Goal: Task Accomplishment & Management: Use online tool/utility

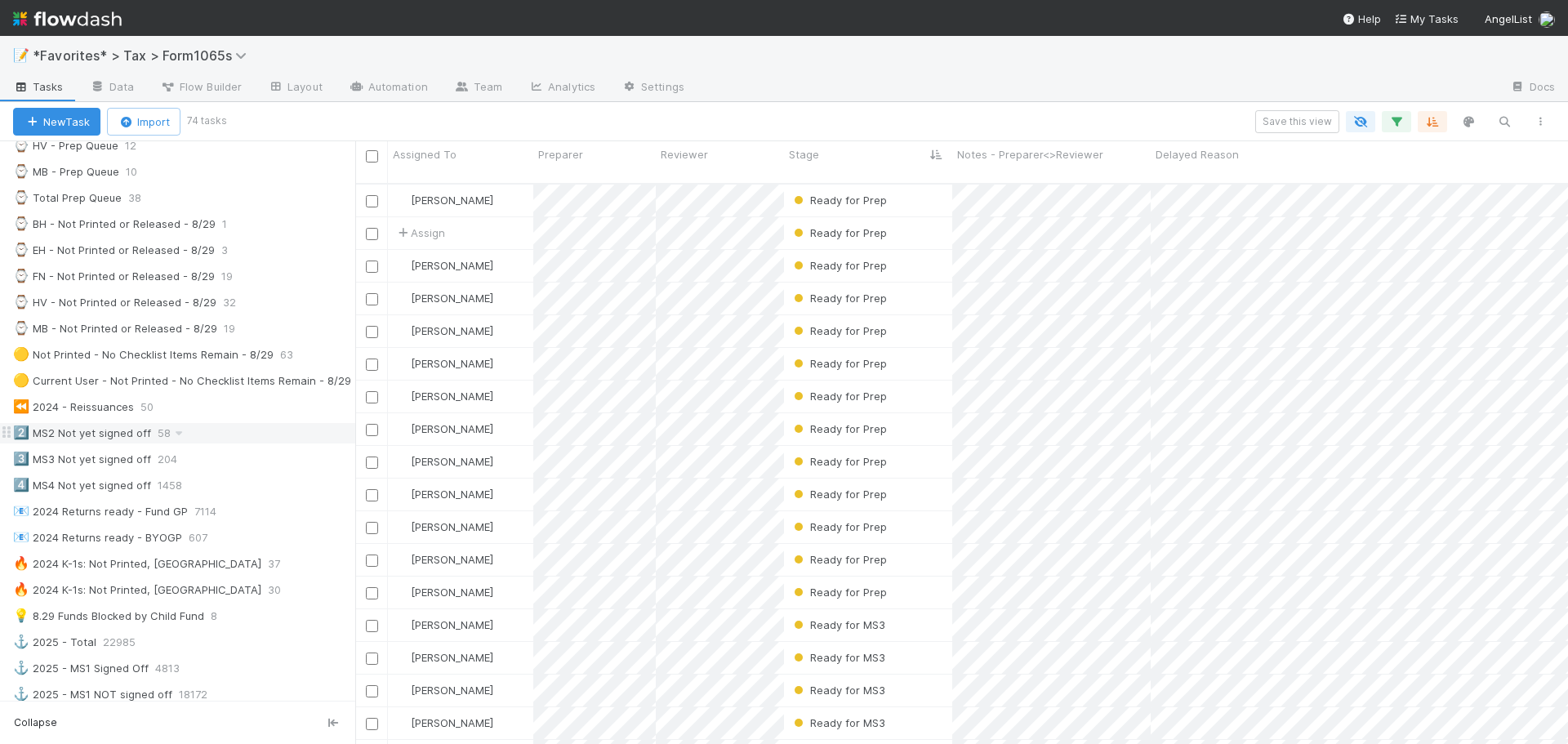
scroll to position [571, 0]
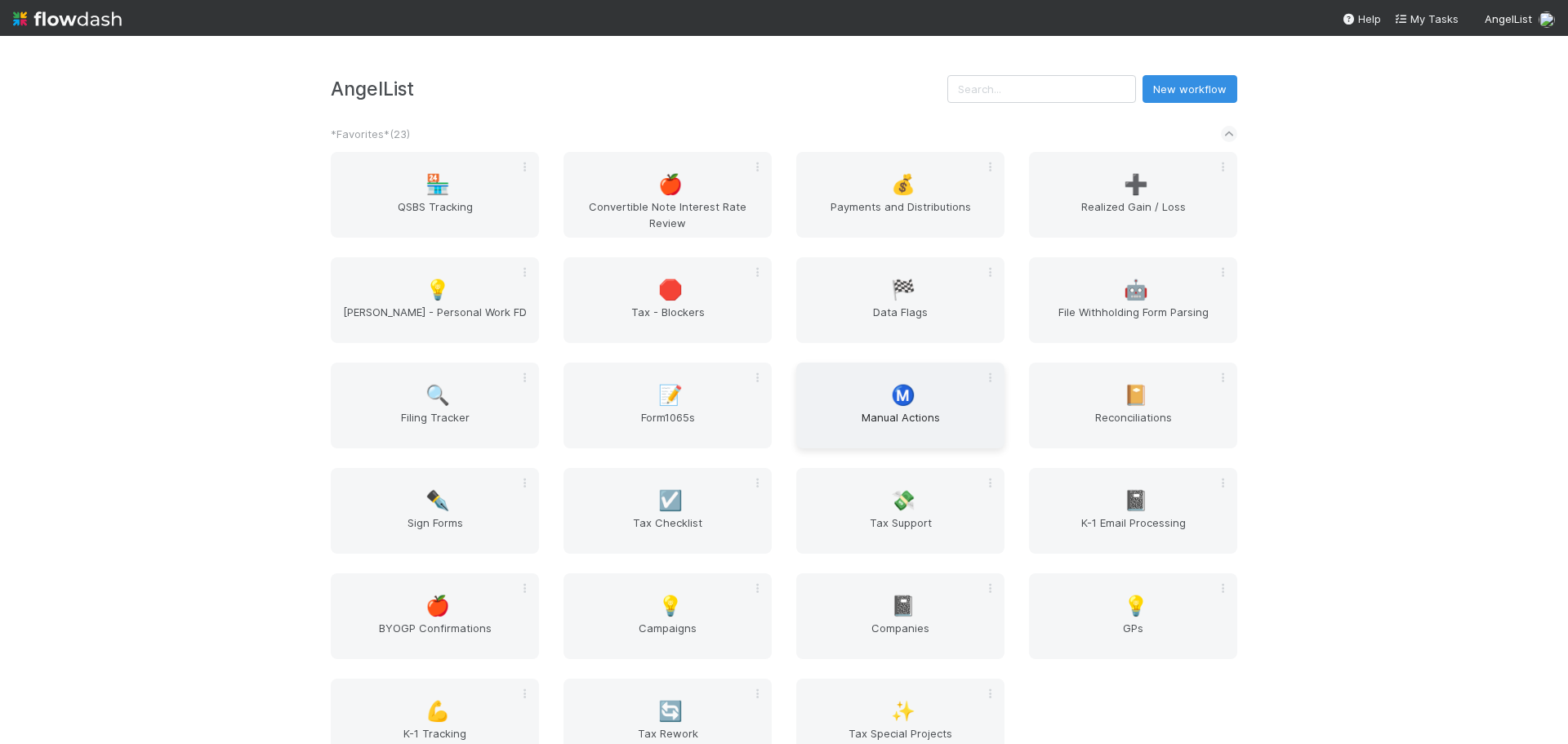
click at [919, 427] on span "Manual Actions" at bounding box center [900, 425] width 195 height 33
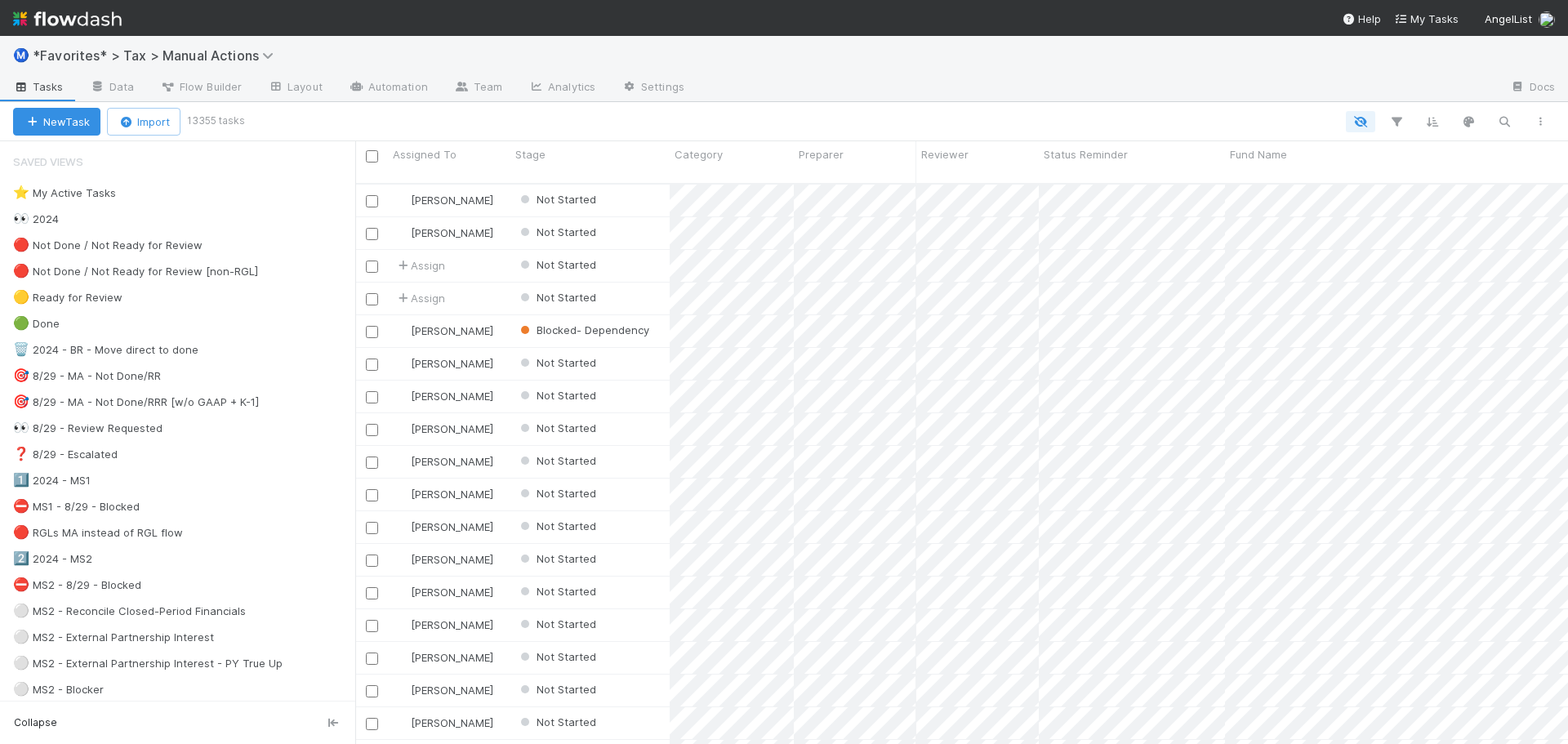
scroll to position [562, 1200]
click at [915, 275] on div at bounding box center [916, 275] width 4 height 16
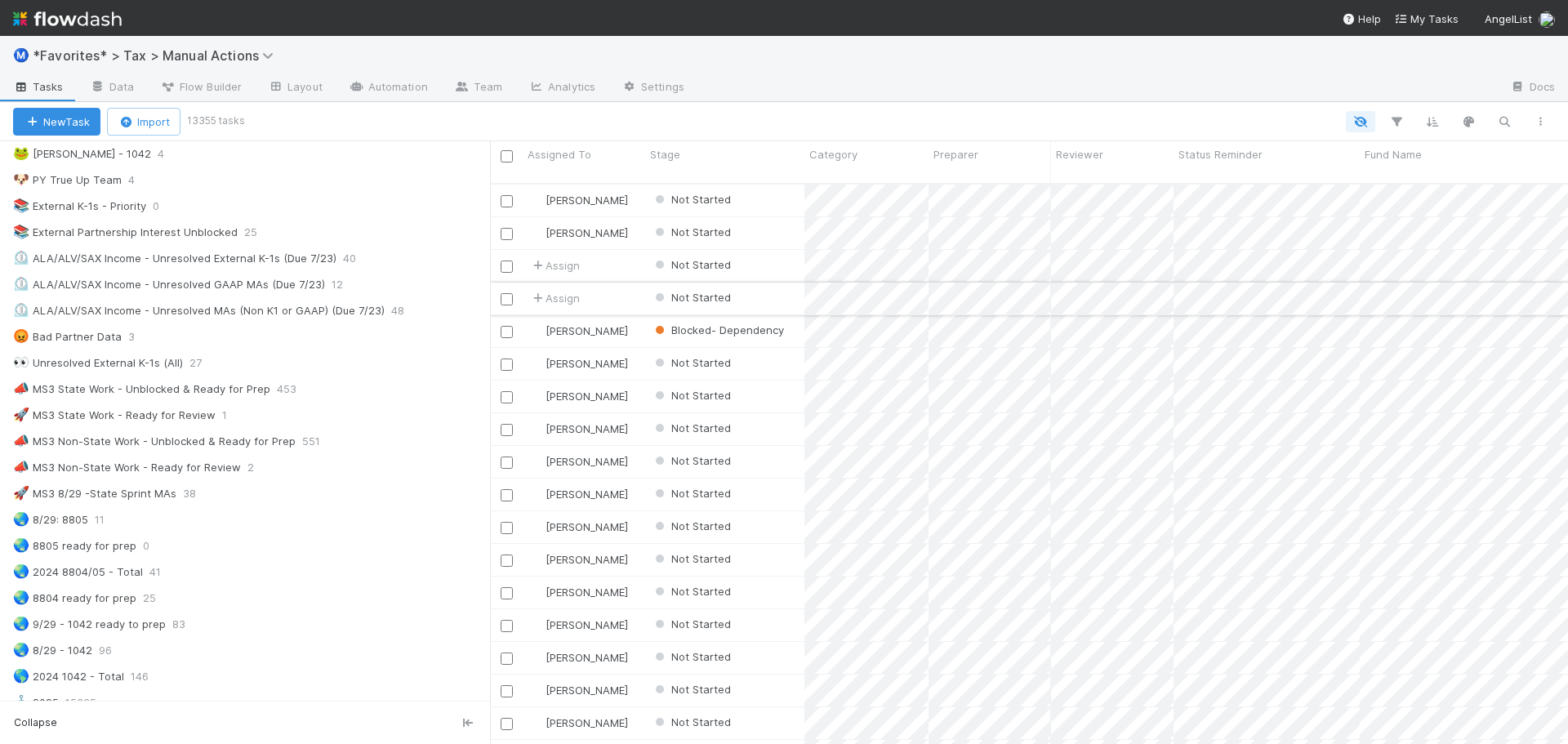
scroll to position [562, 1066]
drag, startPoint x: 358, startPoint y: 297, endPoint x: 494, endPoint y: 301, distance: 136.1
click at [496, 300] on div "Assigned To Stage Category Preparer Reviewer Status Reminder Fund Name Mileston…" at bounding box center [784, 443] width 1568 height 602
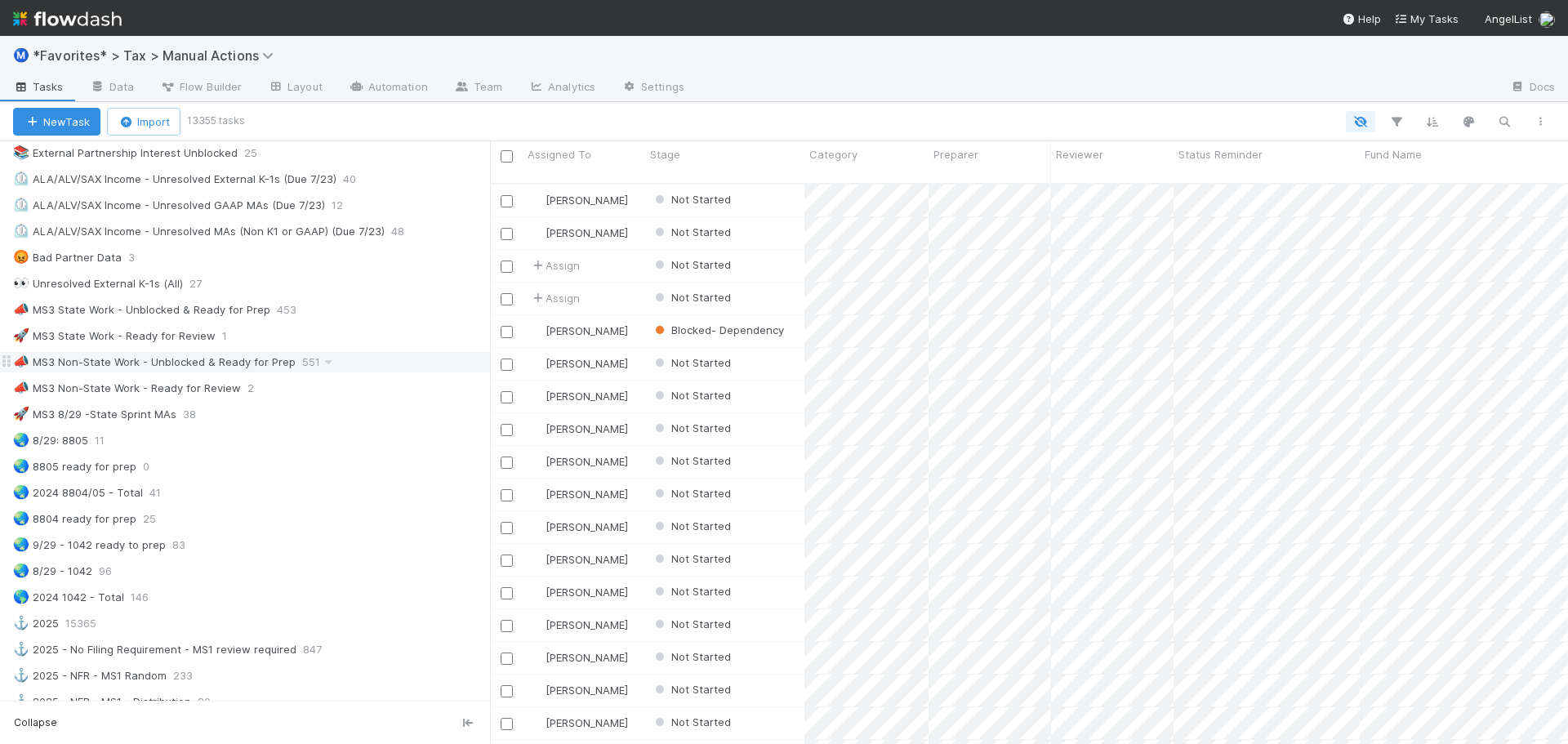
scroll to position [1062, 0]
click at [156, 315] on div "📣 MS3 State Work - Unblocked & Ready for Prep" at bounding box center [142, 307] width 258 height 21
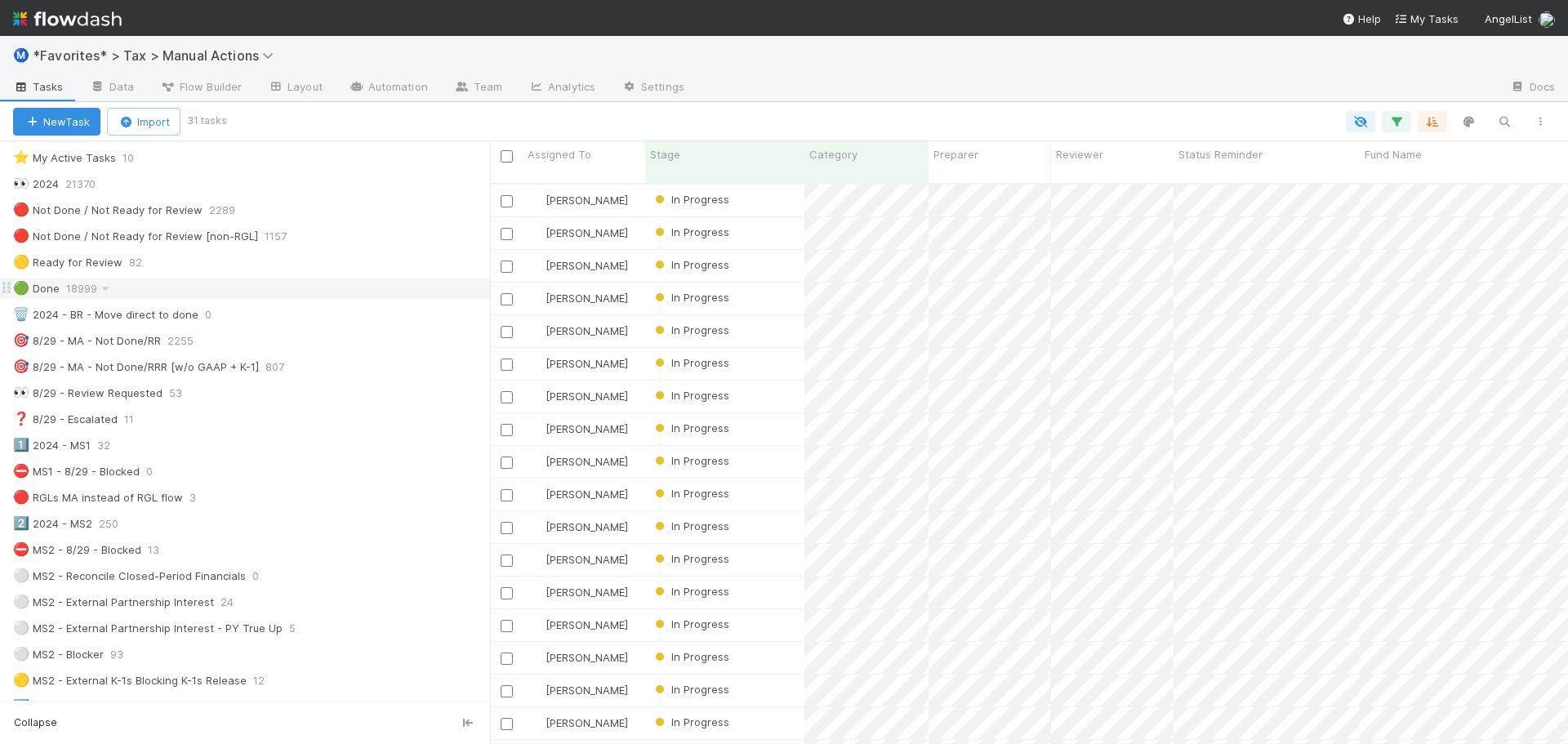
scroll to position [81, 0]
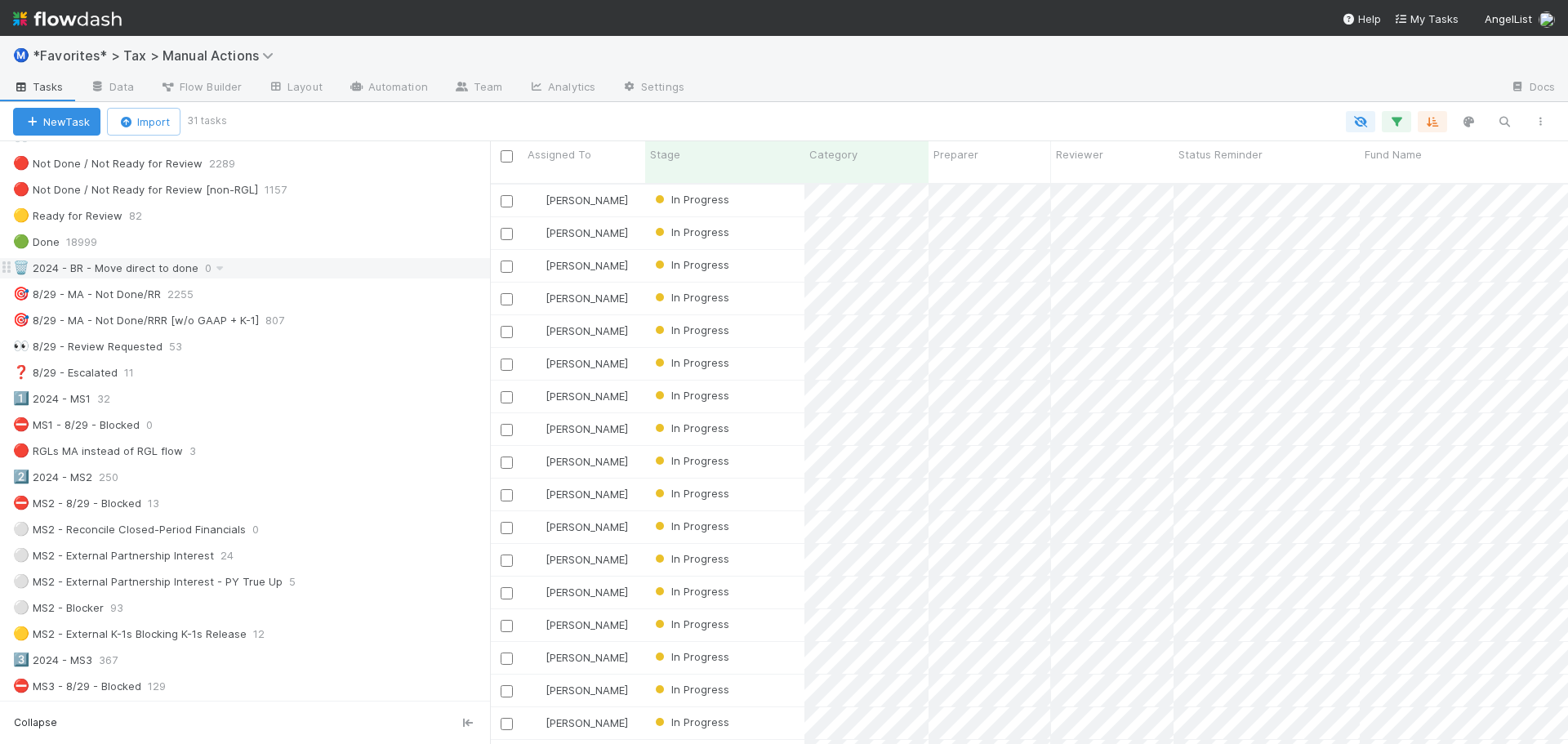
click at [109, 274] on div "🗑️ 2024 - BR - Move direct to done" at bounding box center [105, 268] width 185 height 21
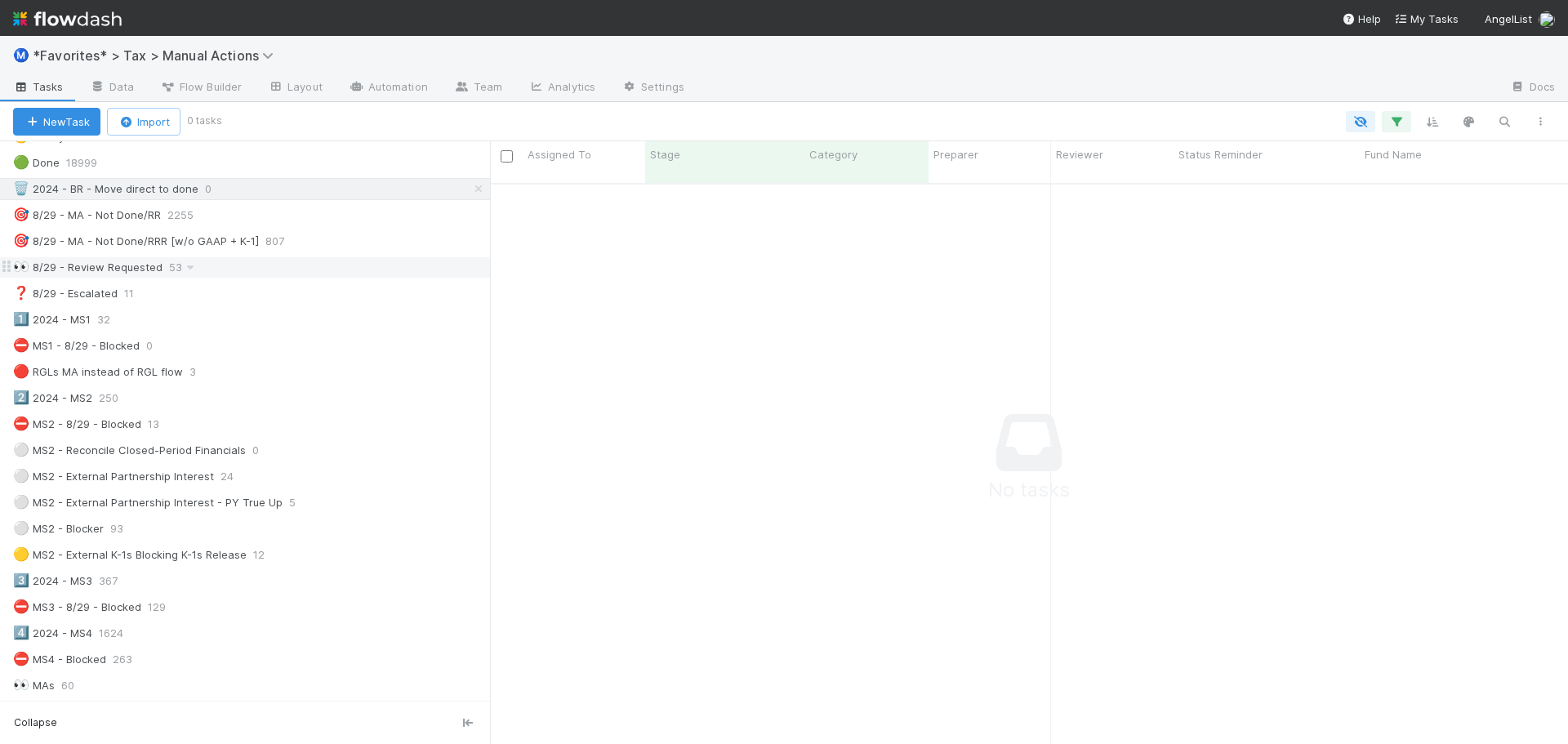
scroll to position [163, 0]
click at [79, 346] on div "⛔ MS1 - 8/29 - Blocked" at bounding box center [77, 343] width 127 height 21
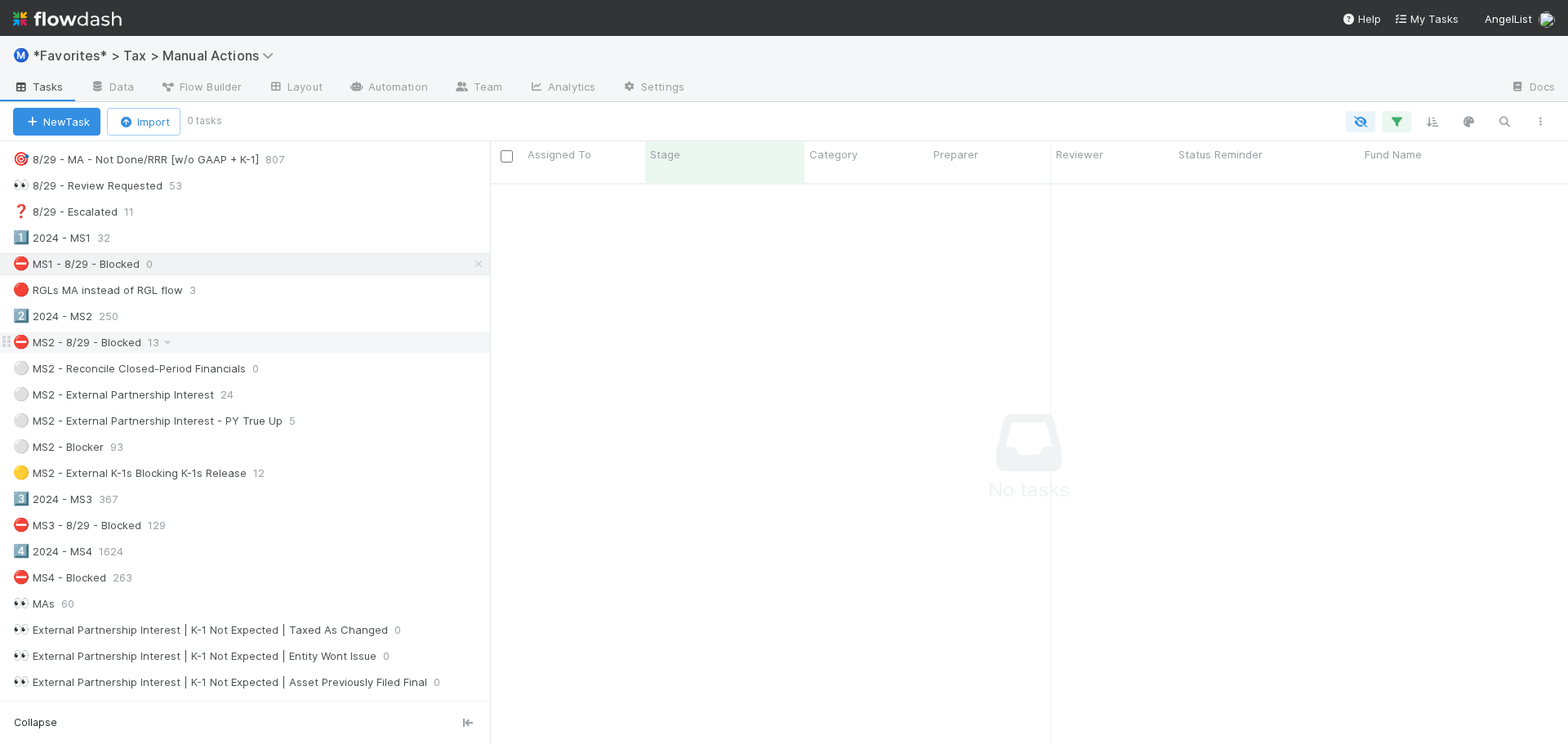
scroll to position [245, 0]
click at [69, 343] on div "⛔ MS2 - 8/29 - Blocked" at bounding box center [77, 340] width 128 height 21
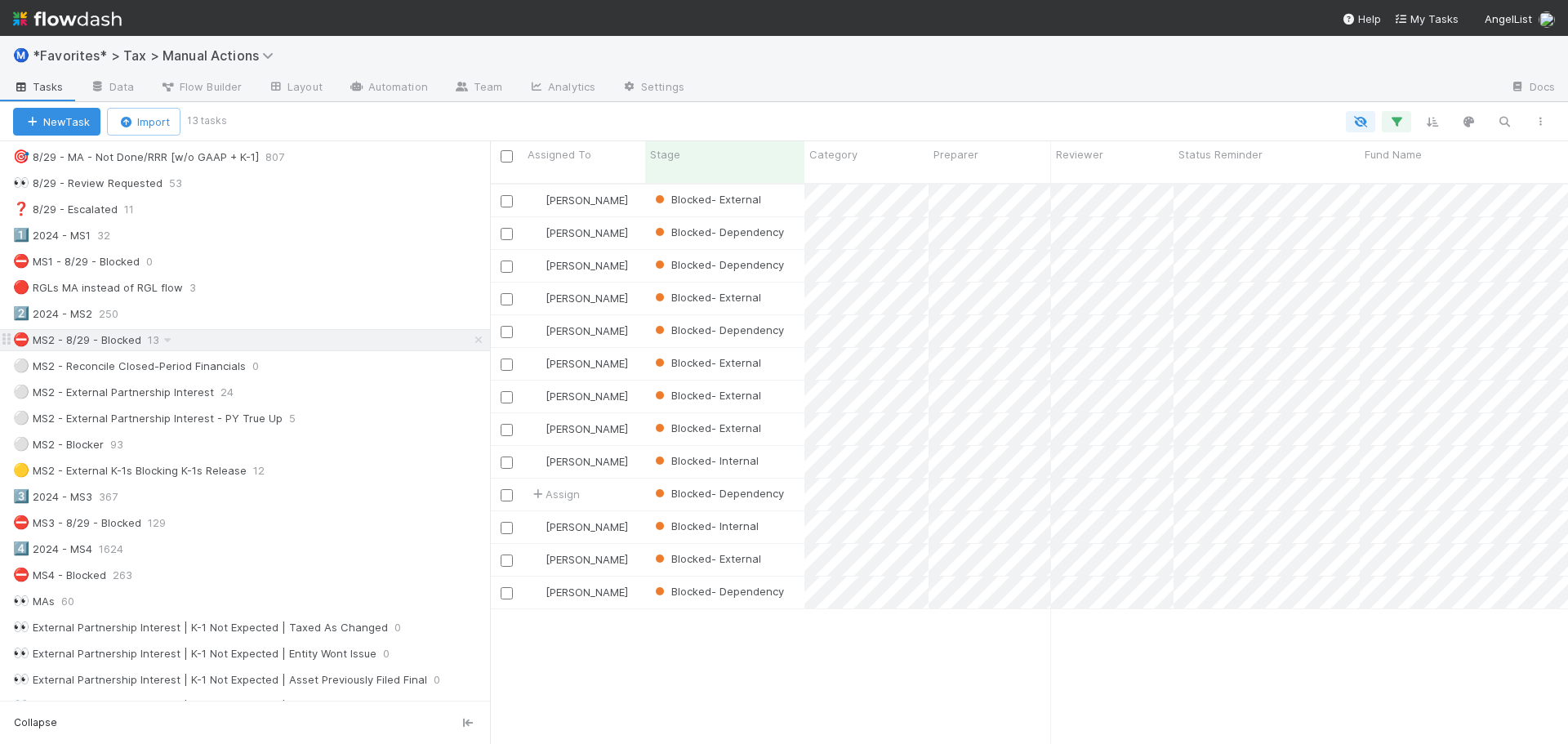
scroll to position [562, 1066]
drag, startPoint x: 69, startPoint y: 343, endPoint x: 52, endPoint y: 347, distance: 17.5
click at [52, 347] on div "⛔ MS2 - 8/29 - Blocked" at bounding box center [77, 340] width 128 height 21
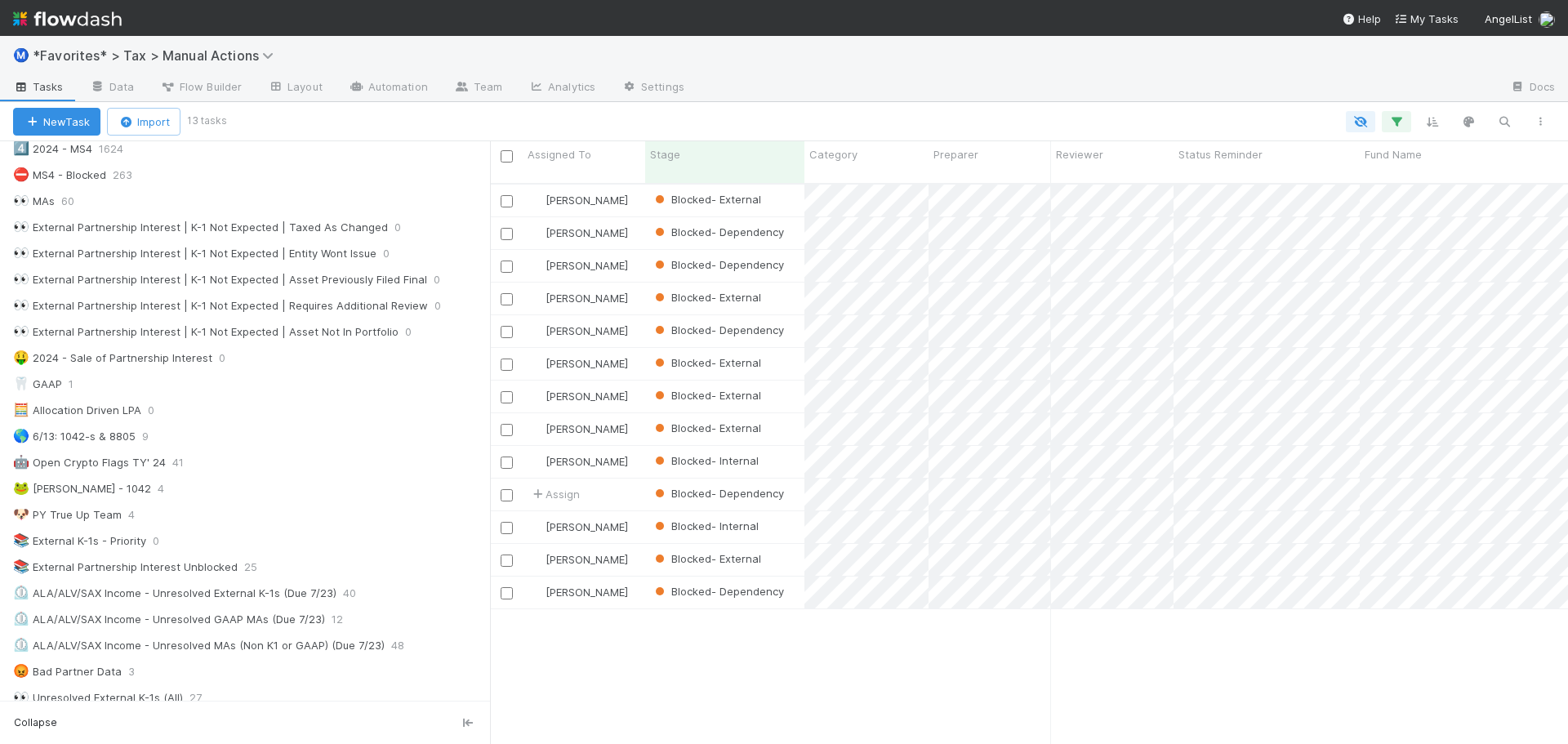
scroll to position [653, 0]
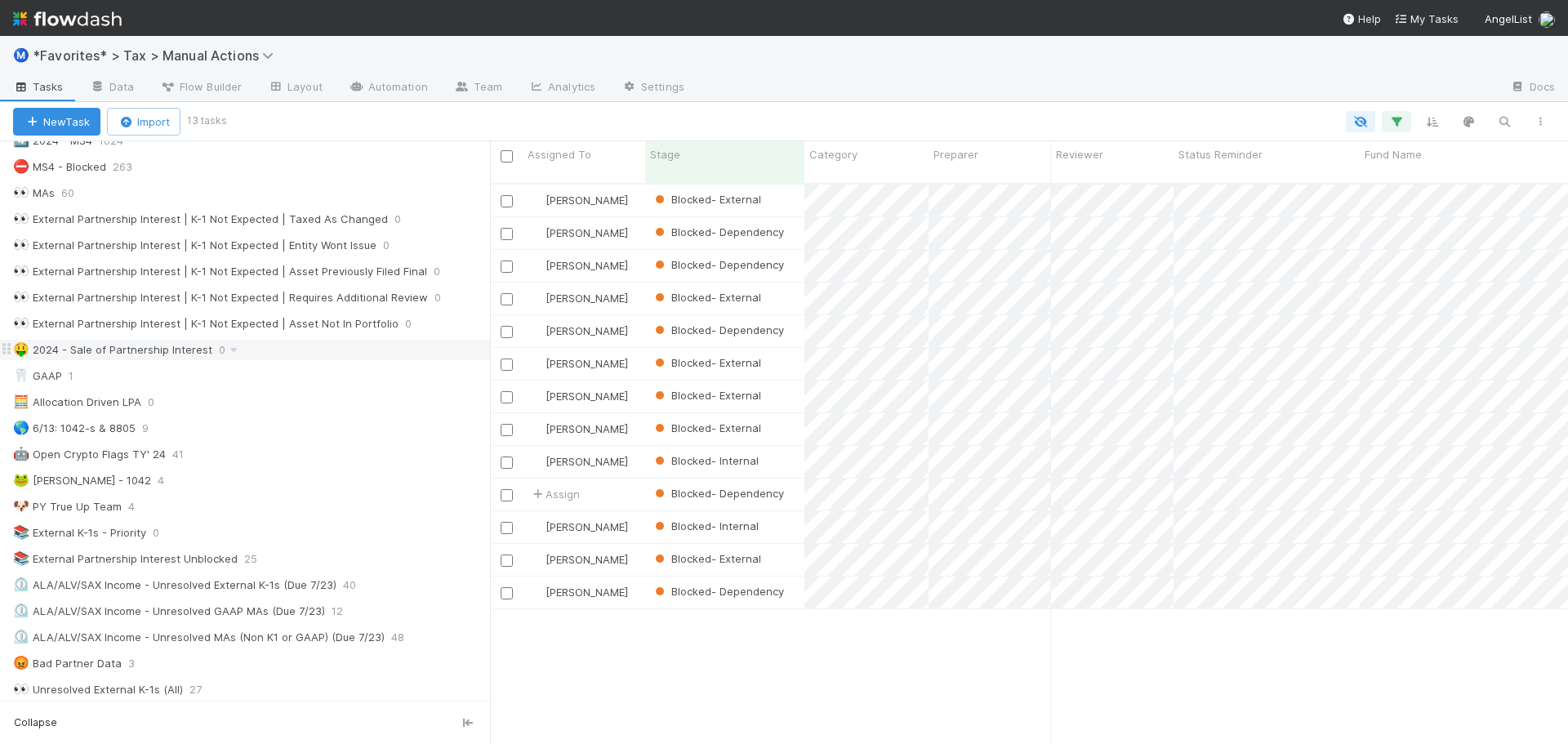
click at [83, 355] on div "🤑 2024 - Sale of Partnership Interest" at bounding box center [113, 350] width 199 height 21
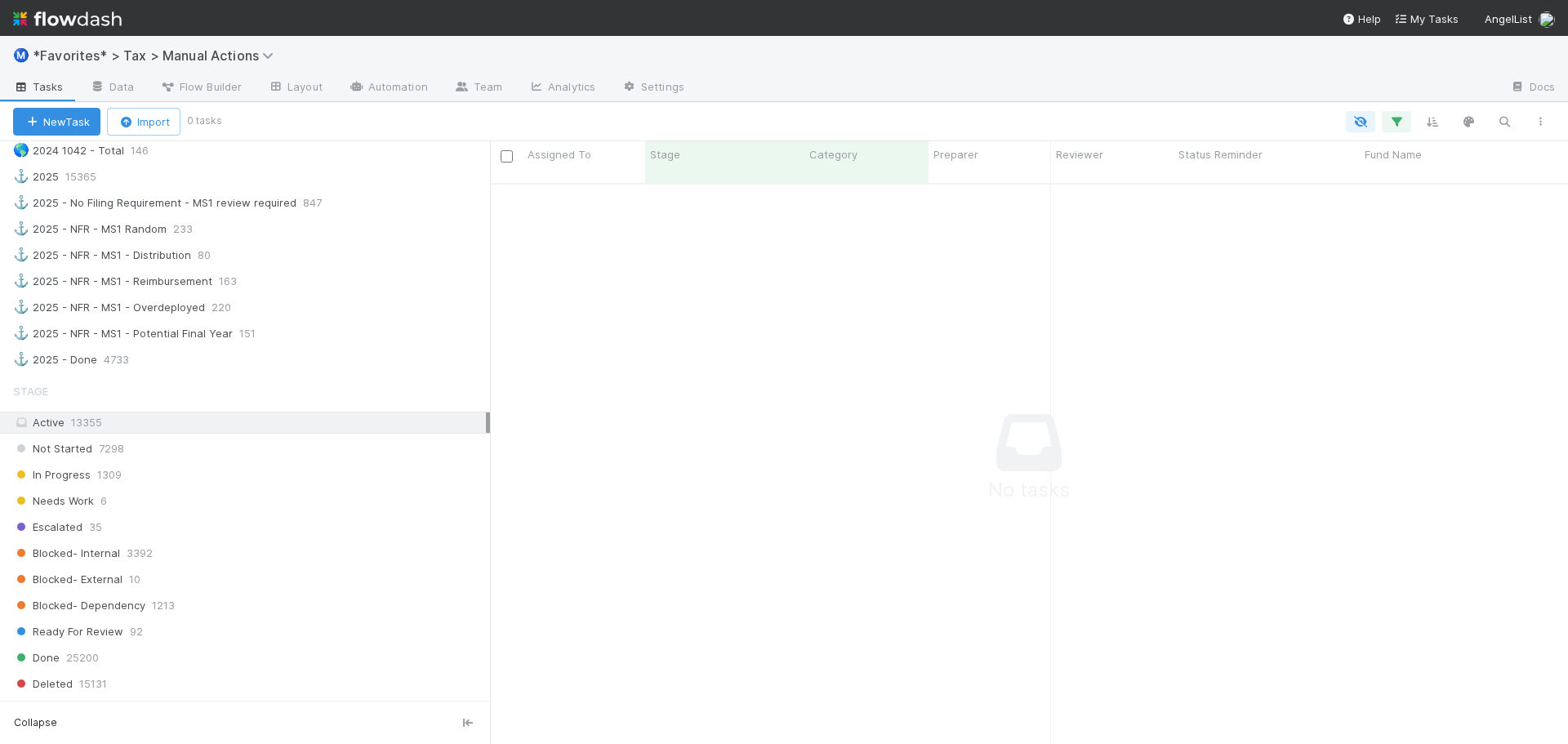
scroll to position [1633, 0]
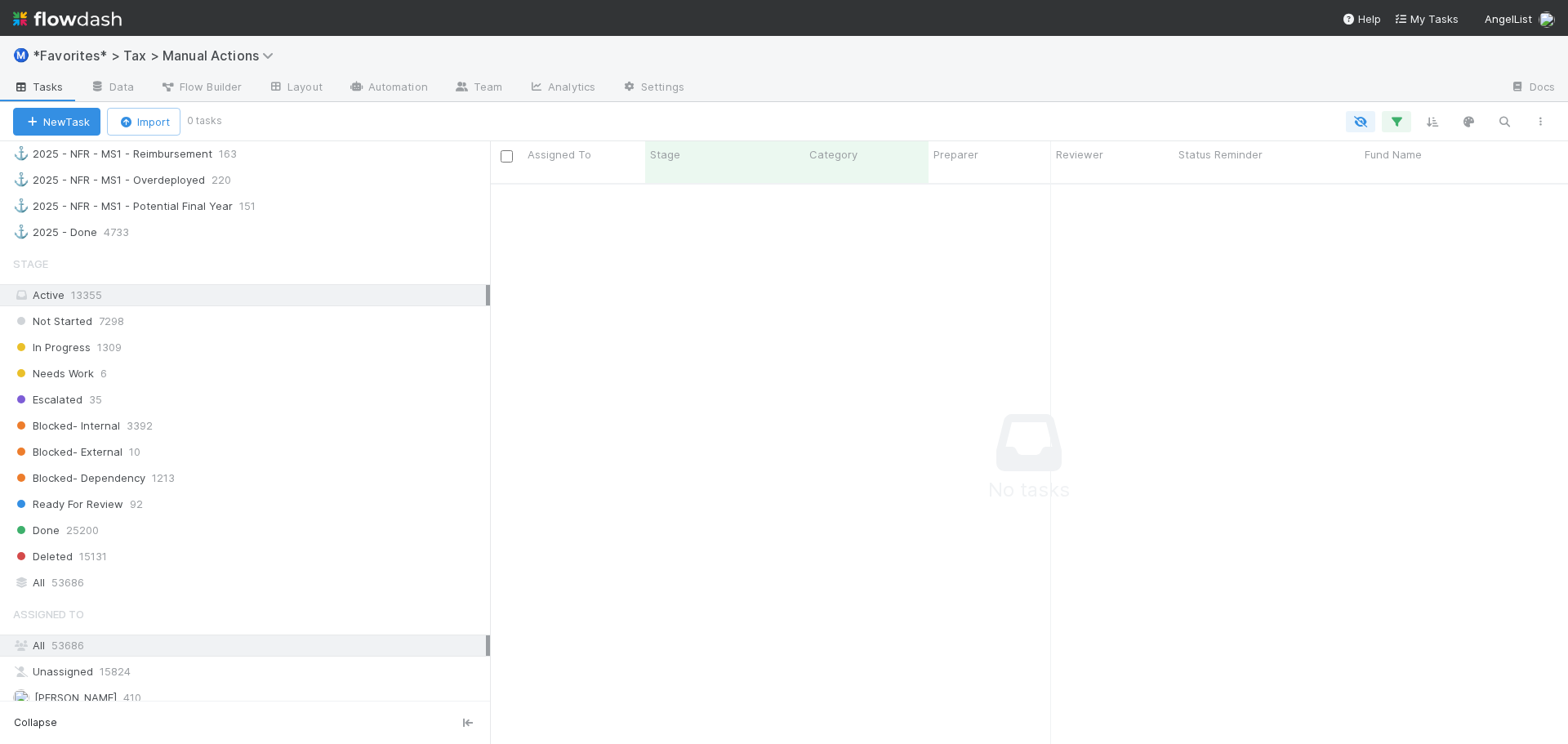
click at [92, 290] on span "13355" at bounding box center [86, 295] width 31 height 13
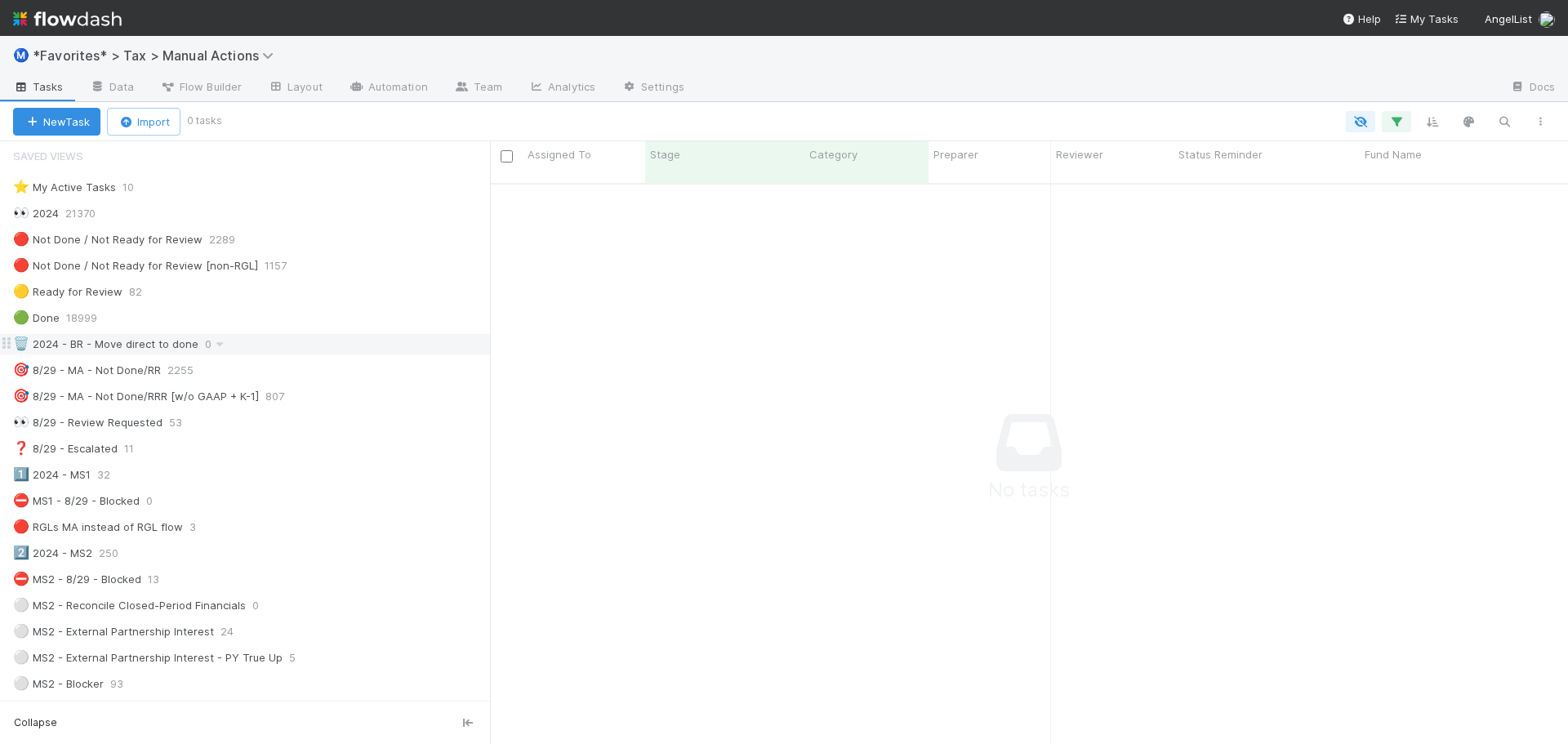
scroll to position [0, 0]
click at [148, 221] on div "👀 2024 21370" at bounding box center [251, 219] width 477 height 21
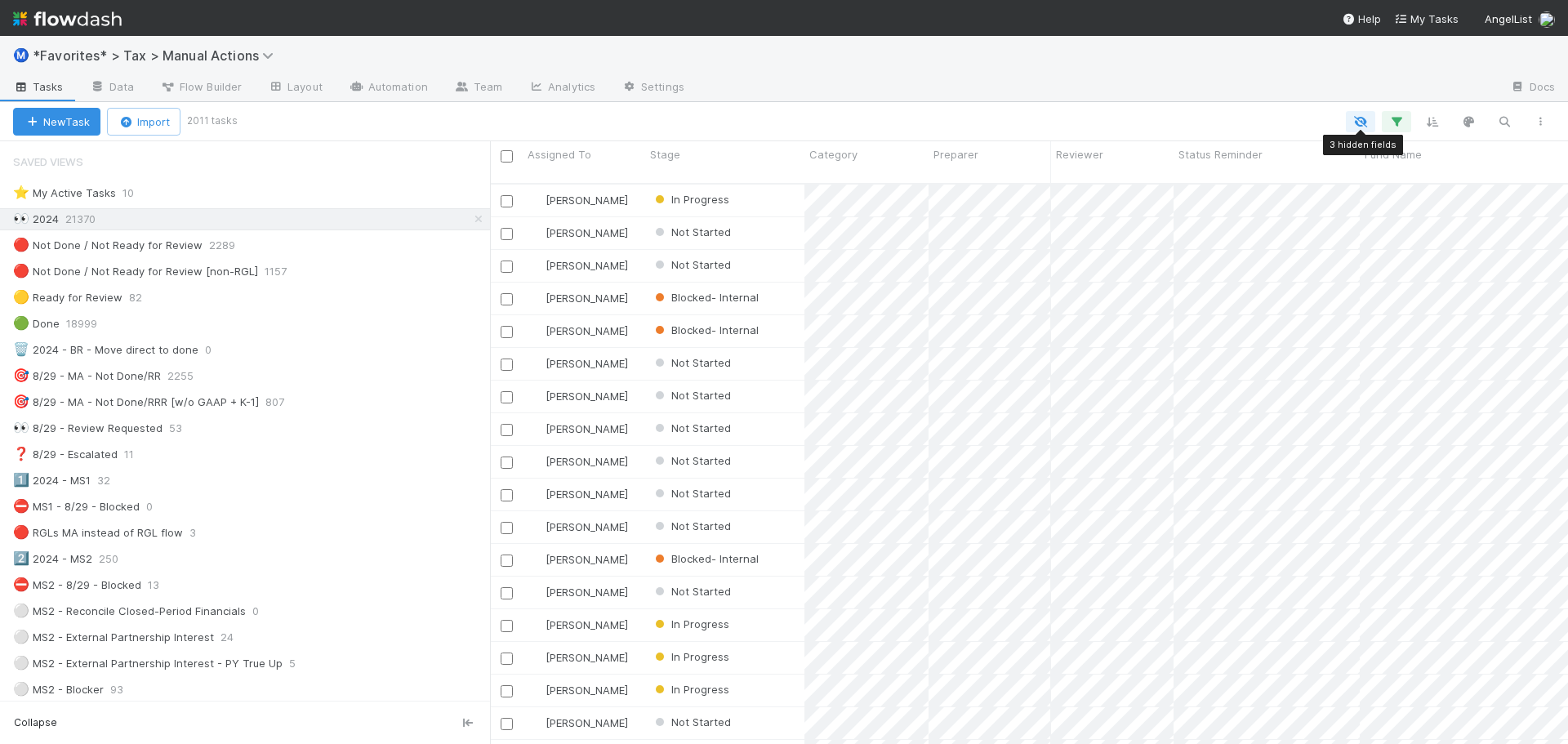
scroll to position [562, 1066]
click at [1398, 128] on icon "button" at bounding box center [1397, 122] width 16 height 15
click at [942, 269] on link "And.." at bounding box center [936, 263] width 52 height 24
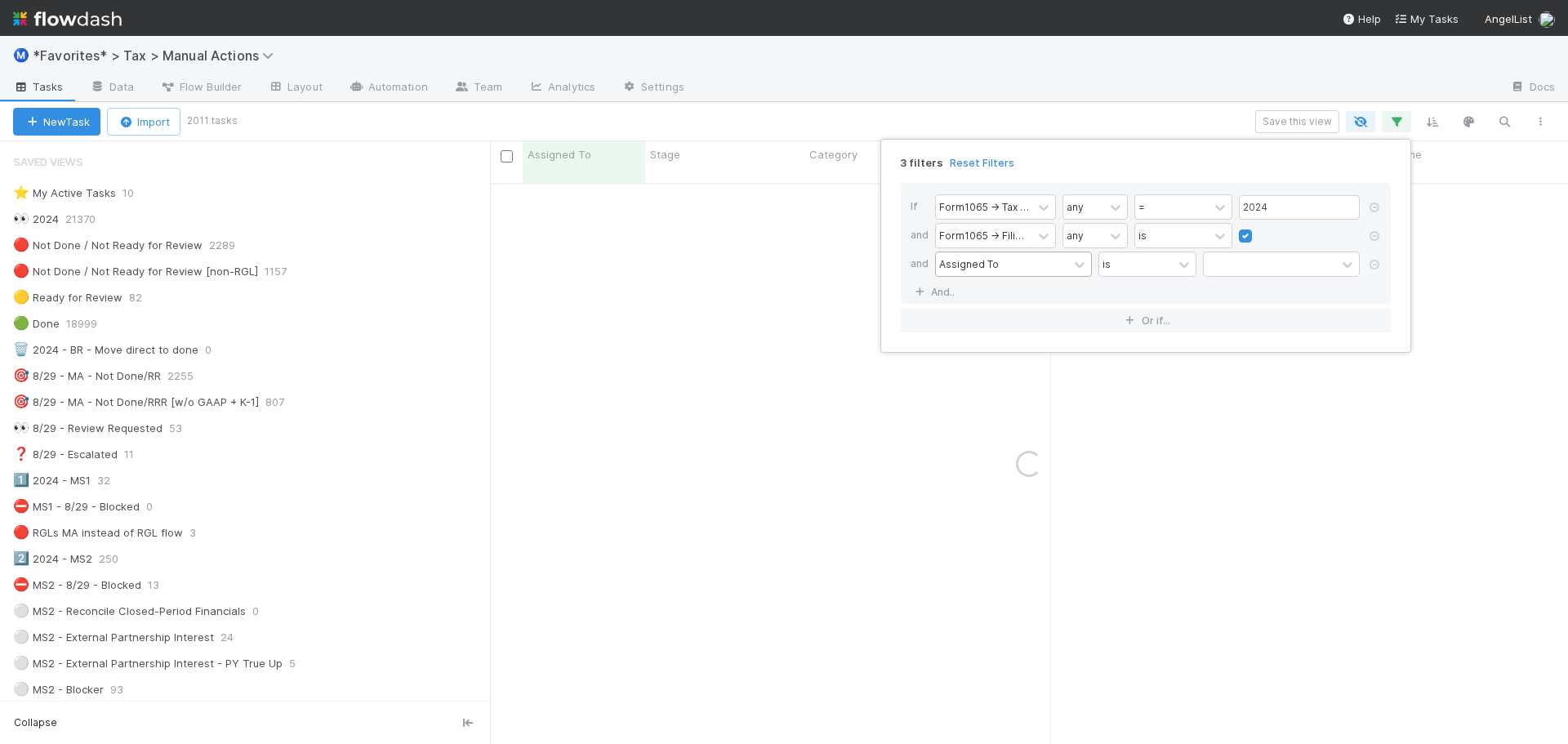
click at [965, 266] on div "Assigned To" at bounding box center [969, 264] width 59 height 15
type input "miles"
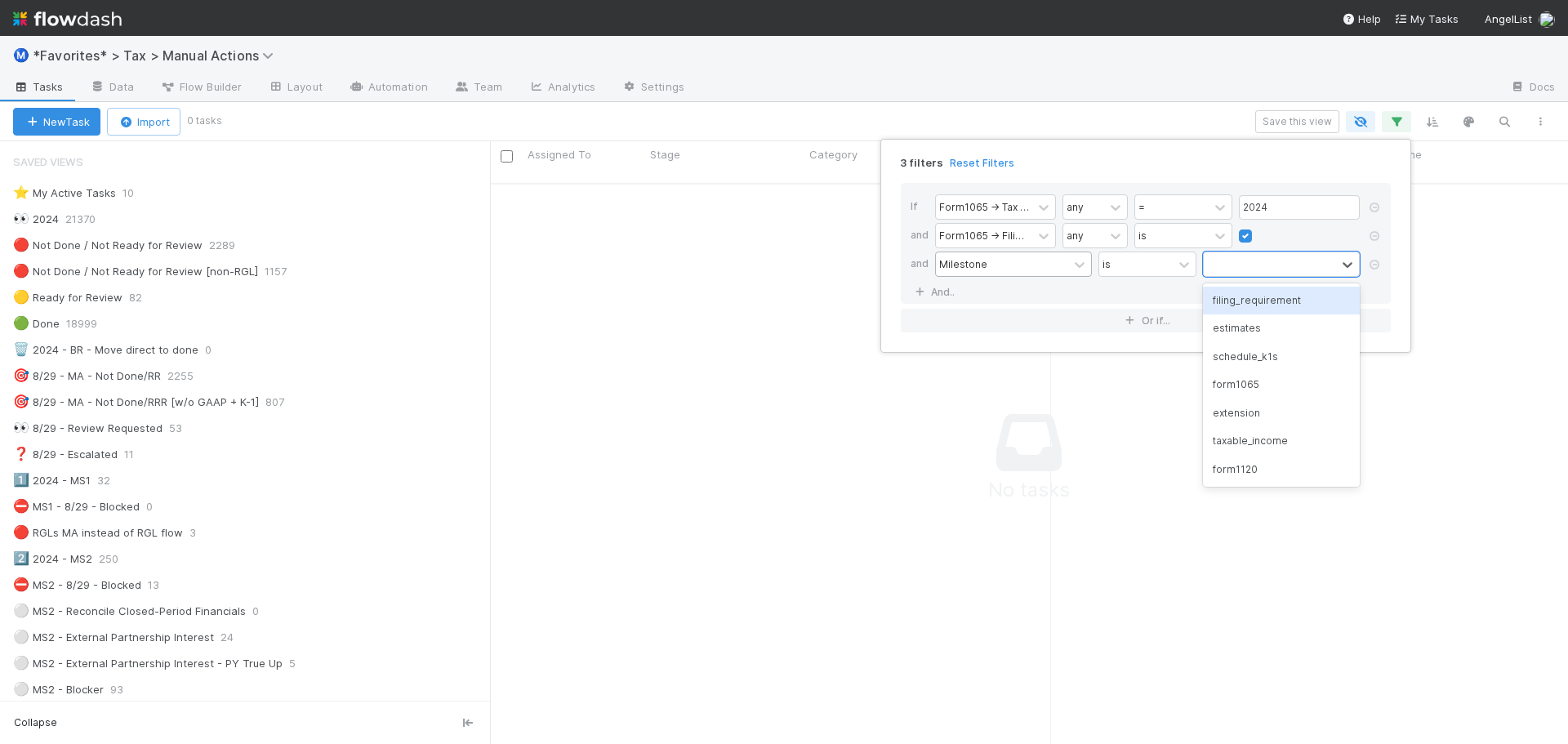
scroll to position [550, 1066]
type input "form1"
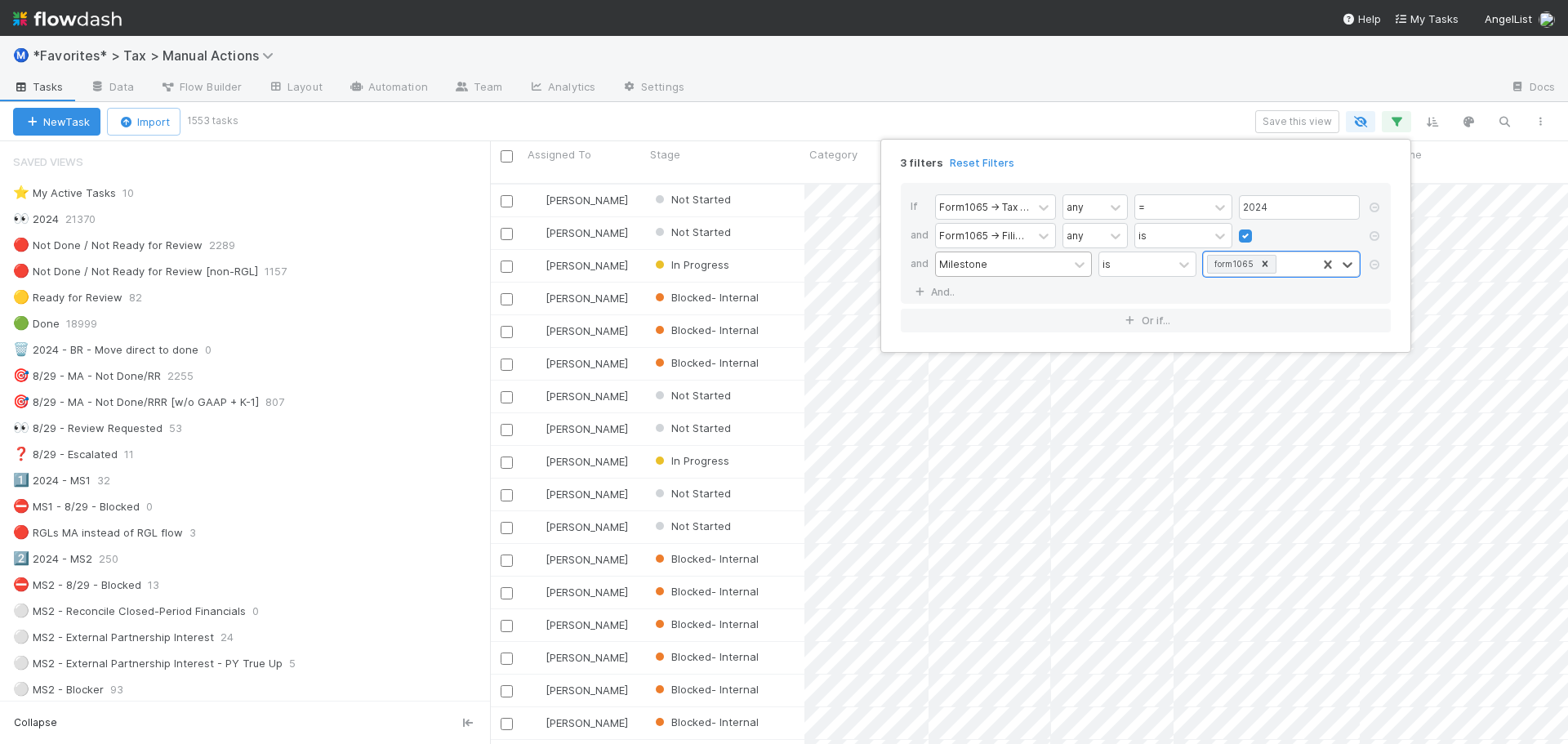
scroll to position [562, 1066]
click at [1105, 158] on div "3 filters Reset Filters" at bounding box center [1145, 158] width 516 height 24
click at [942, 286] on link "And.." at bounding box center [936, 291] width 52 height 24
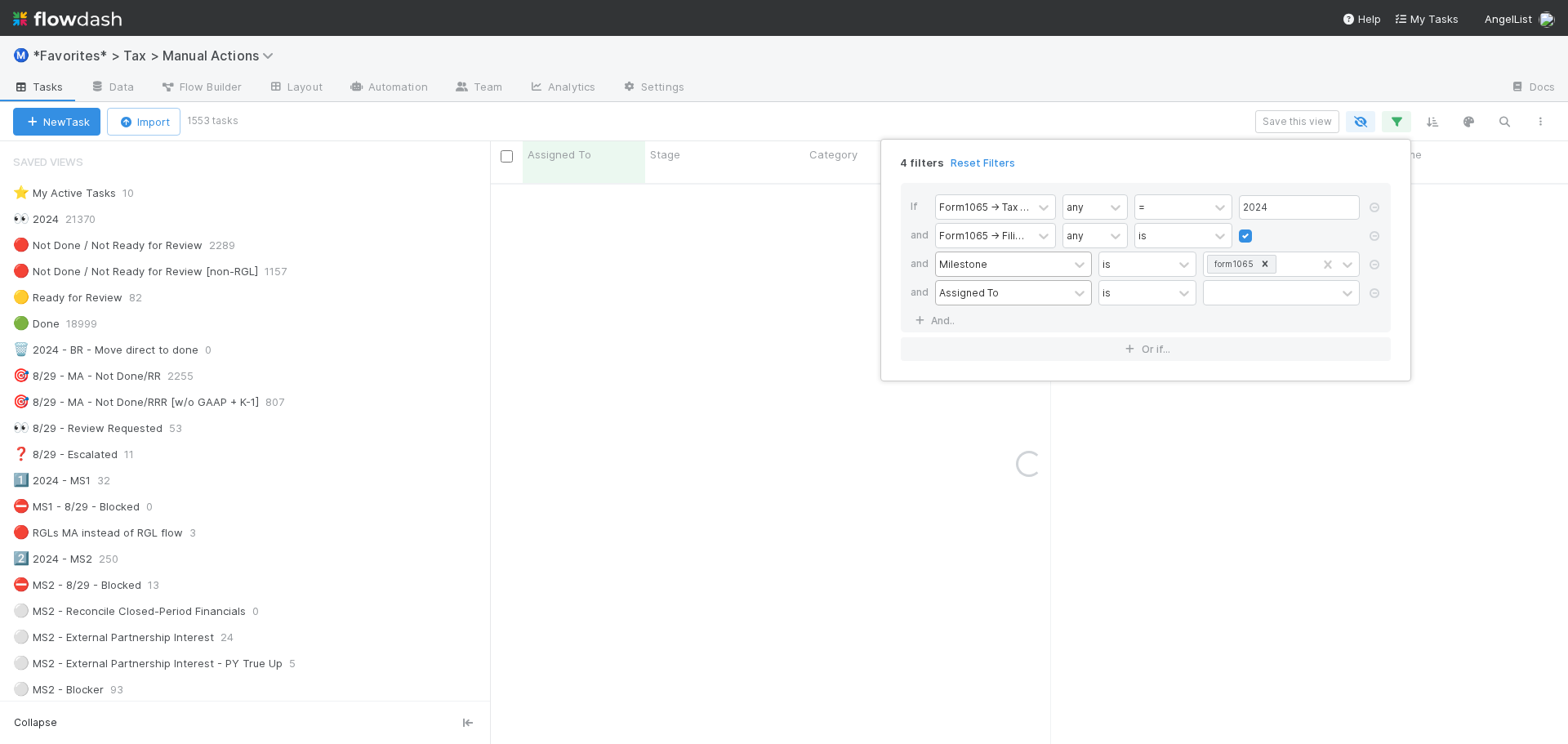
click at [1021, 295] on div "Assigned To" at bounding box center [1002, 292] width 133 height 24
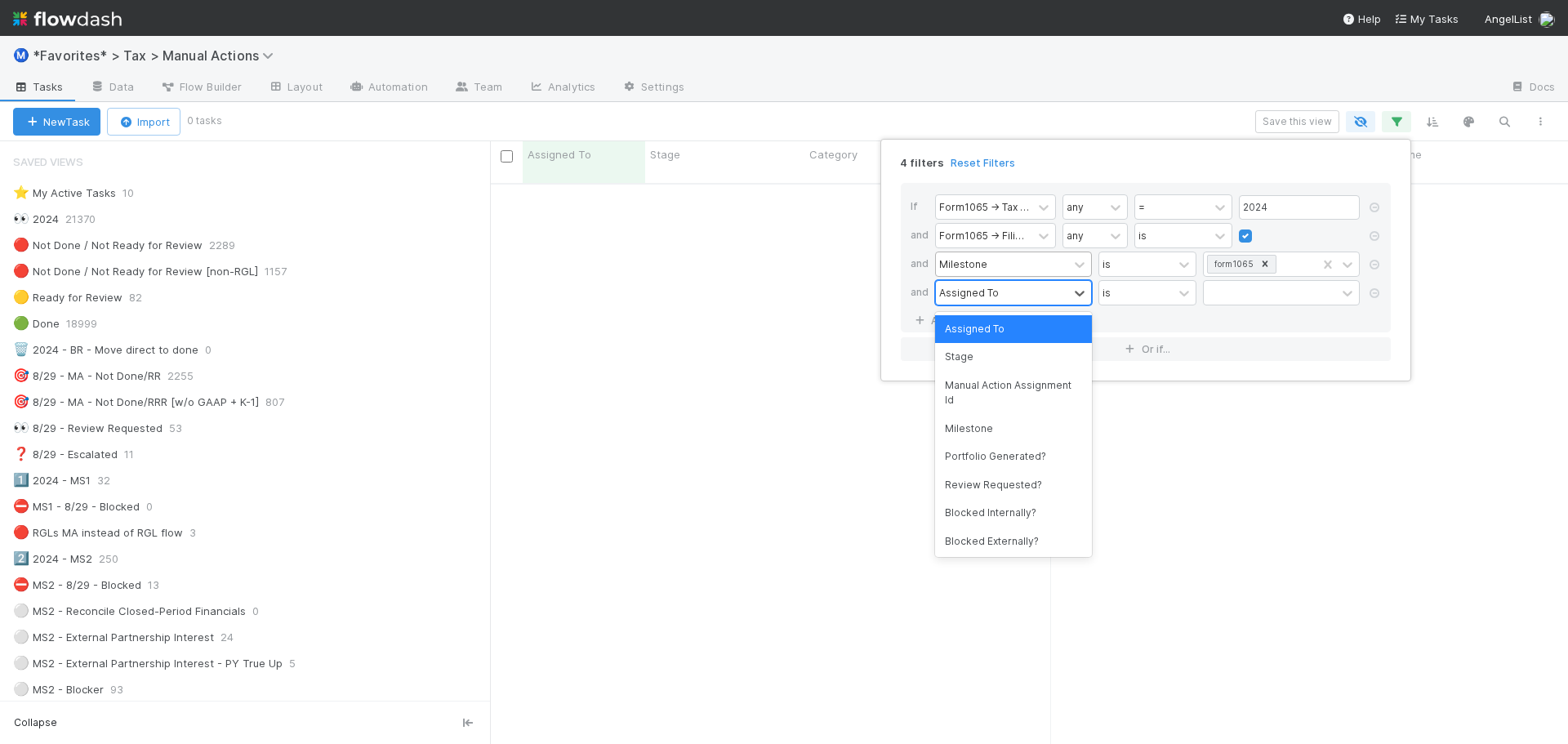
scroll to position [550, 1066]
type input "stage"
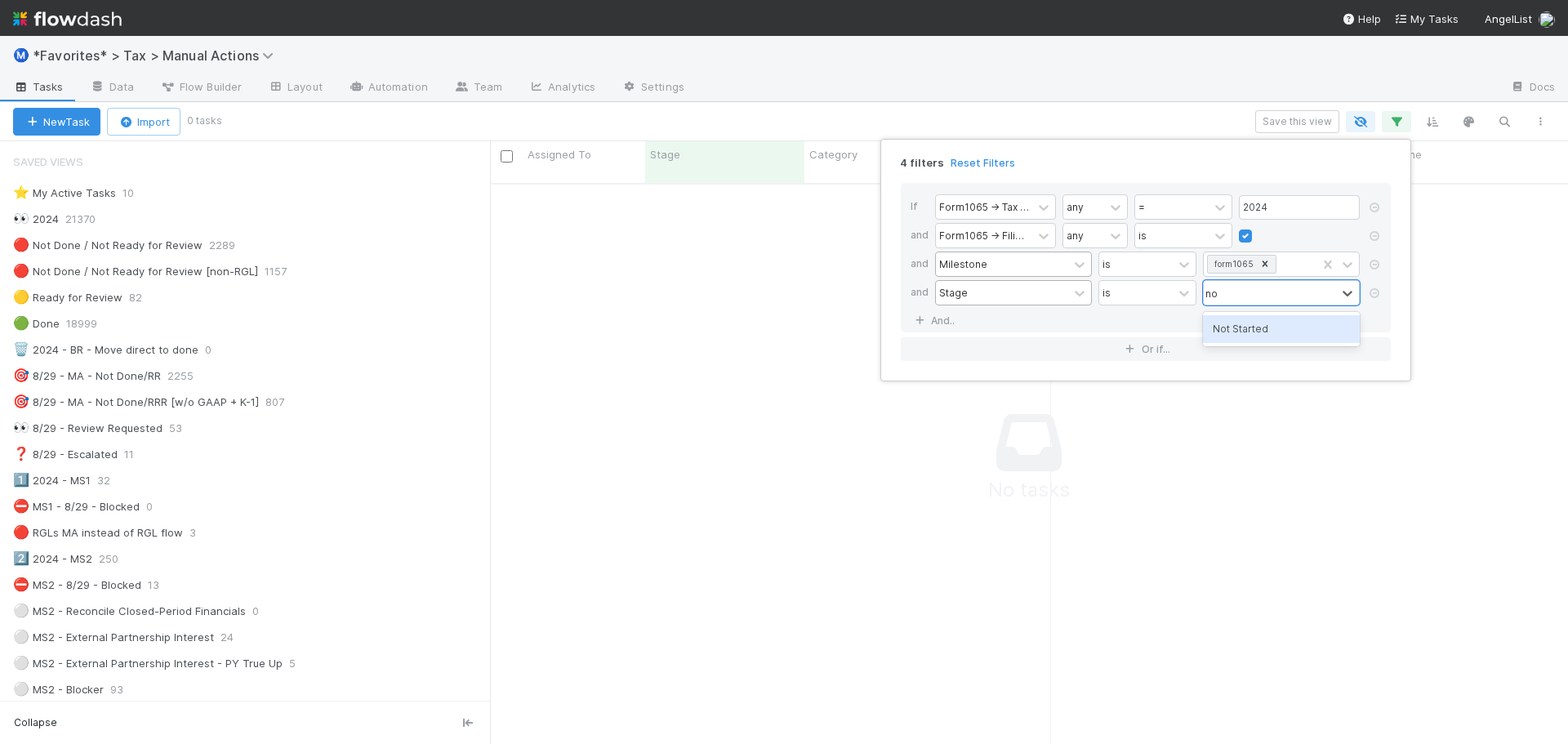
type input "n"
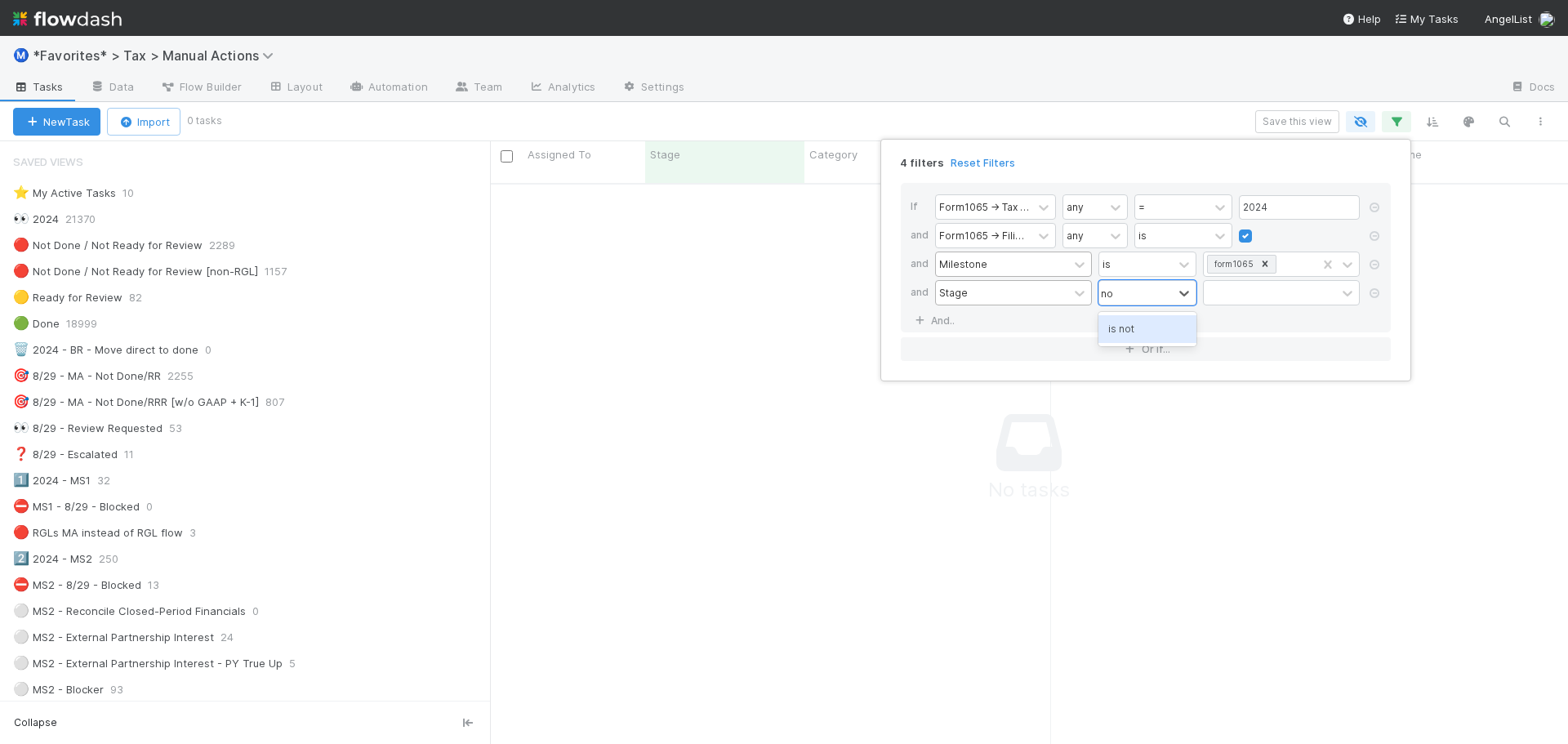
type input "not"
type input "b"
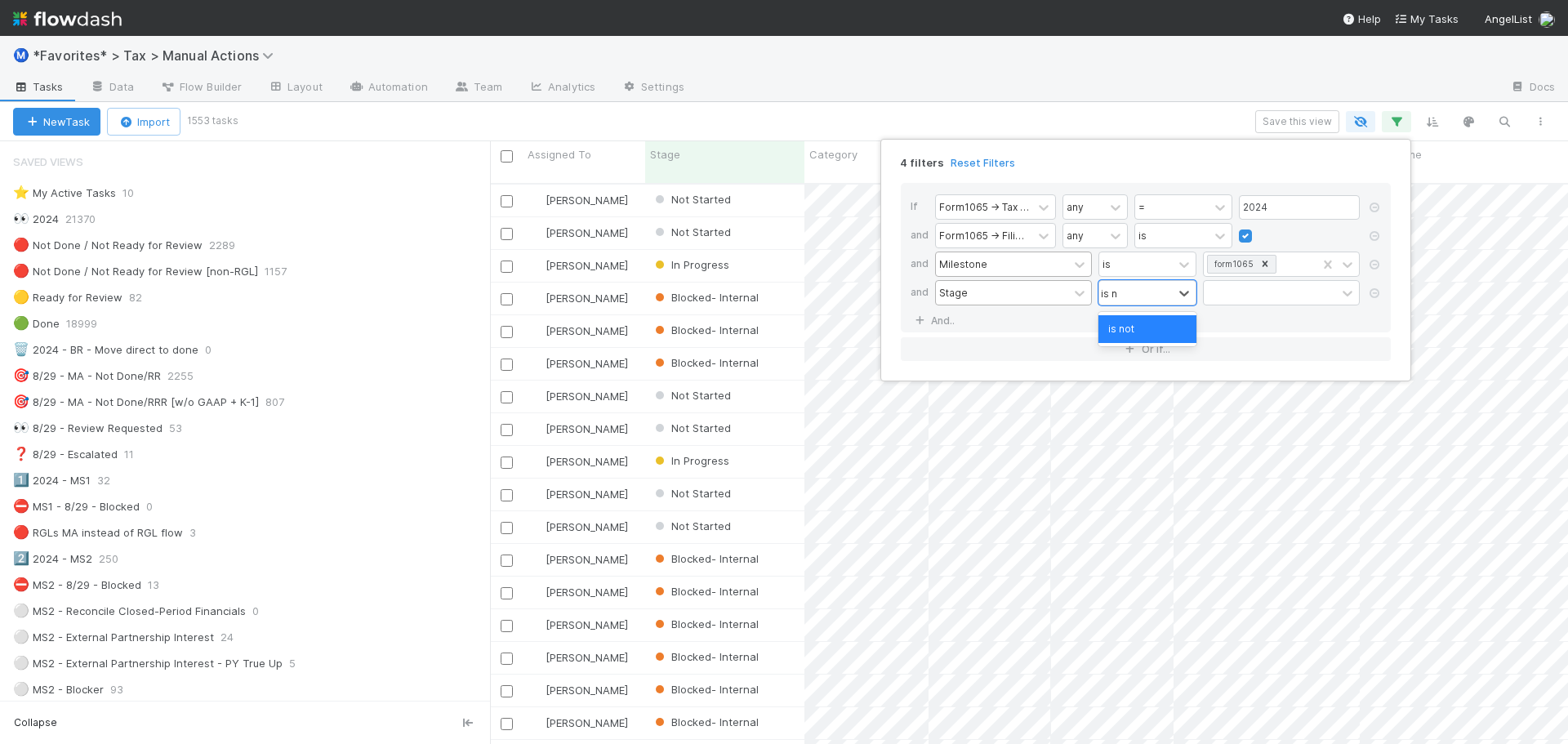
type input "is no"
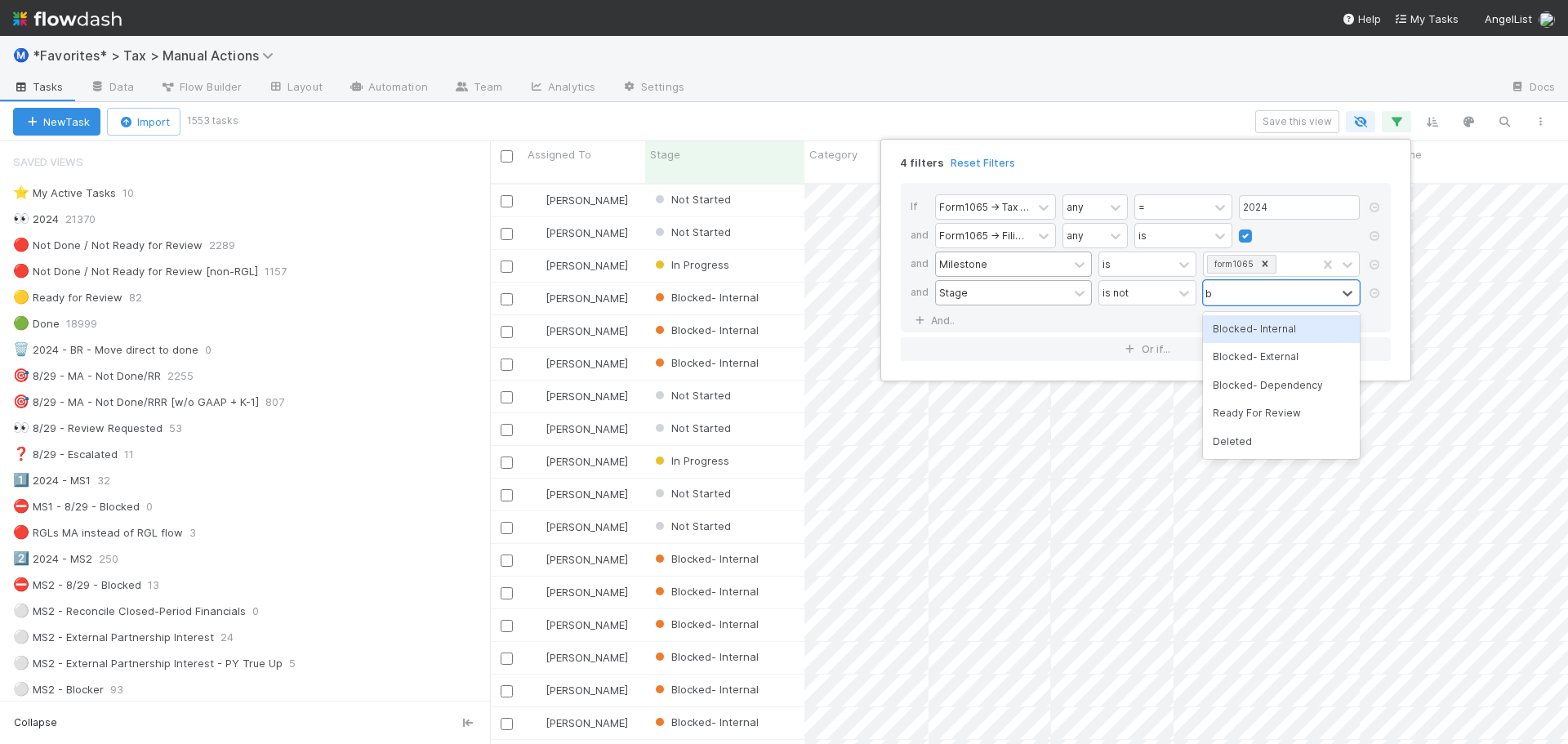
type input "bl"
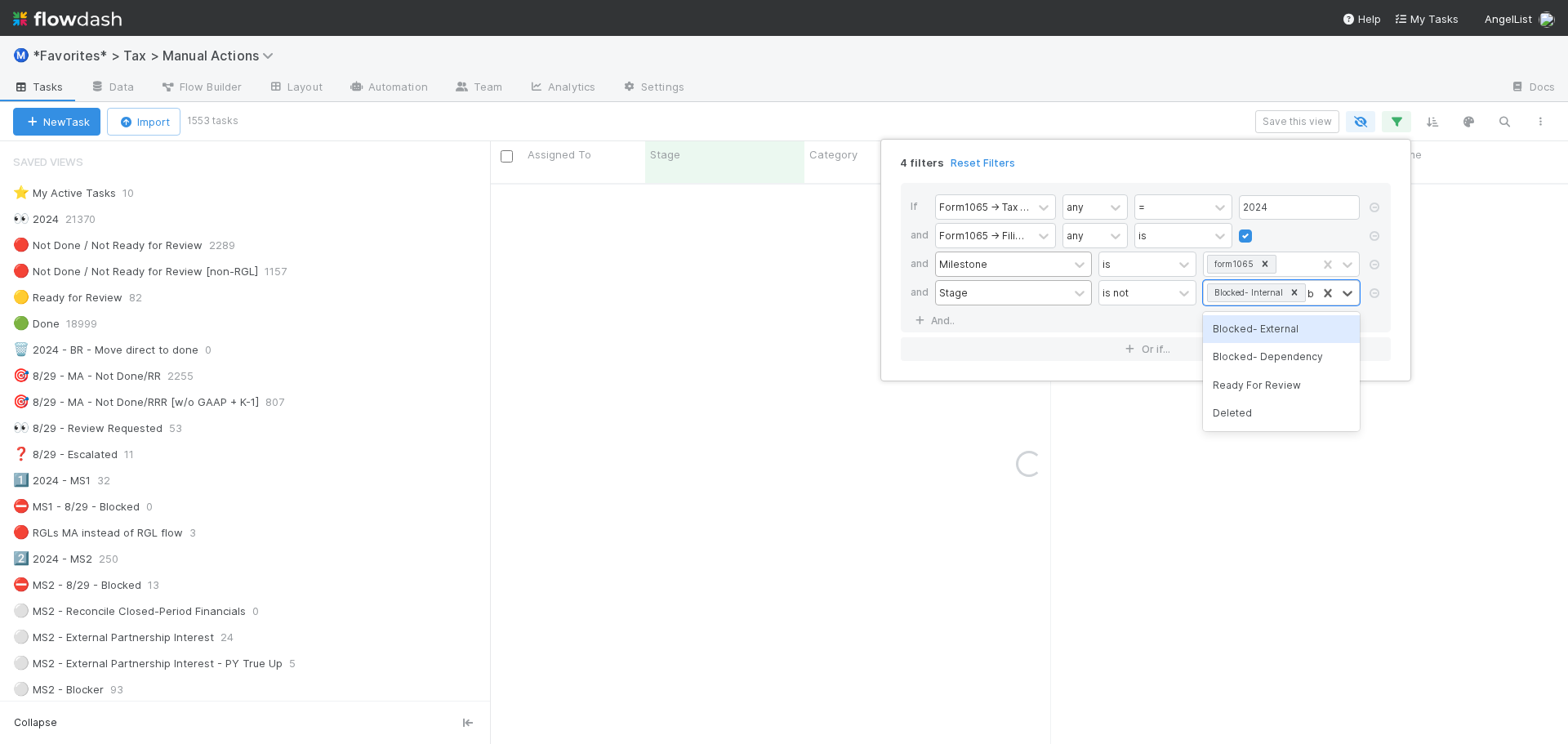
type input "bl"
type input "b"
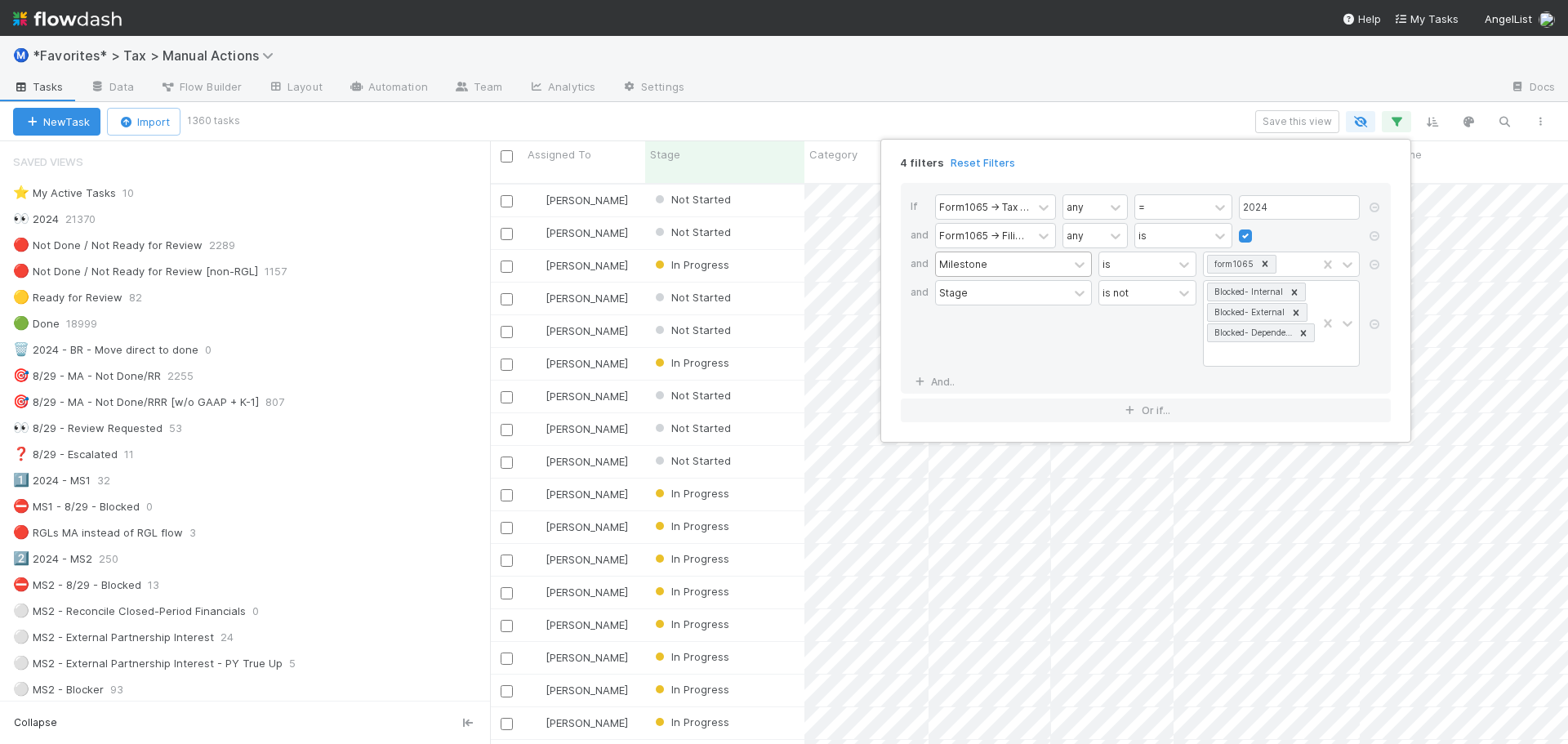
click at [1030, 71] on div "4 filters Reset Filters If Form1065 -> Tax Year any = 2024 and Form1065 -> Fili…" at bounding box center [784, 372] width 1568 height 744
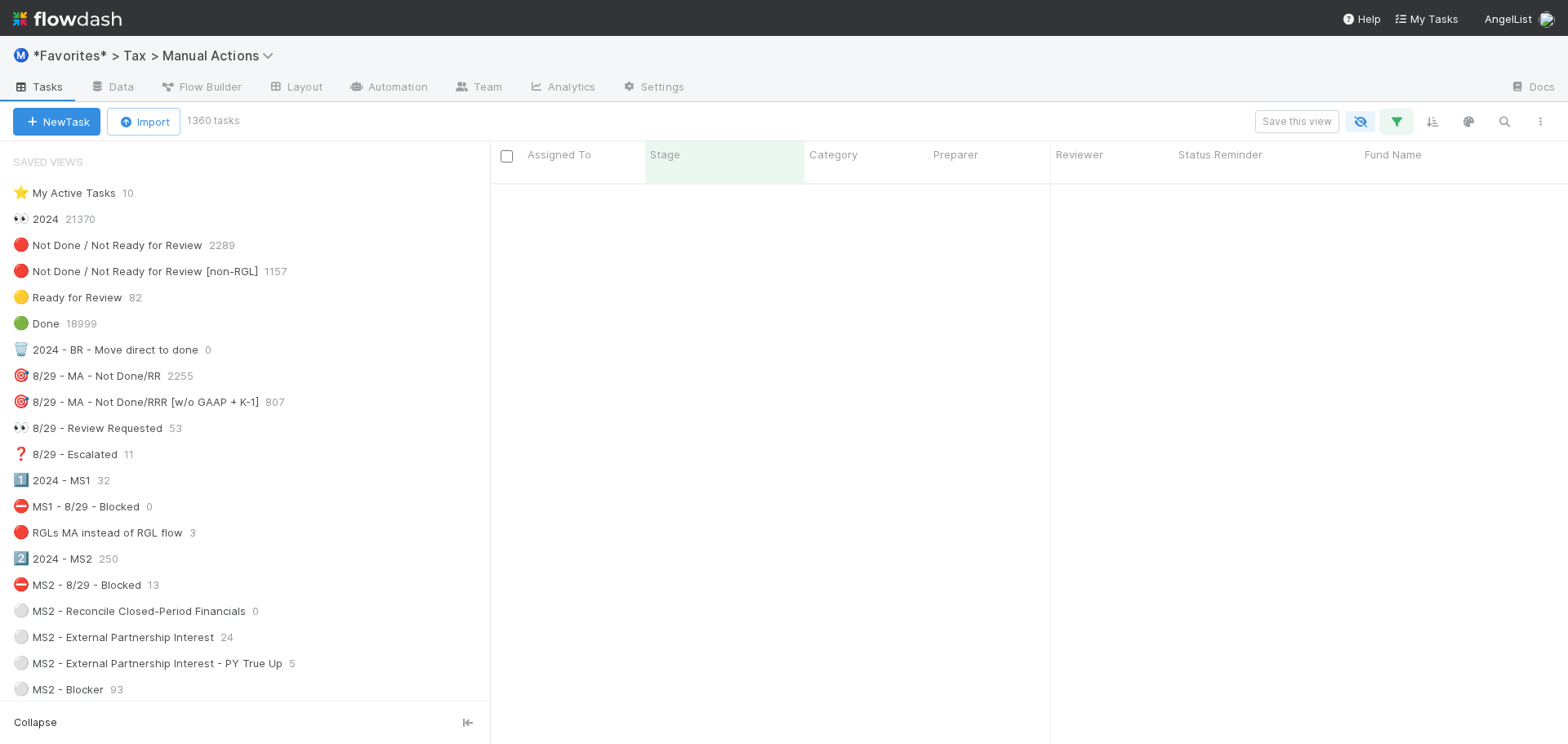
scroll to position [0, 0]
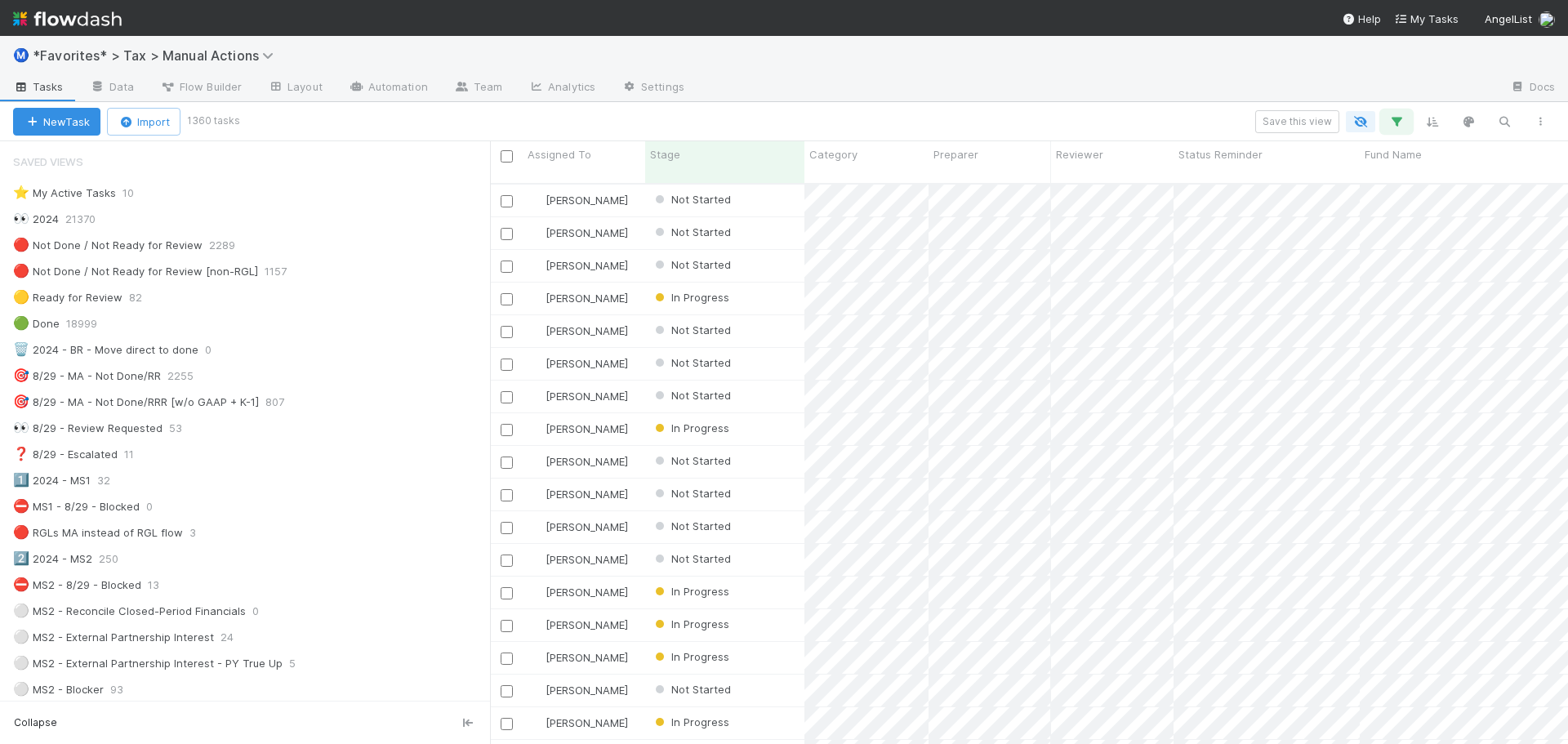
click at [1400, 120] on icon "button" at bounding box center [1397, 122] width 16 height 15
click at [1214, 44] on div "Loading..." at bounding box center [784, 372] width 1568 height 744
click at [1225, 53] on div "Ⓜ️ *Favorites* > Tax > Manual Actions" at bounding box center [784, 56] width 1568 height 40
click at [1207, 49] on div "Ⓜ️ *Favorites* > Tax > Manual Actions" at bounding box center [784, 56] width 1568 height 40
click at [1399, 128] on icon "button" at bounding box center [1397, 122] width 16 height 15
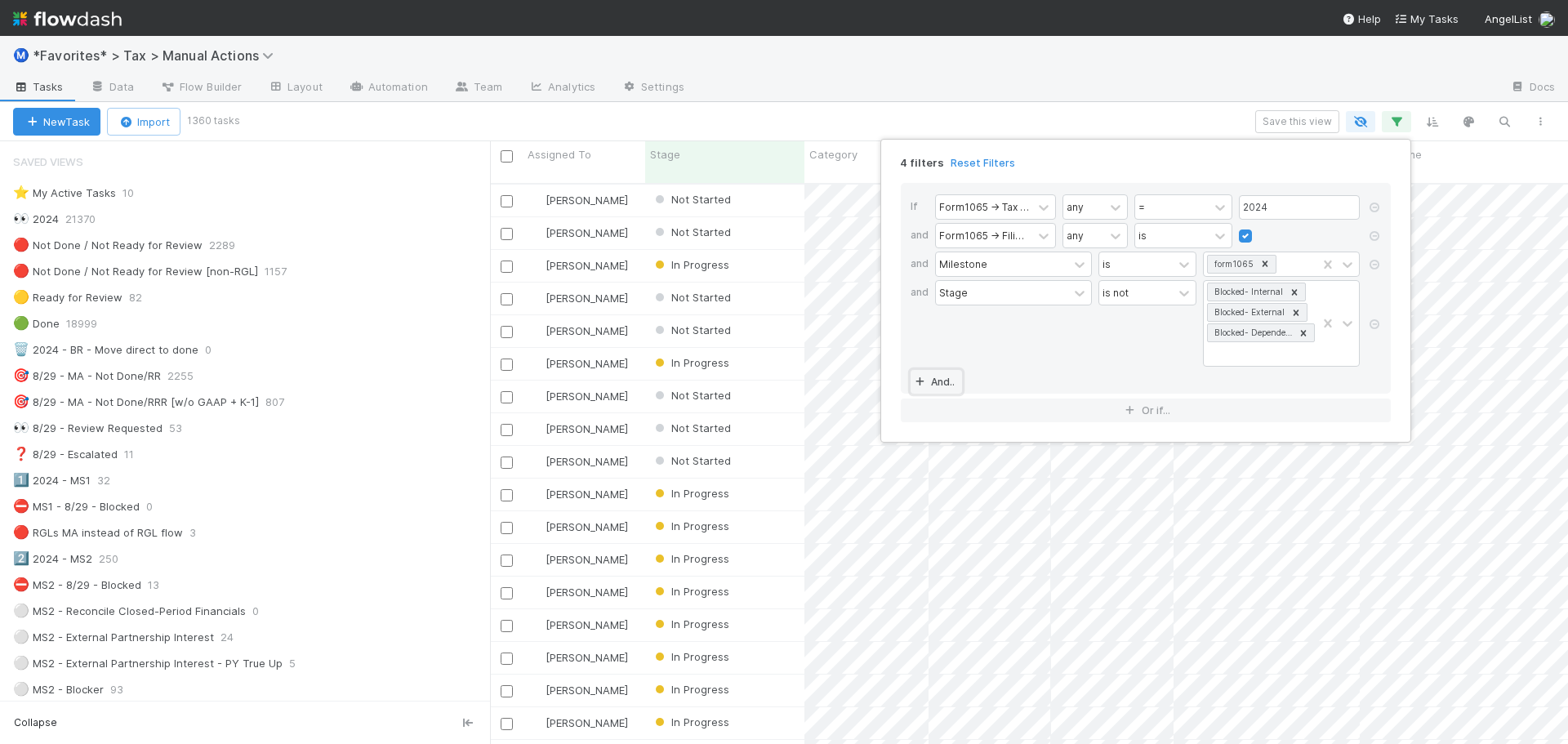
click at [940, 374] on link "And.." at bounding box center [936, 381] width 52 height 24
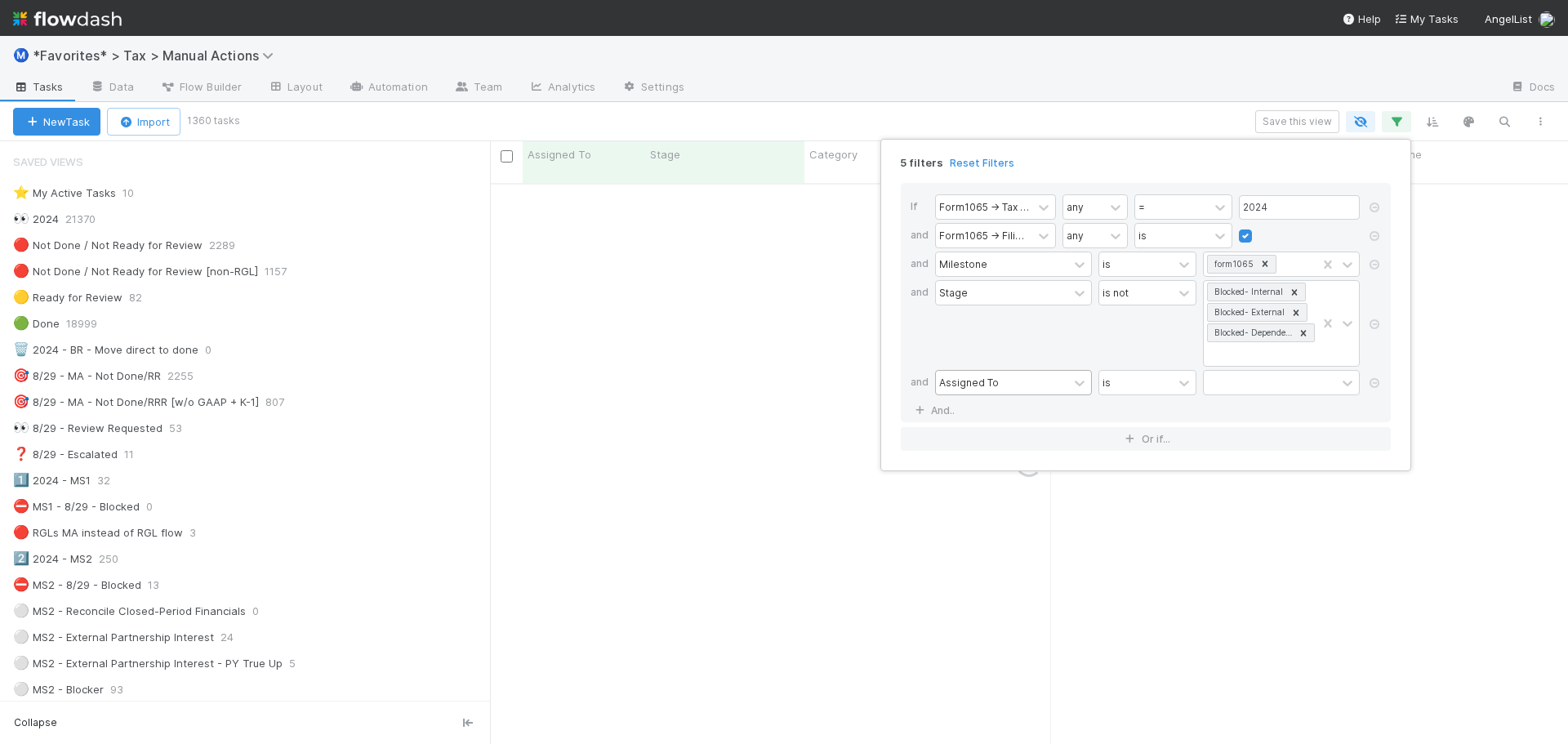
click at [1002, 377] on div "Assigned To" at bounding box center [1002, 382] width 133 height 24
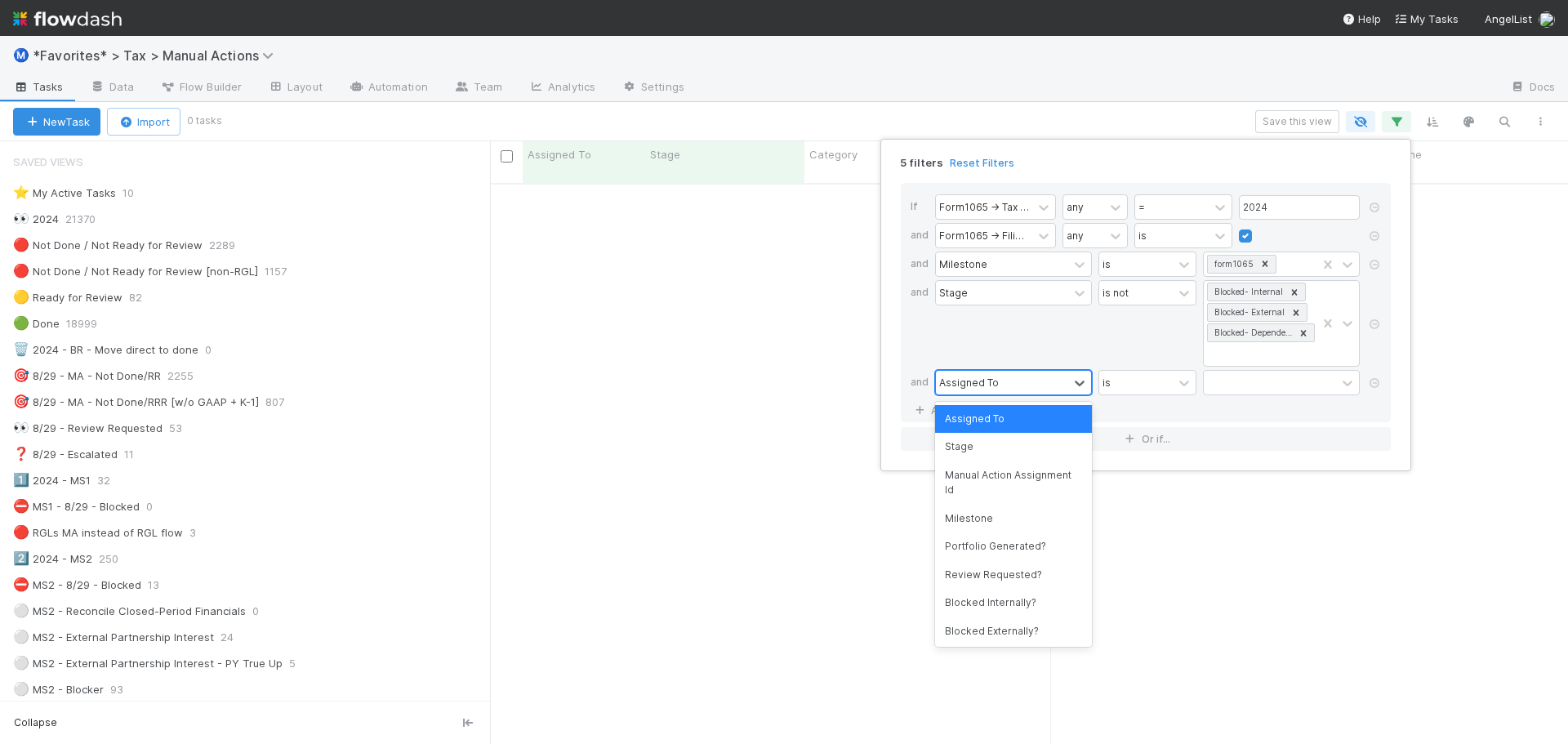
scroll to position [550, 1066]
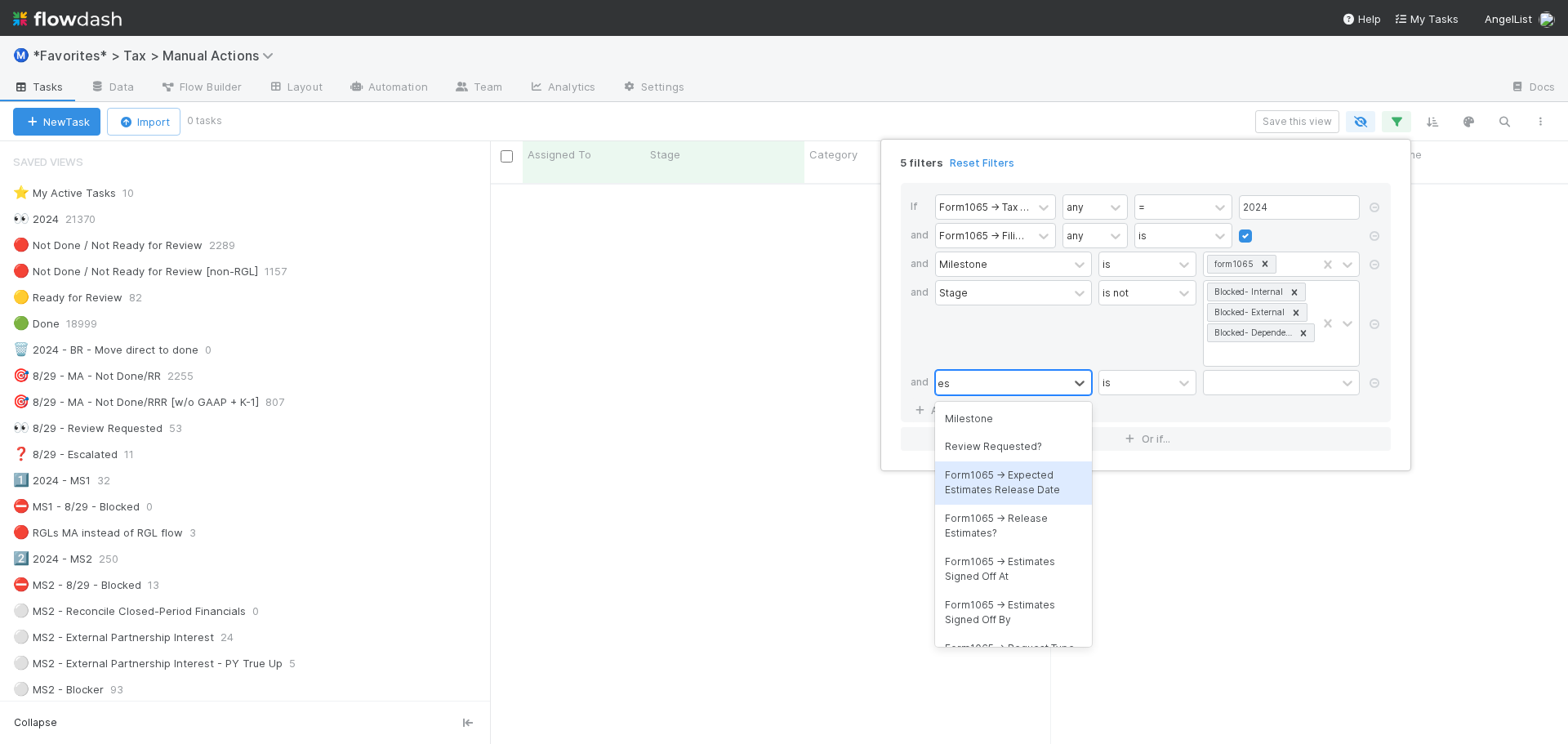
type input "e"
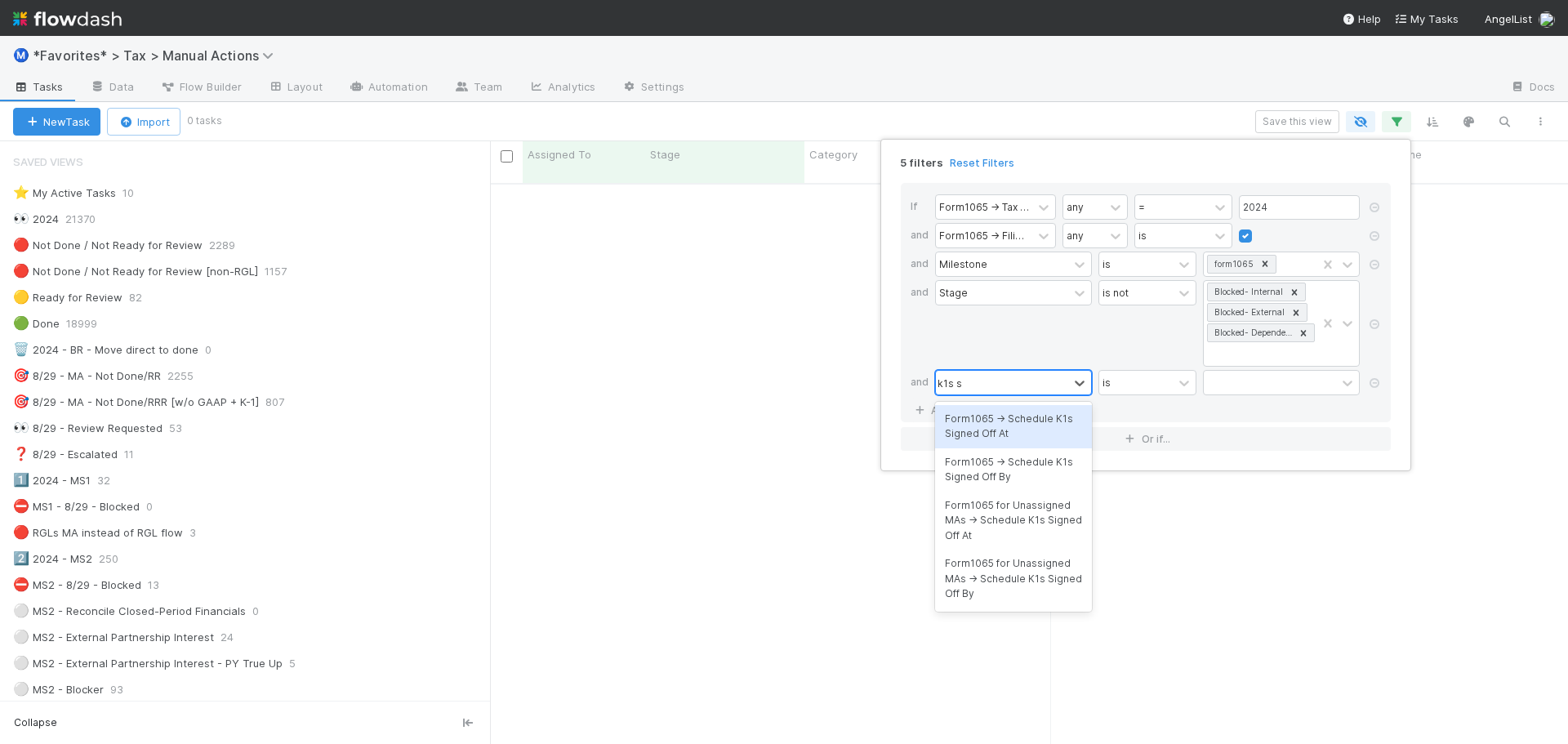
type input "k1s si"
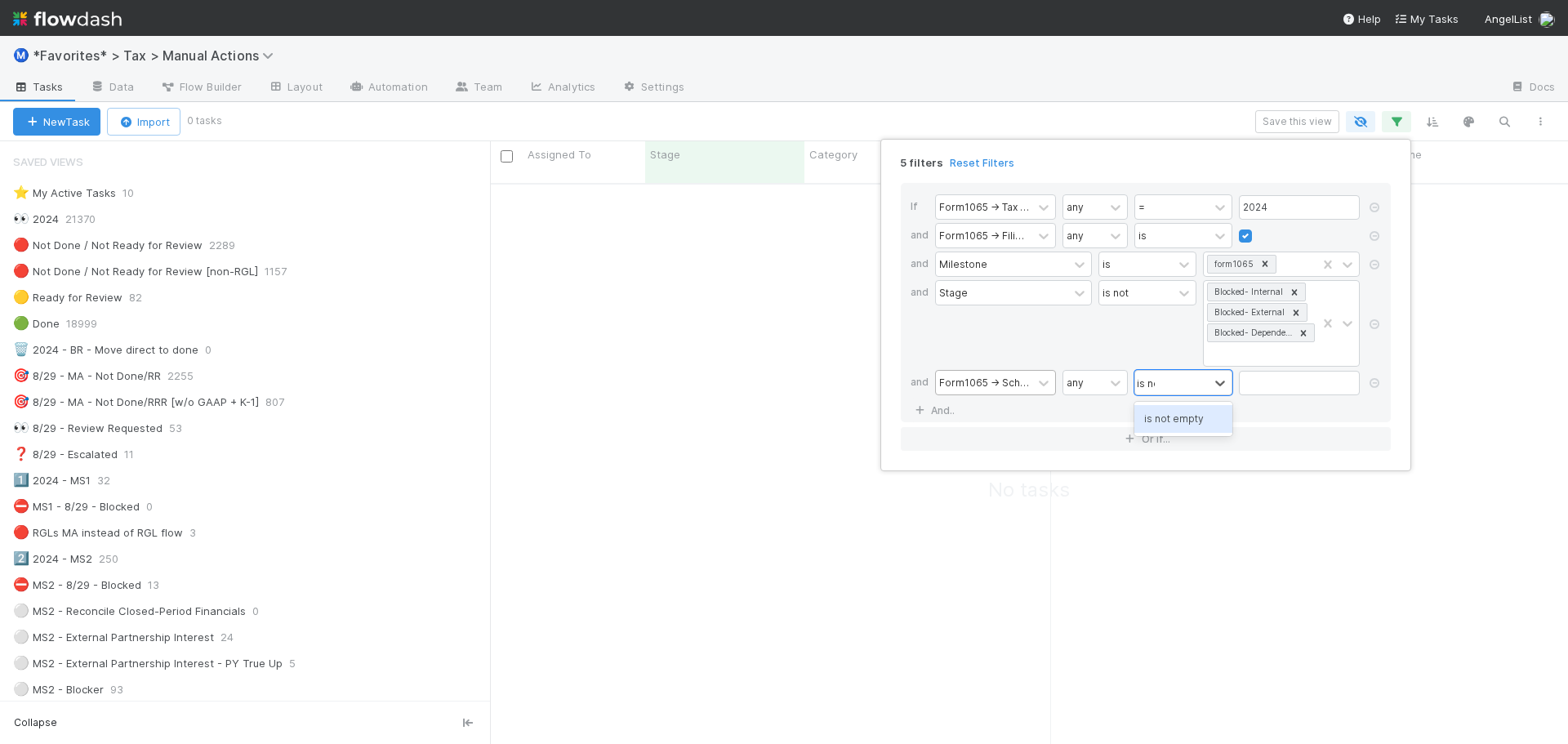
type input "is not"
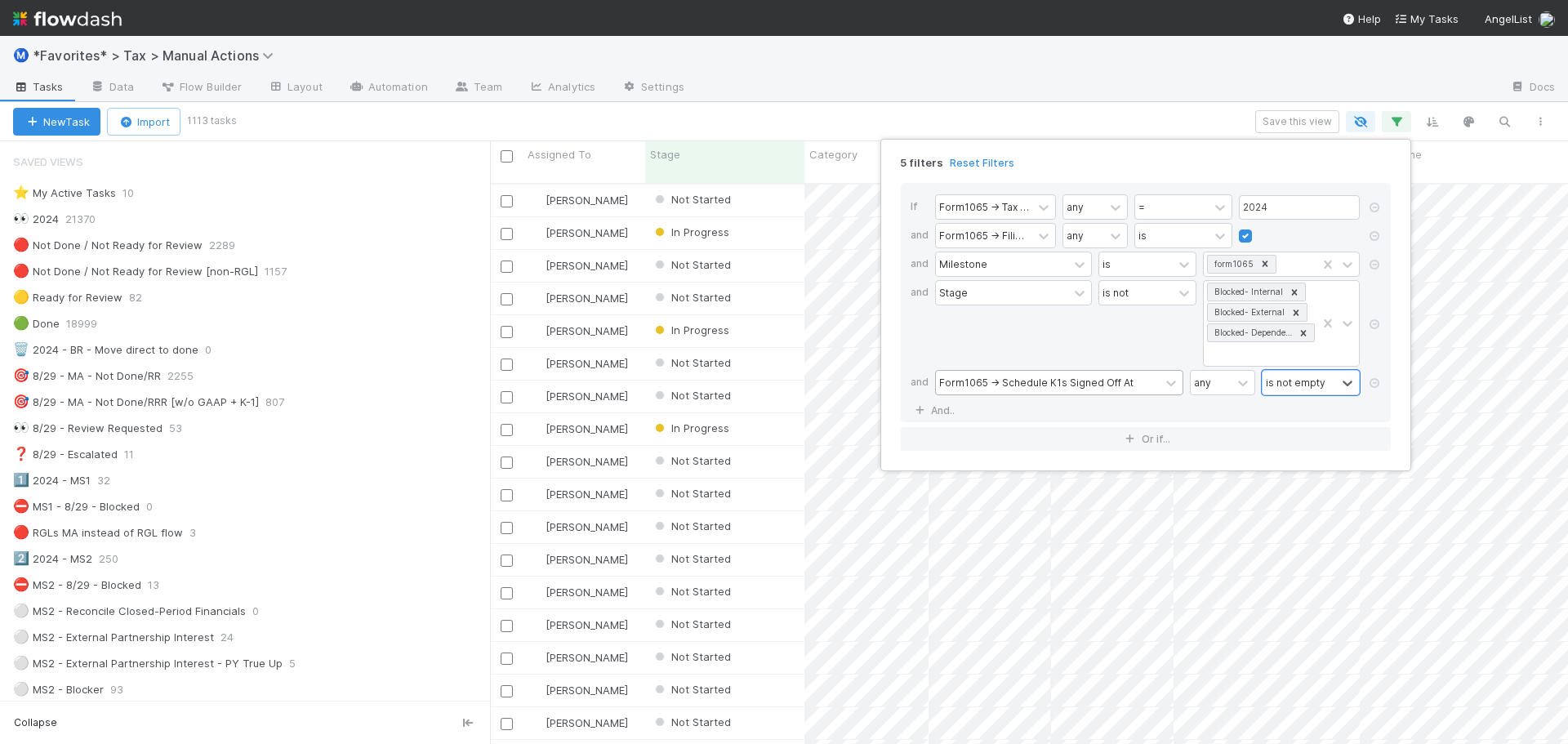
scroll to position [562, 1066]
click at [873, 116] on div "5 filters Reset Filters If Form1065 -> Tax Year any = 2024 and Form1065 -> Fili…" at bounding box center [784, 372] width 1568 height 744
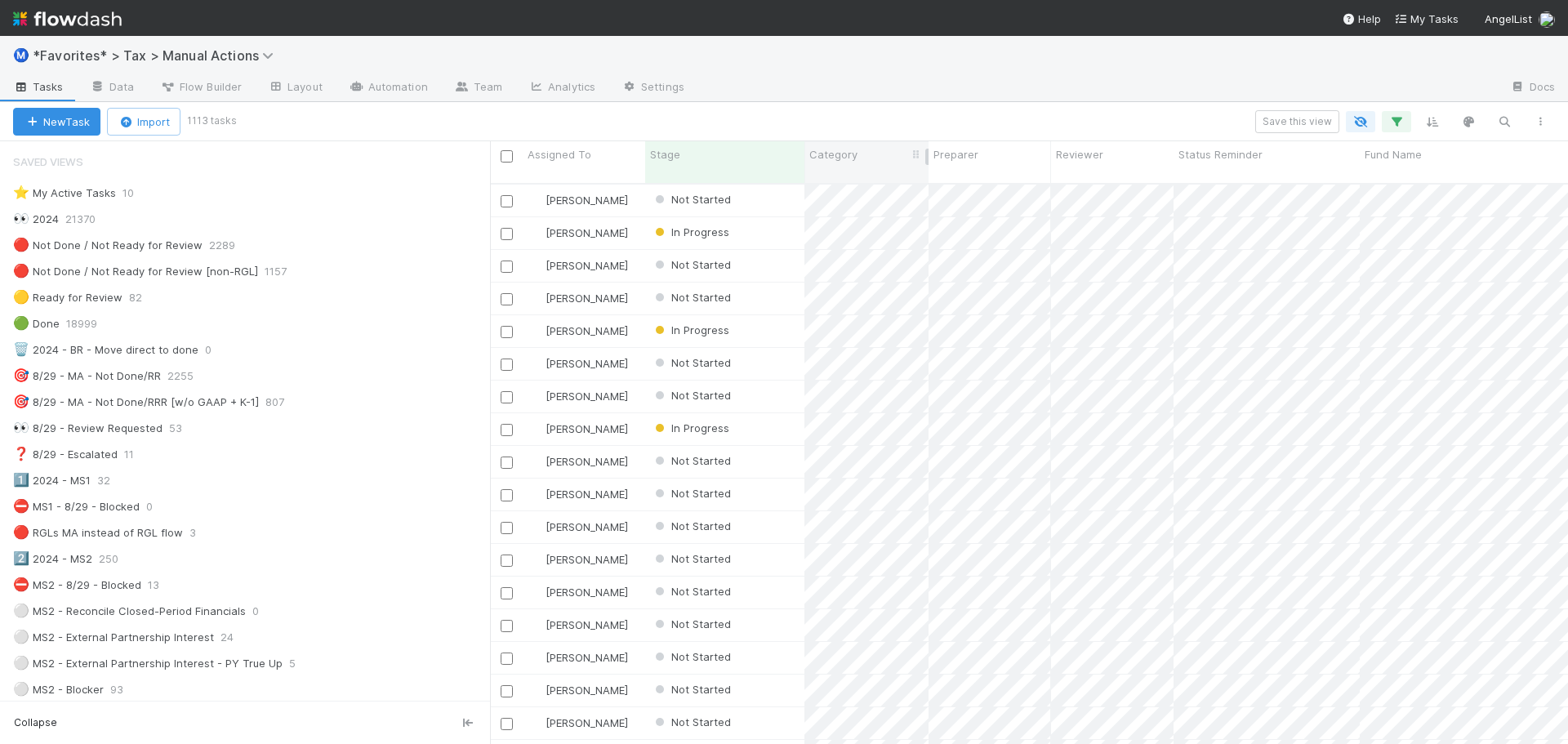
click at [854, 165] on div "Category" at bounding box center [866, 162] width 124 height 42
click at [830, 150] on span "Category" at bounding box center [833, 155] width 49 height 16
click at [849, 180] on div "Sort First → Last" at bounding box center [903, 185] width 186 height 25
click at [852, 133] on div "Save this view" at bounding box center [896, 122] width 1324 height 23
drag, startPoint x: 927, startPoint y: 157, endPoint x: 1087, endPoint y: 163, distance: 160.1
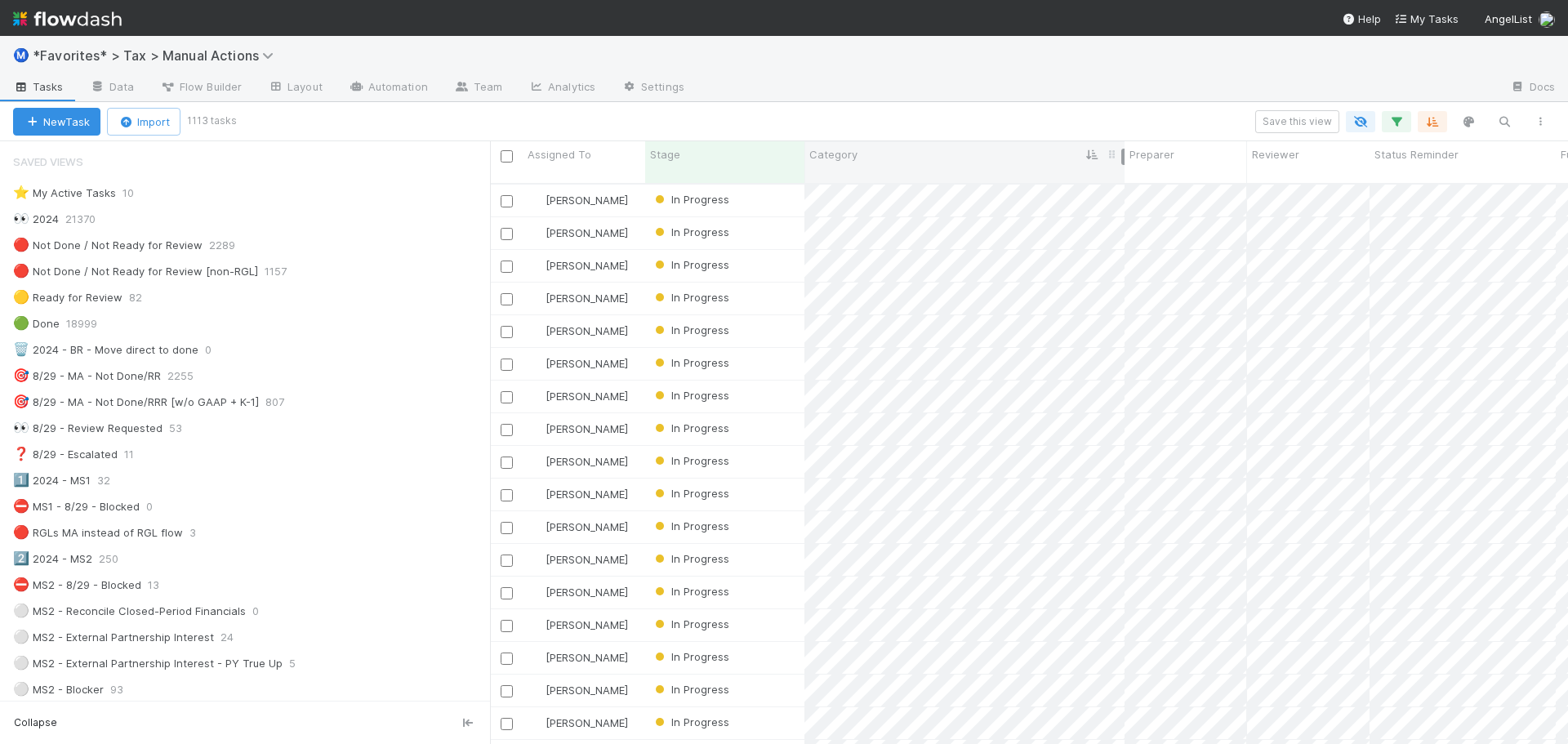
click at [1121, 163] on div at bounding box center [1123, 157] width 3 height 16
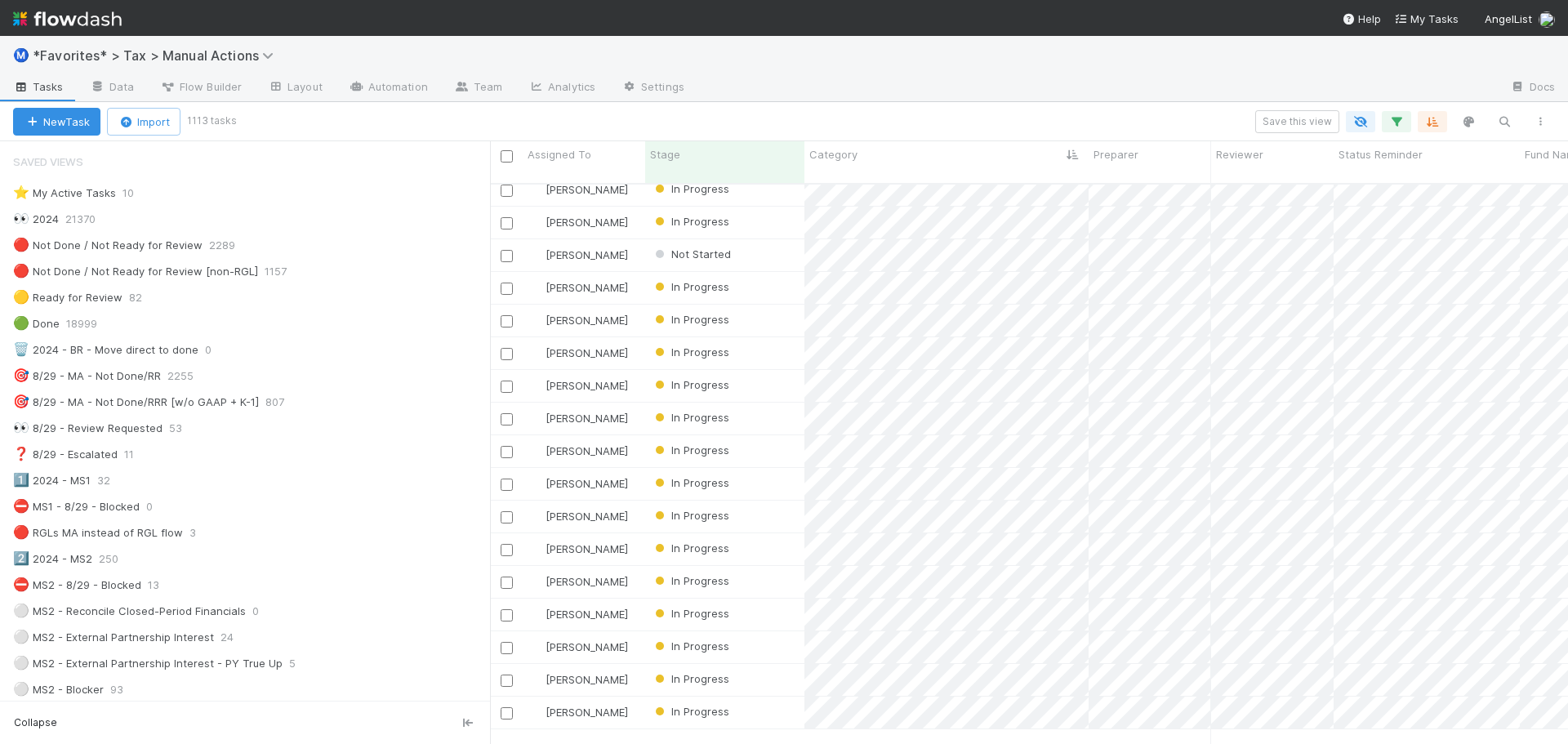
scroll to position [21159, 0]
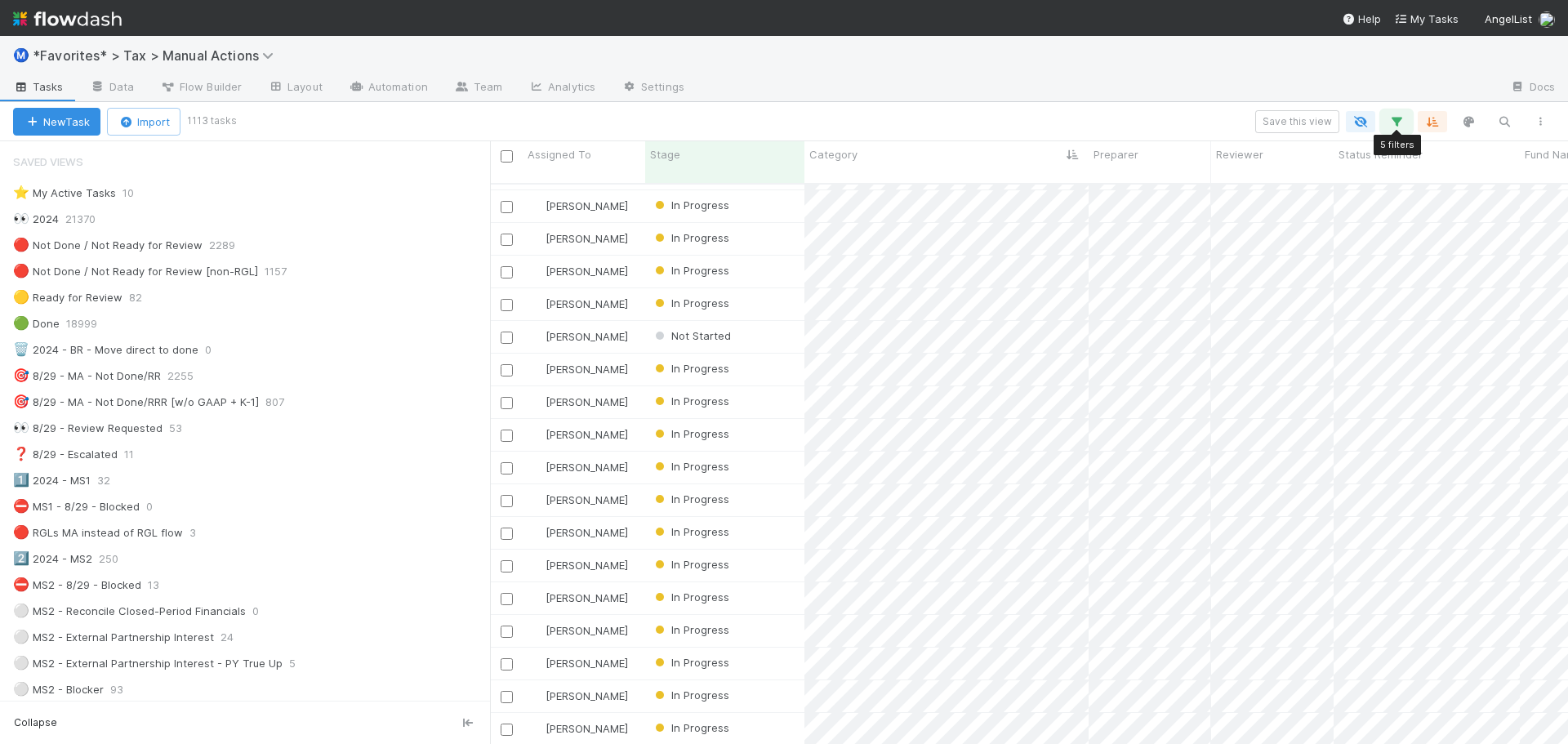
click at [1397, 122] on icon "button" at bounding box center [1397, 122] width 16 height 15
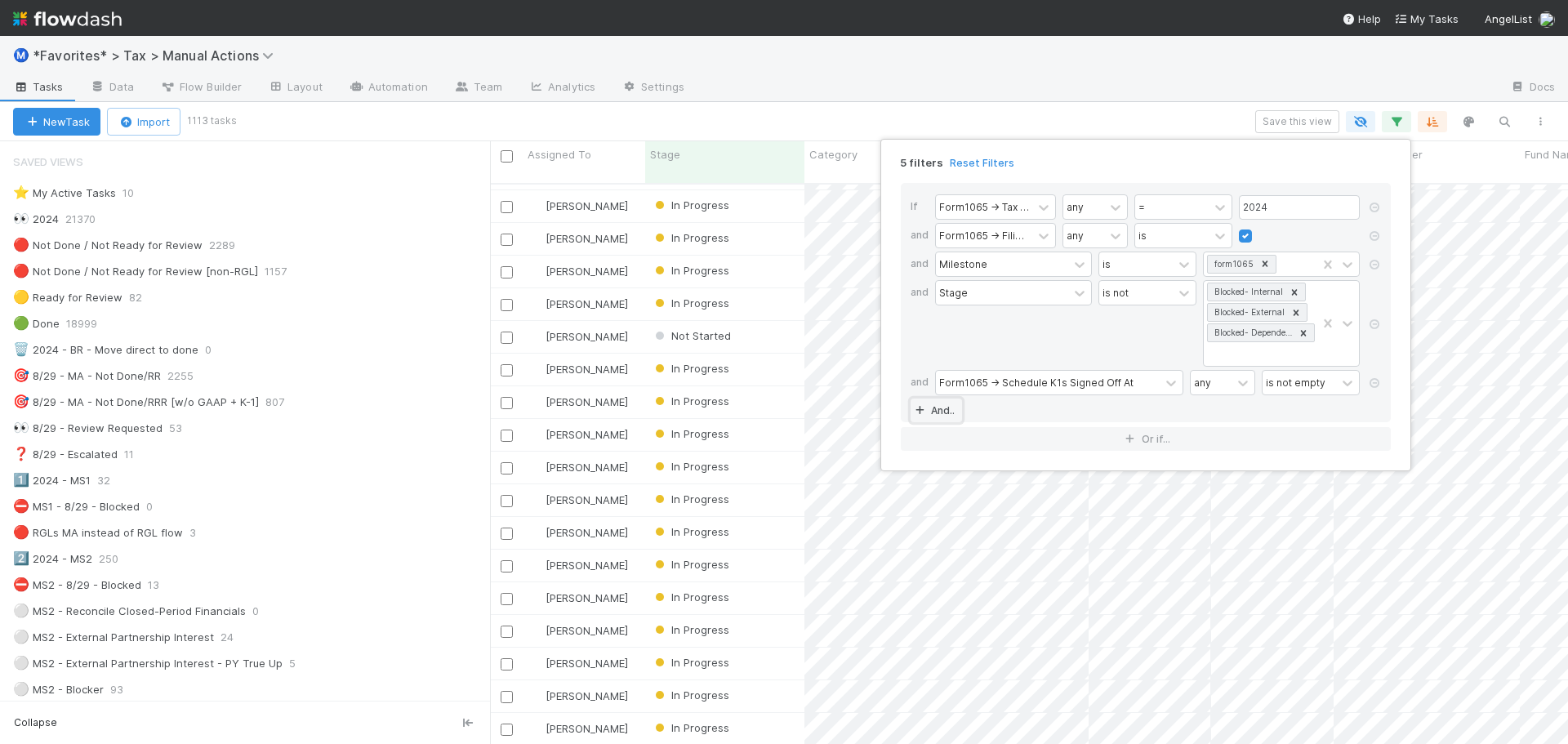
click at [921, 410] on icon at bounding box center [919, 411] width 16 height 10
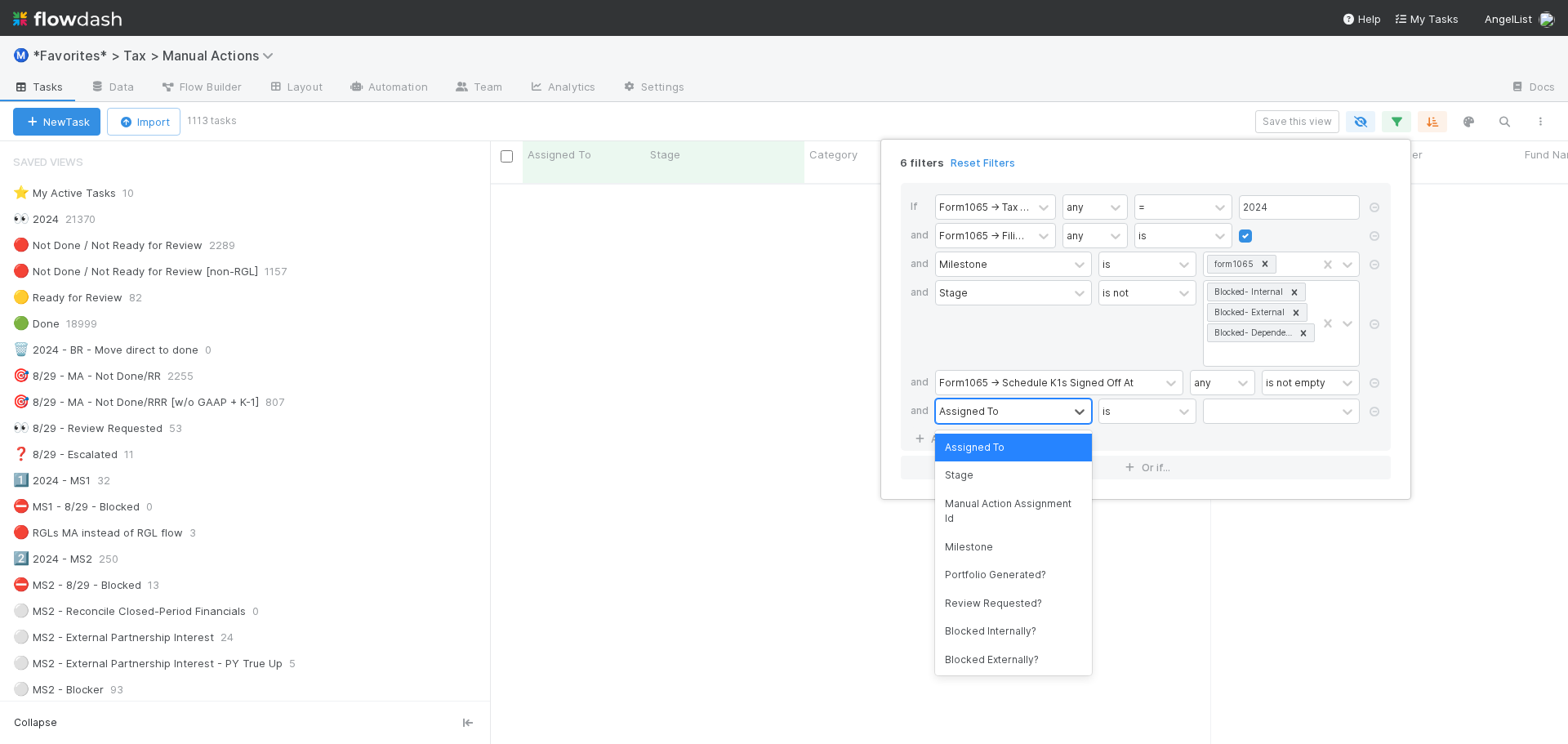
click at [1015, 407] on div "Assigned To" at bounding box center [1002, 411] width 133 height 24
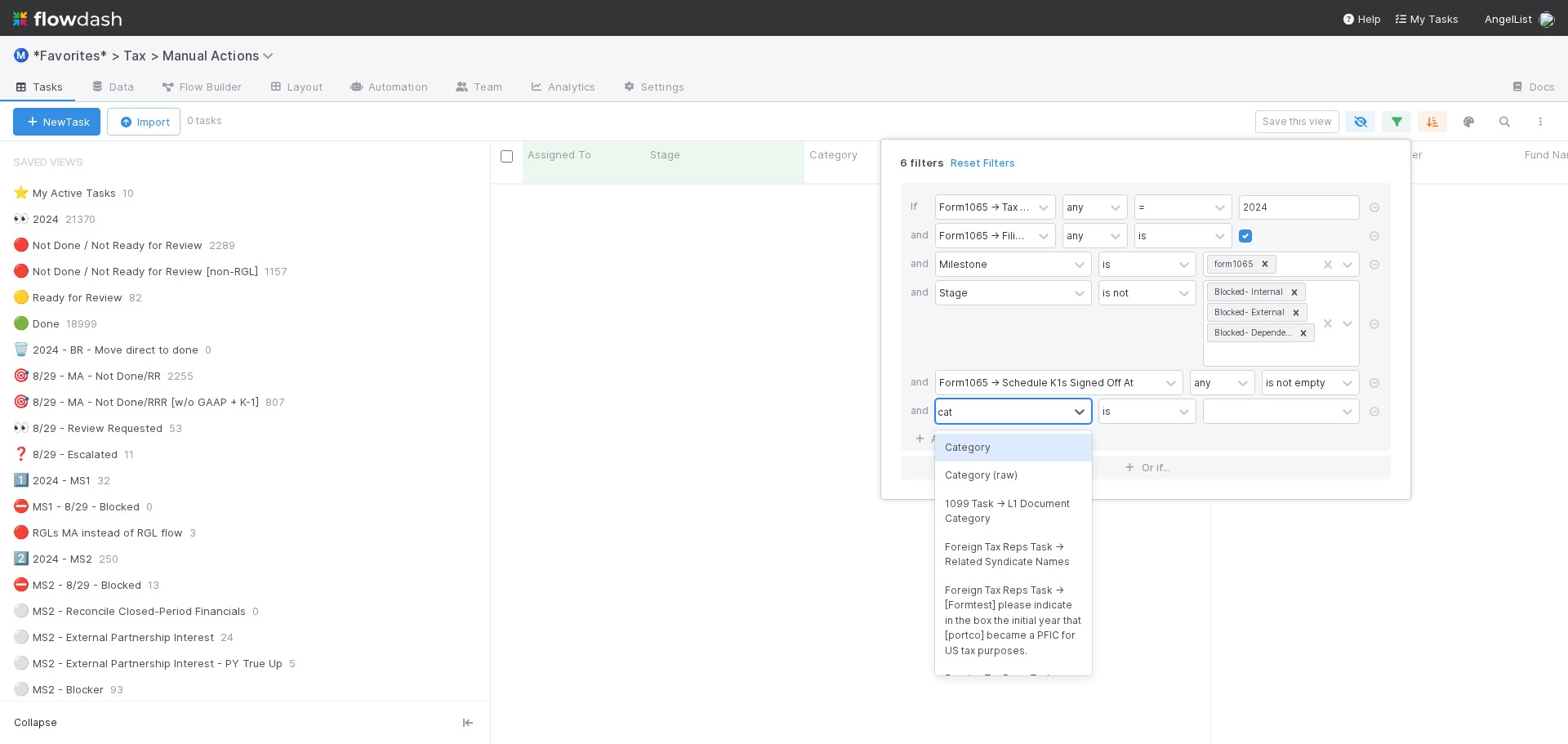
type input "cate"
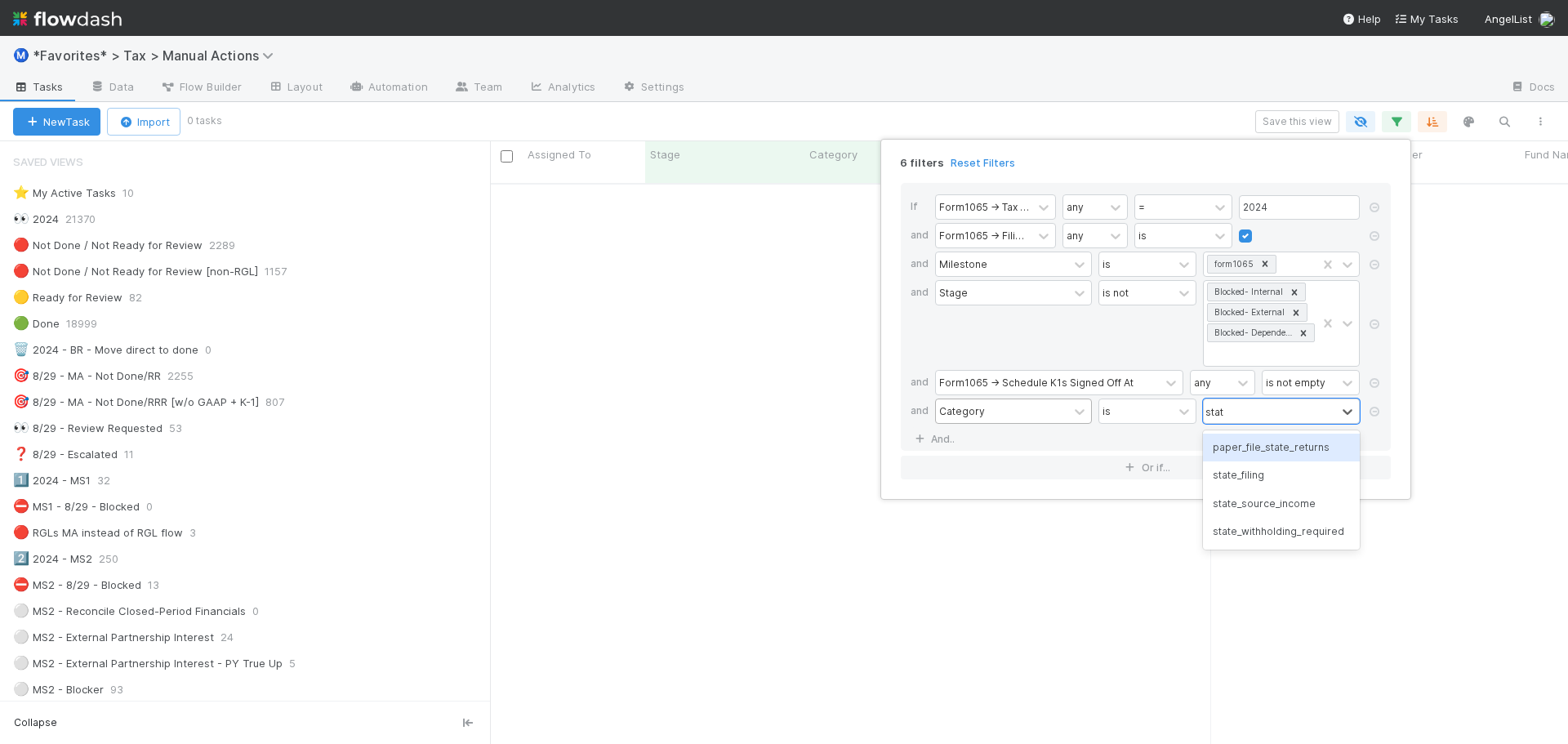
type input "state"
click at [910, 427] on link "And.." at bounding box center [936, 439] width 52 height 24
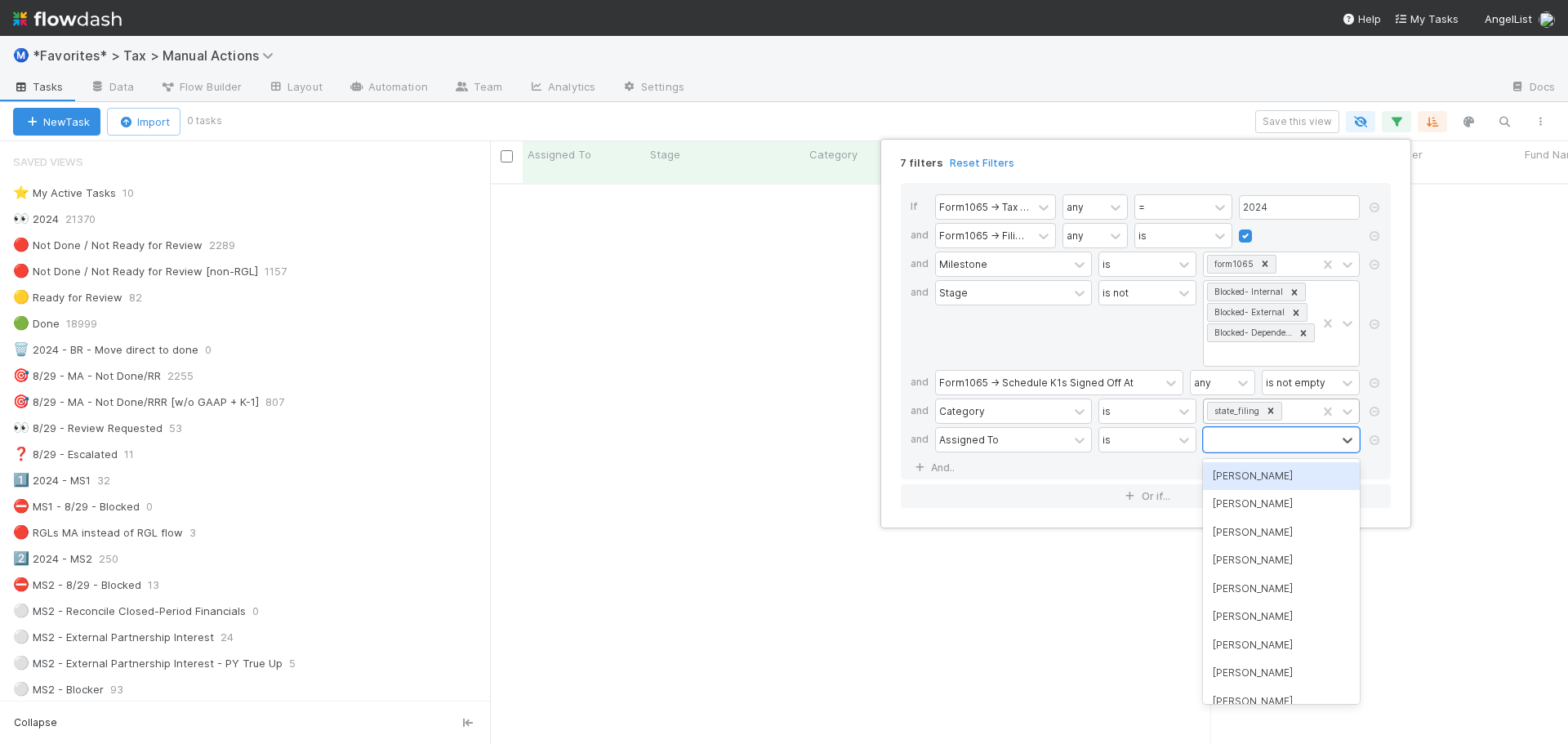
click at [1292, 408] on div "state_filing" at bounding box center [1259, 411] width 113 height 24
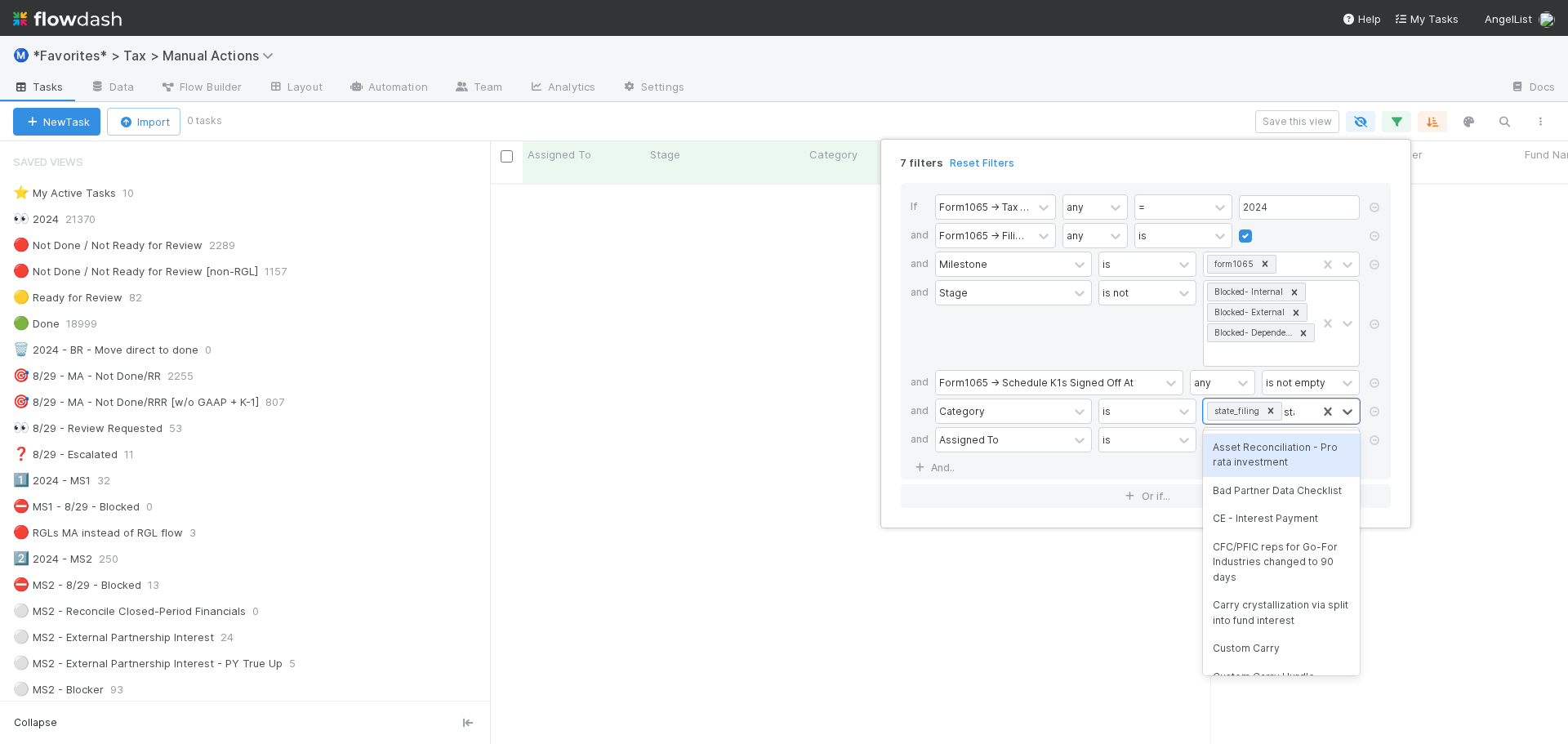
type input "state"
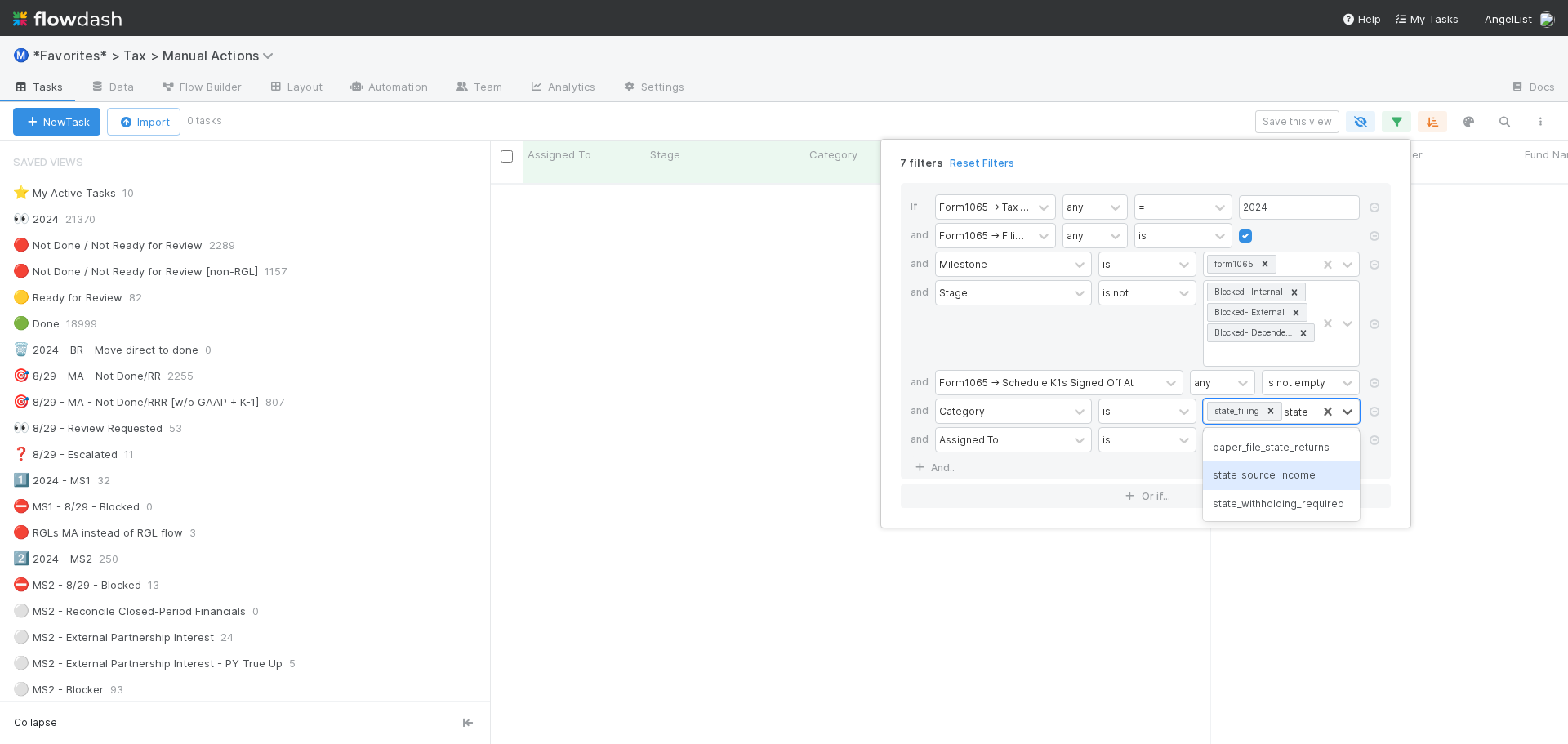
drag, startPoint x: 1287, startPoint y: 491, endPoint x: 1287, endPoint y: 478, distance: 13.0
click at [1287, 478] on div "paper_file_state_returns state_source_income state_withholding_required" at bounding box center [1281, 476] width 156 height 91
click at [1287, 476] on div "state_source_income" at bounding box center [1281, 476] width 156 height 28
click at [984, 480] on div "Assigned To" at bounding box center [969, 480] width 59 height 15
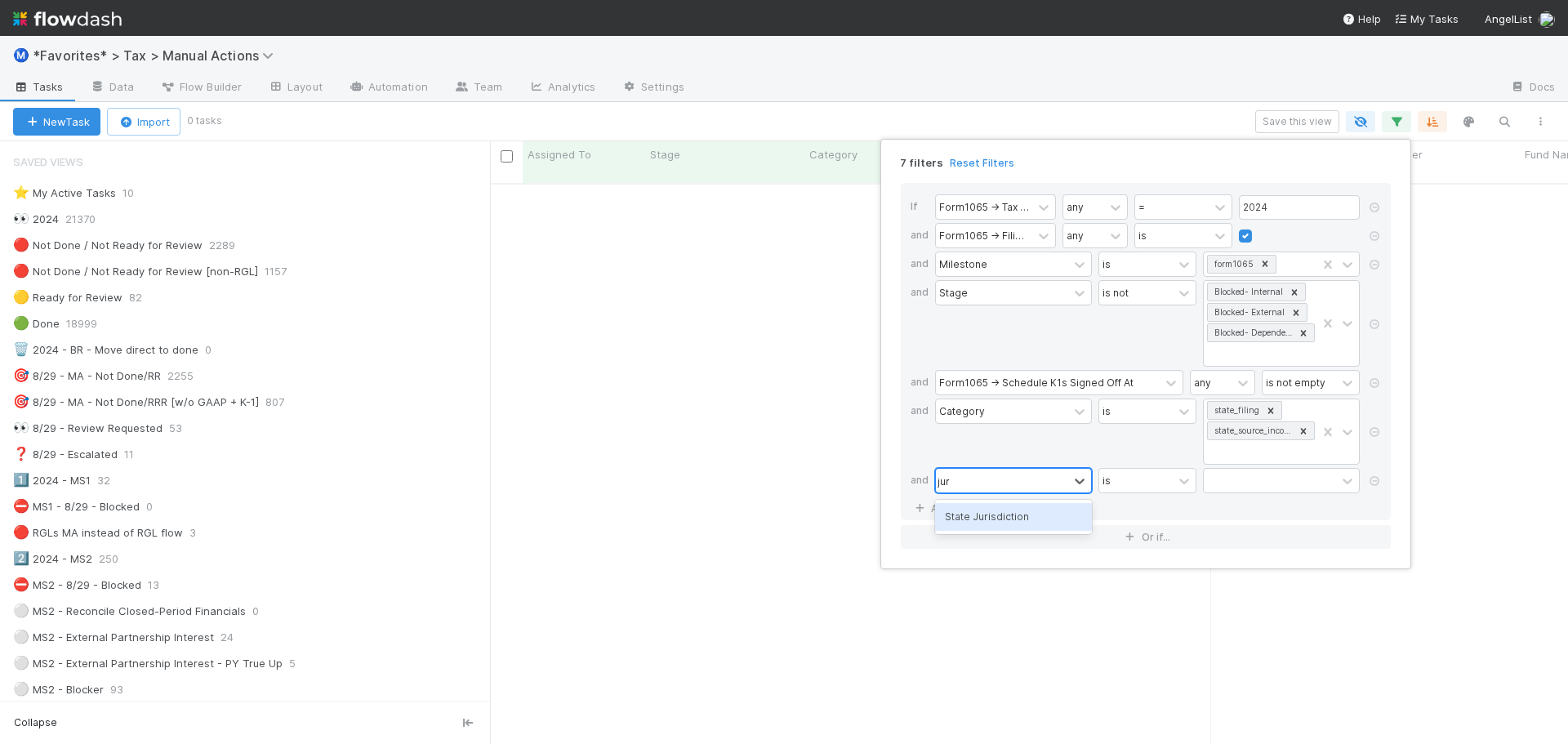
type input "juri"
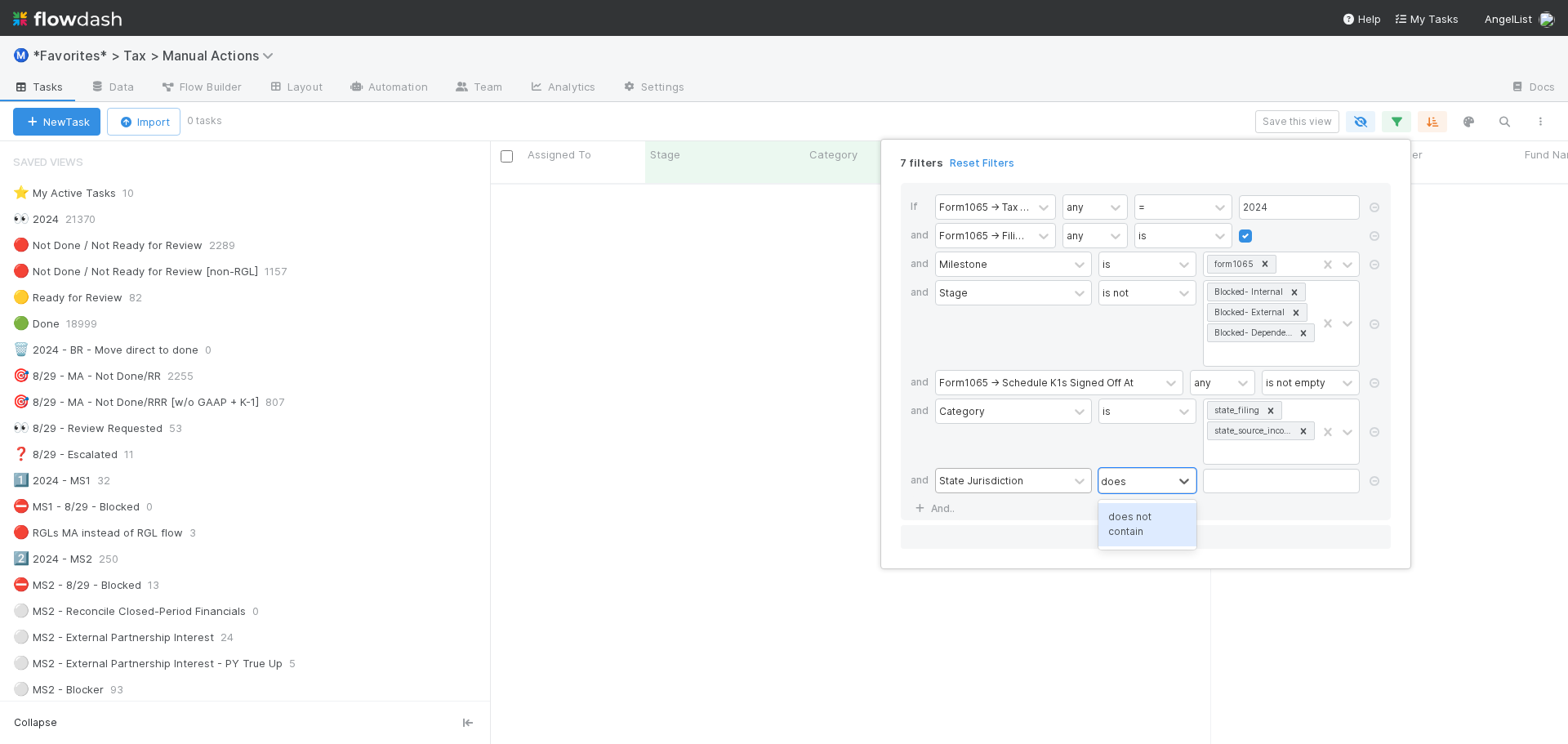
type input "does"
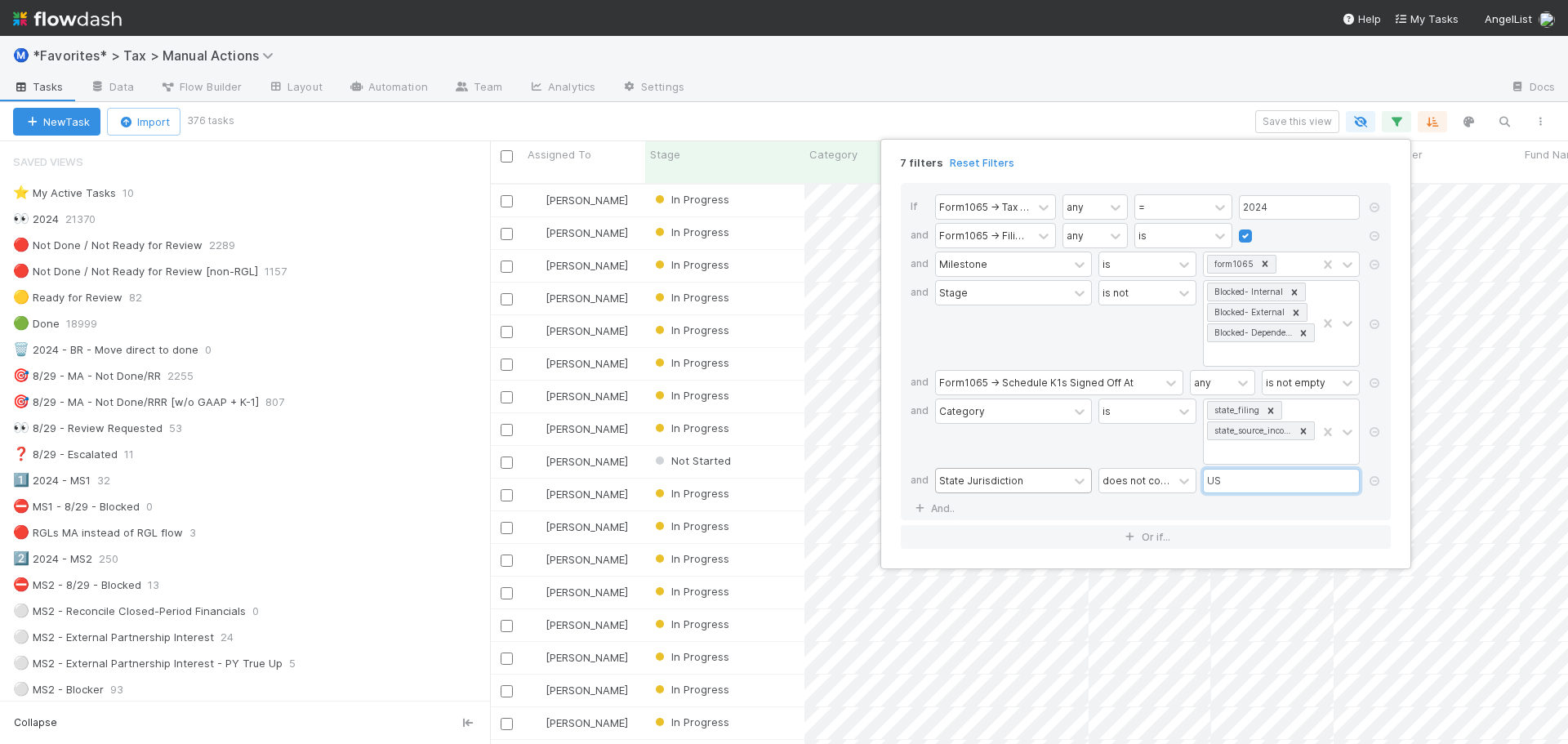
scroll to position [562, 1066]
type input "US"
click at [1378, 325] on icon at bounding box center [1375, 324] width 16 height 10
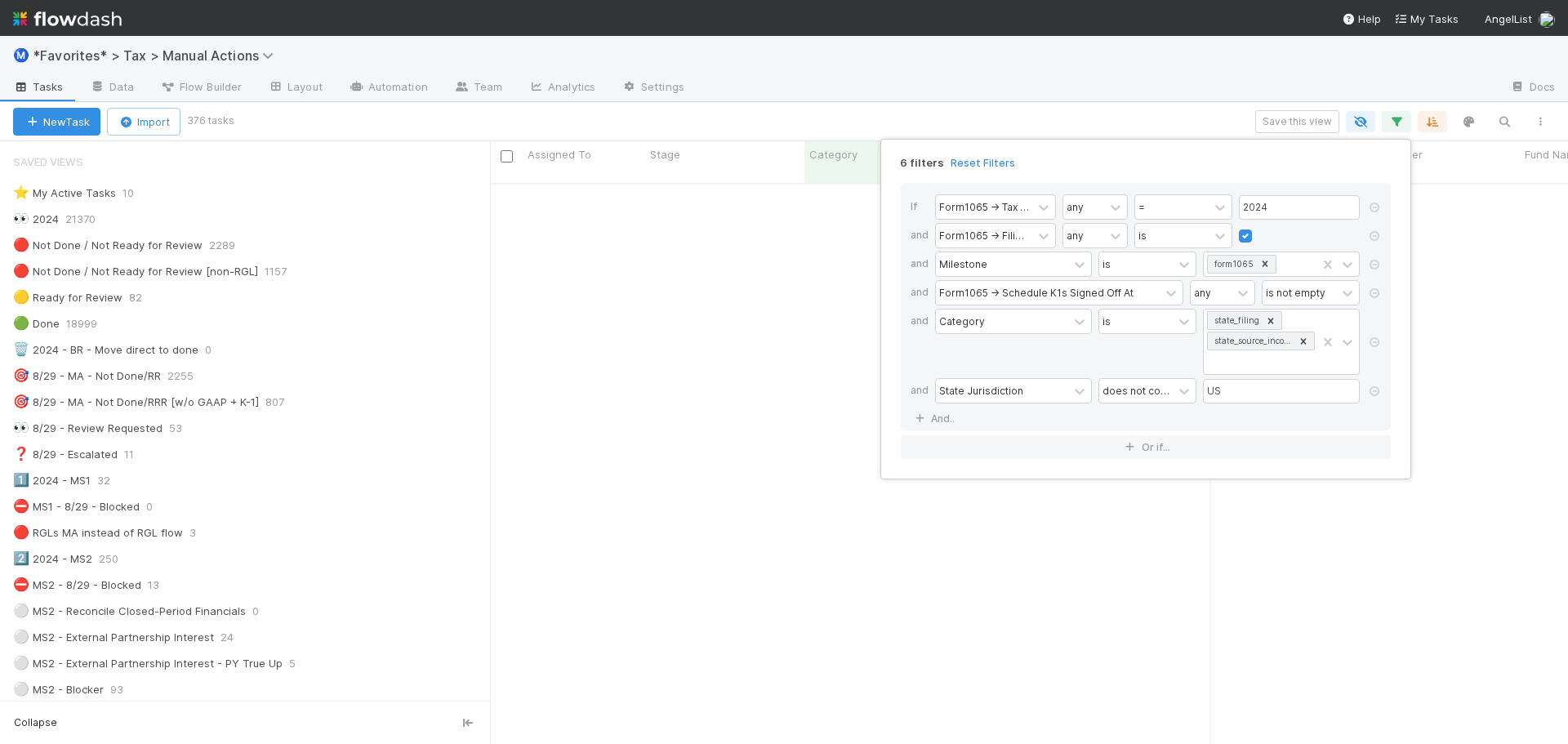
click at [1055, 107] on div "6 filters Reset Filters If Form1065 -> Tax Year any = 2024 and Form1065 -> Fili…" at bounding box center [784, 372] width 1568 height 744
drag, startPoint x: 1055, startPoint y: 107, endPoint x: 1048, endPoint y: 87, distance: 21.2
click at [1048, 87] on div "6 filters Reset Filters If Form1065 -> Tax Year any = 2024 and Form1065 -> Fili…" at bounding box center [784, 372] width 1568 height 744
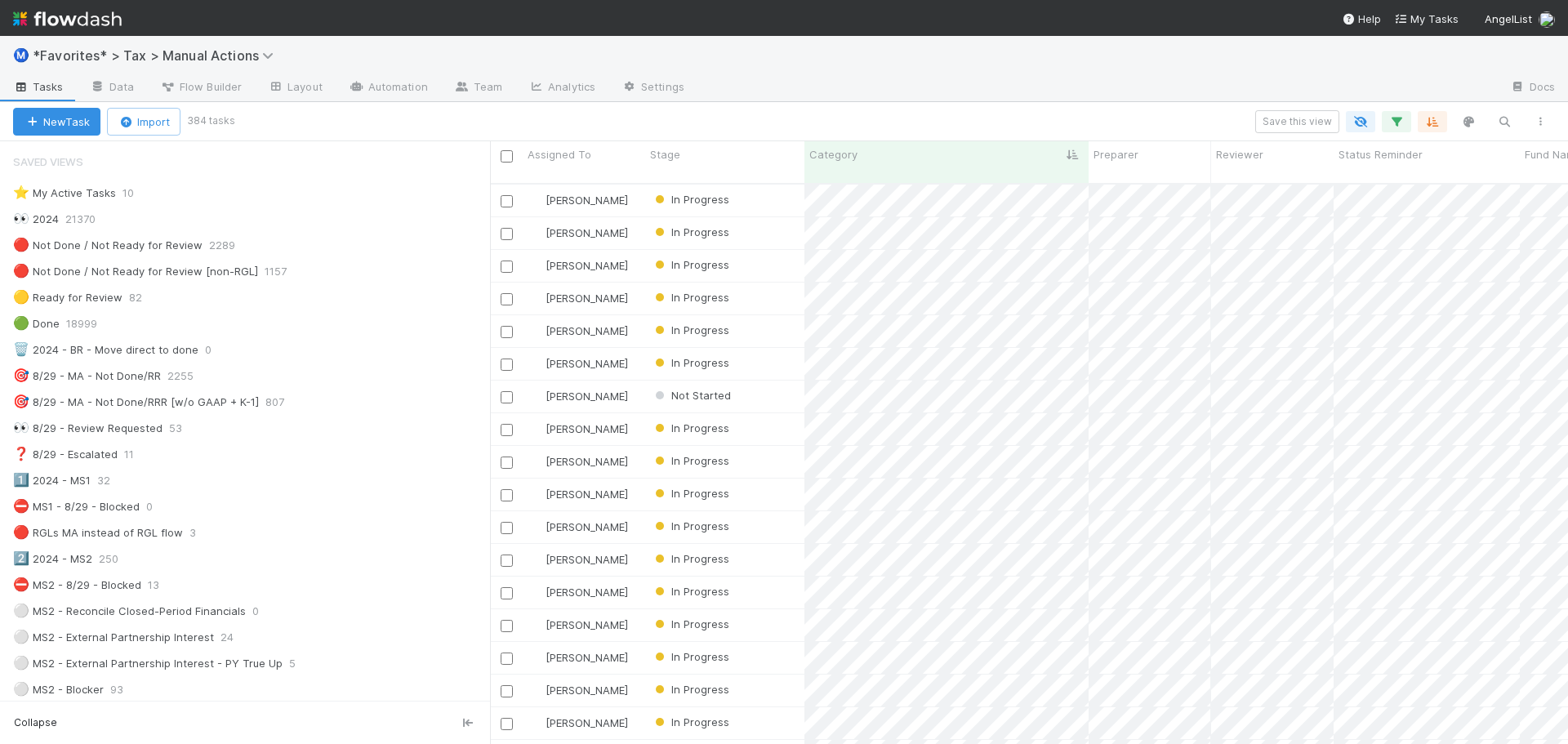
click at [1031, 74] on div "Ⓜ️ *Favorites* > Tax > Manual Actions" at bounding box center [784, 56] width 1568 height 40
click at [1431, 128] on icon "button" at bounding box center [1432, 122] width 16 height 15
click at [1254, 94] on div "Sort by Category from First → Last Then by" at bounding box center [784, 372] width 1568 height 744
click at [1440, 123] on icon "button" at bounding box center [1432, 122] width 16 height 15
click at [1051, 139] on div "Sort by Category from First → Last Then by" at bounding box center [784, 372] width 1568 height 744
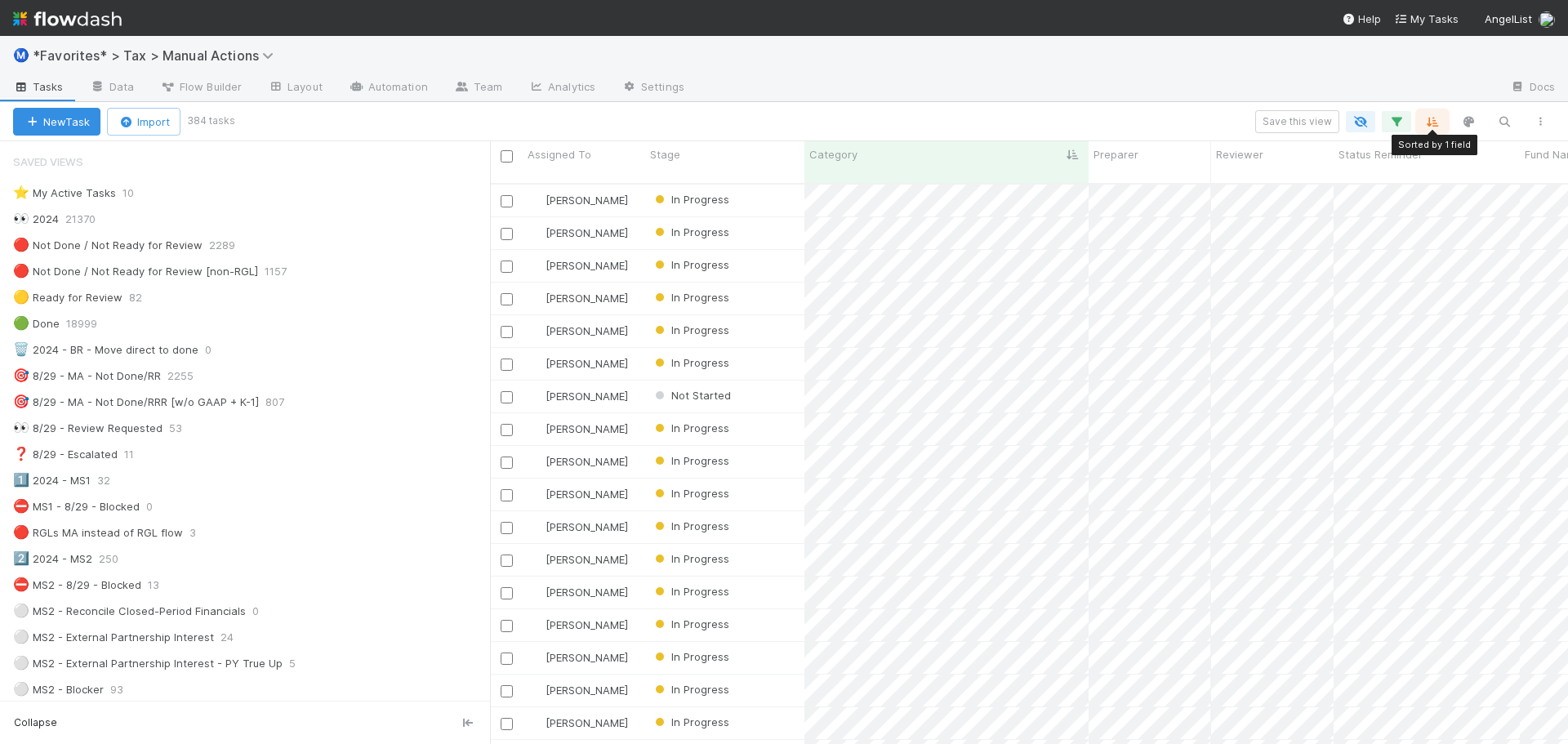
click at [1428, 128] on icon "button" at bounding box center [1432, 122] width 16 height 15
click at [1152, 221] on button "Then by" at bounding box center [1252, 232] width 351 height 24
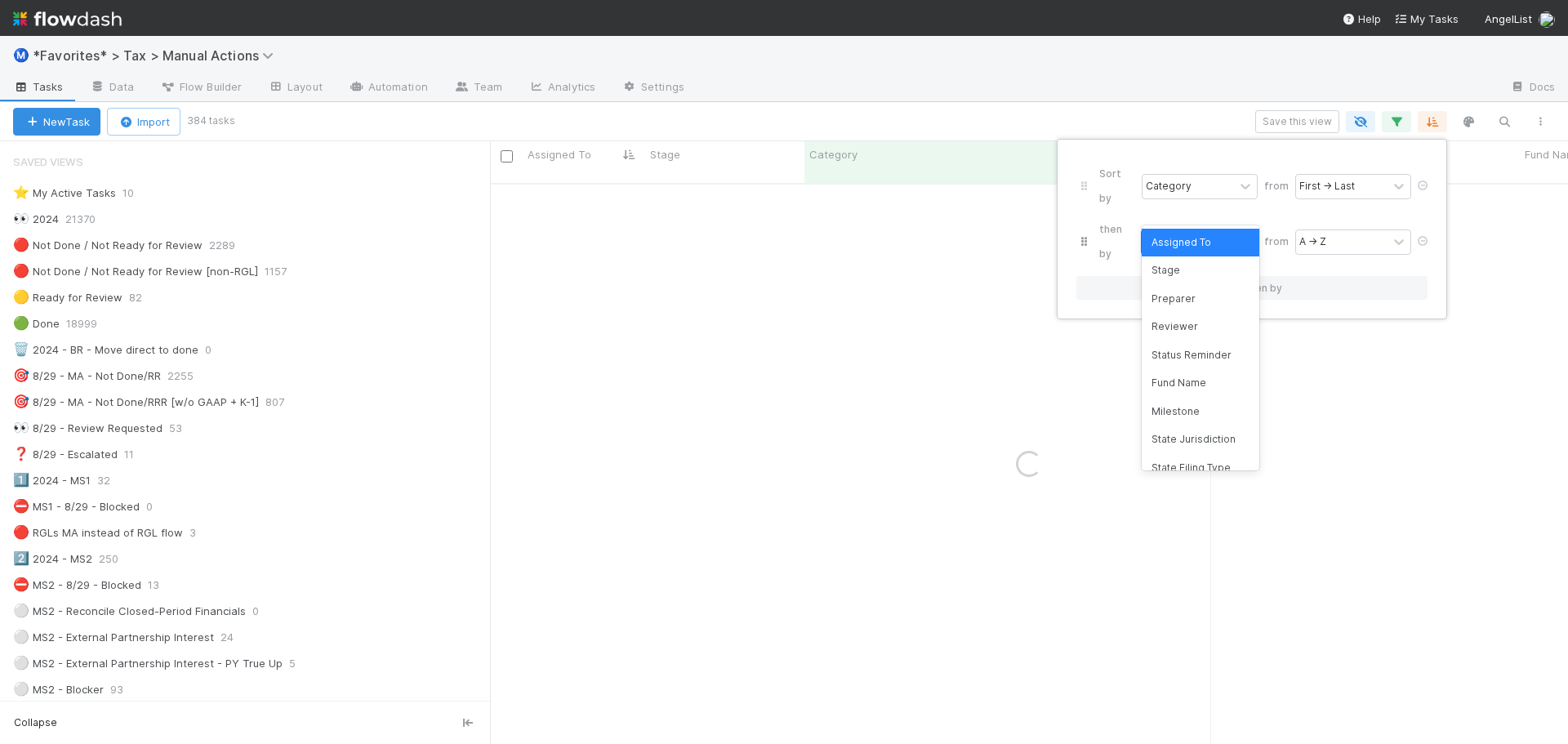
click at [1179, 235] on div "Assigned To" at bounding box center [1175, 242] width 59 height 15
type input "stage"
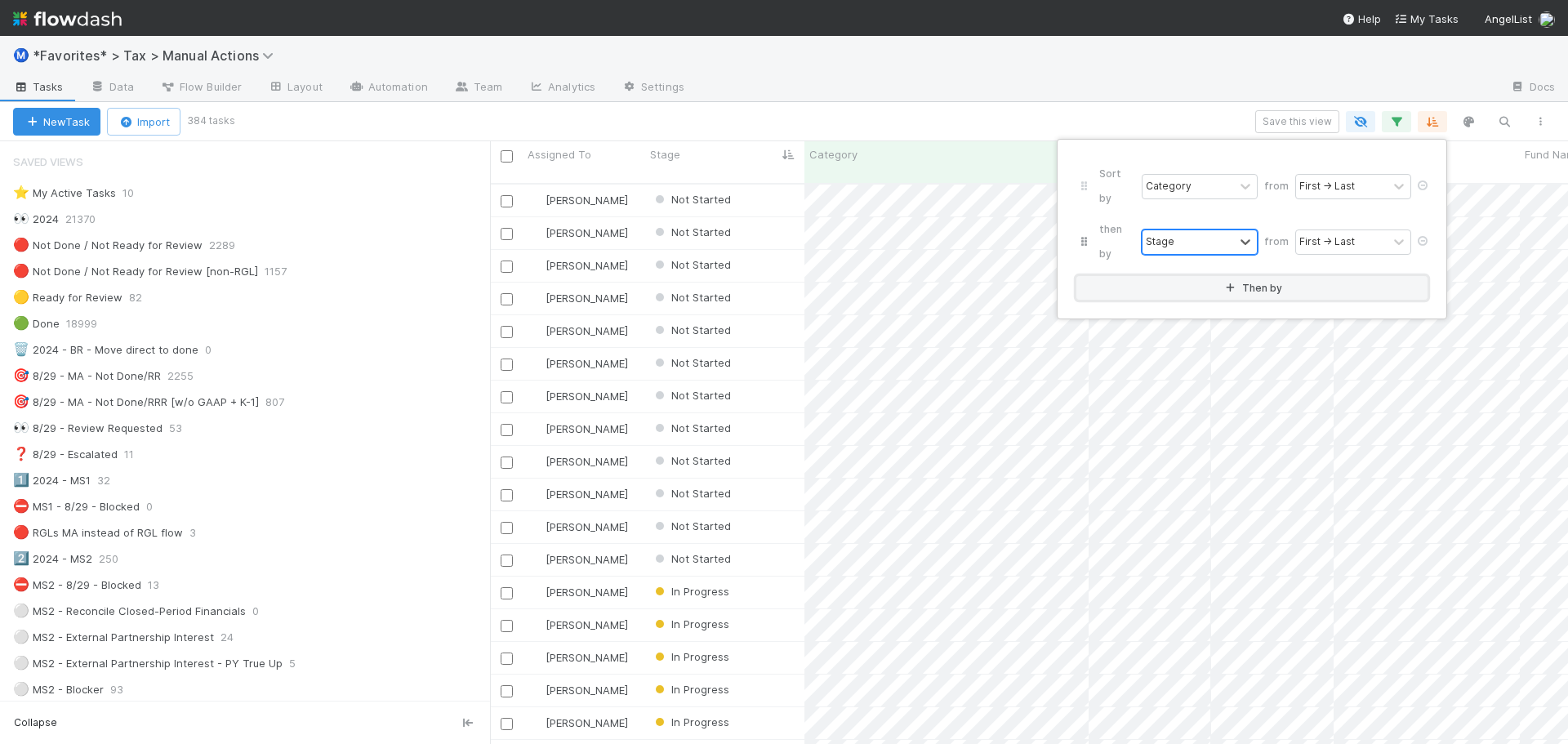
click at [1245, 276] on button "Then by" at bounding box center [1252, 287] width 351 height 24
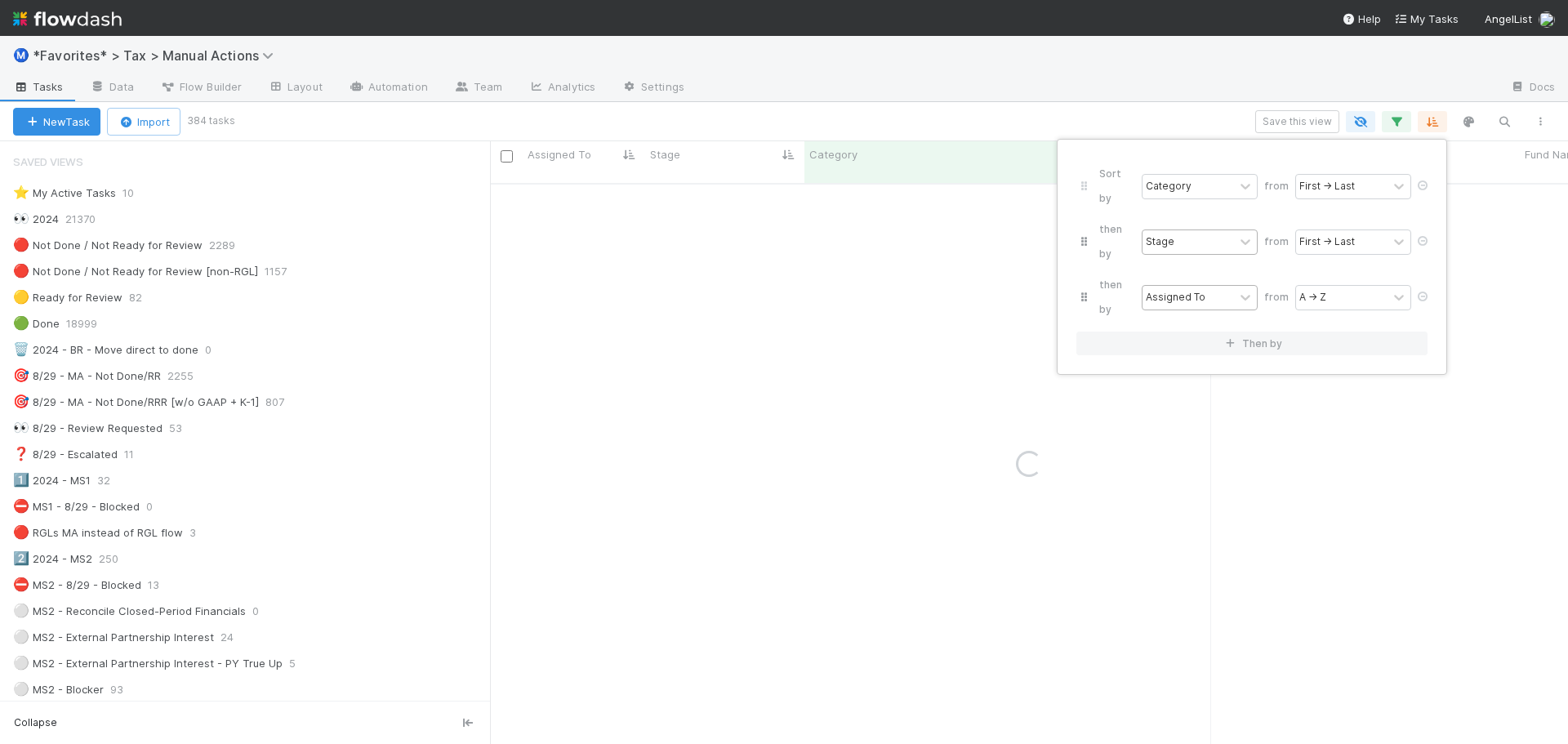
click at [1156, 290] on div "Assigned To" at bounding box center [1175, 297] width 59 height 15
type input "fund"
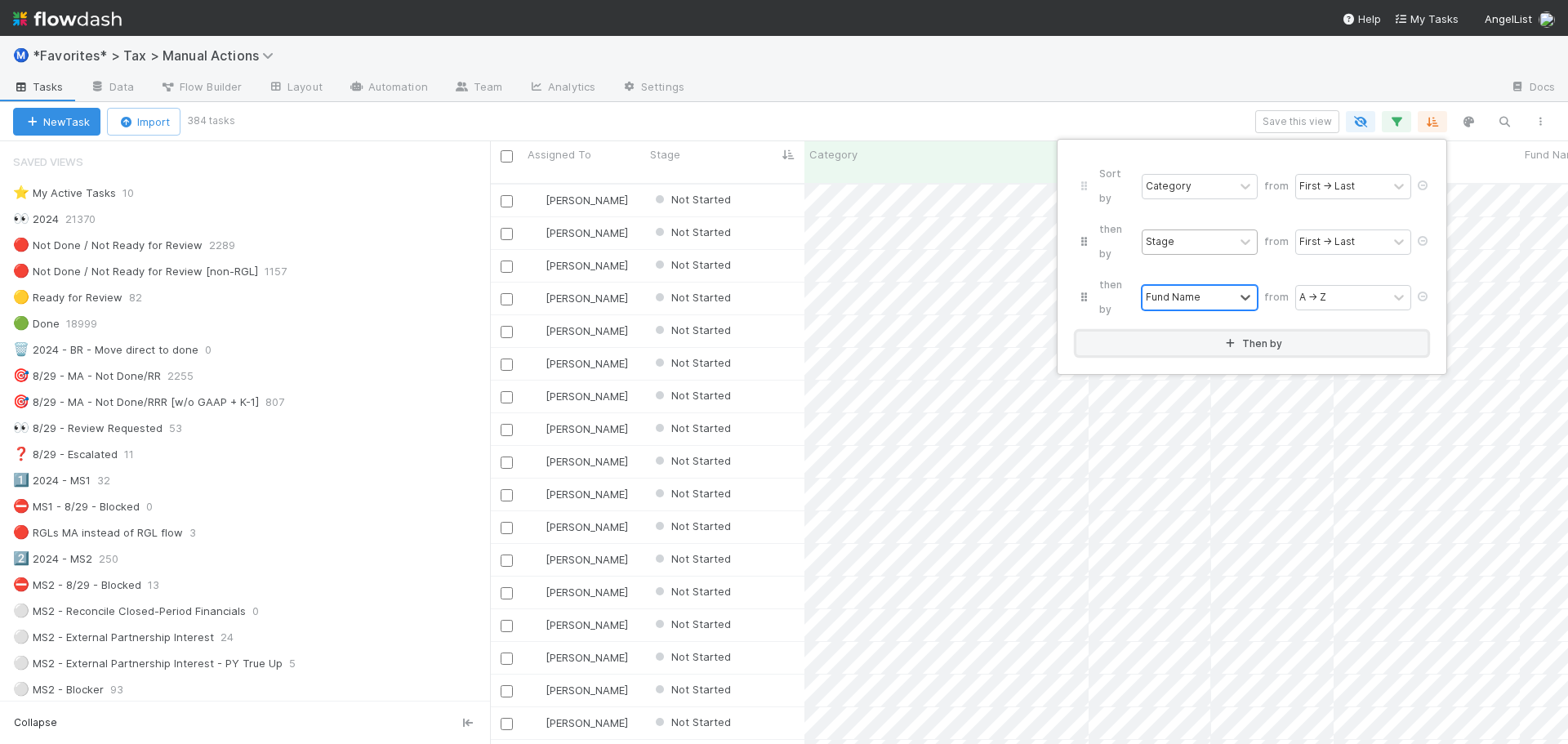
click at [1232, 332] on button "Then by" at bounding box center [1252, 343] width 351 height 24
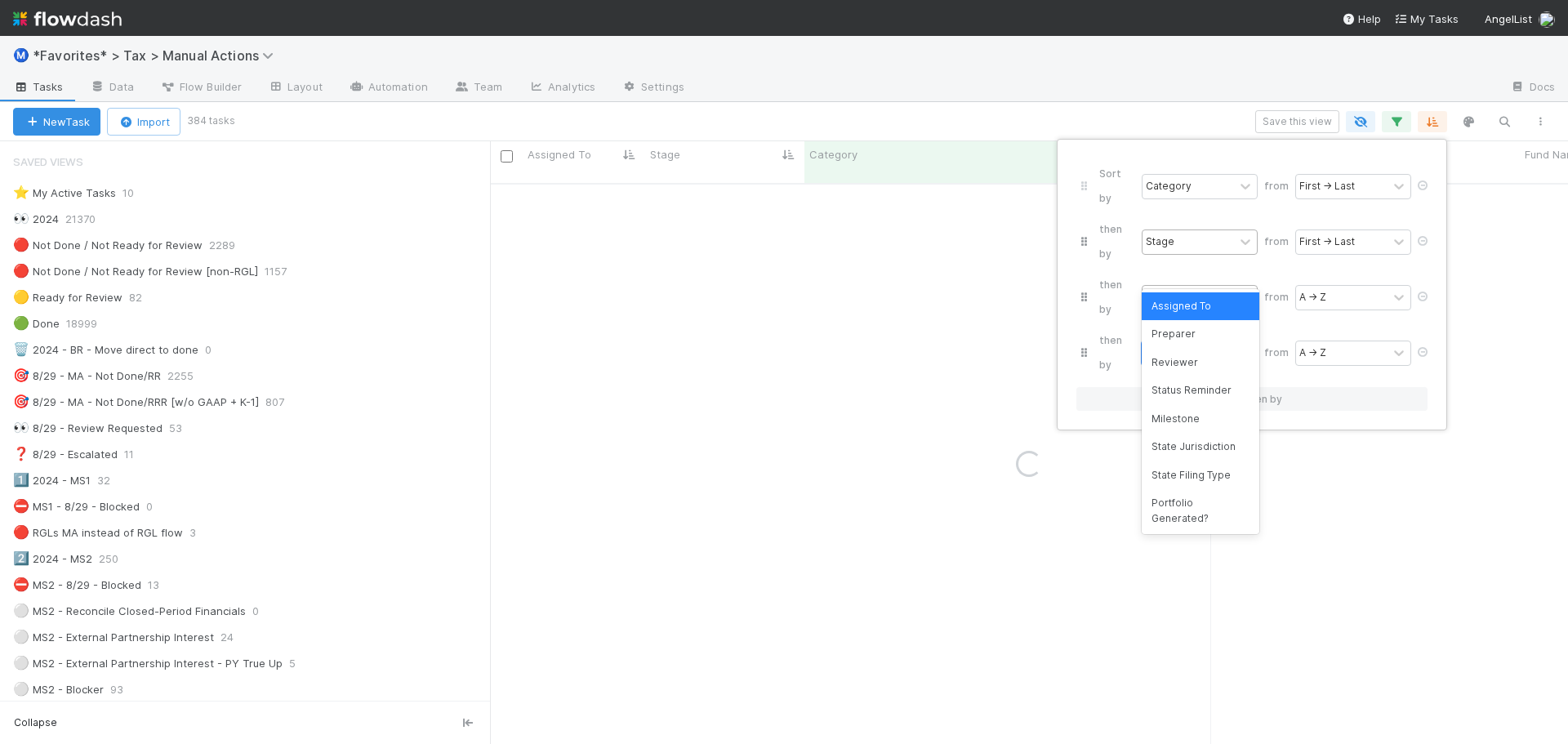
click at [1195, 346] on div "Assigned To" at bounding box center [1175, 353] width 59 height 15
type input "jur"
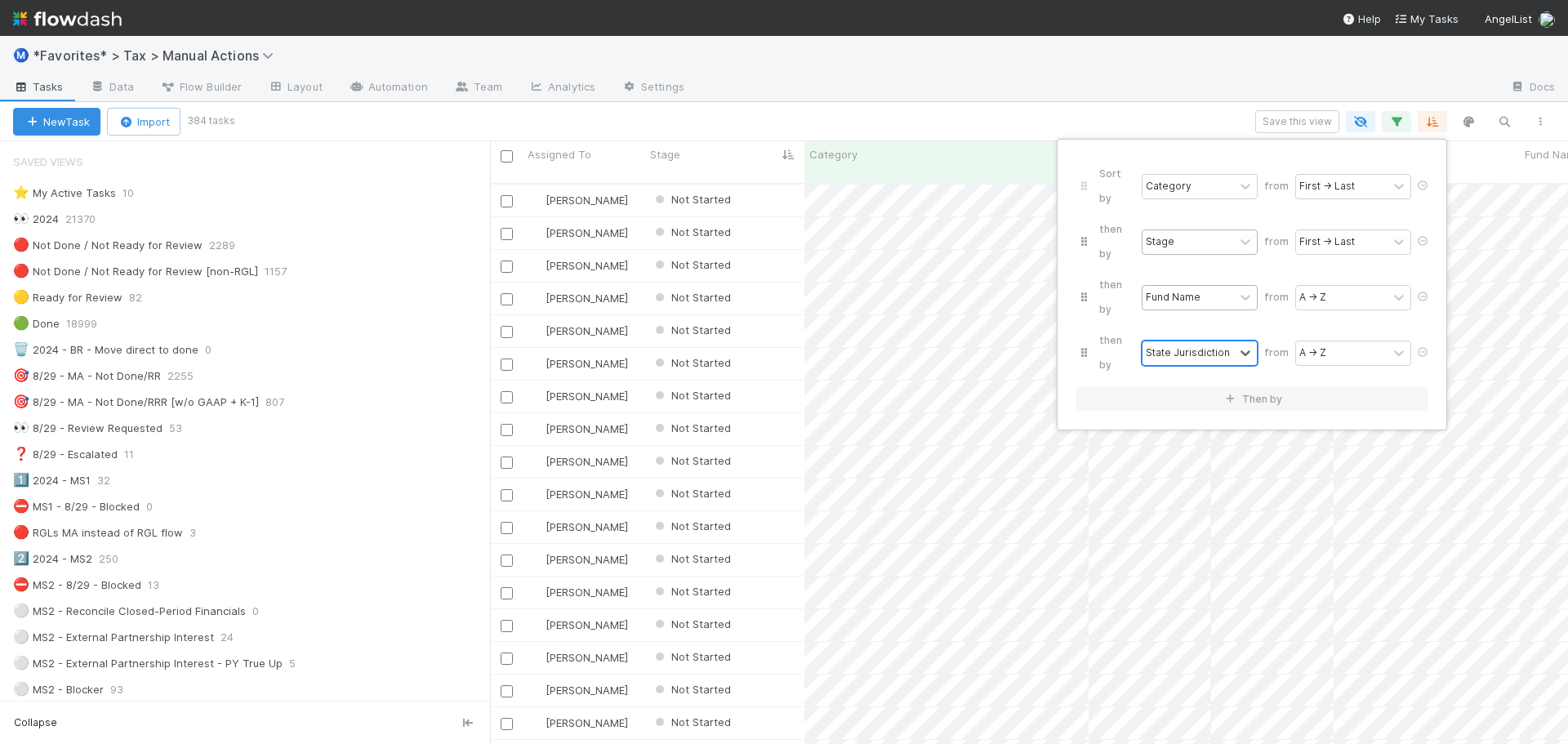
click at [1133, 64] on div "Sort by Category from First → Last then by Stage from First → Last then by Fund…" at bounding box center [784, 372] width 1568 height 744
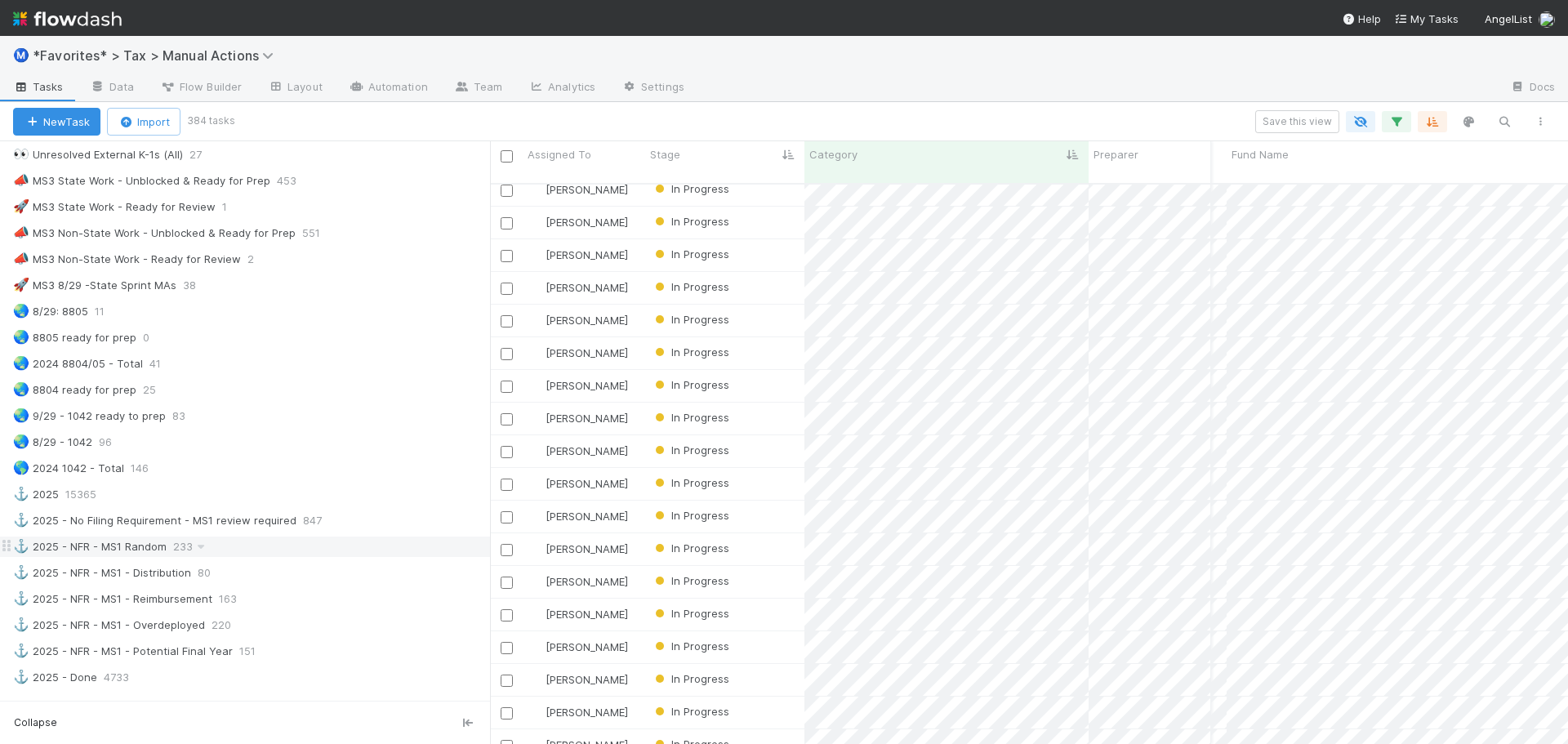
scroll to position [1143, 0]
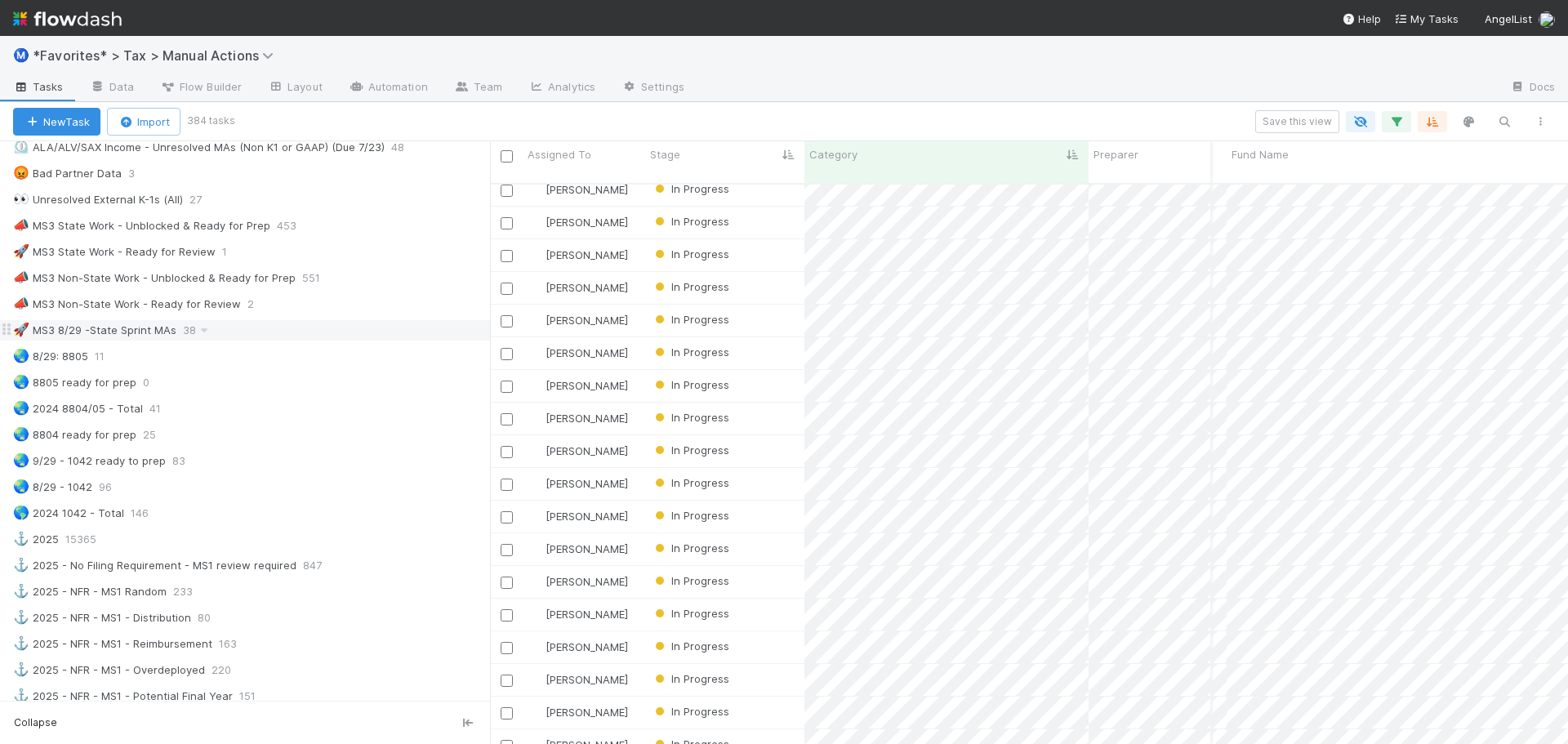
click at [305, 336] on div "🚀 MS3 8/29 -State Sprint MAs 38" at bounding box center [251, 330] width 477 height 21
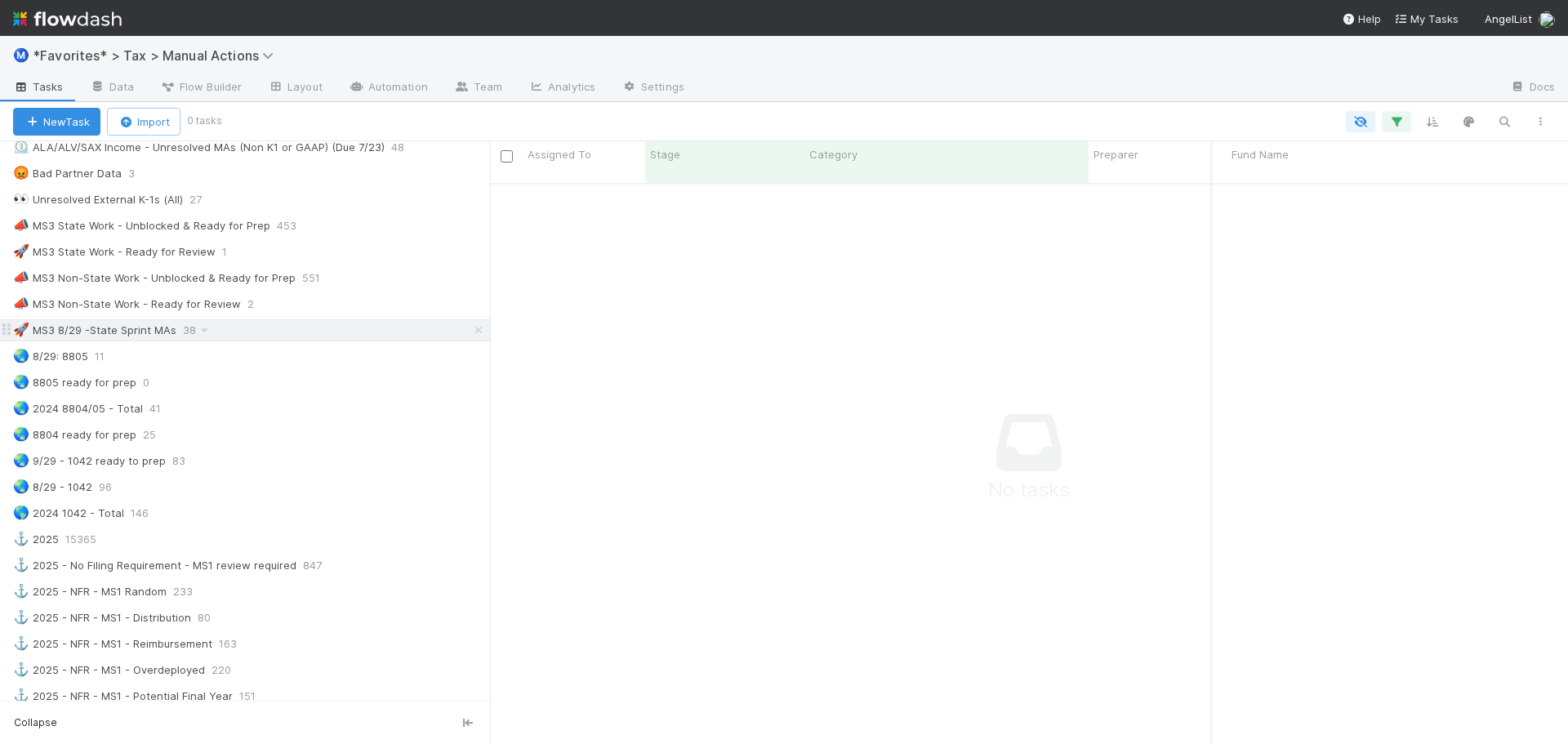
scroll to position [550, 1066]
click at [470, 335] on icon at bounding box center [478, 330] width 16 height 11
click at [191, 331] on span "38" at bounding box center [198, 330] width 30 height 21
click at [200, 332] on icon at bounding box center [204, 330] width 16 height 11
click at [235, 461] on span "Delete this view" at bounding box center [272, 455] width 82 height 13
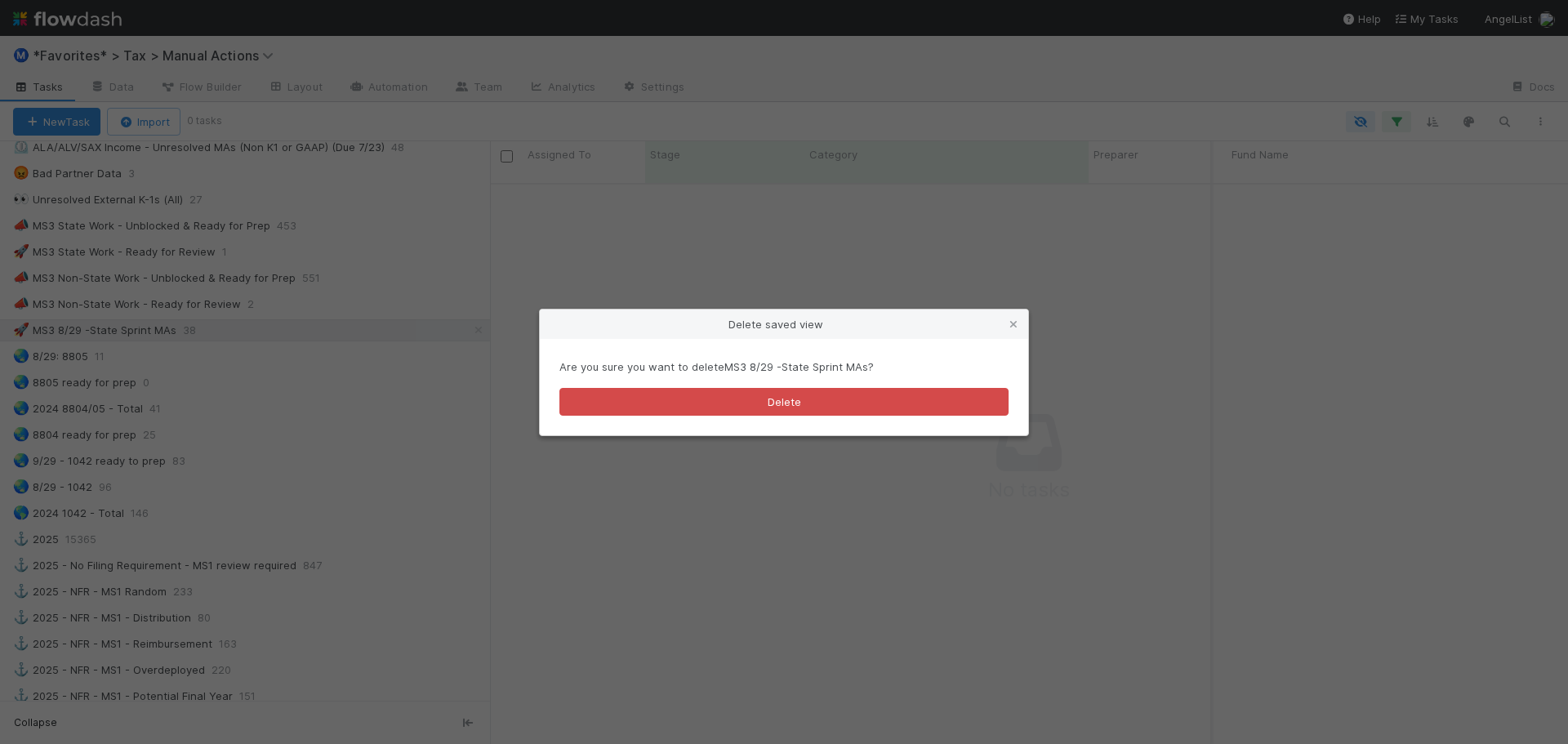
scroll to position [550, 1066]
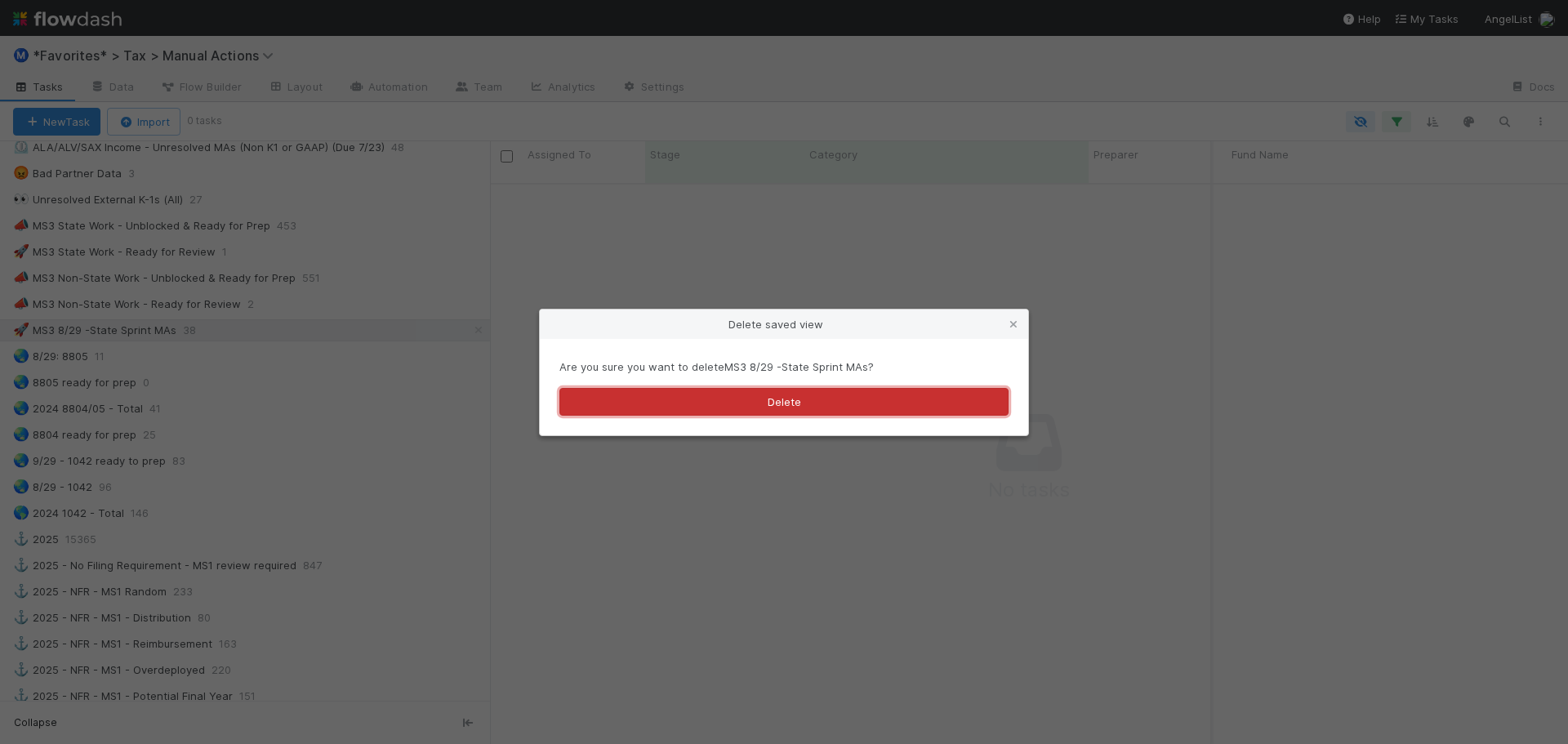
click at [693, 397] on button "Delete" at bounding box center [784, 402] width 449 height 28
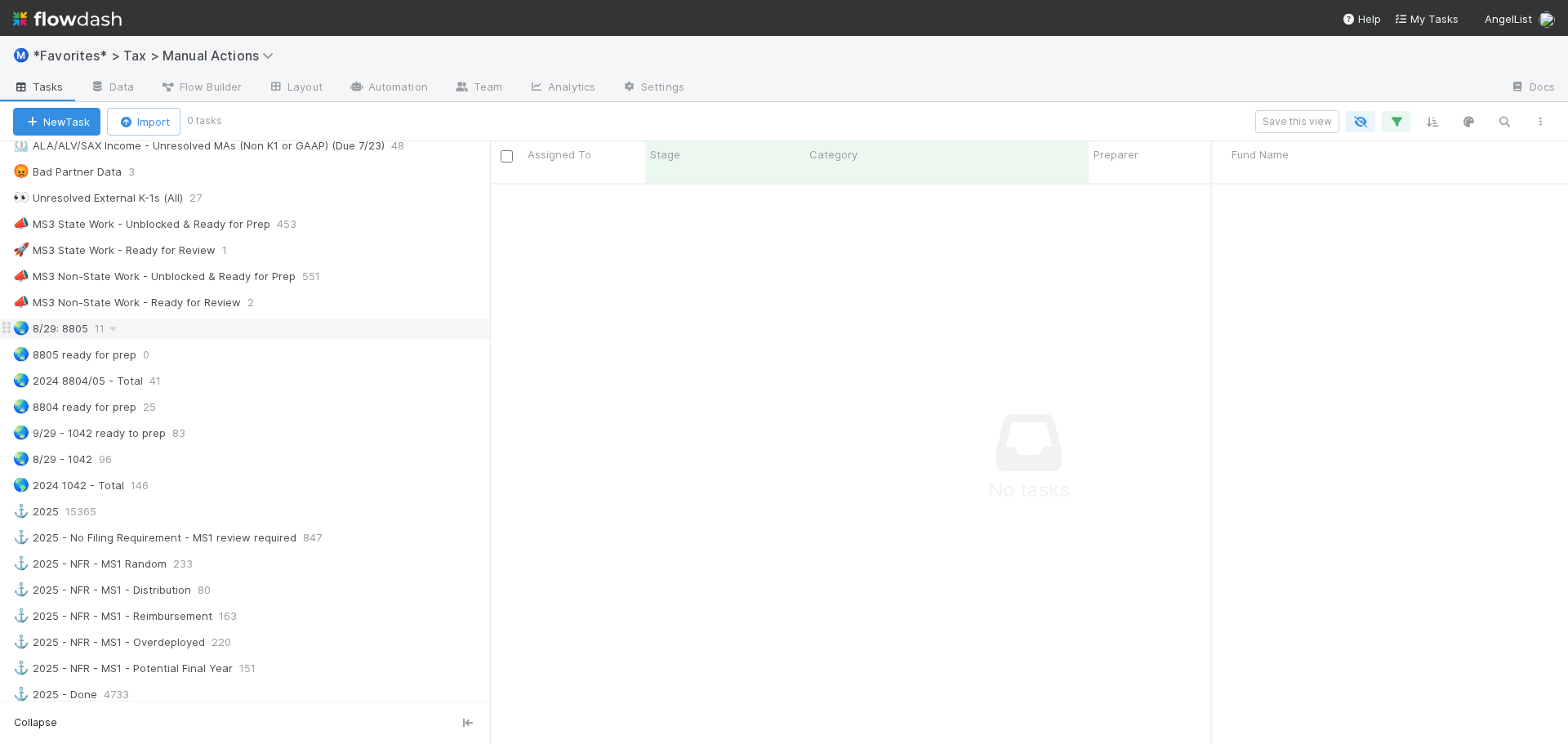
scroll to position [1143, 0]
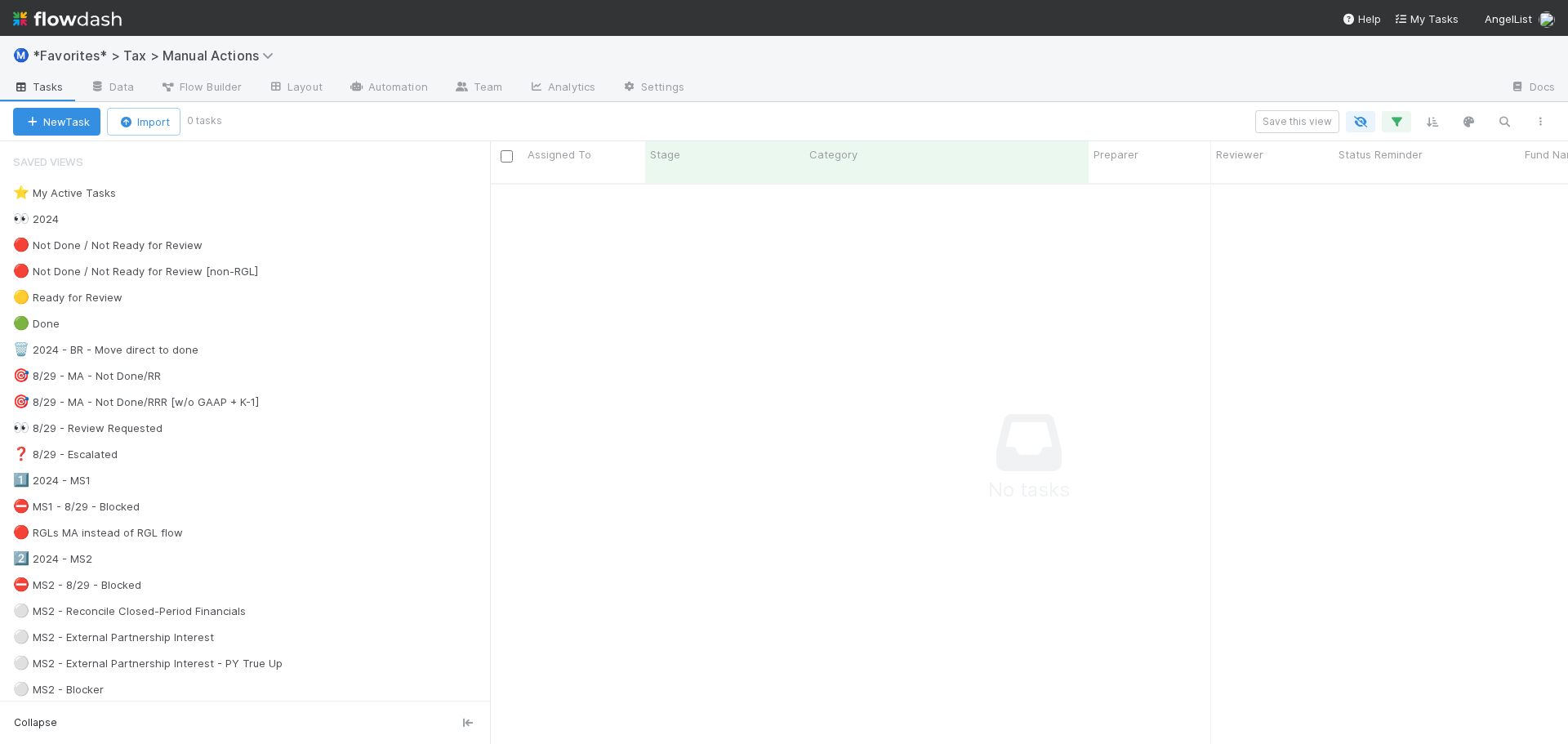
scroll to position [13, 13]
click at [1397, 123] on icon "button" at bounding box center [1397, 122] width 16 height 15
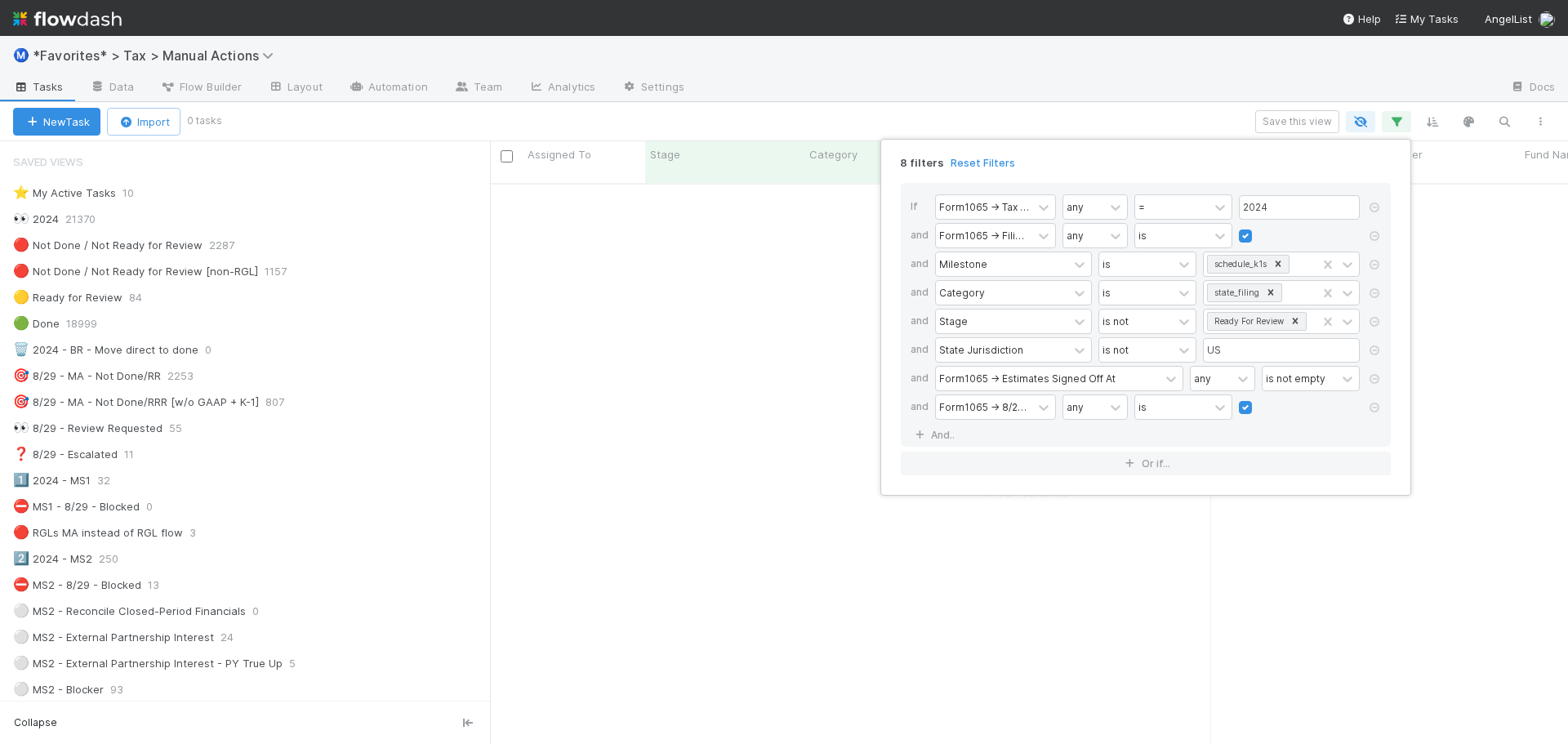
click at [1089, 82] on div "8 filters Reset Filters If Form1065 -> Tax Year any = 2024 and Form1065 -> Fili…" at bounding box center [784, 372] width 1568 height 744
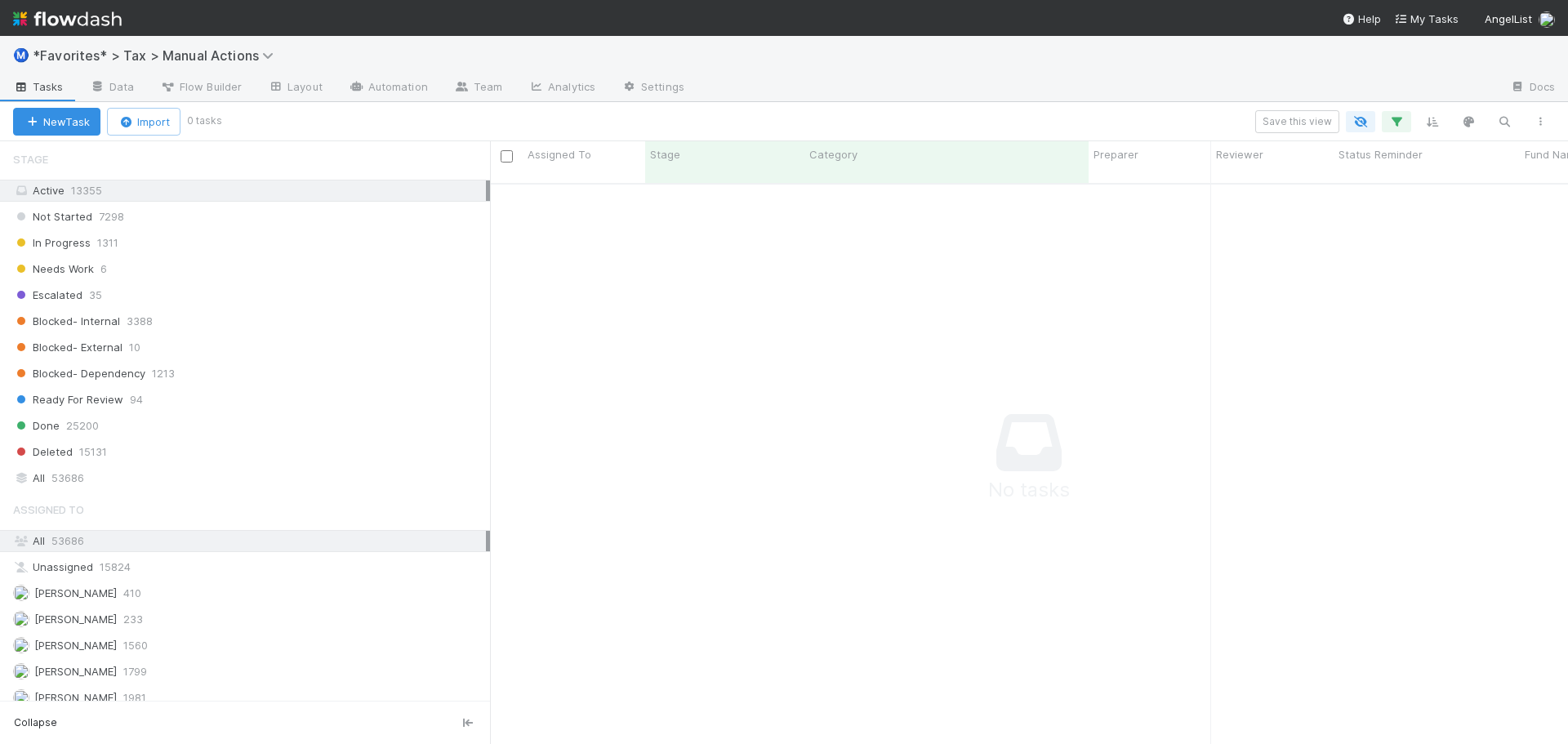
scroll to position [1714, 0]
click at [1393, 124] on icon "button" at bounding box center [1397, 122] width 16 height 15
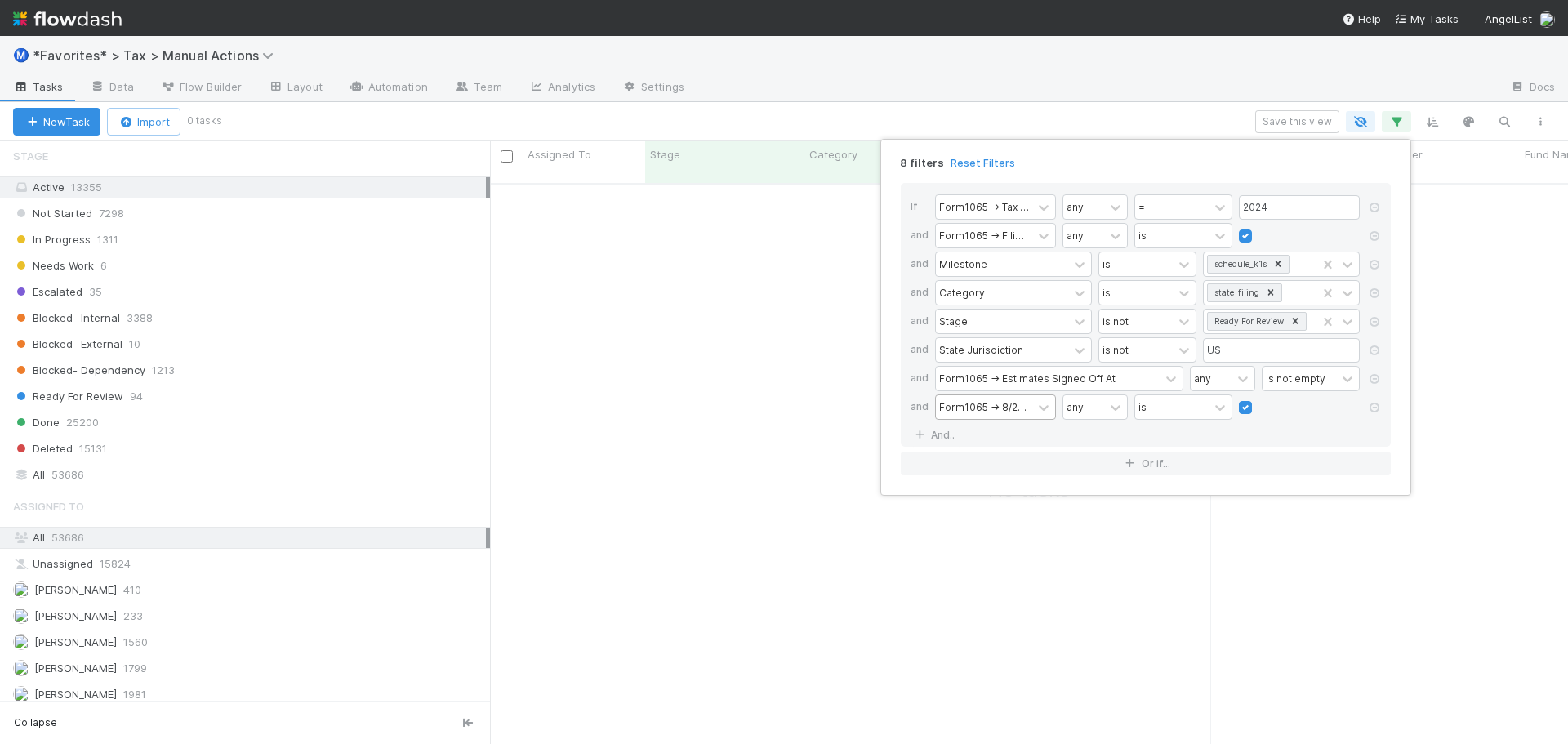
click at [1009, 406] on div "Form1065 -> 8/29 Sprint to the finish" at bounding box center [984, 407] width 90 height 15
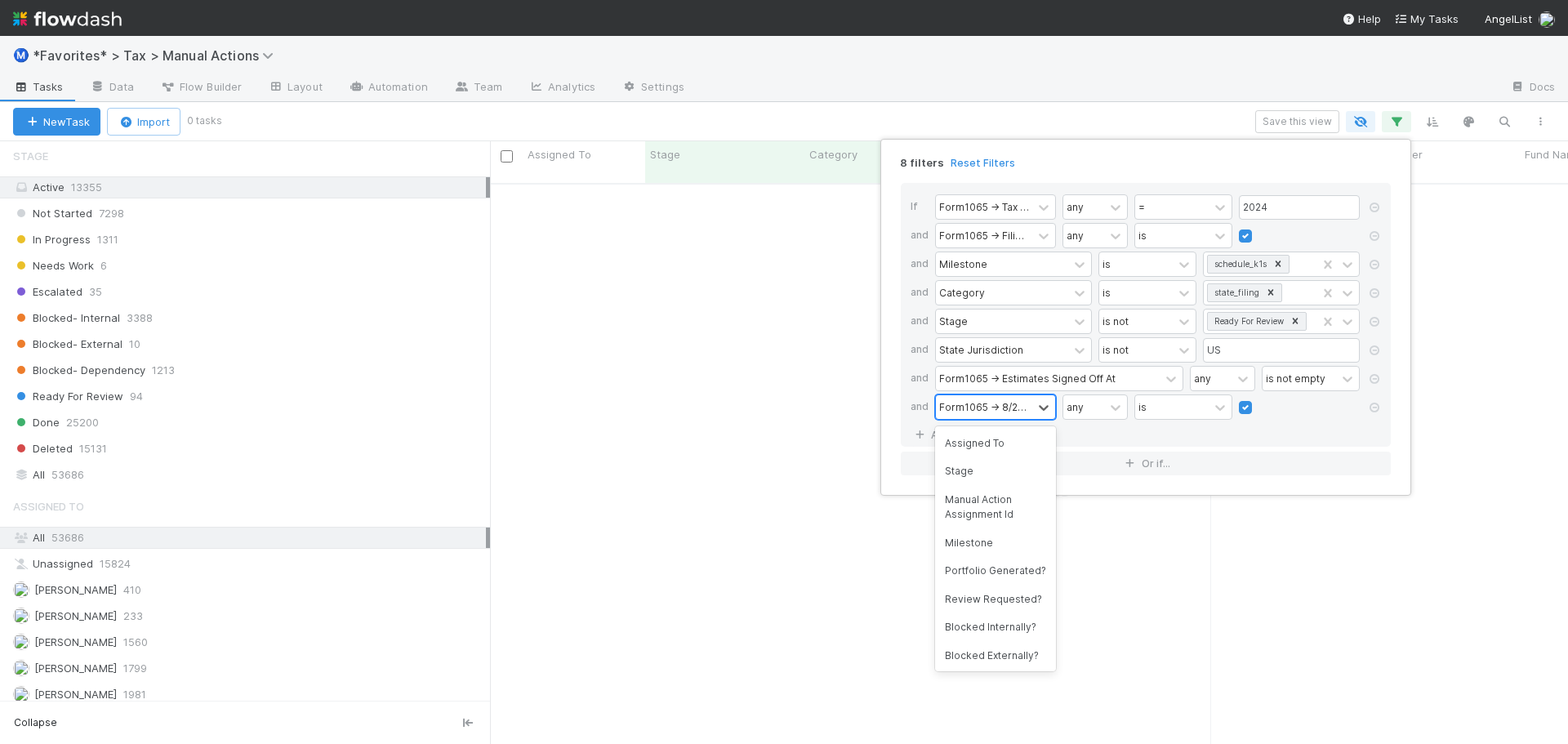
scroll to position [4466, 0]
click at [1009, 406] on div "Form1065 -> 8/29 Sprint to the finish" at bounding box center [984, 407] width 90 height 15
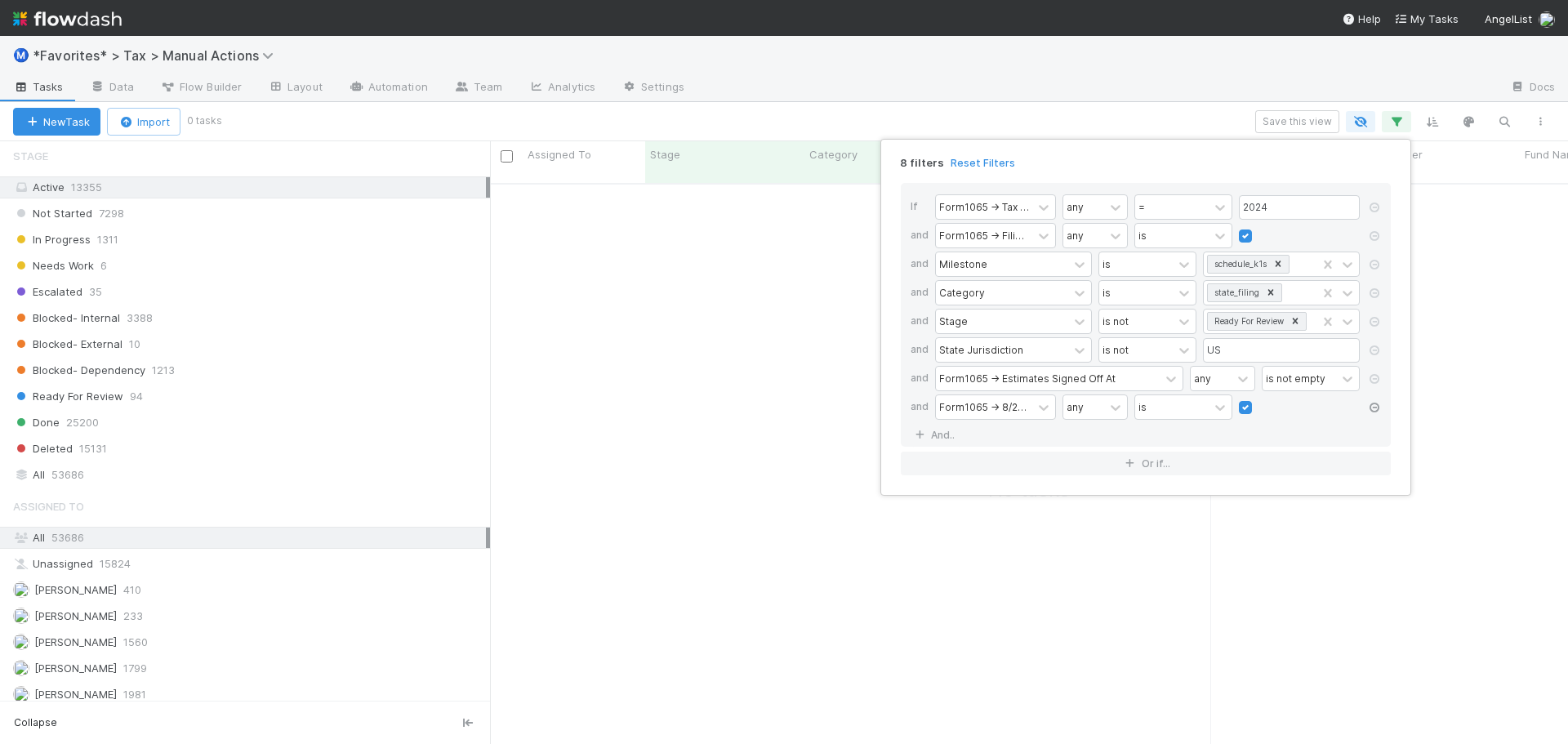
click at [1375, 405] on icon at bounding box center [1375, 407] width 16 height 10
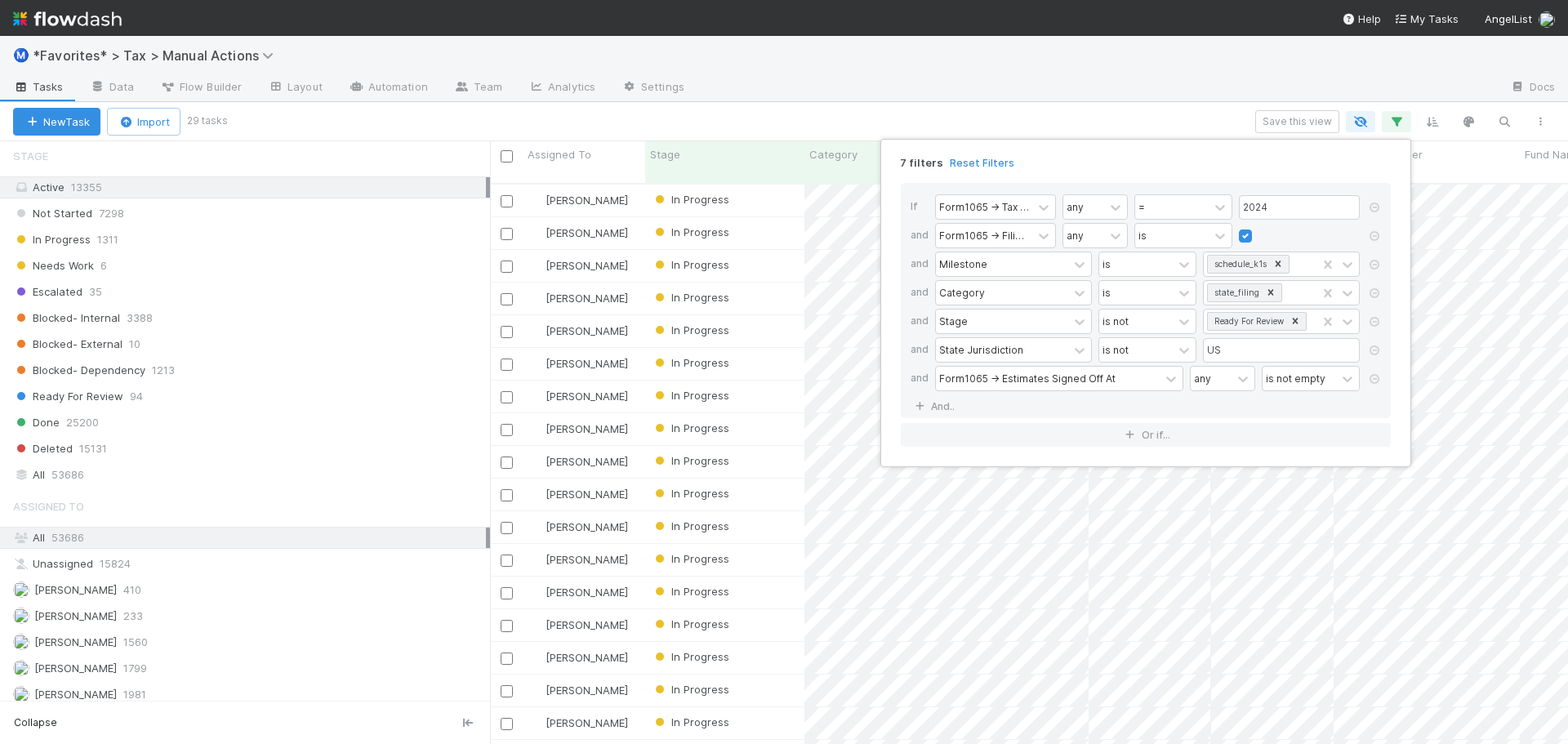
scroll to position [562, 1066]
click at [1277, 264] on icon at bounding box center [1278, 263] width 6 height 6
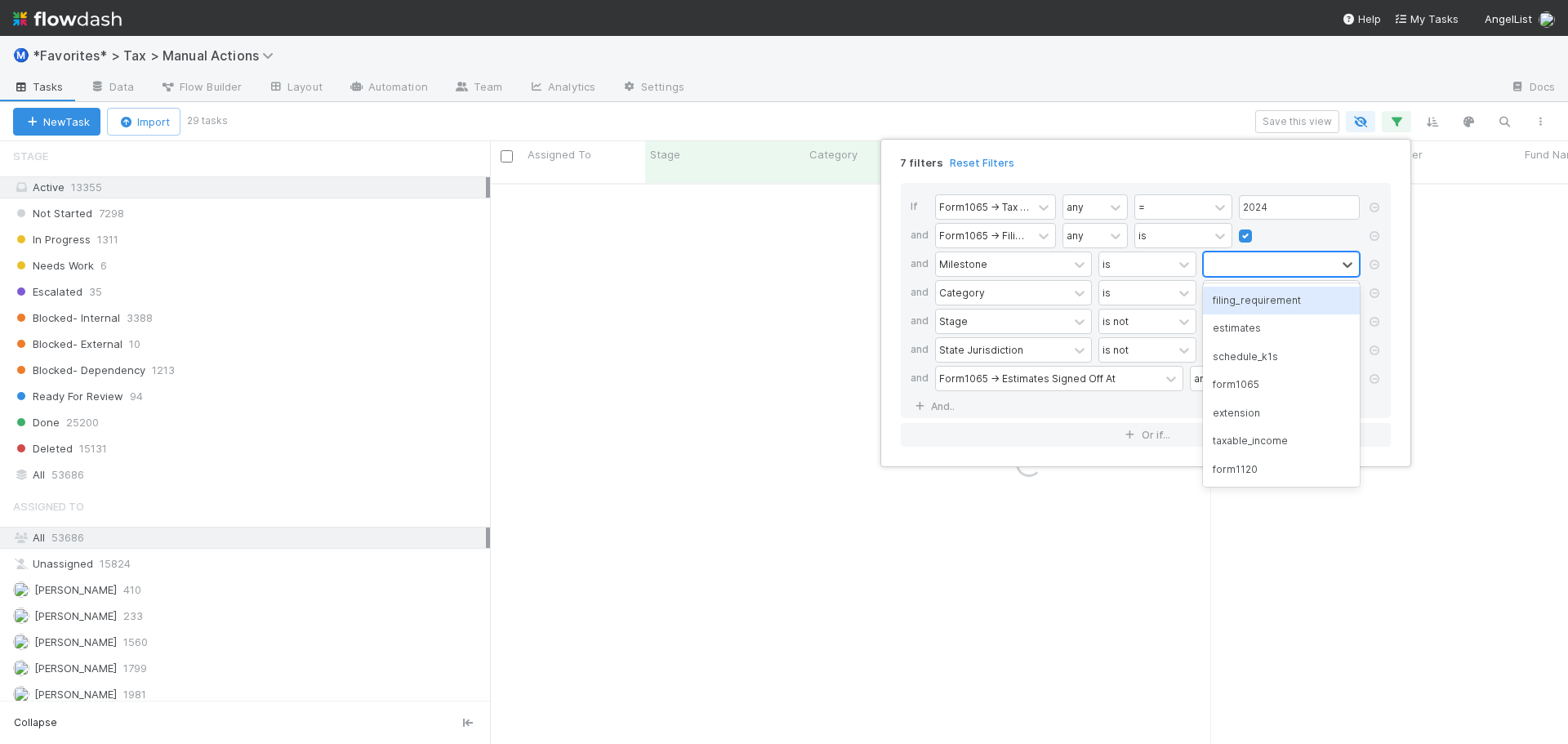
click at [1277, 264] on div at bounding box center [1269, 264] width 133 height 24
click at [1251, 385] on div "form1065" at bounding box center [1281, 384] width 156 height 28
click at [1371, 323] on icon at bounding box center [1375, 322] width 16 height 10
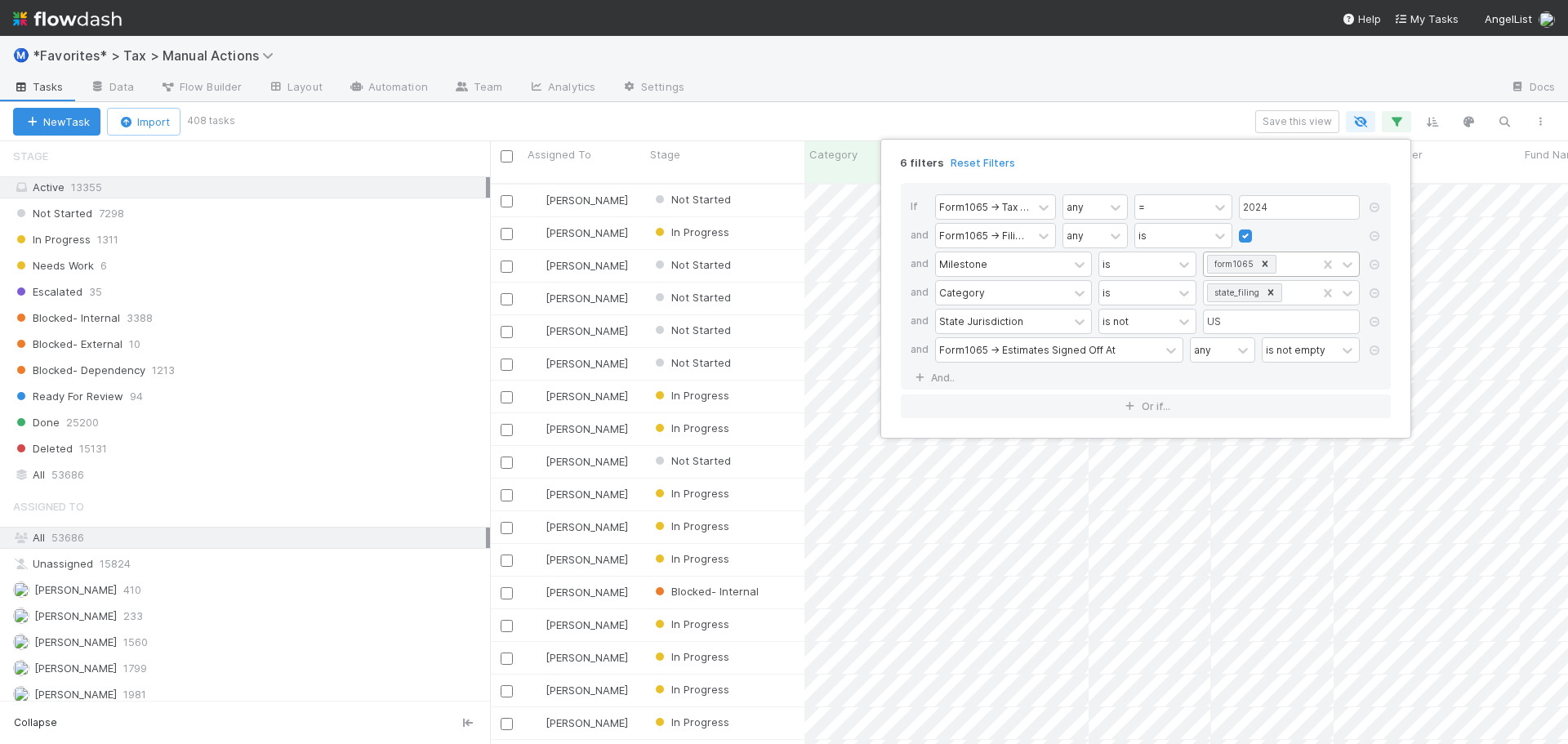
scroll to position [562, 1066]
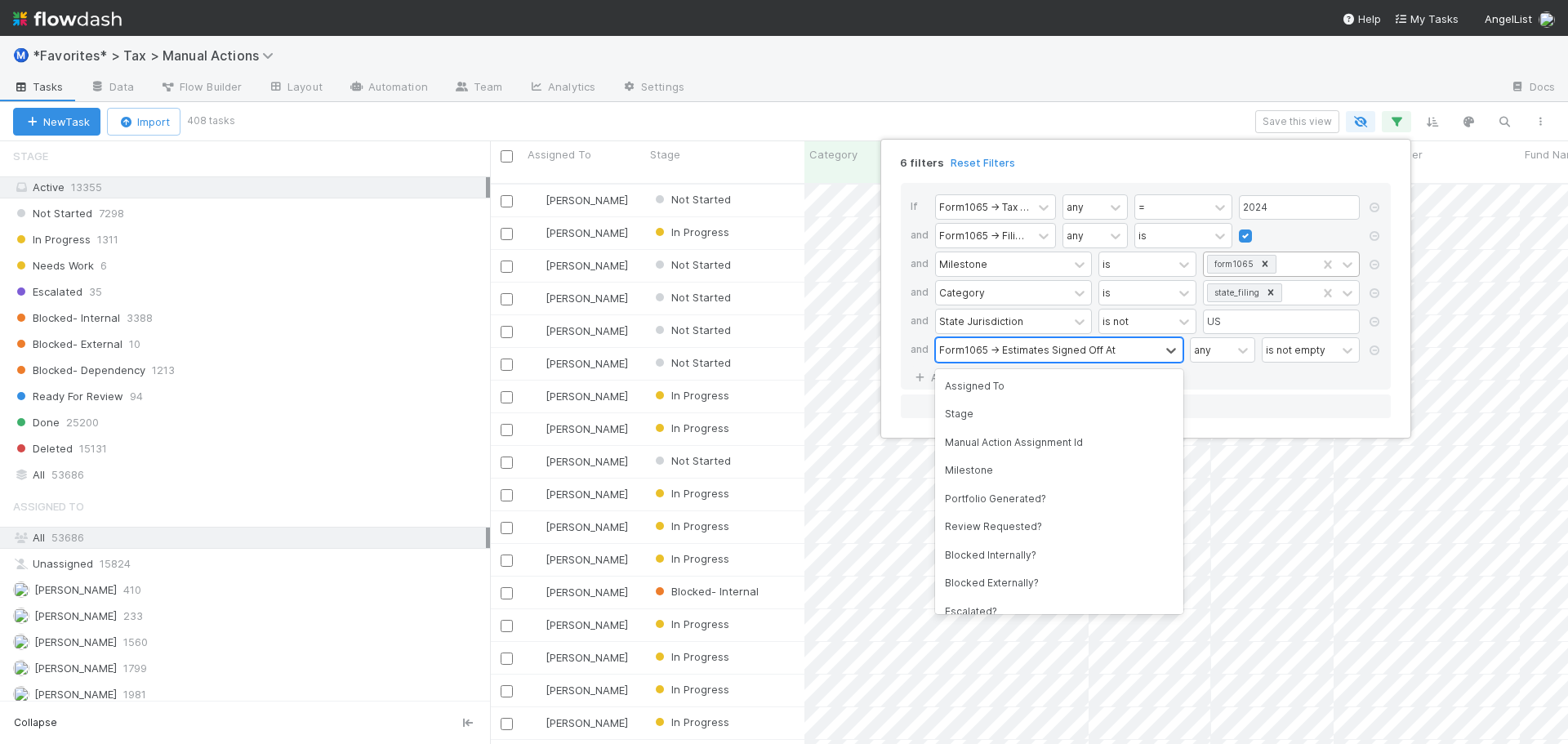
click at [1038, 348] on div "Form1065 -> Estimates Signed Off At" at bounding box center [1027, 350] width 176 height 15
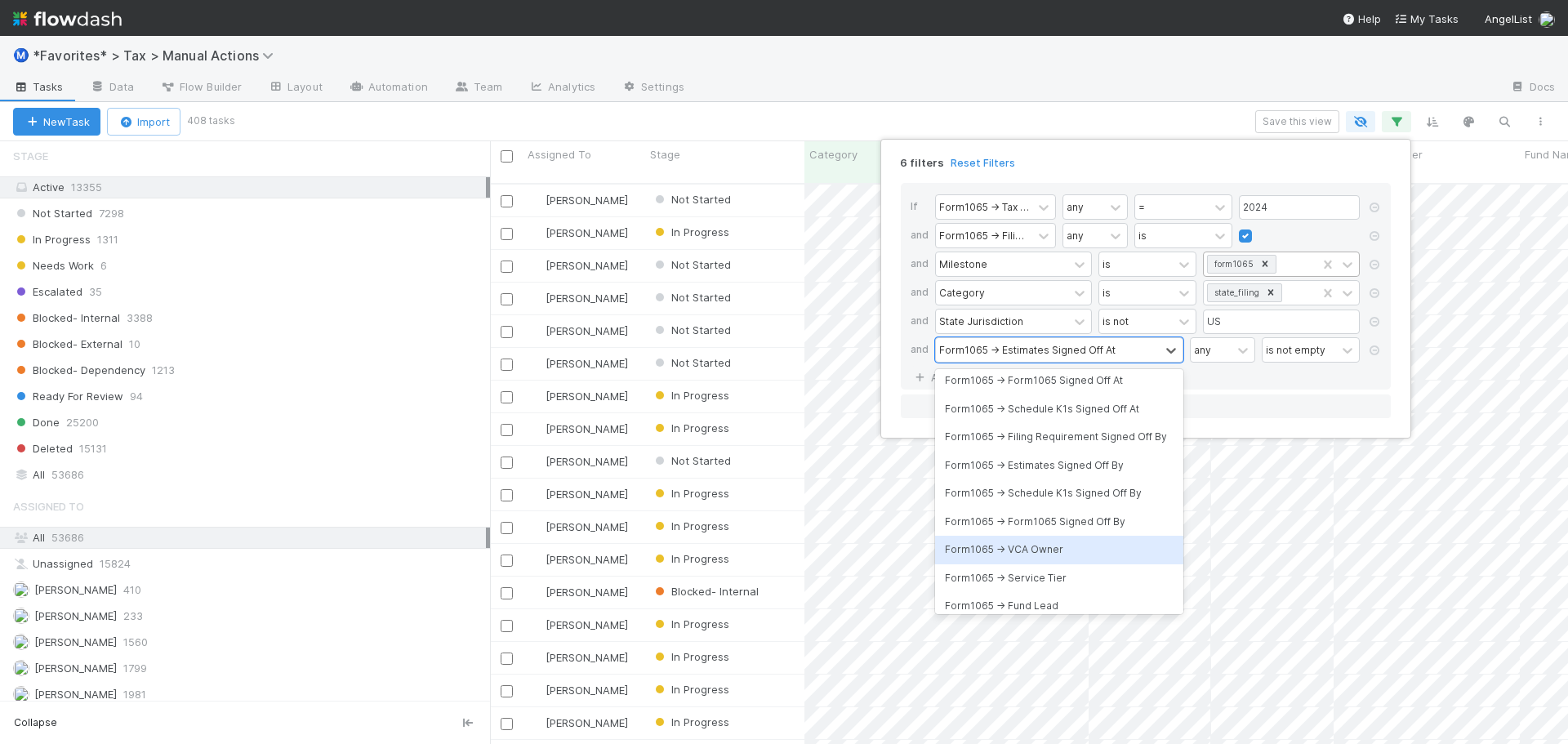
scroll to position [1559, 0]
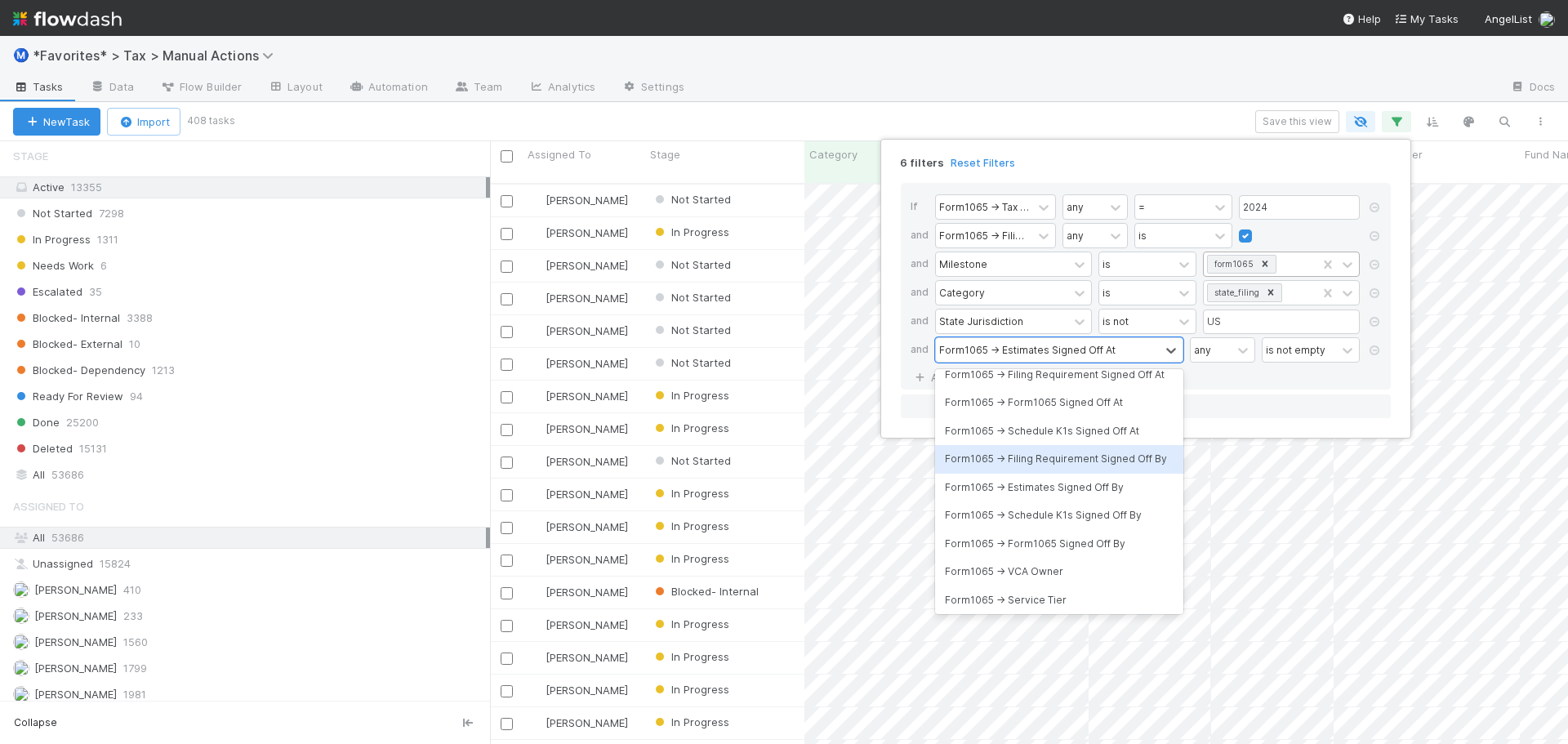
click at [1050, 436] on div "Form1065 -> Schedule K1s Signed Off At" at bounding box center [1059, 431] width 249 height 28
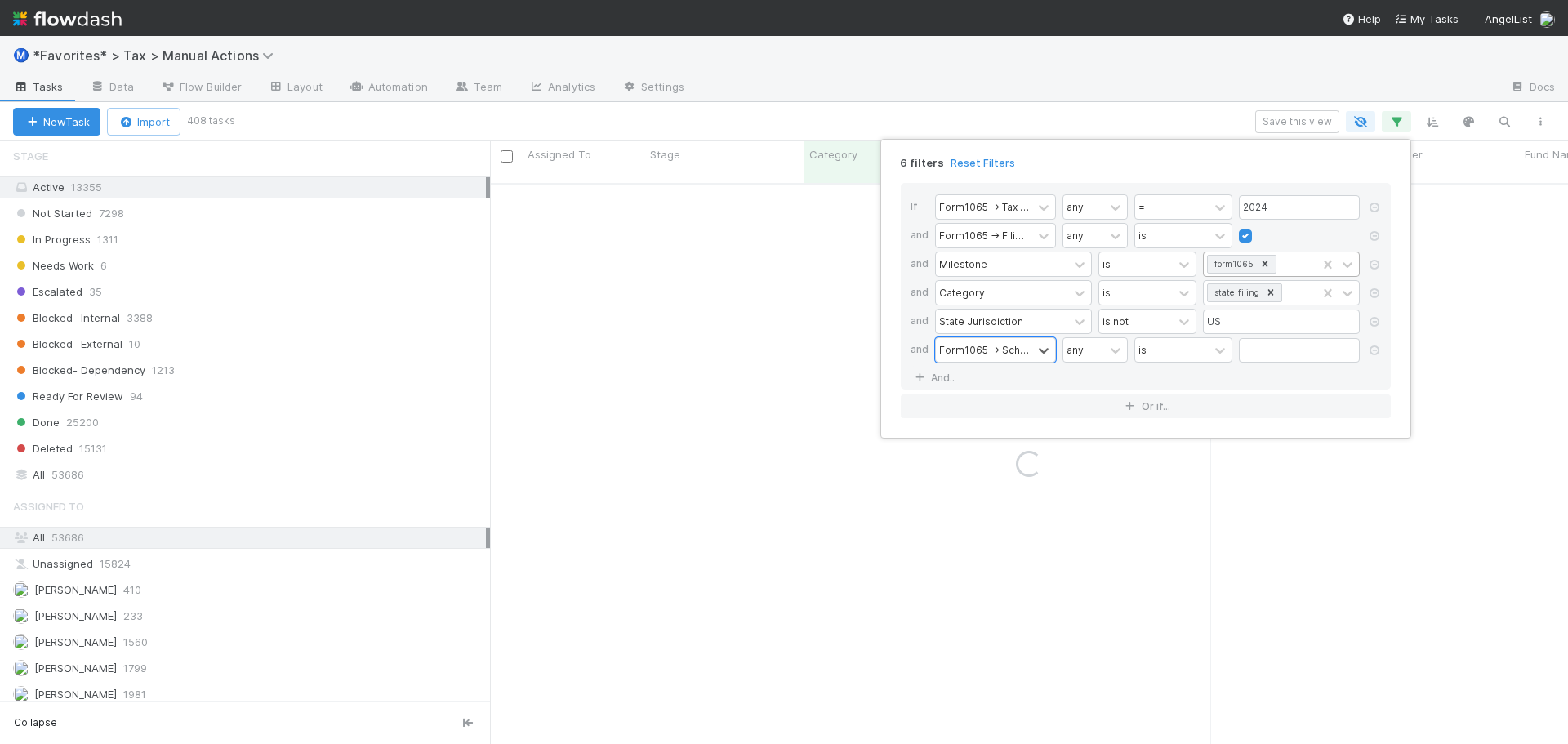
click at [1179, 358] on div "is" at bounding box center [1171, 350] width 73 height 24
drag, startPoint x: 1176, startPoint y: 495, endPoint x: 1180, endPoint y: 551, distance: 56.1
click at [1180, 551] on div "is is within next is within past is before days ago is after days from now is b…" at bounding box center [1183, 491] width 98 height 245
click at [1192, 548] on div "is not empty" at bounding box center [1183, 534] width 98 height 28
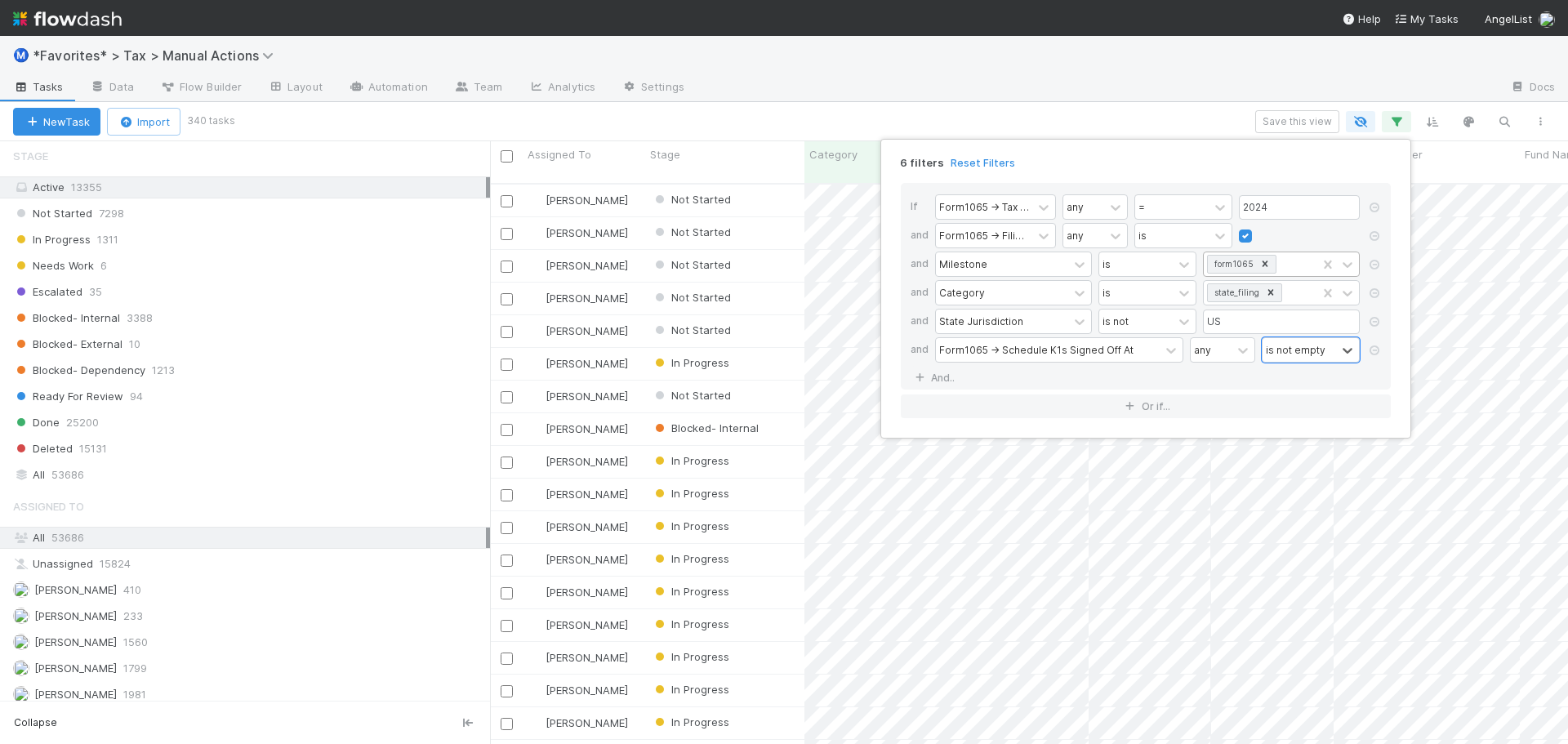
scroll to position [562, 1066]
click at [922, 370] on link "And.." at bounding box center [936, 377] width 52 height 24
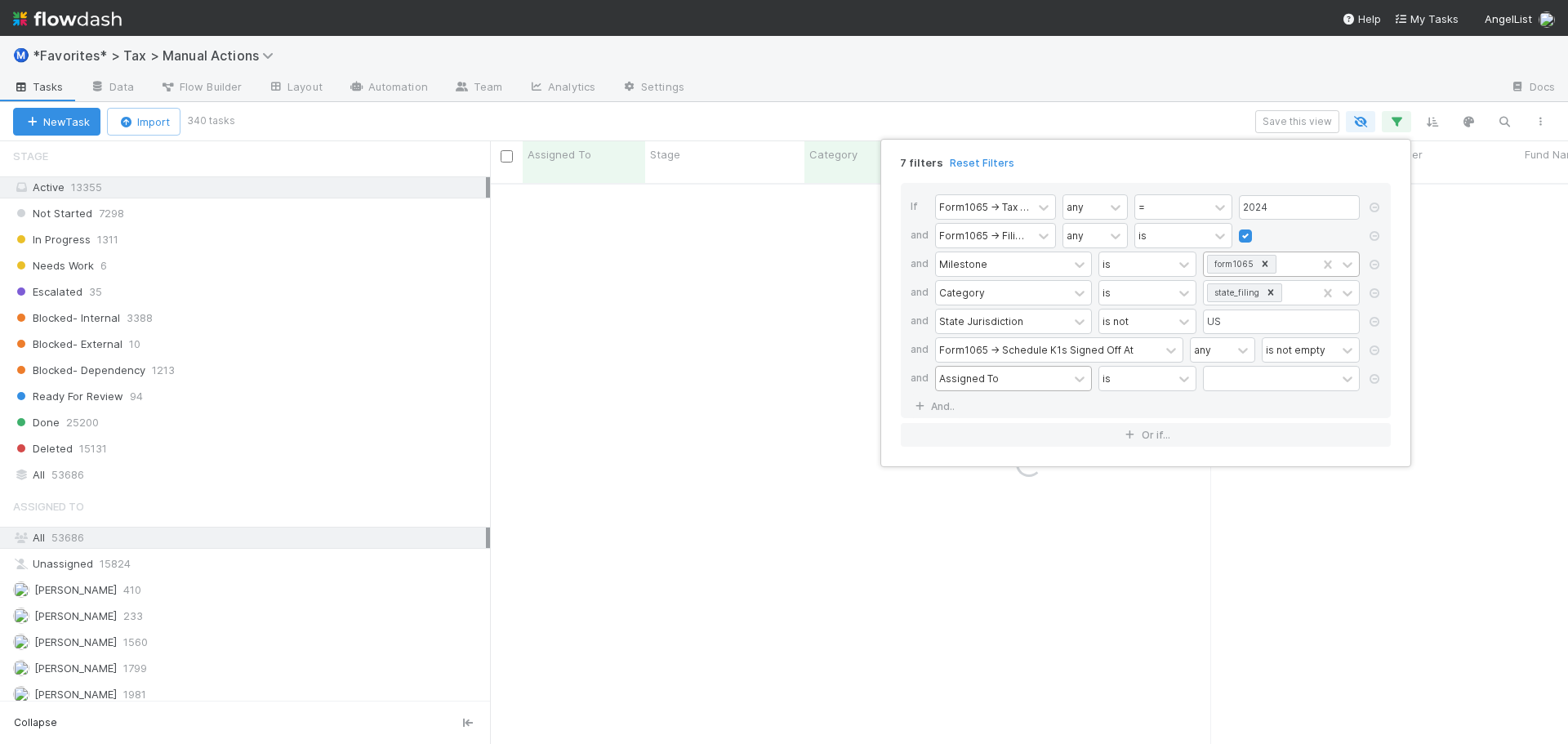
click at [1016, 388] on div "Assigned To" at bounding box center [1002, 378] width 133 height 24
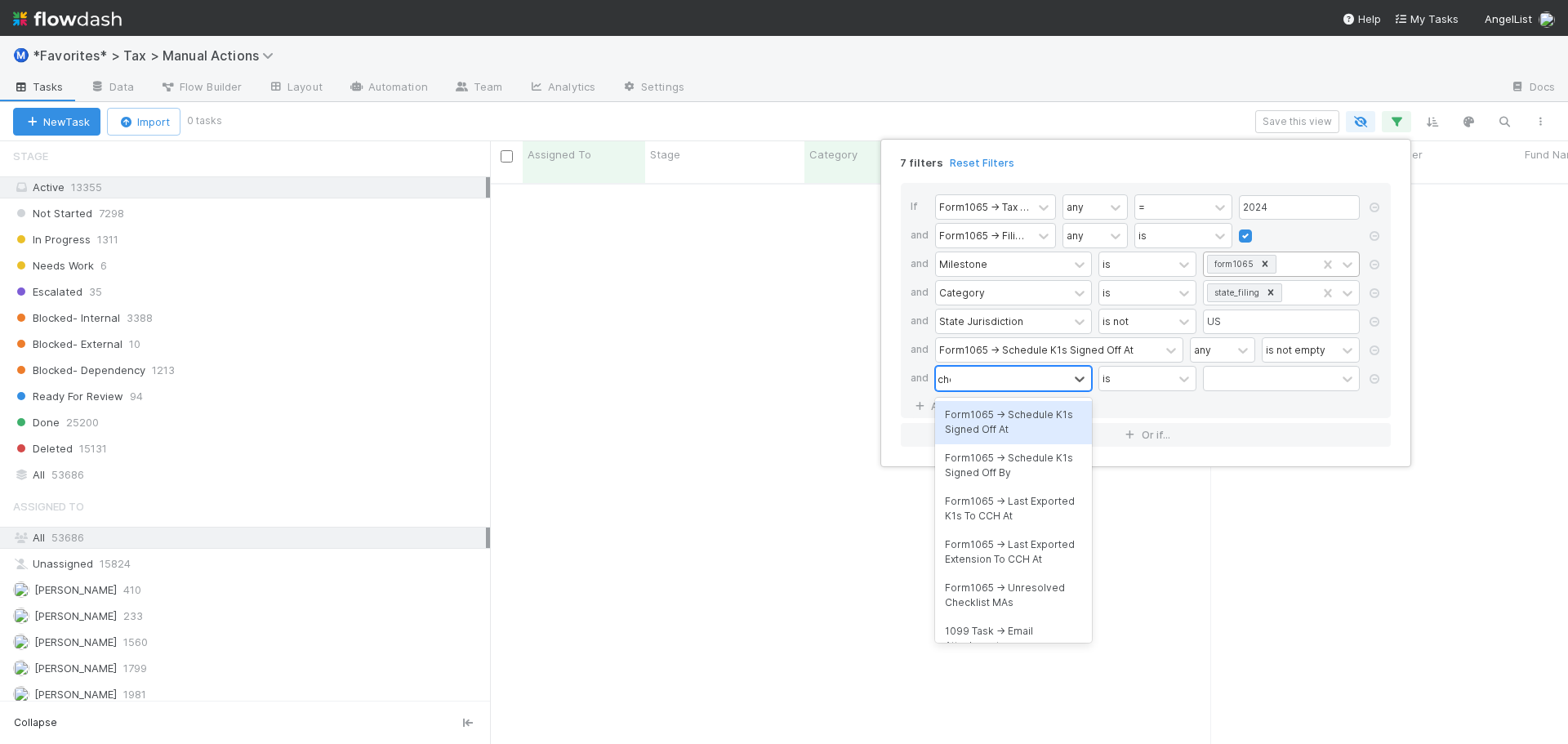
scroll to position [550, 1066]
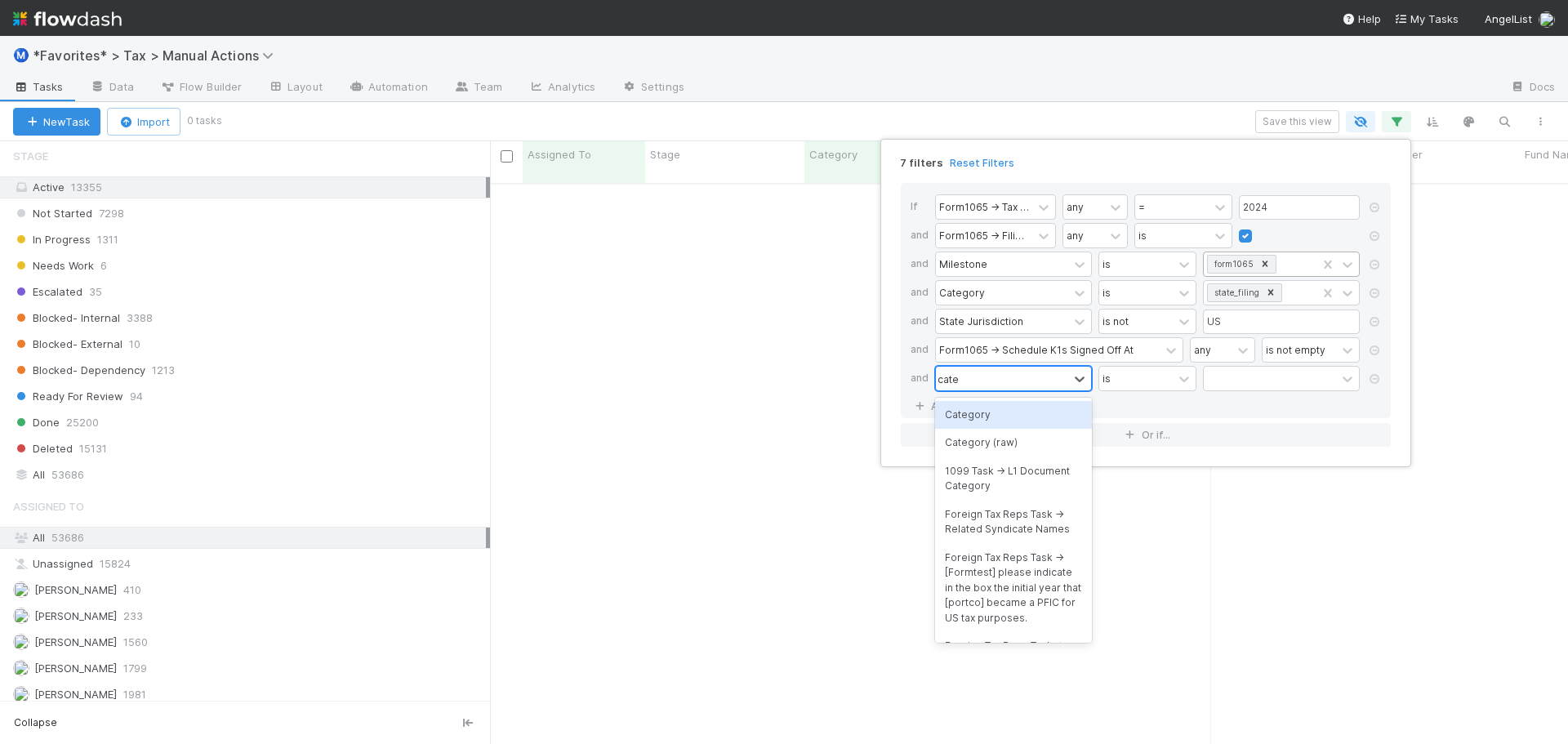
type input "categ"
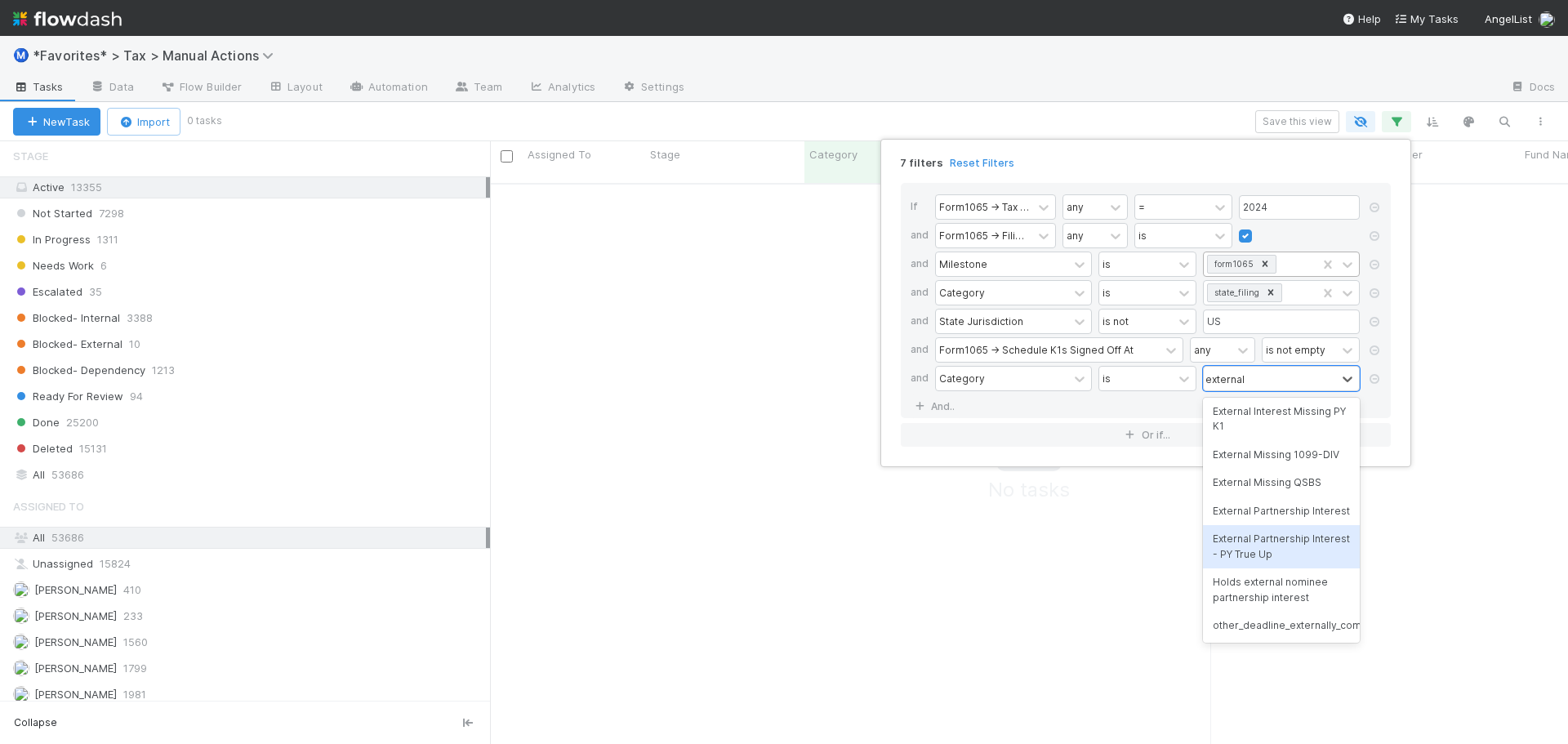
scroll to position [0, 0]
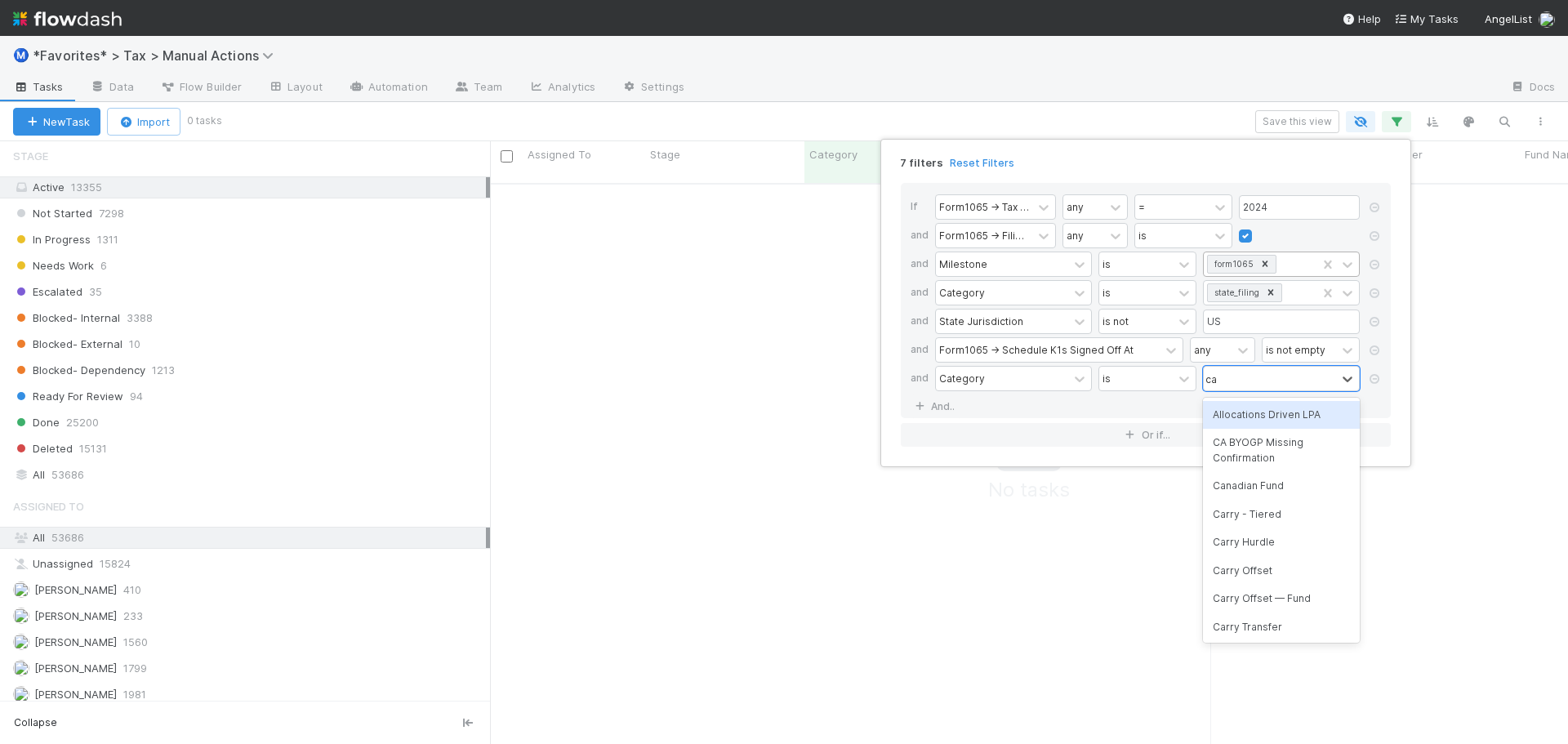
type input "ca"
click at [1273, 460] on div "CA BYOGP Missing Confirmation" at bounding box center [1281, 450] width 156 height 44
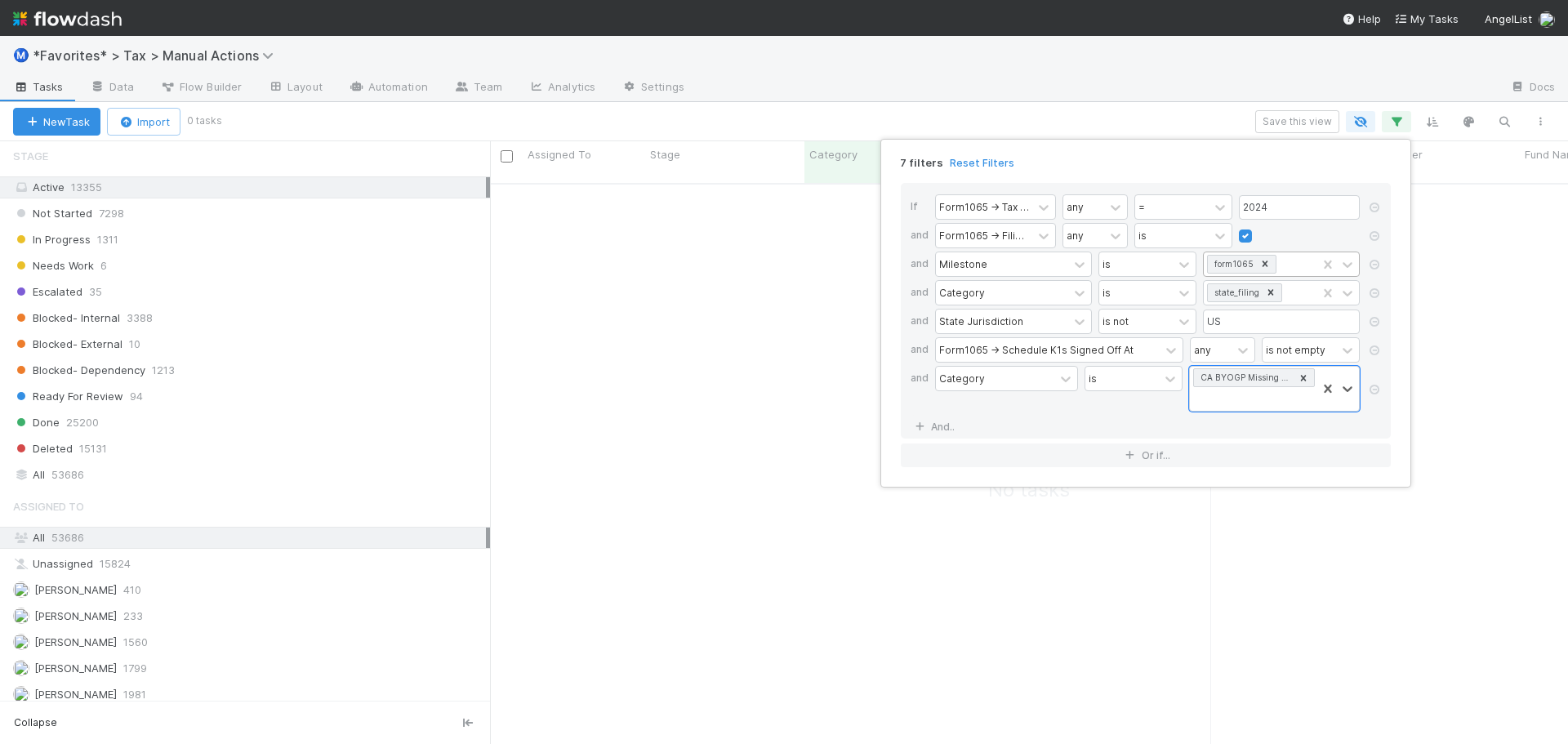
scroll to position [550, 1066]
click at [1164, 409] on div "is" at bounding box center [1133, 388] width 98 height 46
click at [1159, 379] on div "is" at bounding box center [1122, 378] width 73 height 24
click at [1150, 412] on div "is" at bounding box center [1138, 415] width 98 height 28
click at [1132, 402] on div "option is, selected. 0 results available. Select is focused ,type to refine lis…" at bounding box center [1133, 388] width 98 height 46
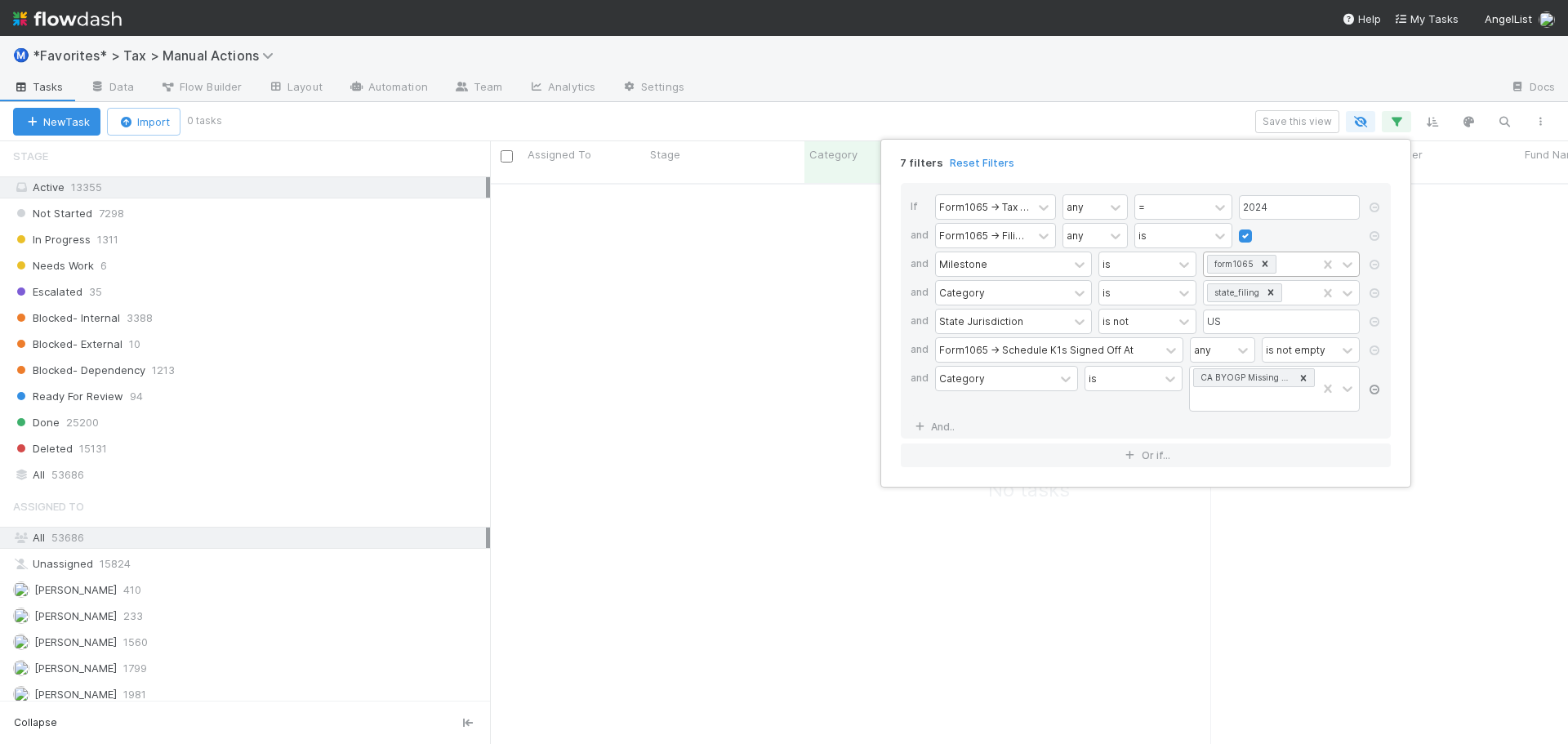
click at [1379, 385] on icon at bounding box center [1375, 389] width 16 height 10
click at [1029, 95] on div "6 filters Reset Filters If Form1065 -> Tax Year any = 2024 and Form1065 -> Fili…" at bounding box center [784, 372] width 1568 height 744
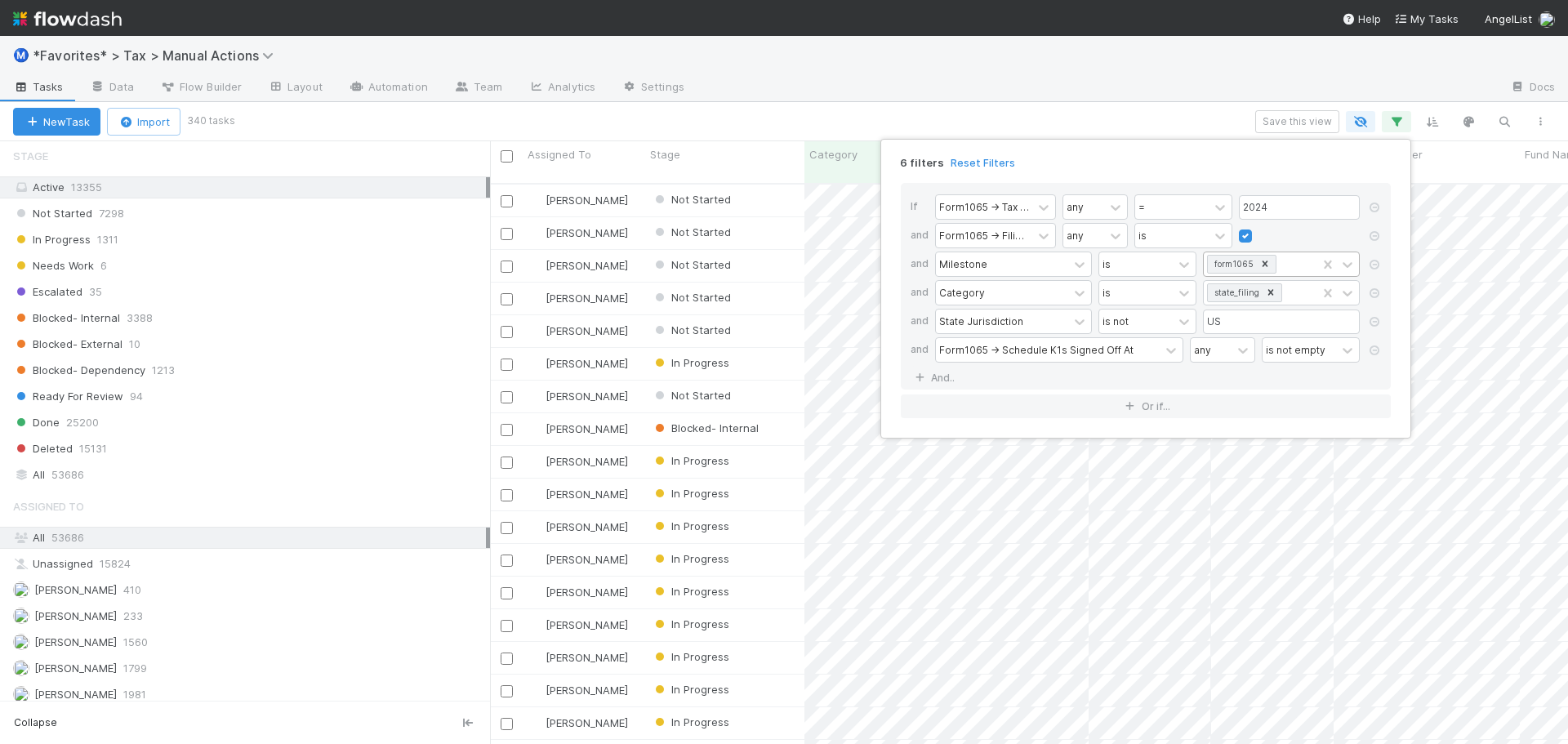
scroll to position [562, 1066]
click at [938, 376] on link "And.." at bounding box center [936, 377] width 52 height 24
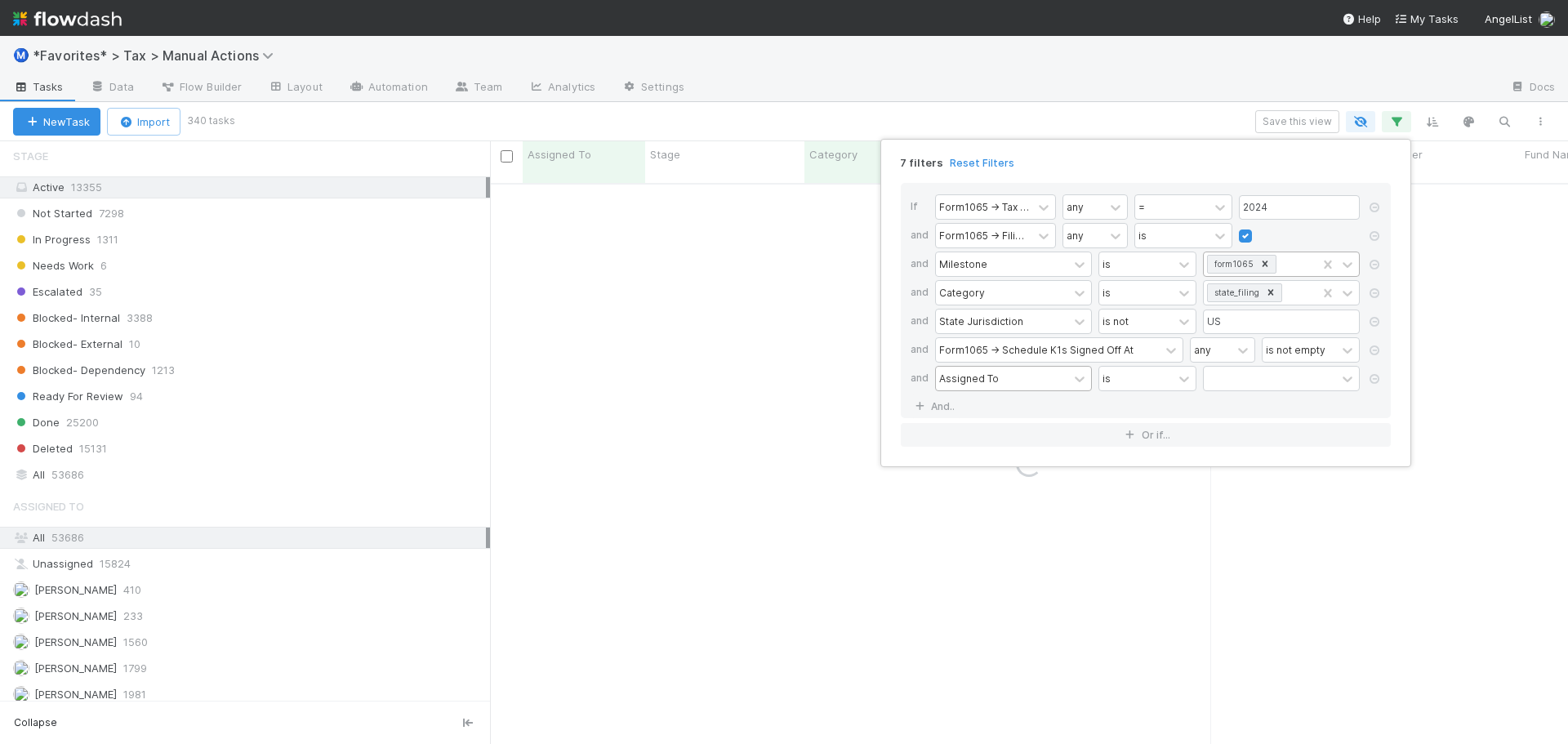
click at [989, 379] on div "Assigned To" at bounding box center [969, 378] width 59 height 15
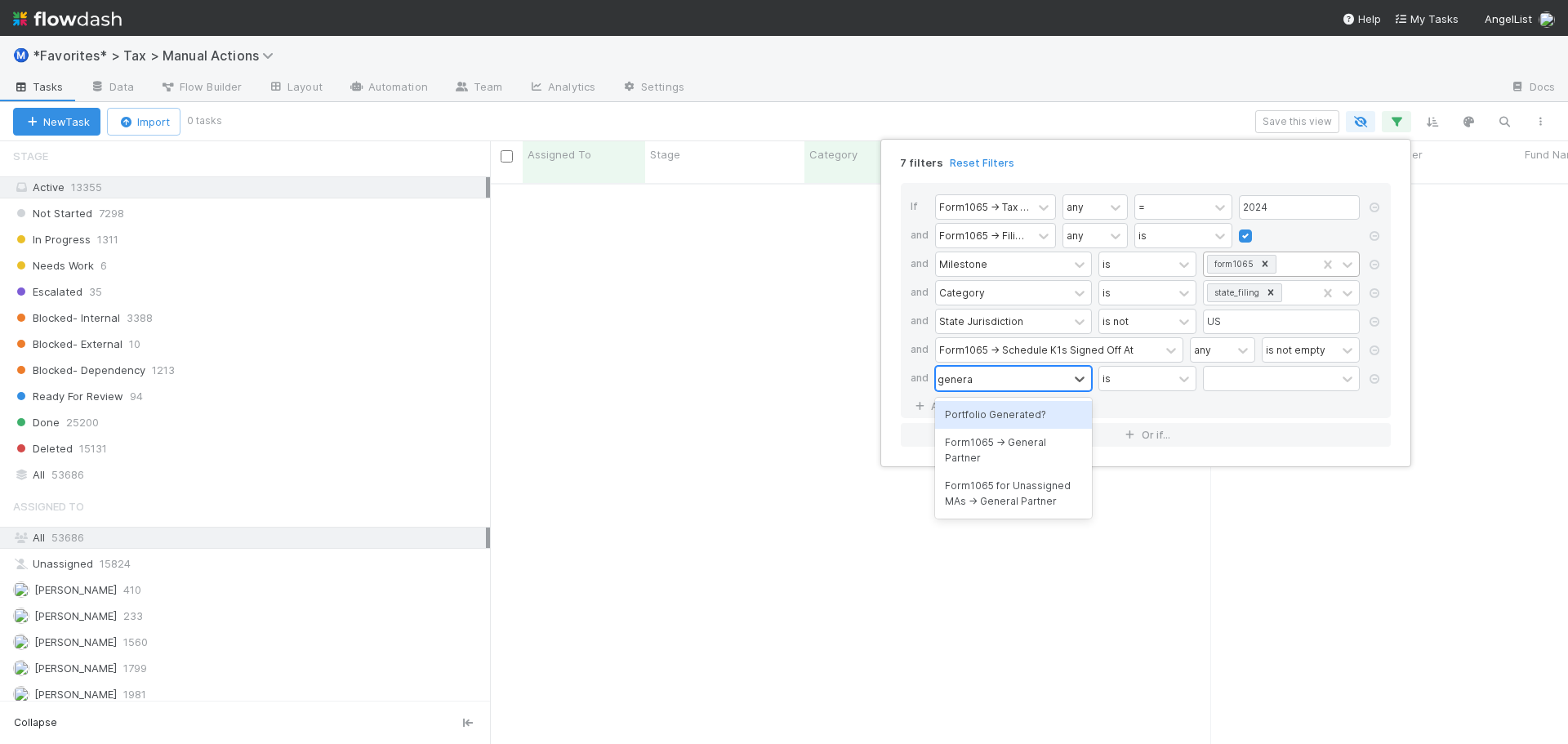
scroll to position [550, 1066]
type input "general"
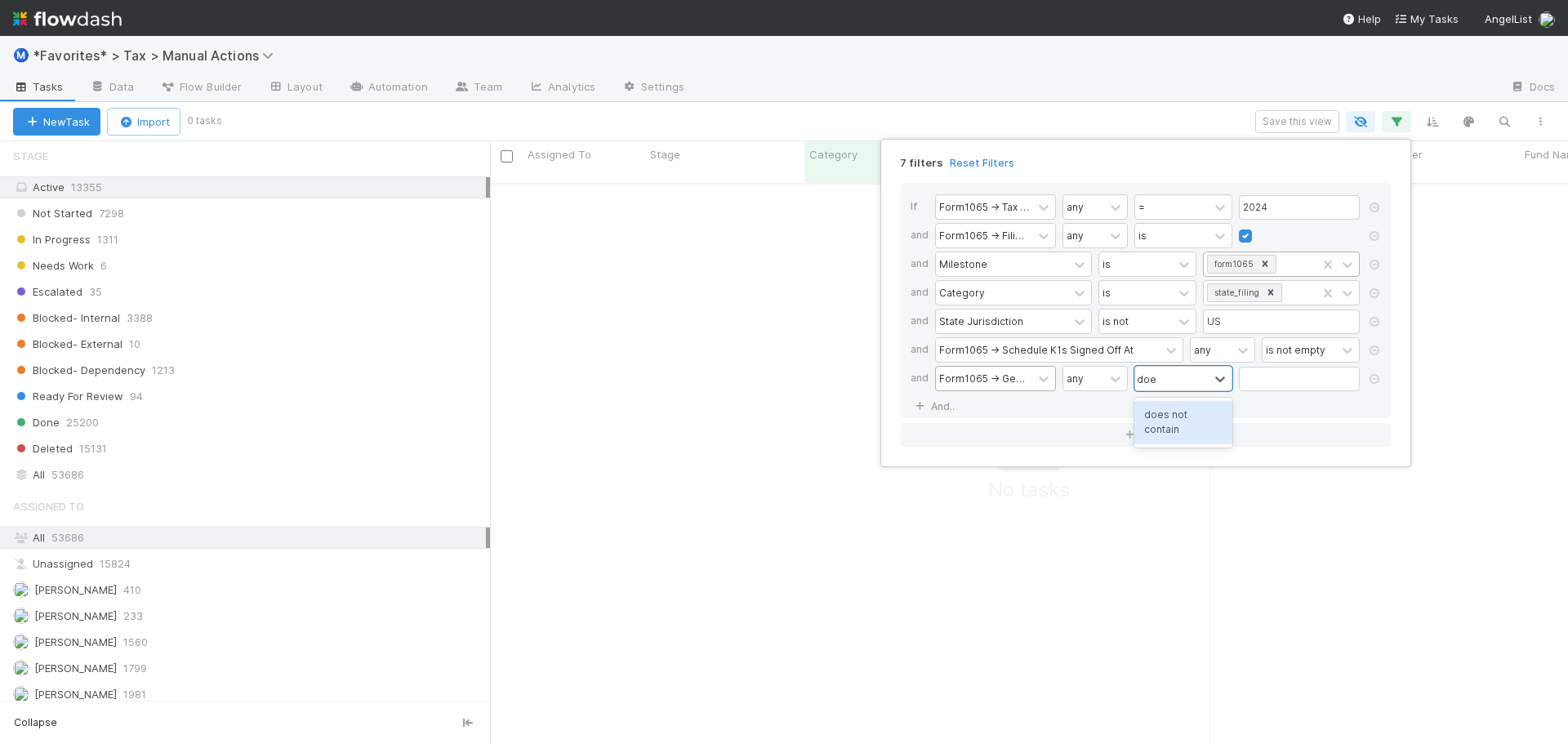
type input "does"
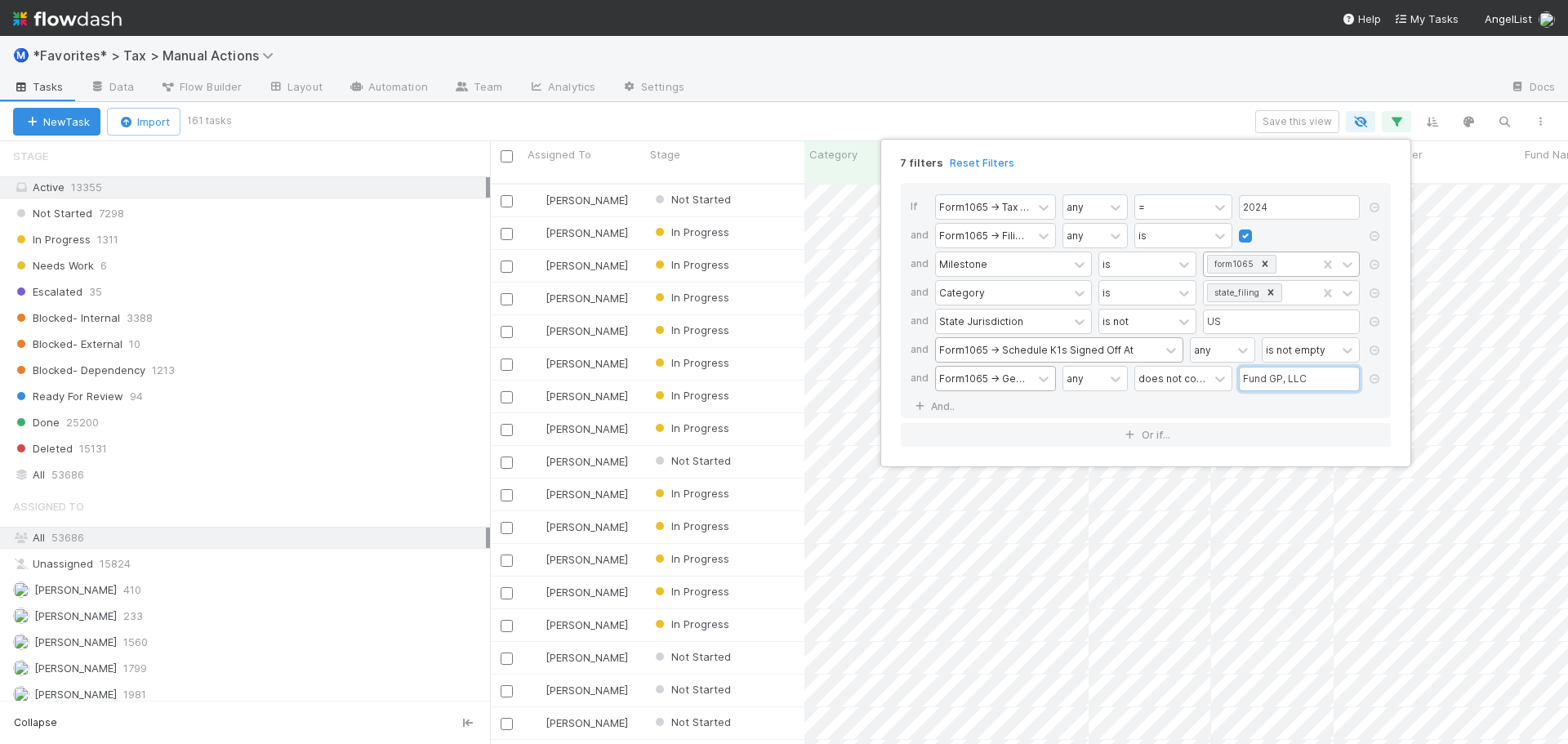
scroll to position [562, 1066]
type input "Fund GP, LLC"
click at [998, 128] on div "7 filters Reset Filters If Form1065 -> Tax Year any = 2024 and Form1065 -> Fili…" at bounding box center [784, 372] width 1568 height 744
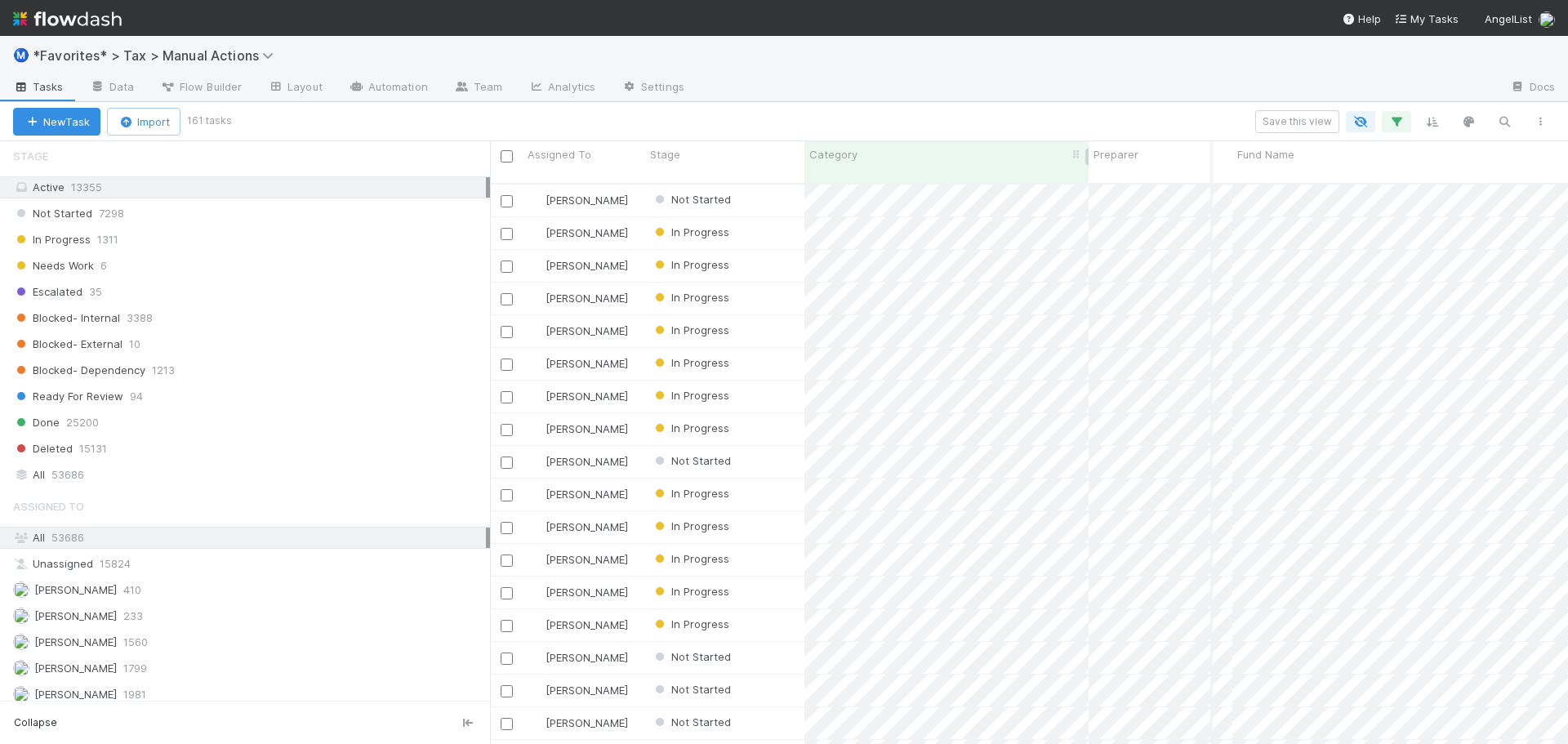
scroll to position [0, 293]
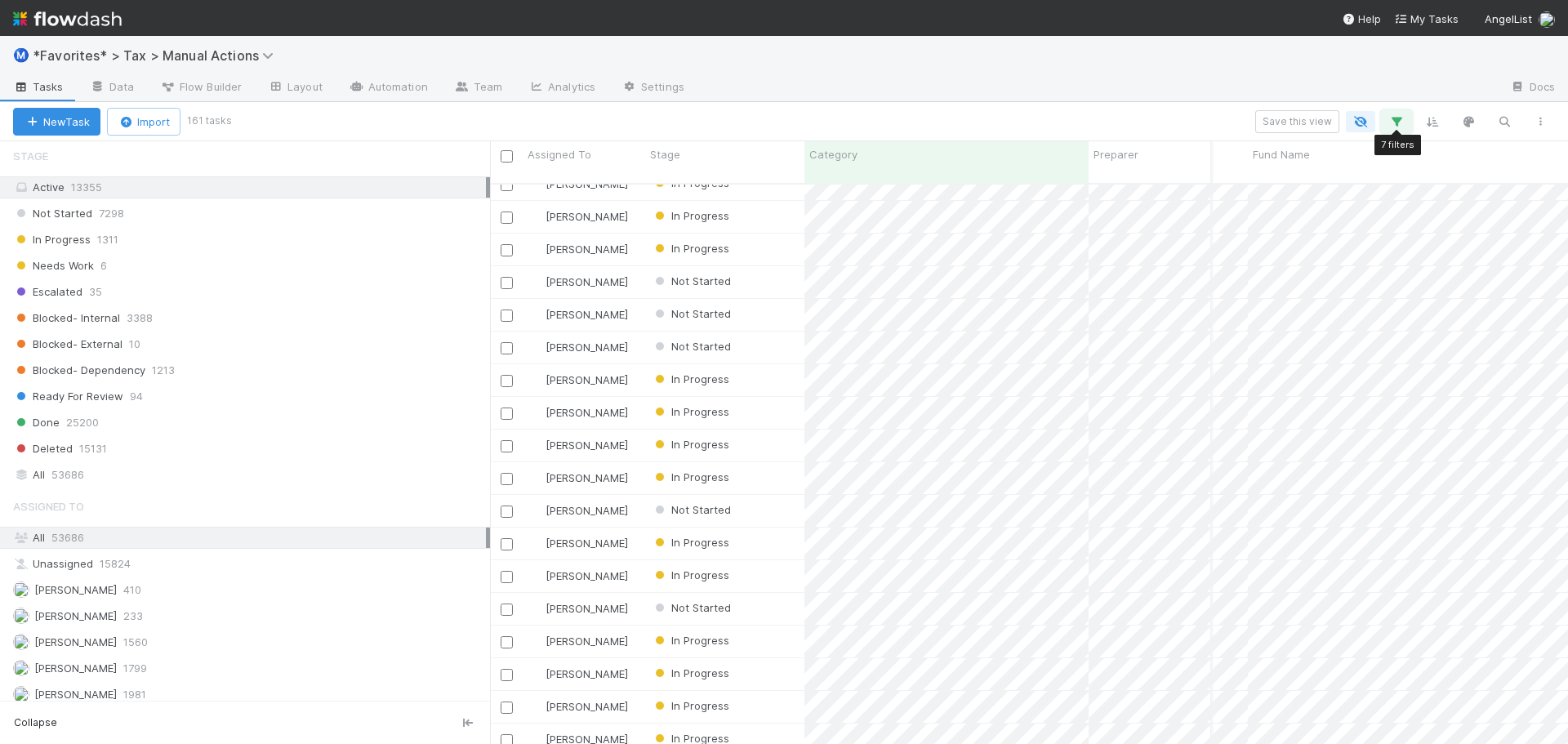
click at [1385, 120] on button "button" at bounding box center [1397, 122] width 30 height 21
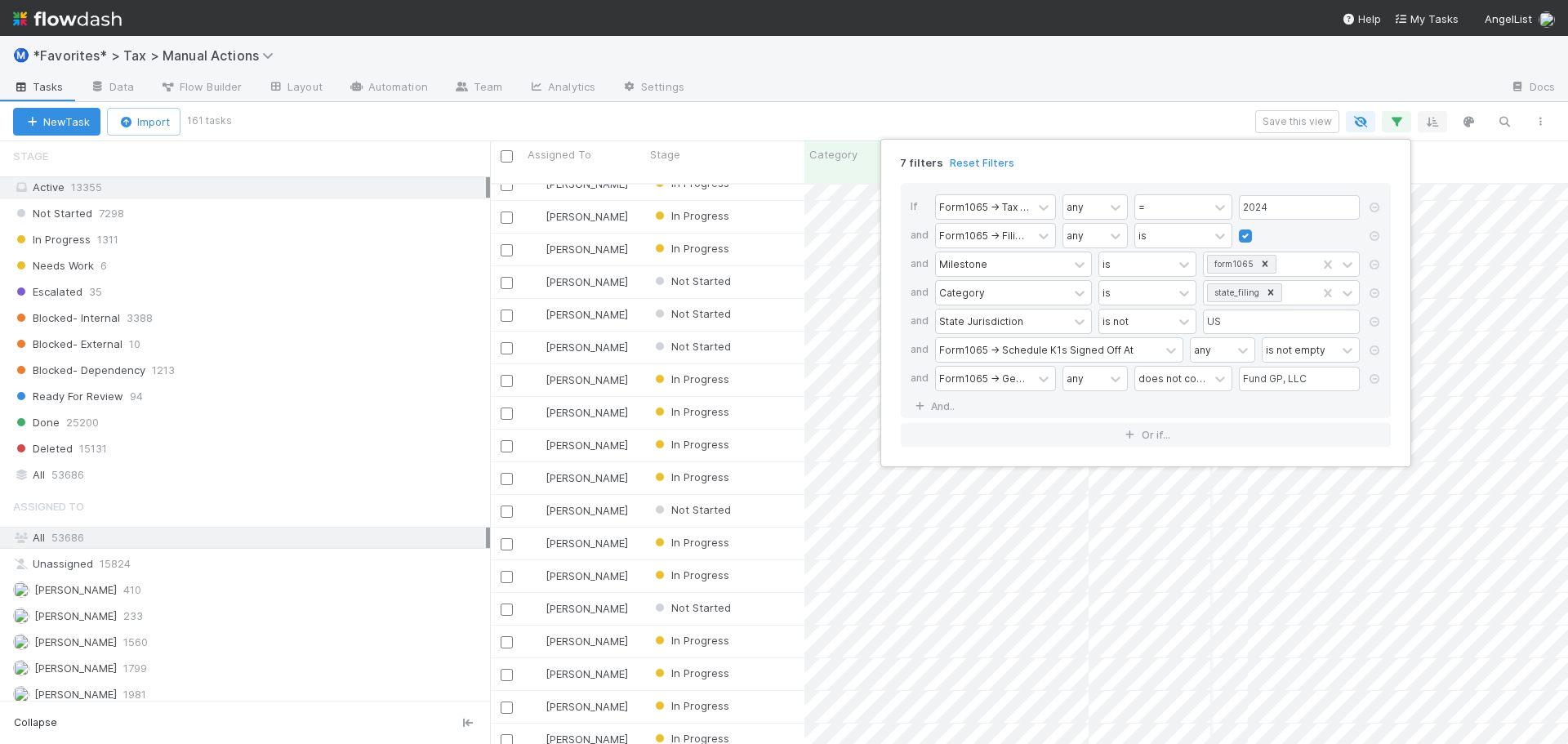
click at [1419, 119] on div "7 filters Reset Filters If Form1065 -> Tax Year any = 2024 and Form1065 -> Fili…" at bounding box center [784, 372] width 1568 height 744
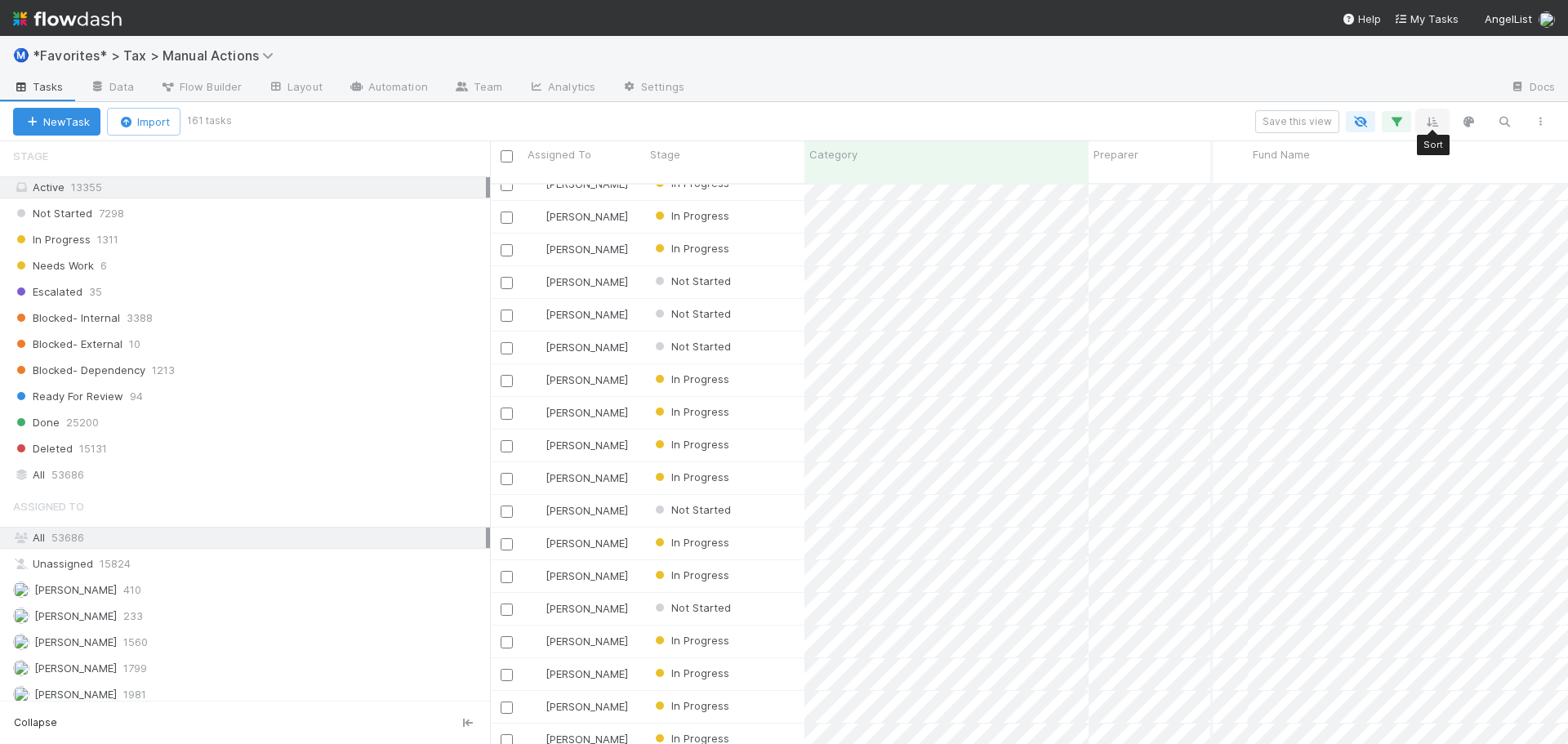
click at [1431, 118] on icon "button" at bounding box center [1432, 122] width 16 height 15
click at [1273, 166] on button "Sort by" at bounding box center [1252, 170] width 351 height 24
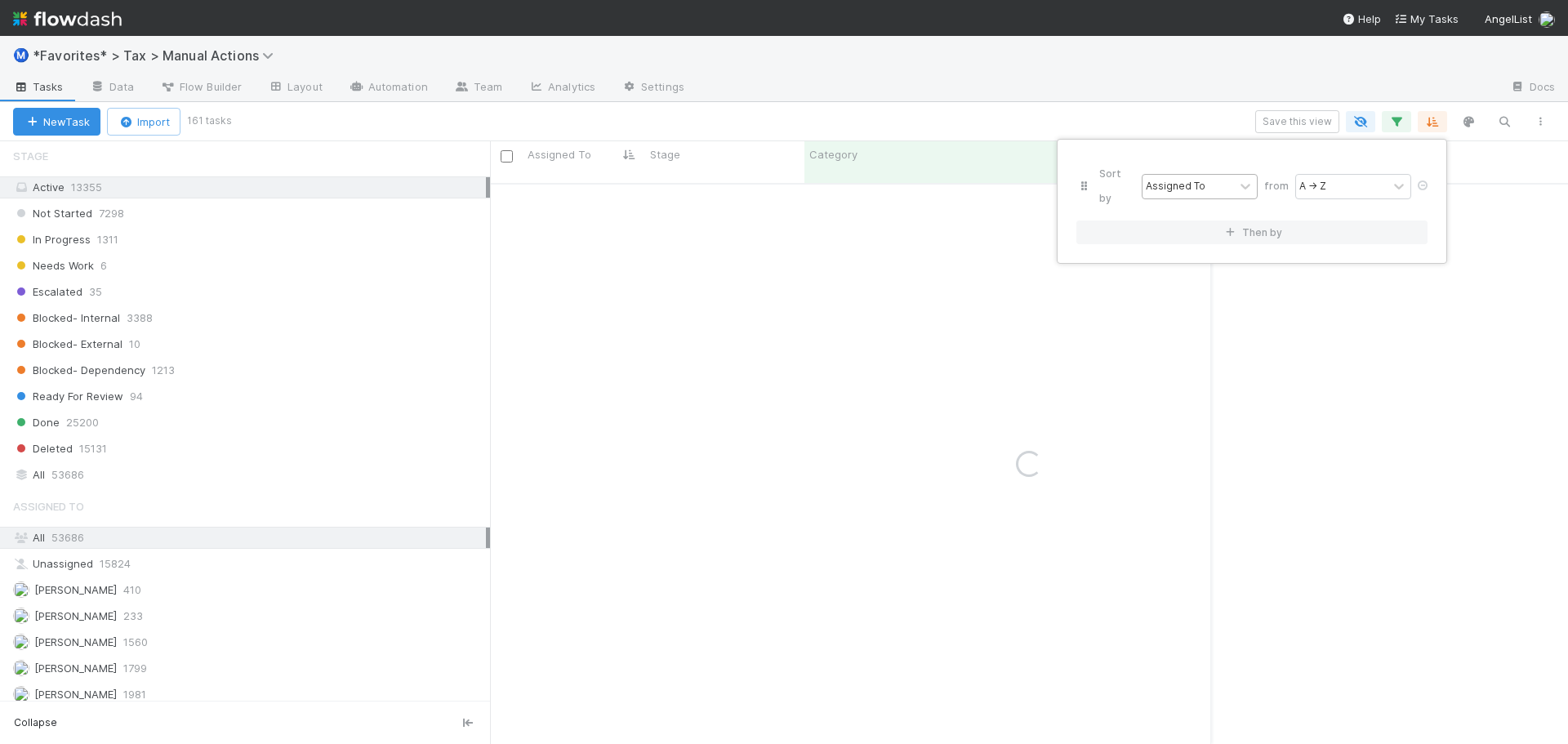
click at [1193, 179] on div "Assigned To" at bounding box center [1175, 186] width 59 height 15
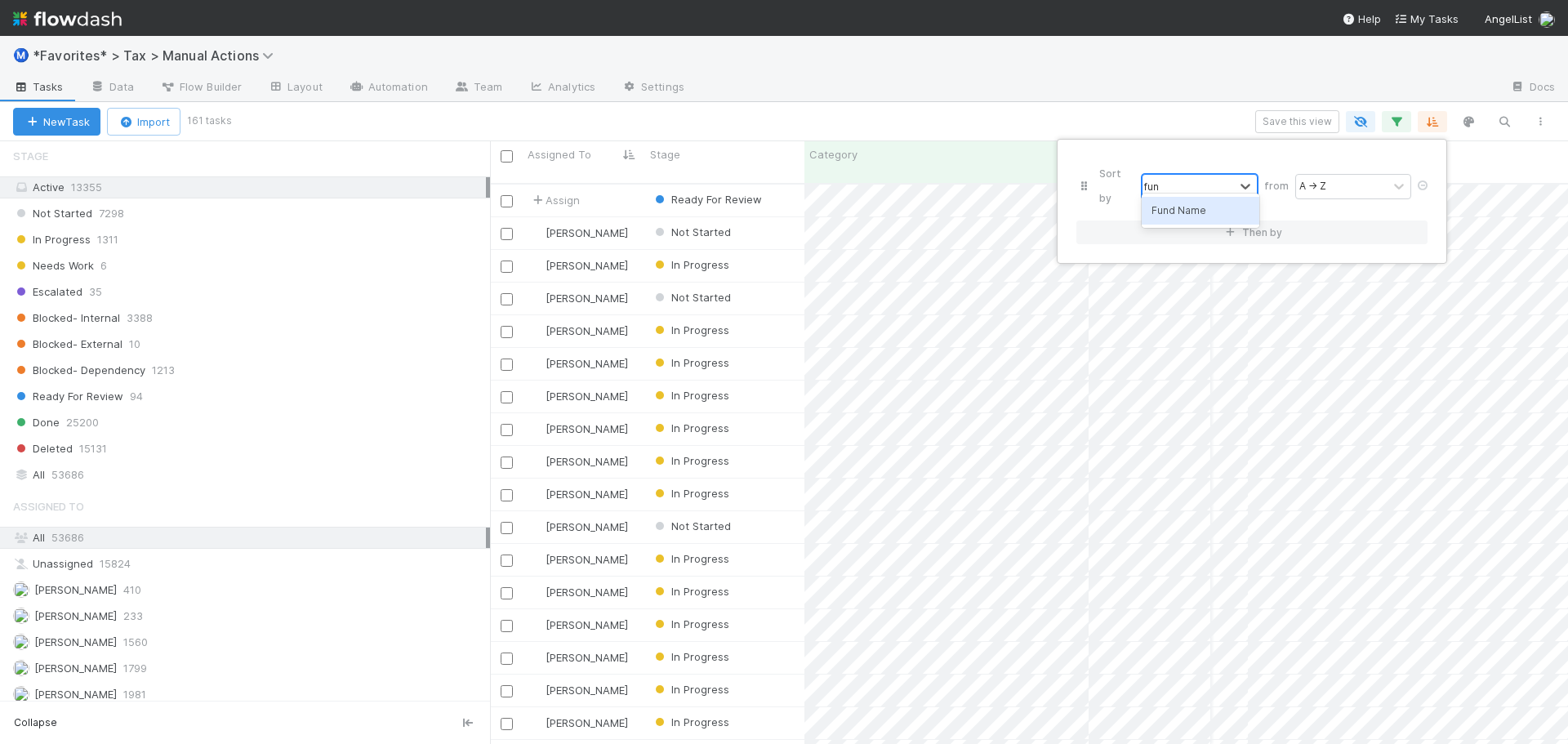
type input "fund"
click at [1077, 221] on button "Then by" at bounding box center [1252, 232] width 351 height 24
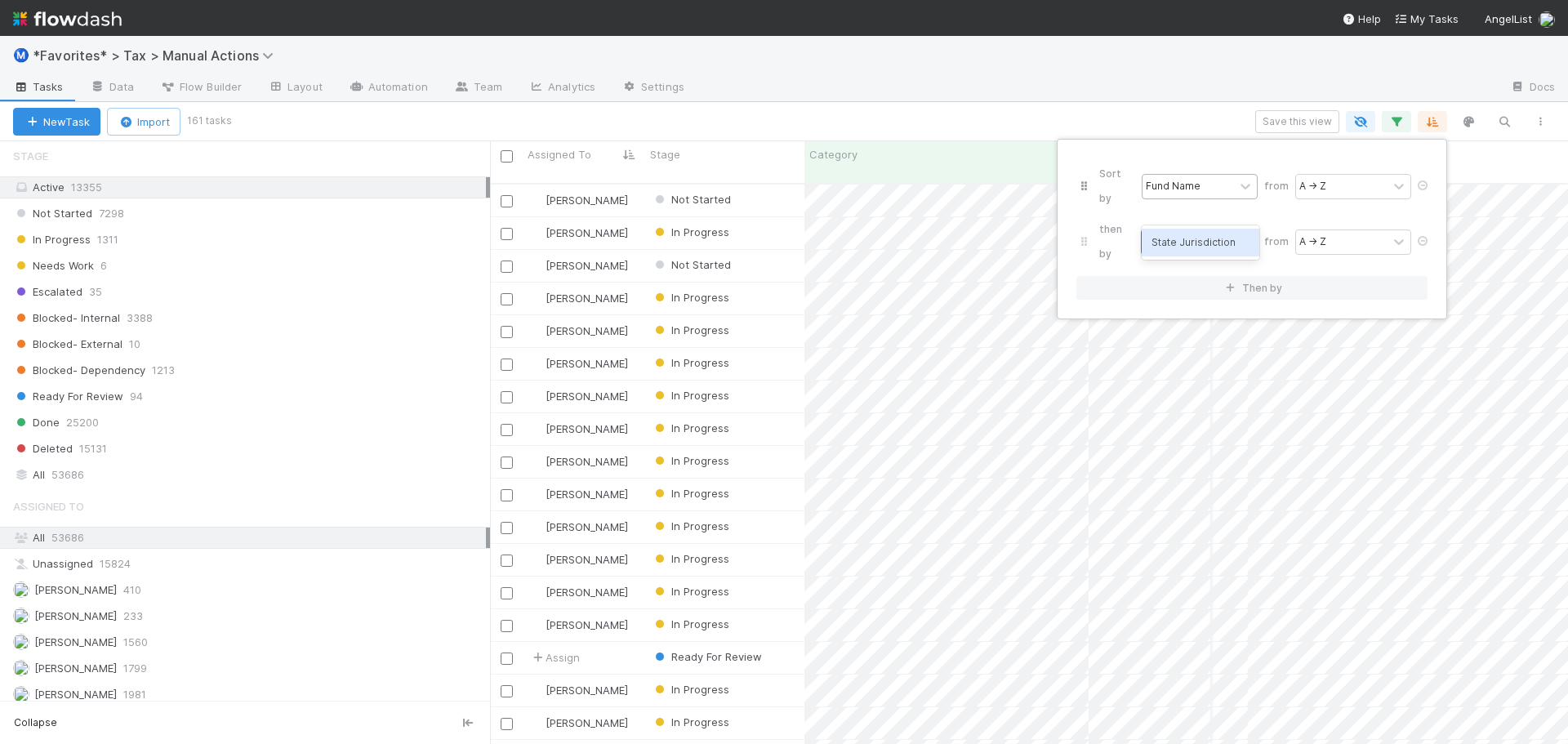
type input "juri"
click at [1183, 84] on div "Sort by Fund Name from A → Z then by option State Jurisdiction, selected. 0 res…" at bounding box center [784, 372] width 1568 height 744
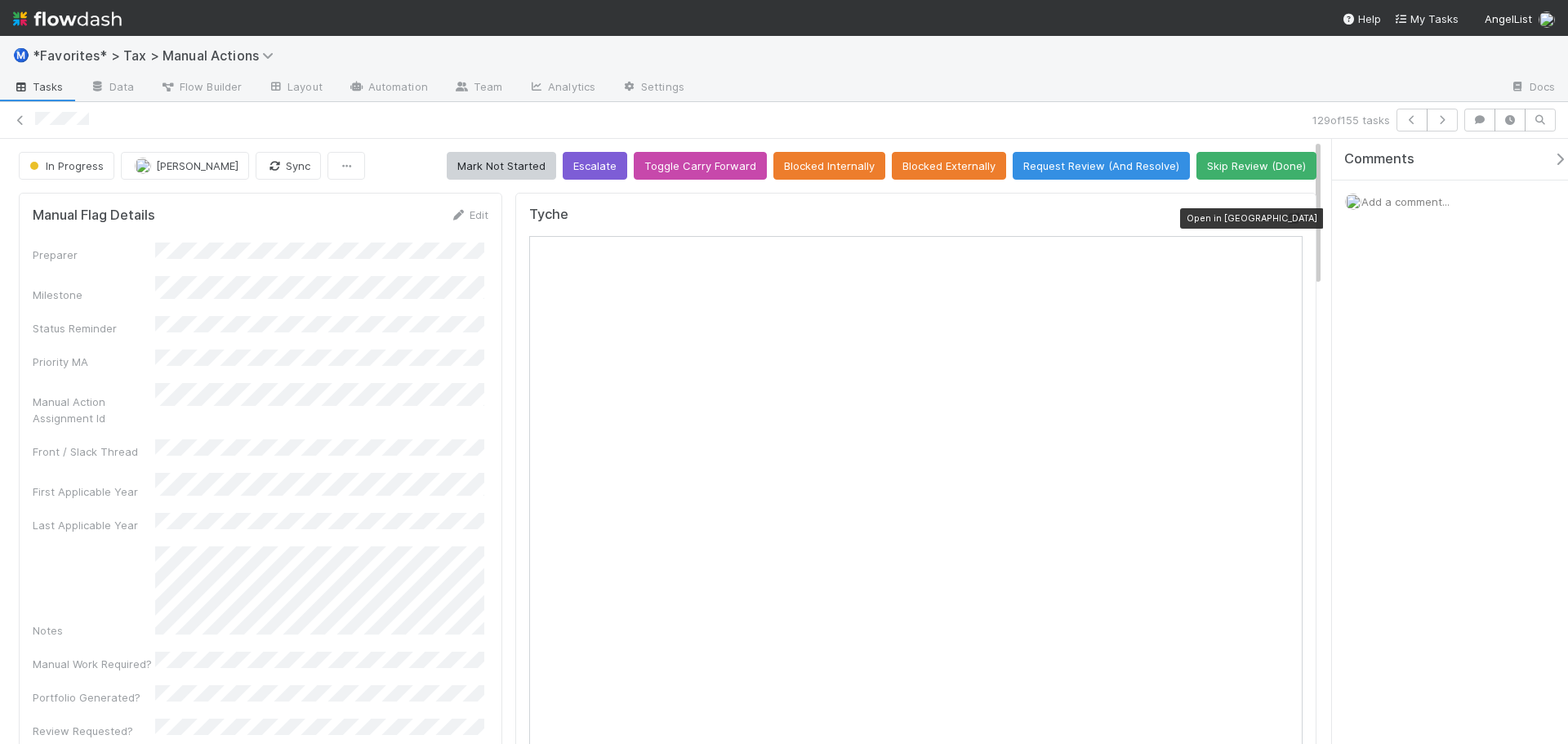
click at [1287, 221] on icon at bounding box center [1295, 218] width 16 height 11
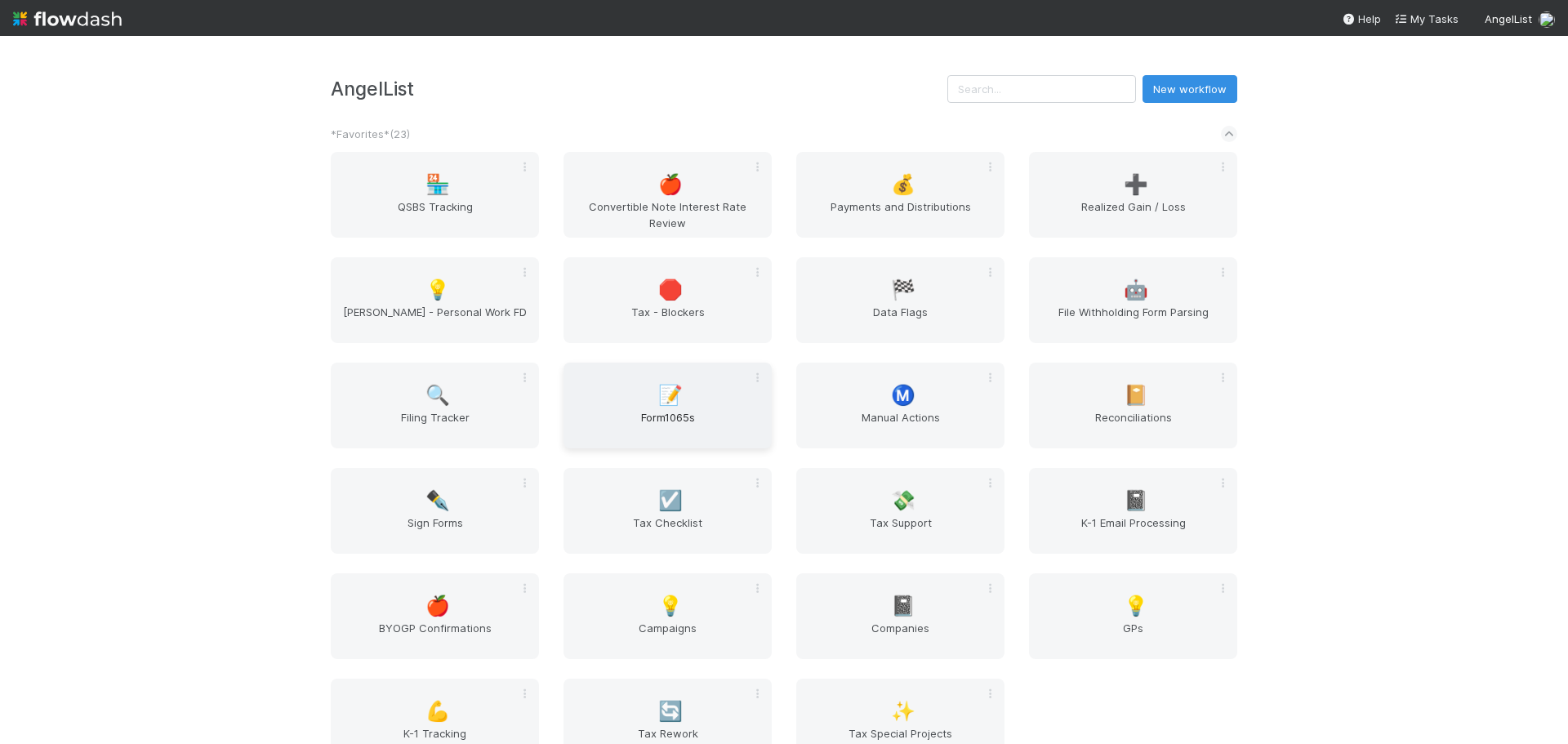
click at [671, 414] on span "Form1065s" at bounding box center [668, 425] width 195 height 33
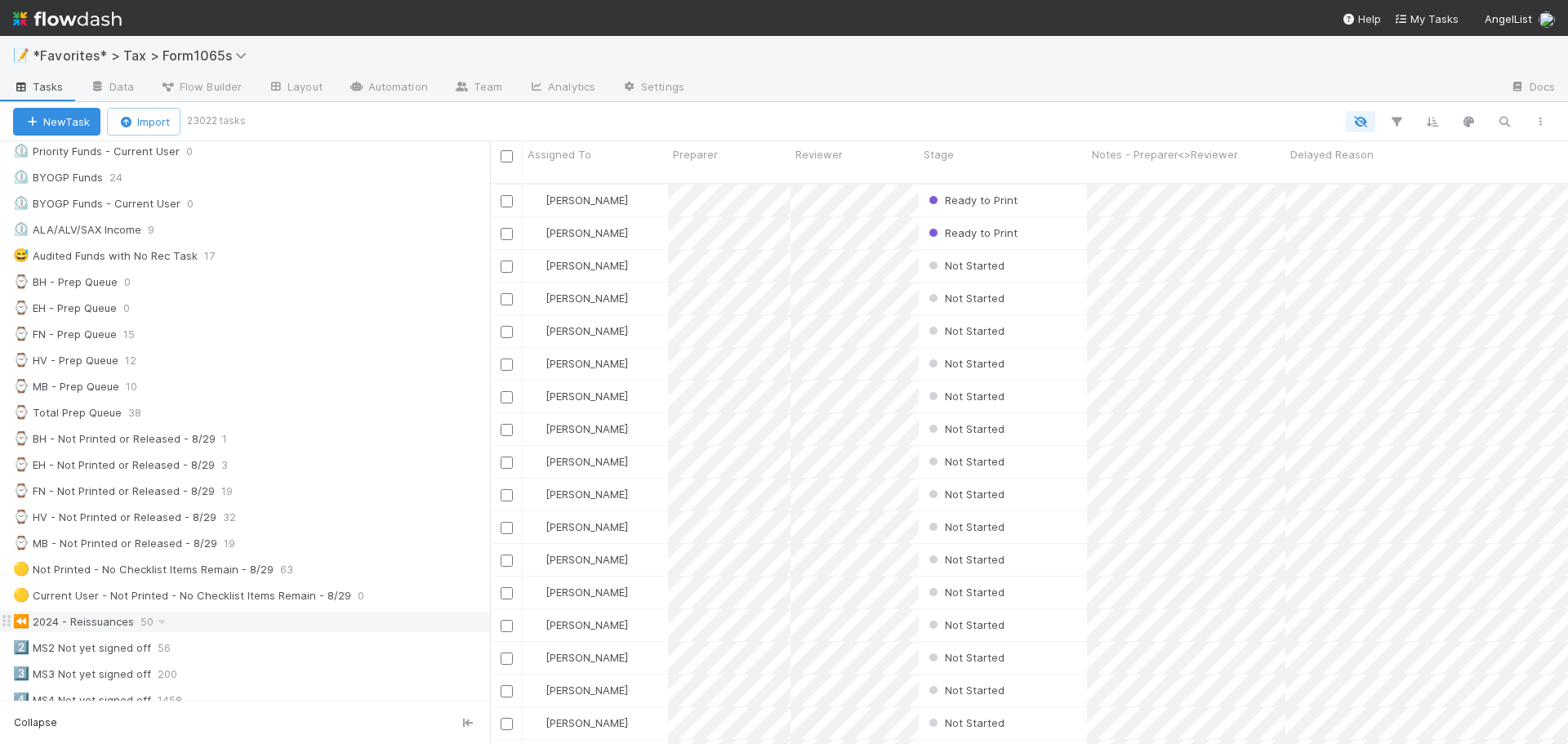
scroll to position [490, 0]
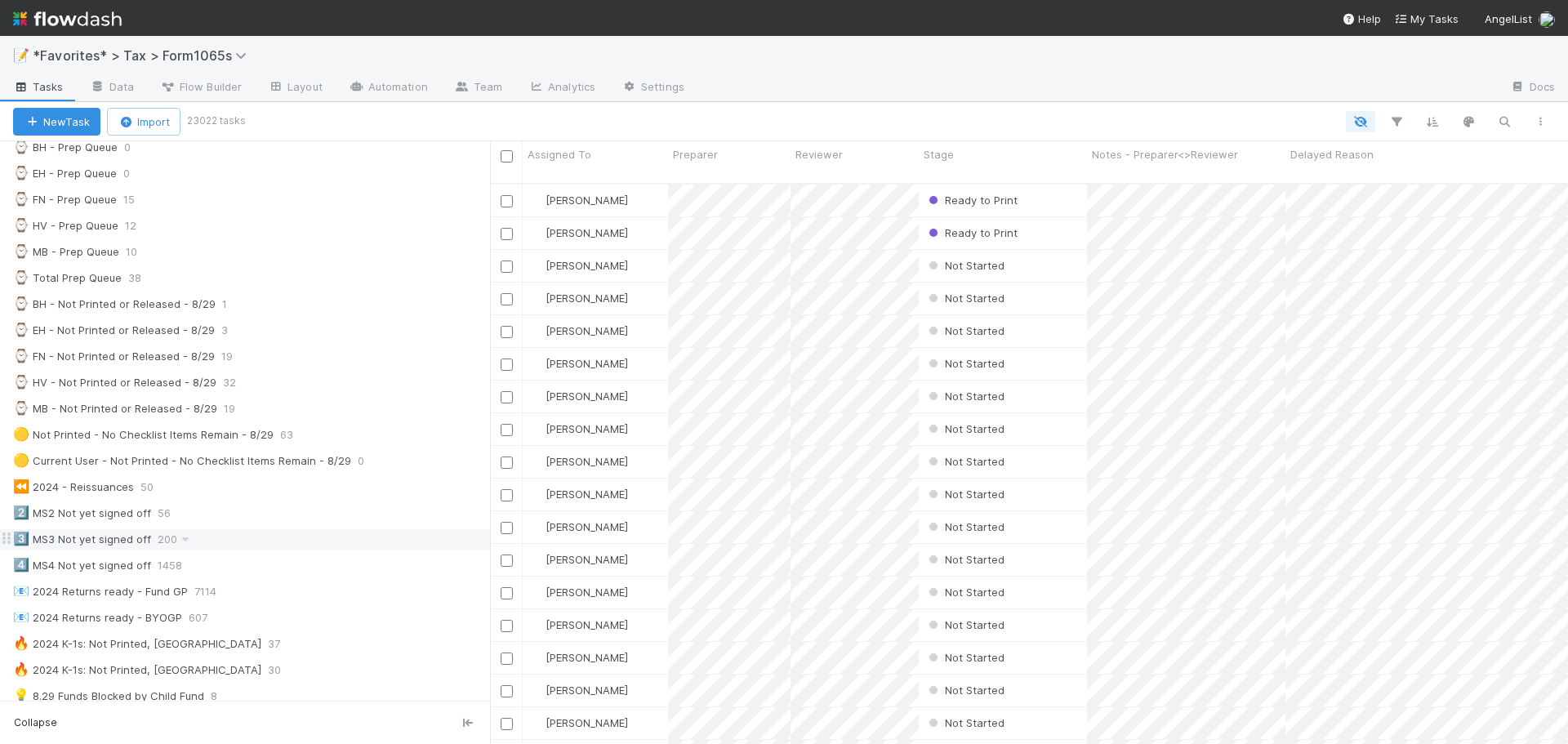
click at [89, 532] on div "3️⃣ MS3 Not yet signed off" at bounding box center [82, 539] width 138 height 21
click at [94, 559] on div "4️⃣ MS4 Not yet signed off" at bounding box center [82, 565] width 138 height 21
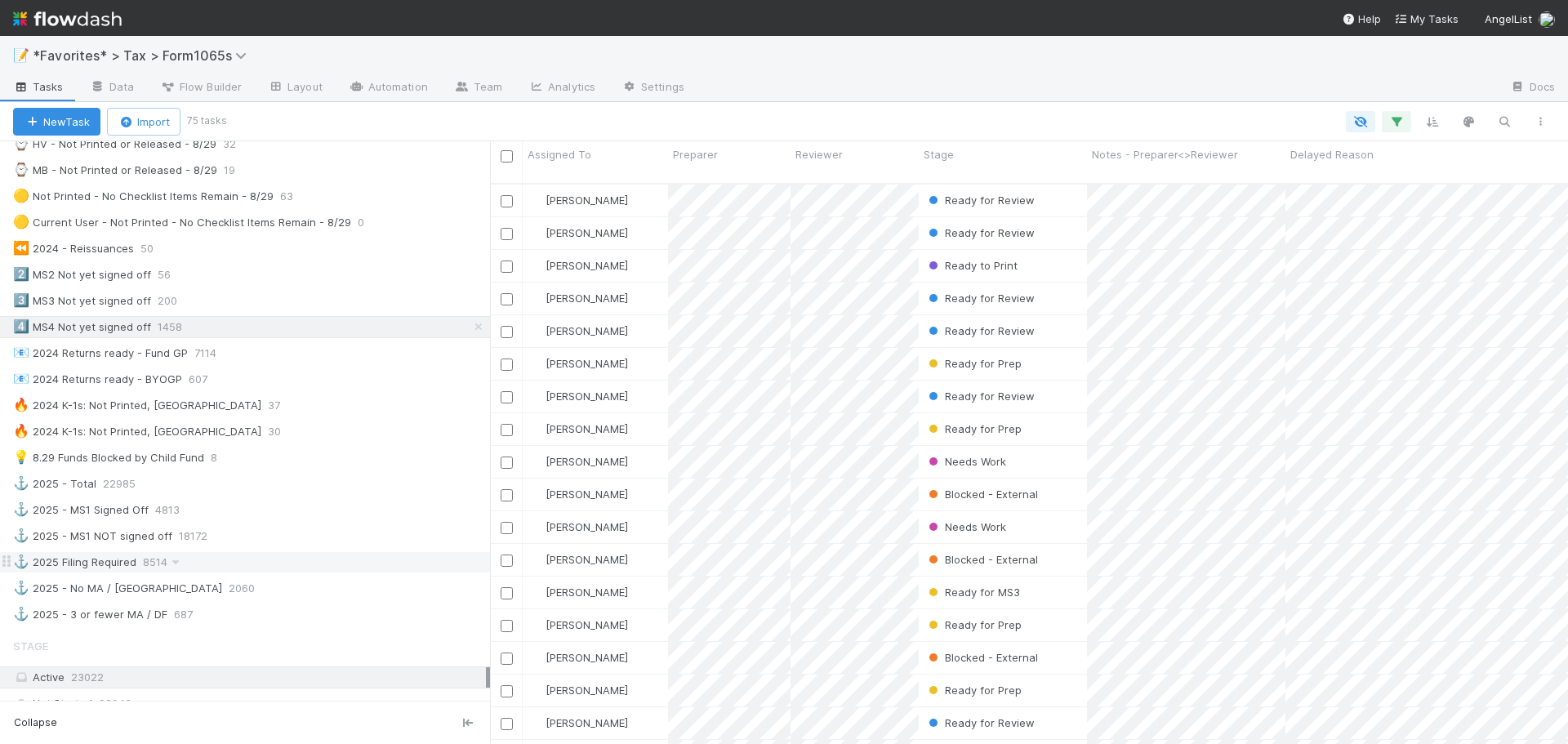
scroll to position [816, 0]
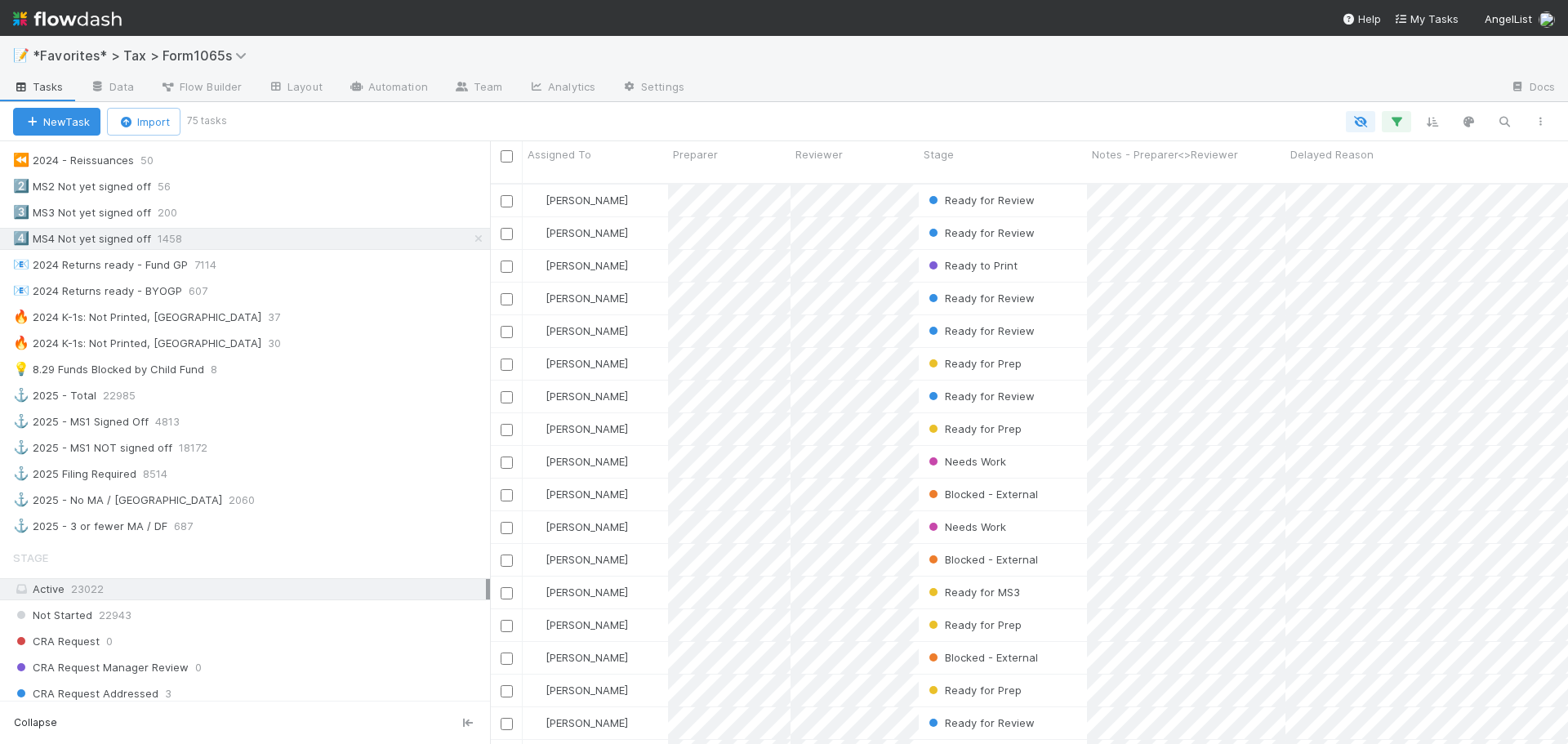
drag, startPoint x: 240, startPoint y: 597, endPoint x: 900, endPoint y: 103, distance: 824.4
click at [900, 103] on div "New Task Import 75 tasks" at bounding box center [784, 122] width 1568 height 40
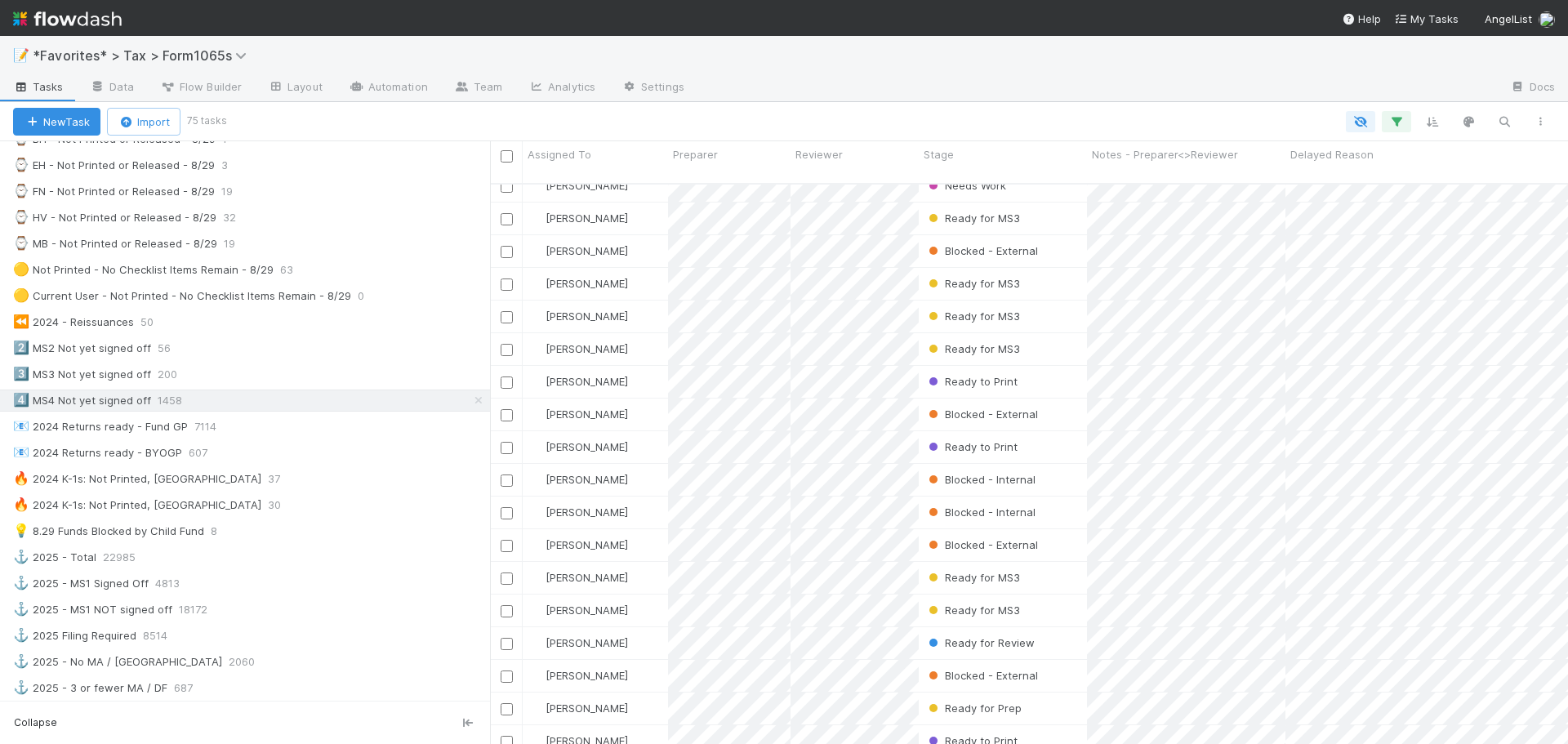
scroll to position [653, 0]
click at [1401, 124] on icon "button" at bounding box center [1397, 122] width 16 height 15
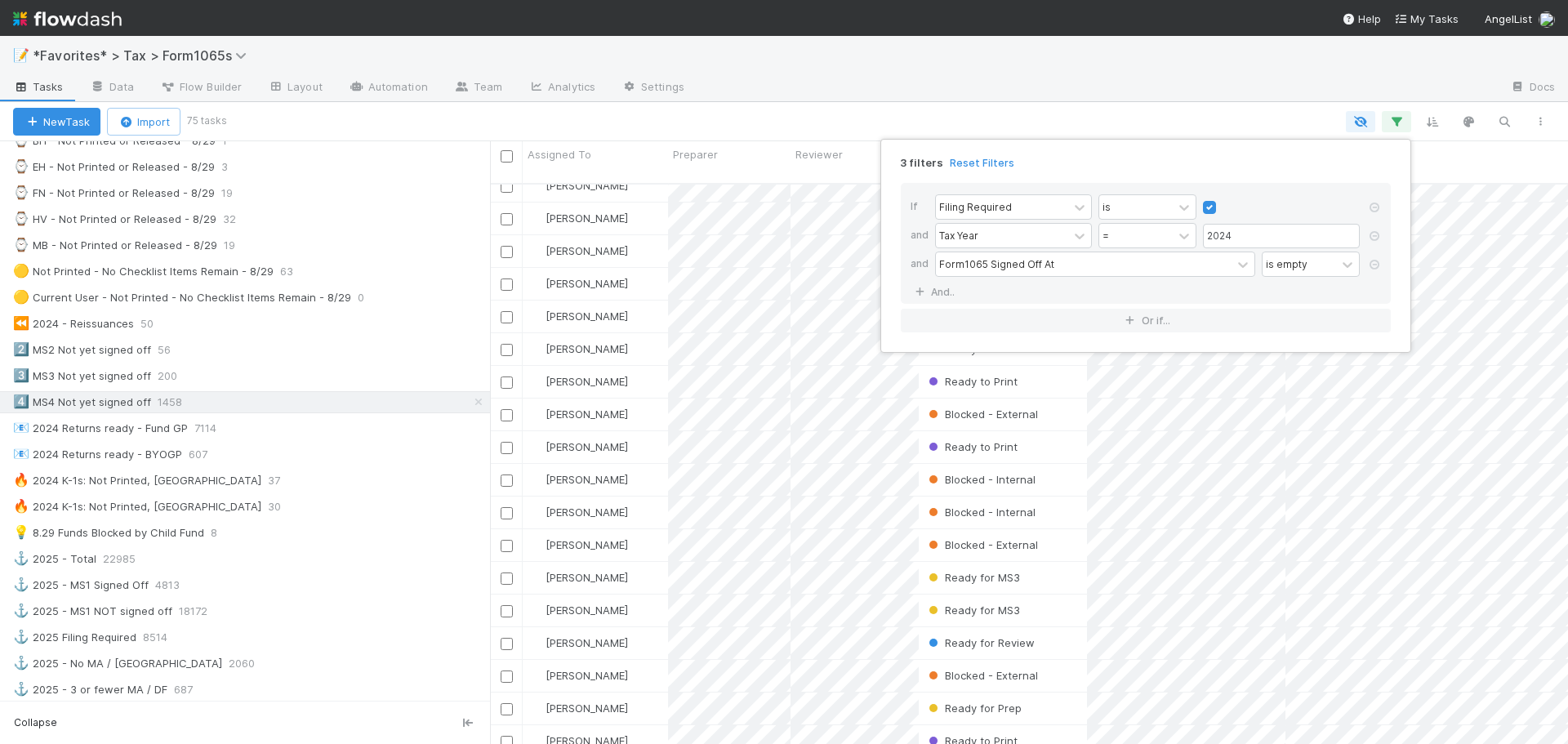
click at [1167, 90] on div "3 filters Reset Filters If Filing Required is and Tax Year = 2024 and Form1065 …" at bounding box center [784, 372] width 1568 height 744
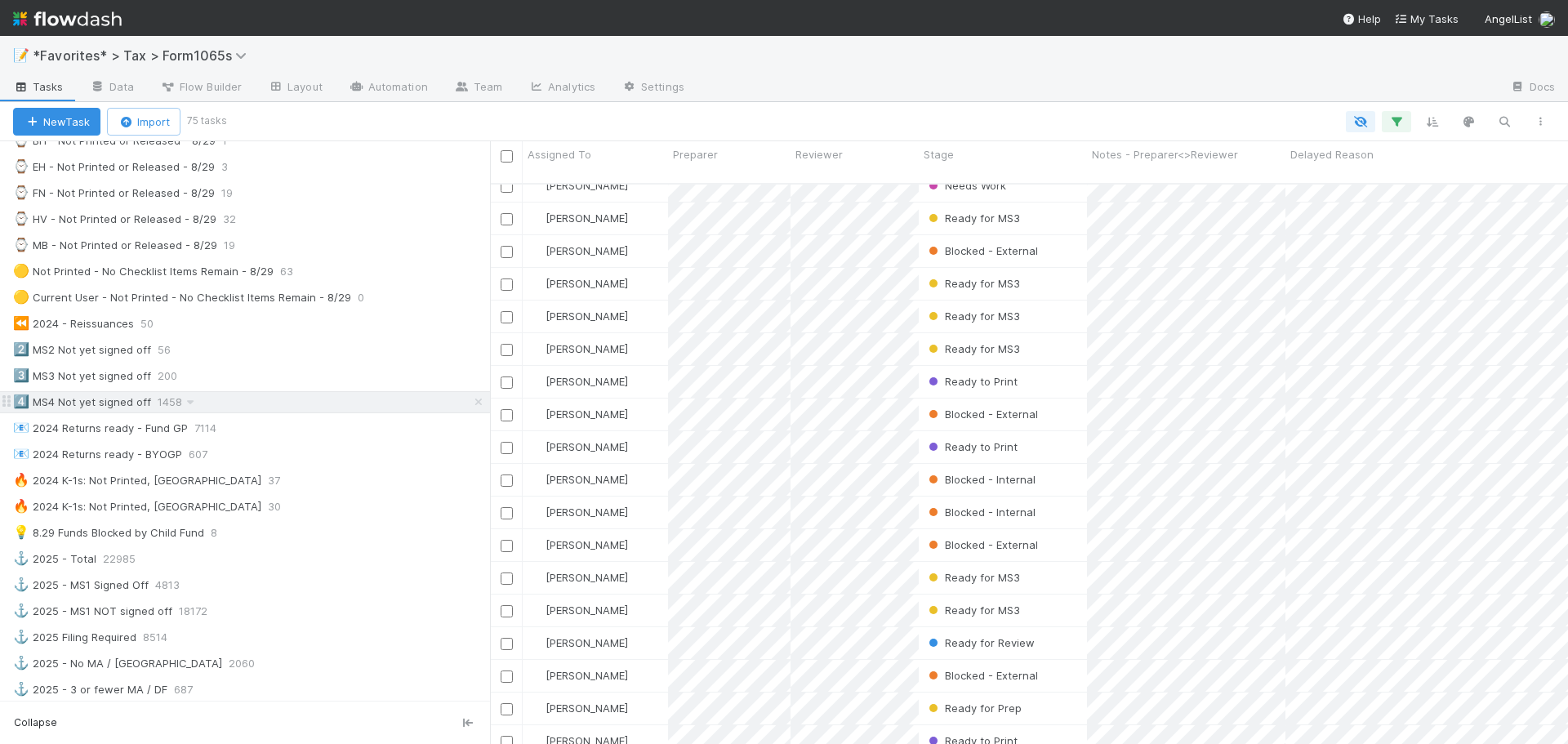
click at [232, 405] on div "4️⃣ MS4 Not yet signed off 1458" at bounding box center [251, 402] width 477 height 21
click at [238, 380] on div "3️⃣ MS3 Not yet signed off 200" at bounding box center [251, 375] width 477 height 21
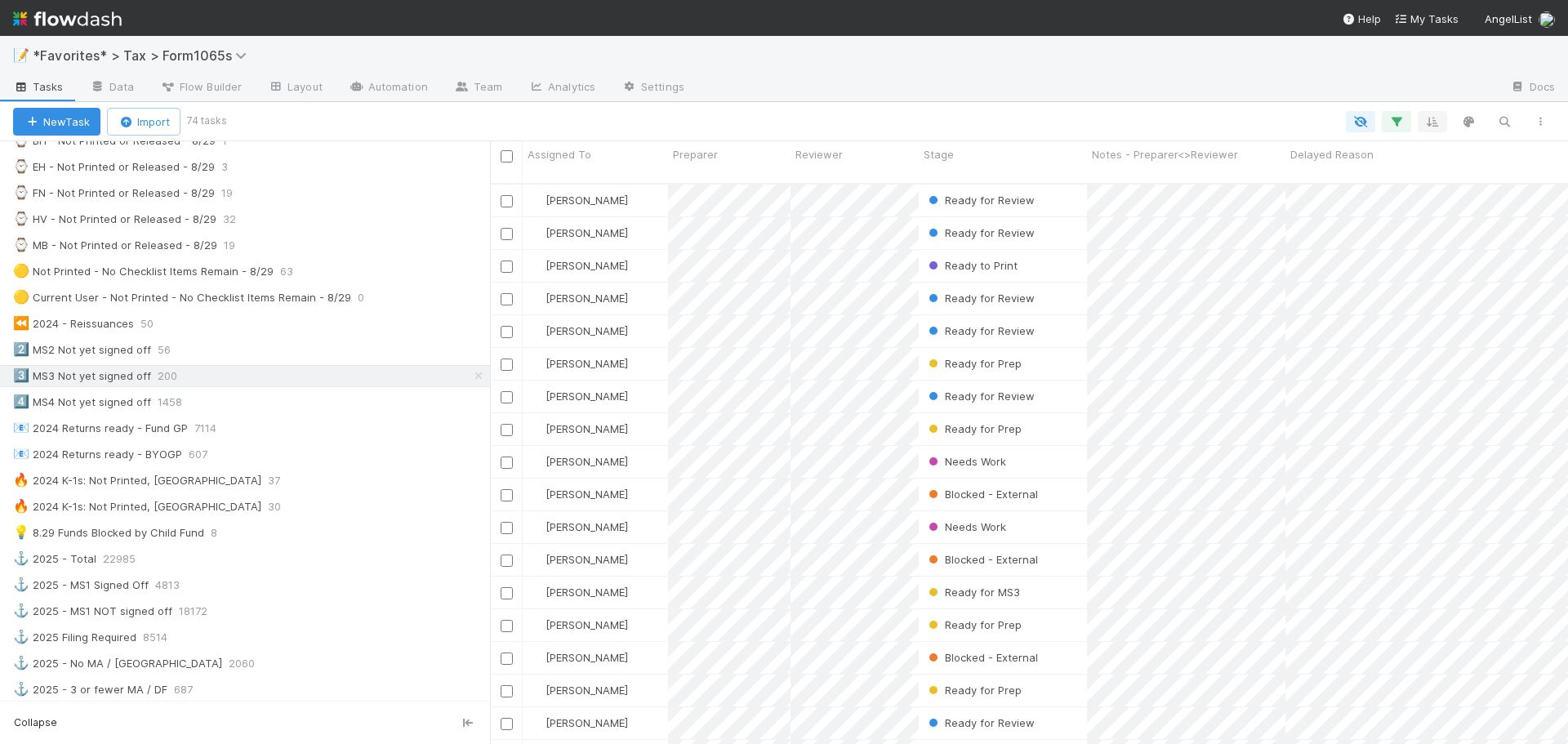
scroll to position [562, 1066]
click at [1411, 124] on div at bounding box center [891, 122] width 1334 height 21
click at [1408, 124] on button "button" at bounding box center [1397, 122] width 30 height 21
click at [669, 118] on div "3 filters Reset Filters If Filing Required is and Tax Year = 2024 and Schedule …" at bounding box center [784, 372] width 1568 height 744
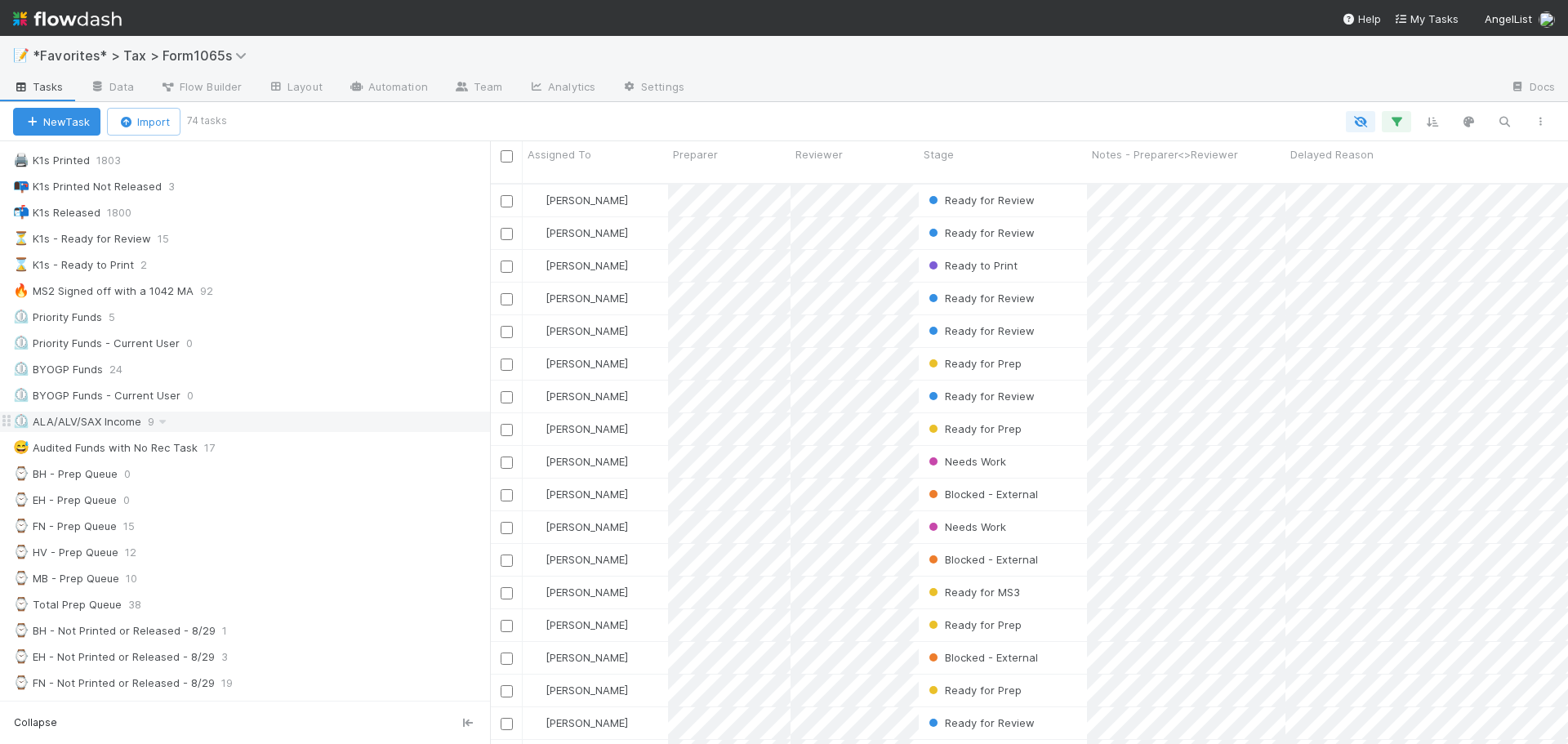
scroll to position [0, 0]
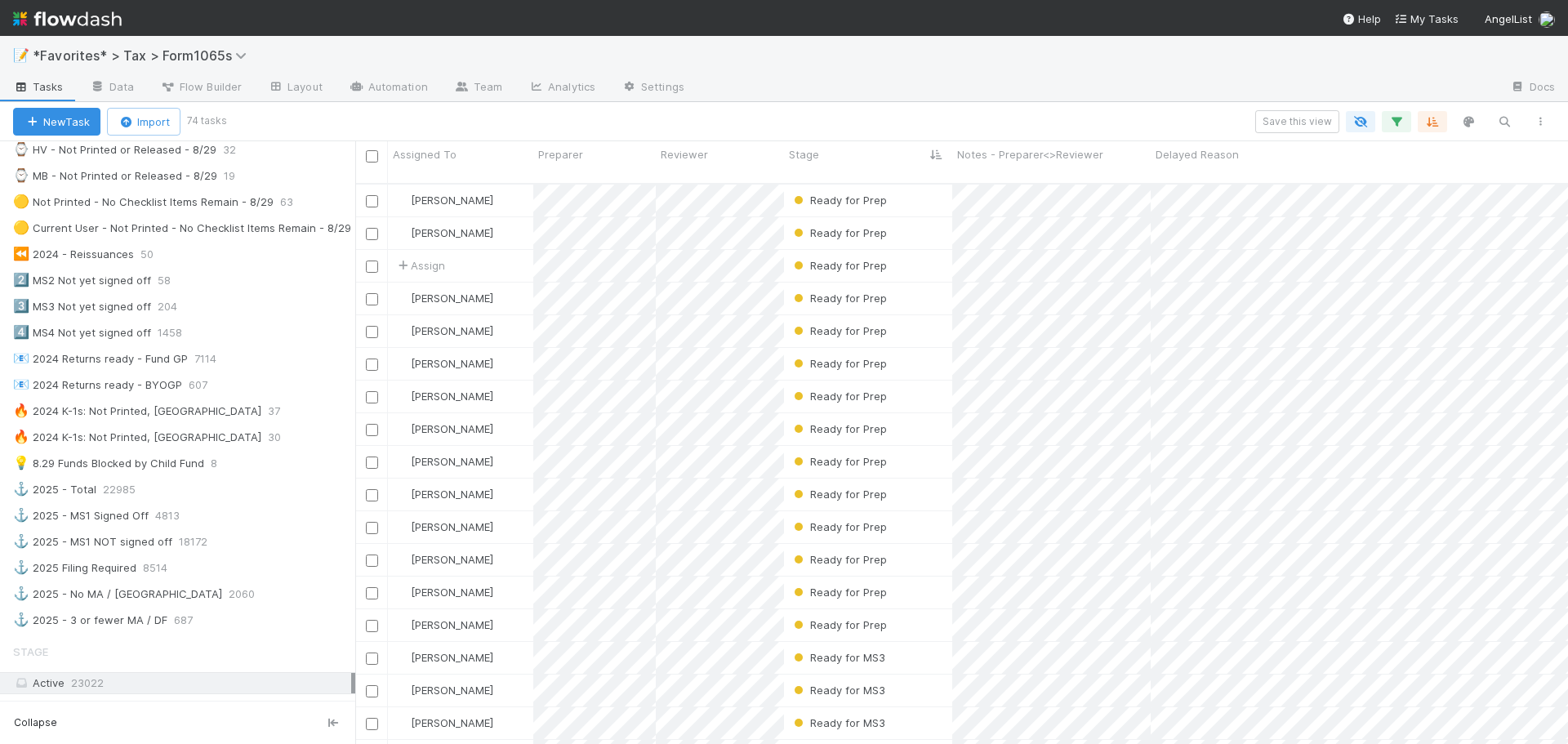
scroll to position [735, 0]
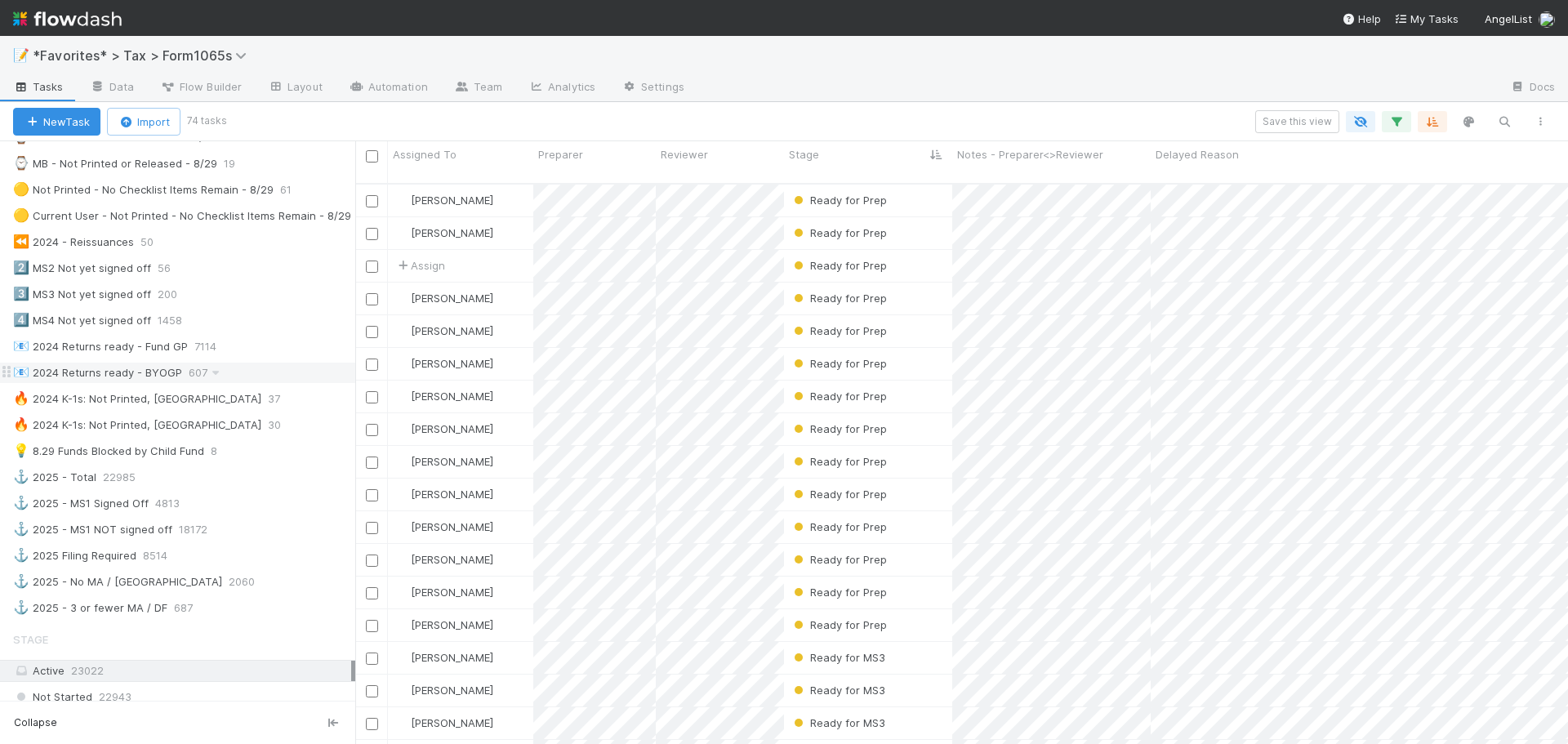
click at [96, 375] on div "📧 2024 Returns ready - BYOGP" at bounding box center [97, 373] width 169 height 21
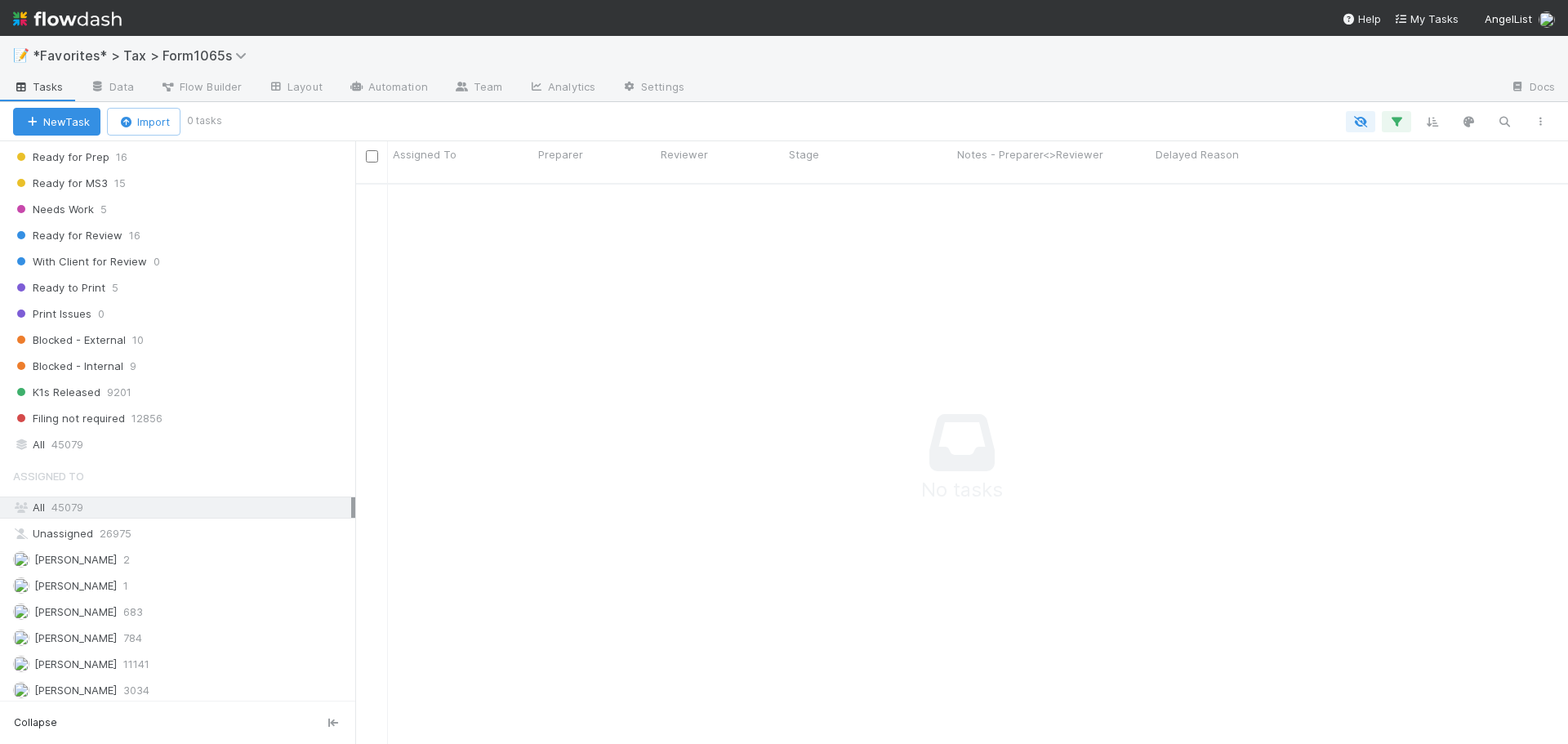
scroll to position [1388, 0]
click at [188, 437] on div "All 45079" at bounding box center [182, 435] width 338 height 21
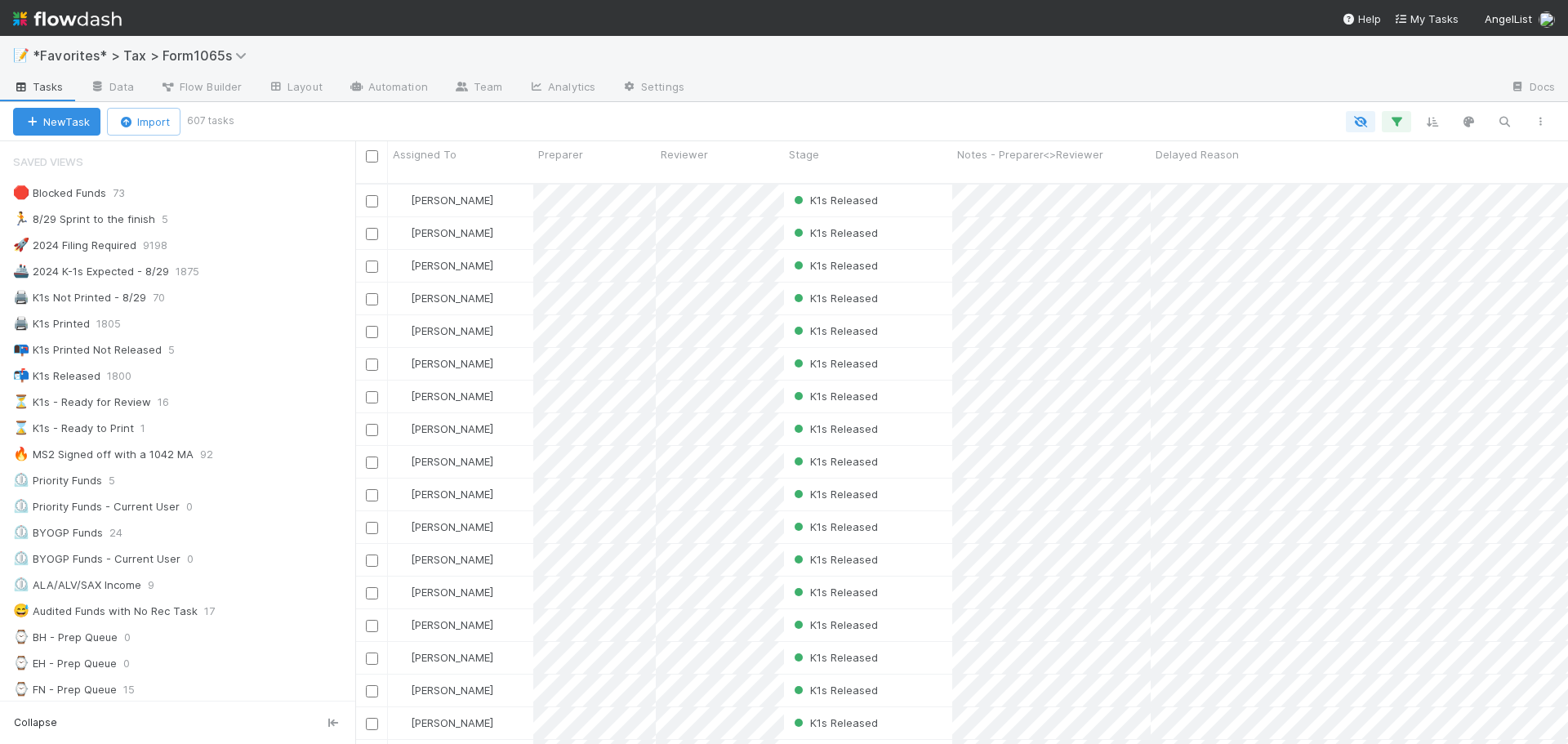
click at [1252, 81] on div at bounding box center [1096, 88] width 799 height 26
click at [123, 347] on div "📭 K1s Printed Not Released" at bounding box center [87, 350] width 149 height 21
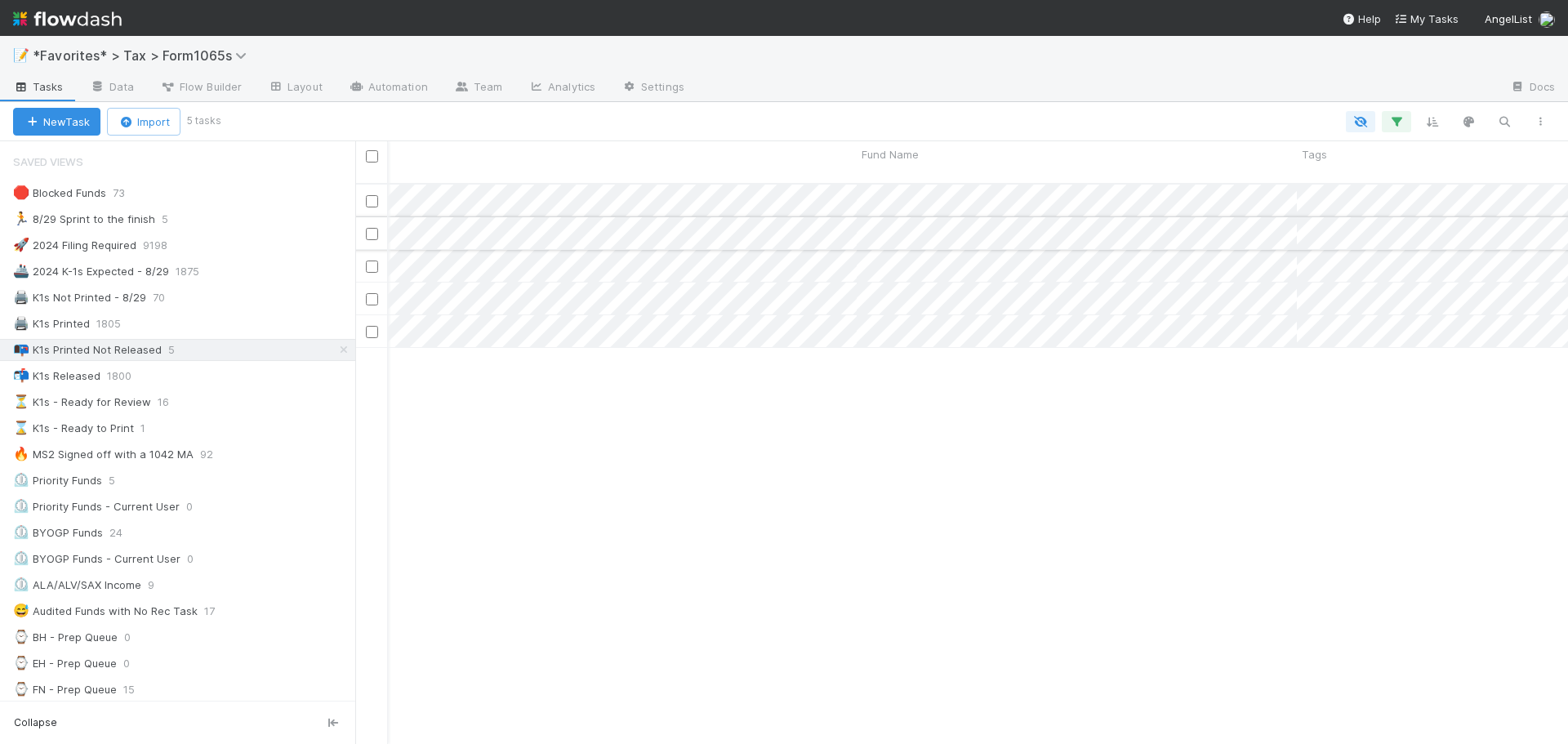
scroll to position [0, 863]
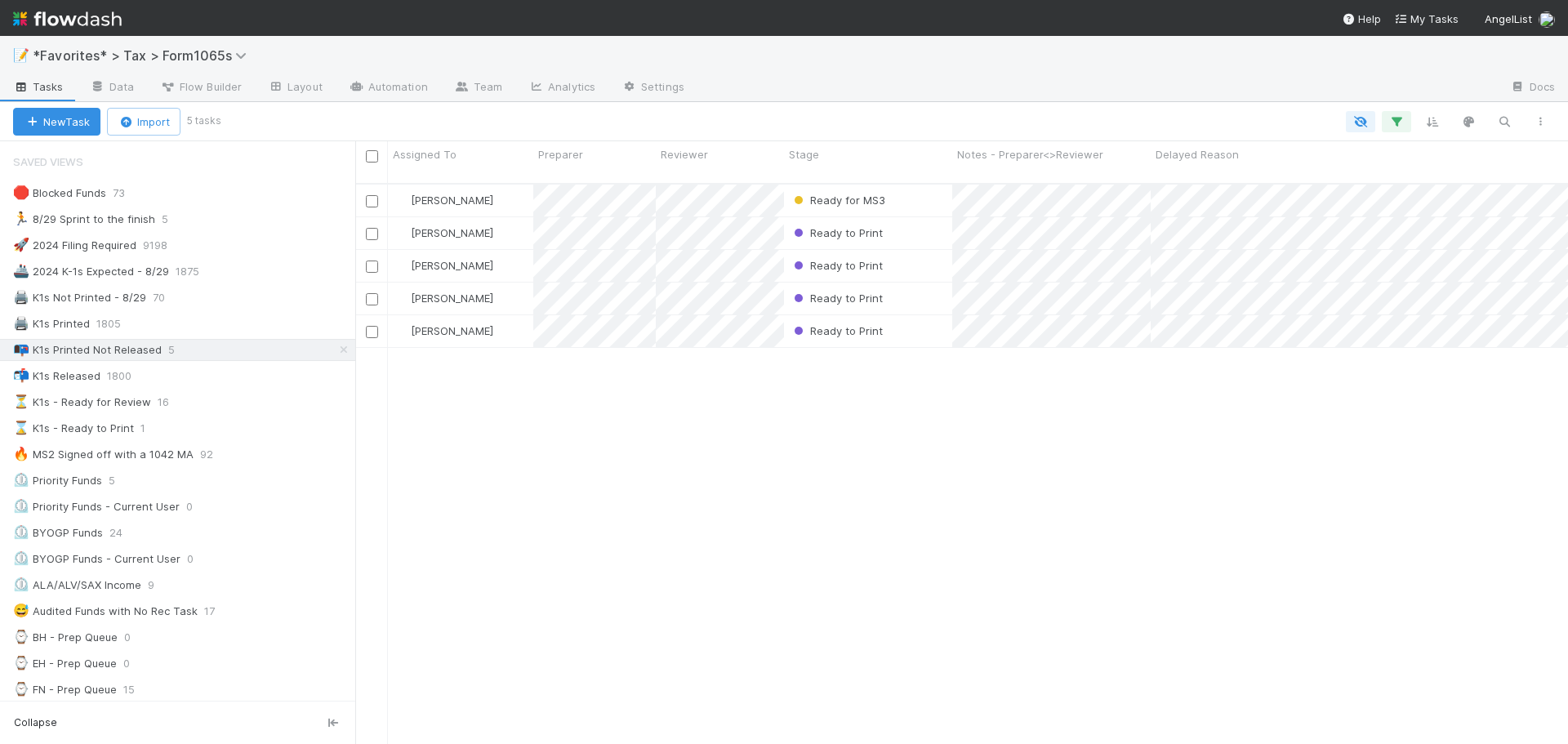
click at [726, 115] on div at bounding box center [888, 122] width 1340 height 21
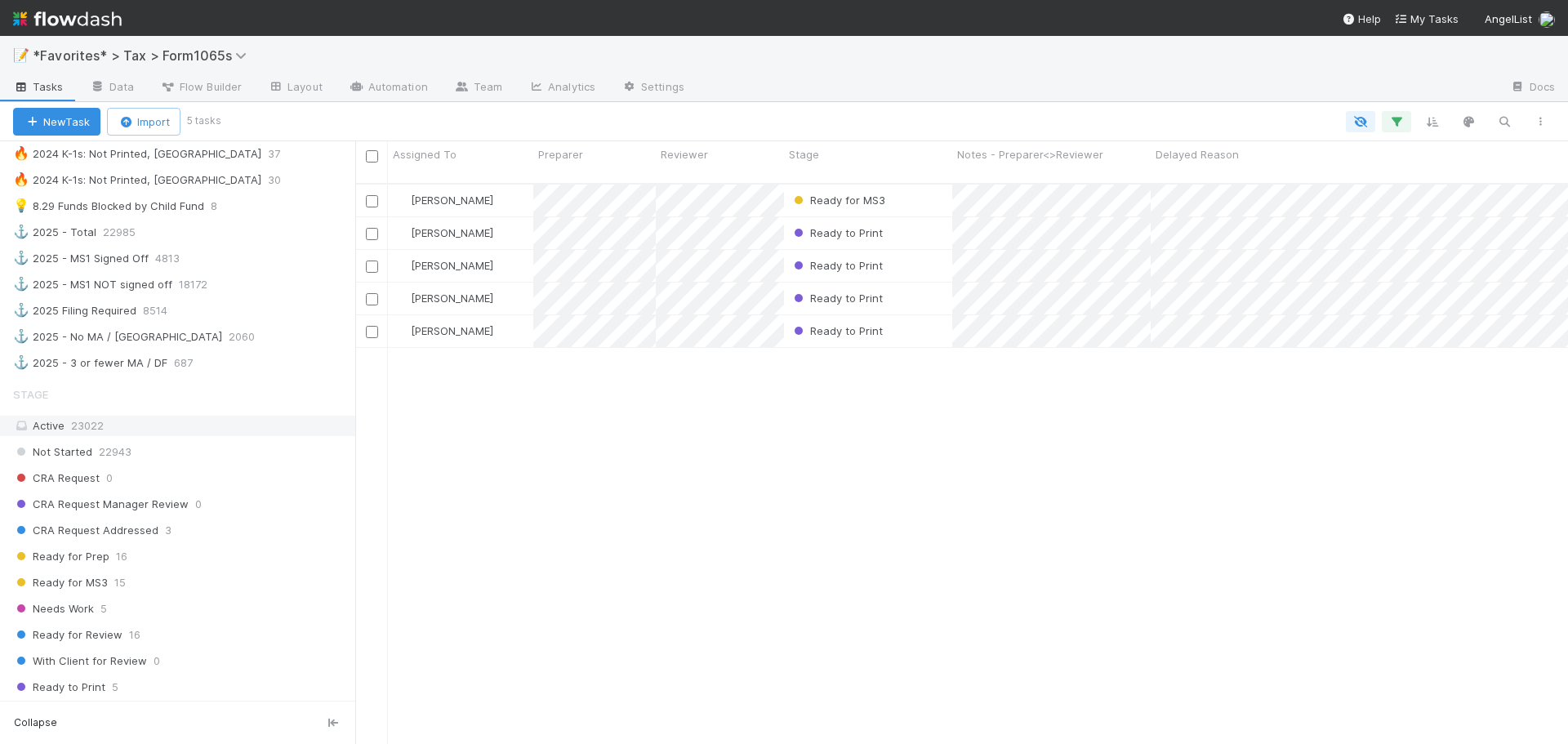
click at [192, 427] on div "Active 23022" at bounding box center [182, 425] width 338 height 21
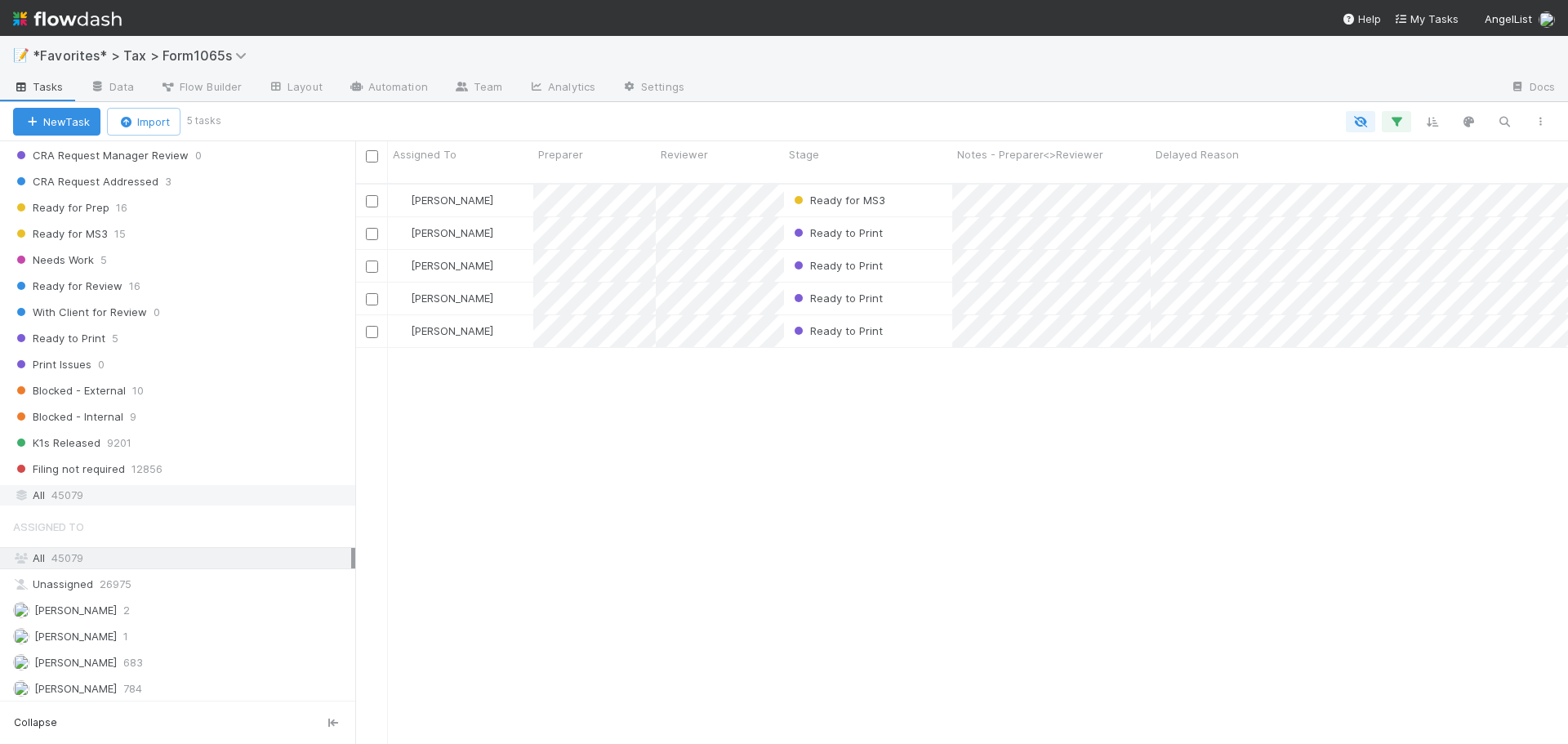
click at [156, 490] on div "All 45079" at bounding box center [182, 495] width 338 height 21
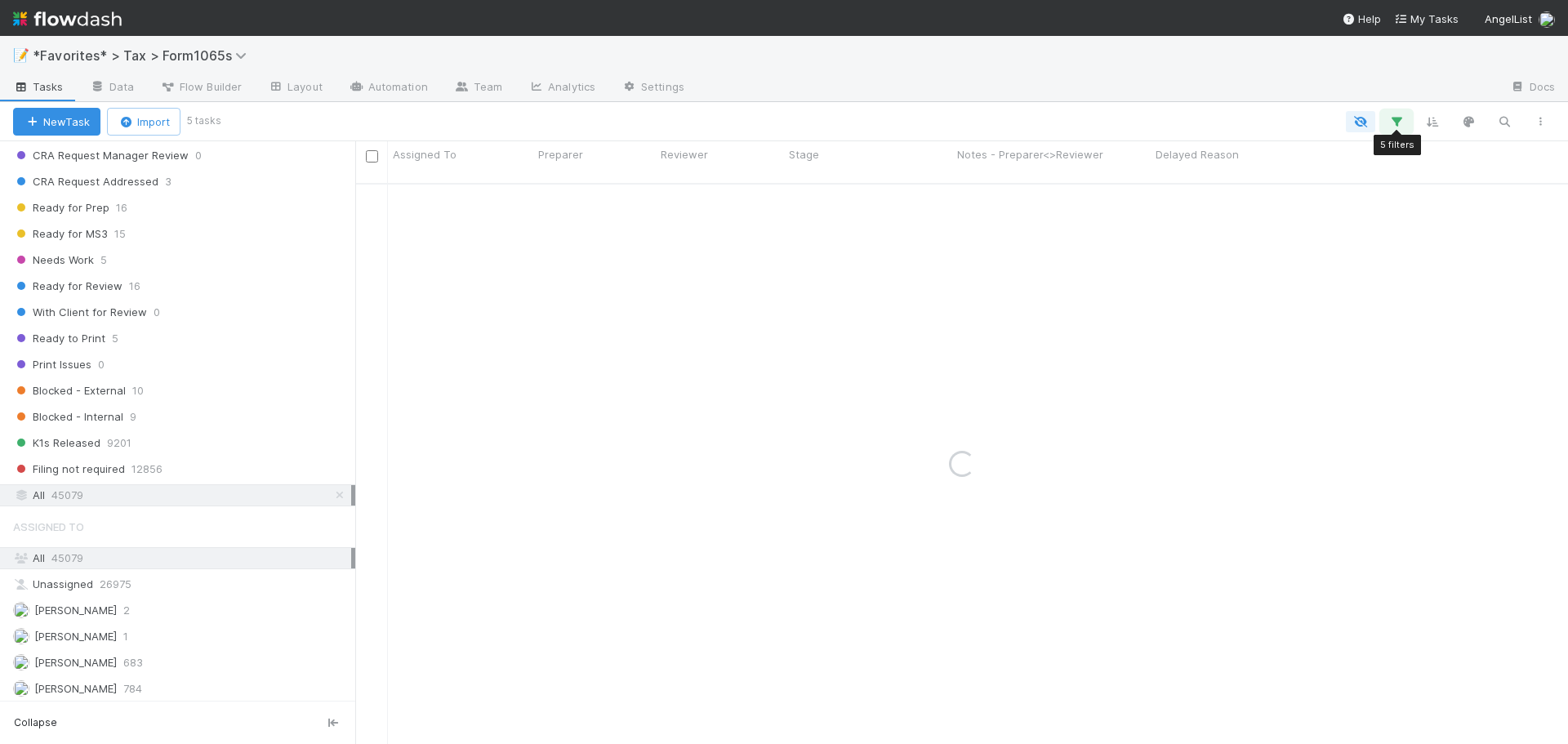
click at [1389, 124] on icon "button" at bounding box center [1397, 122] width 16 height 15
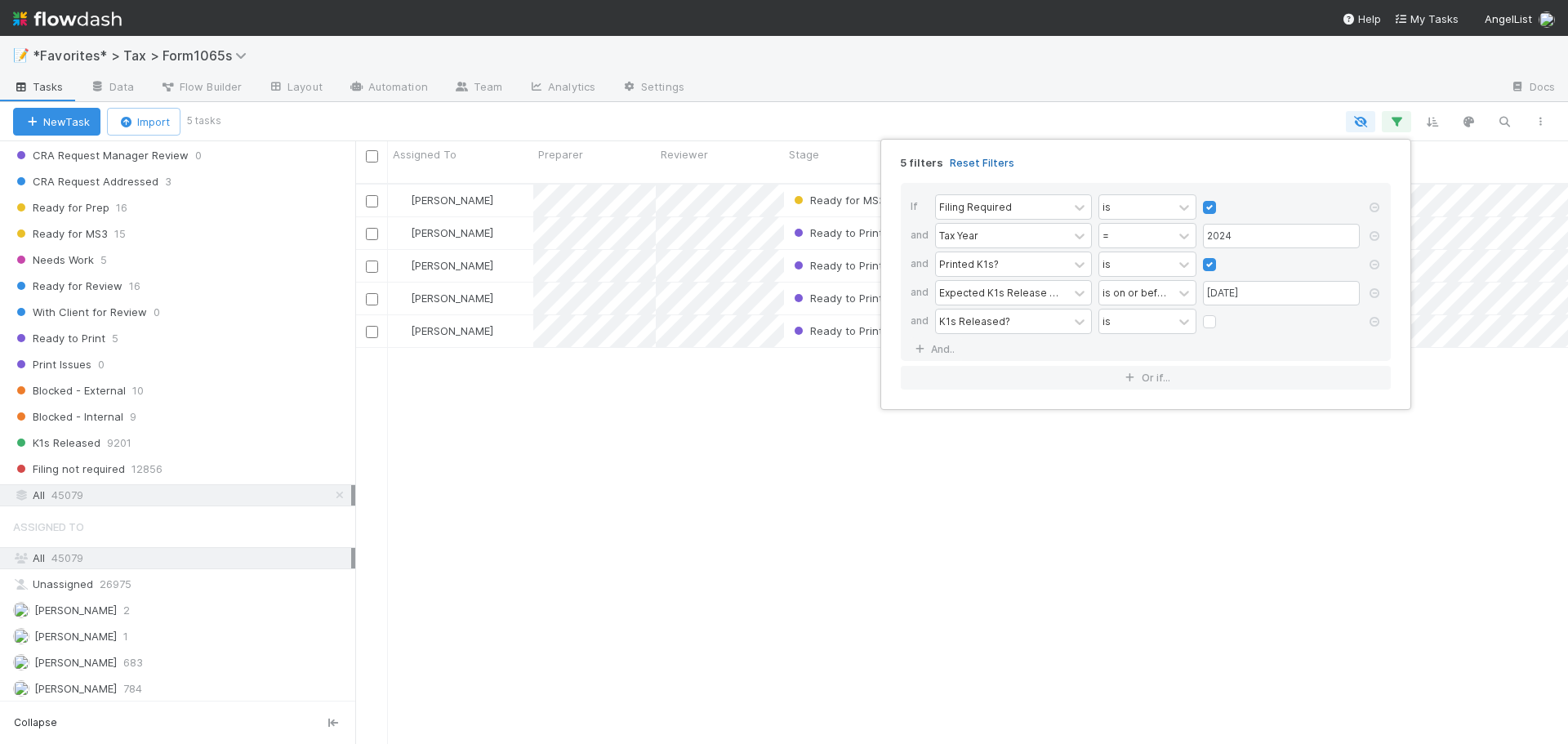
click at [954, 169] on link "Reset Filters" at bounding box center [982, 162] width 64 height 14
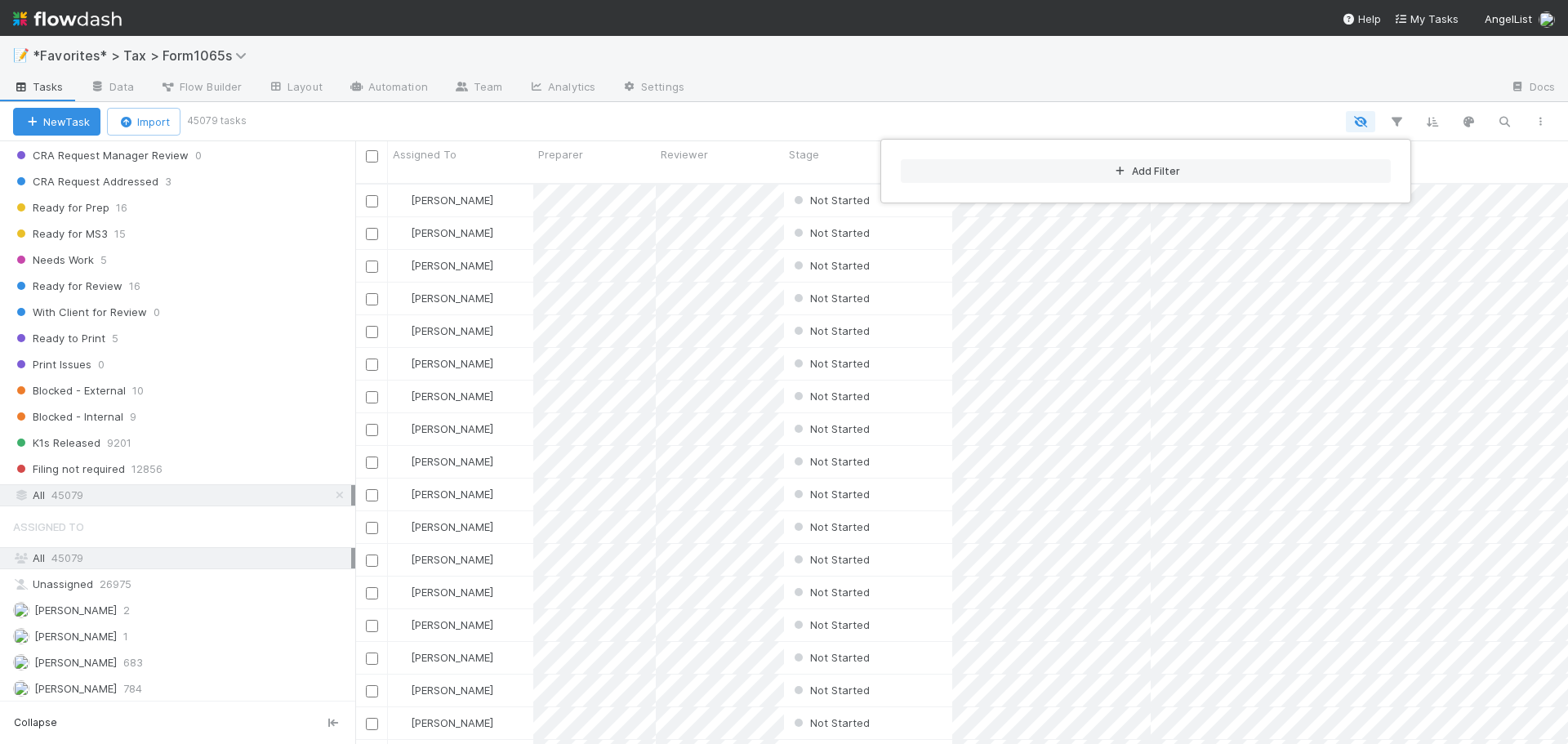
scroll to position [562, 1200]
click at [1103, 177] on button "Add Filter" at bounding box center [1145, 170] width 490 height 24
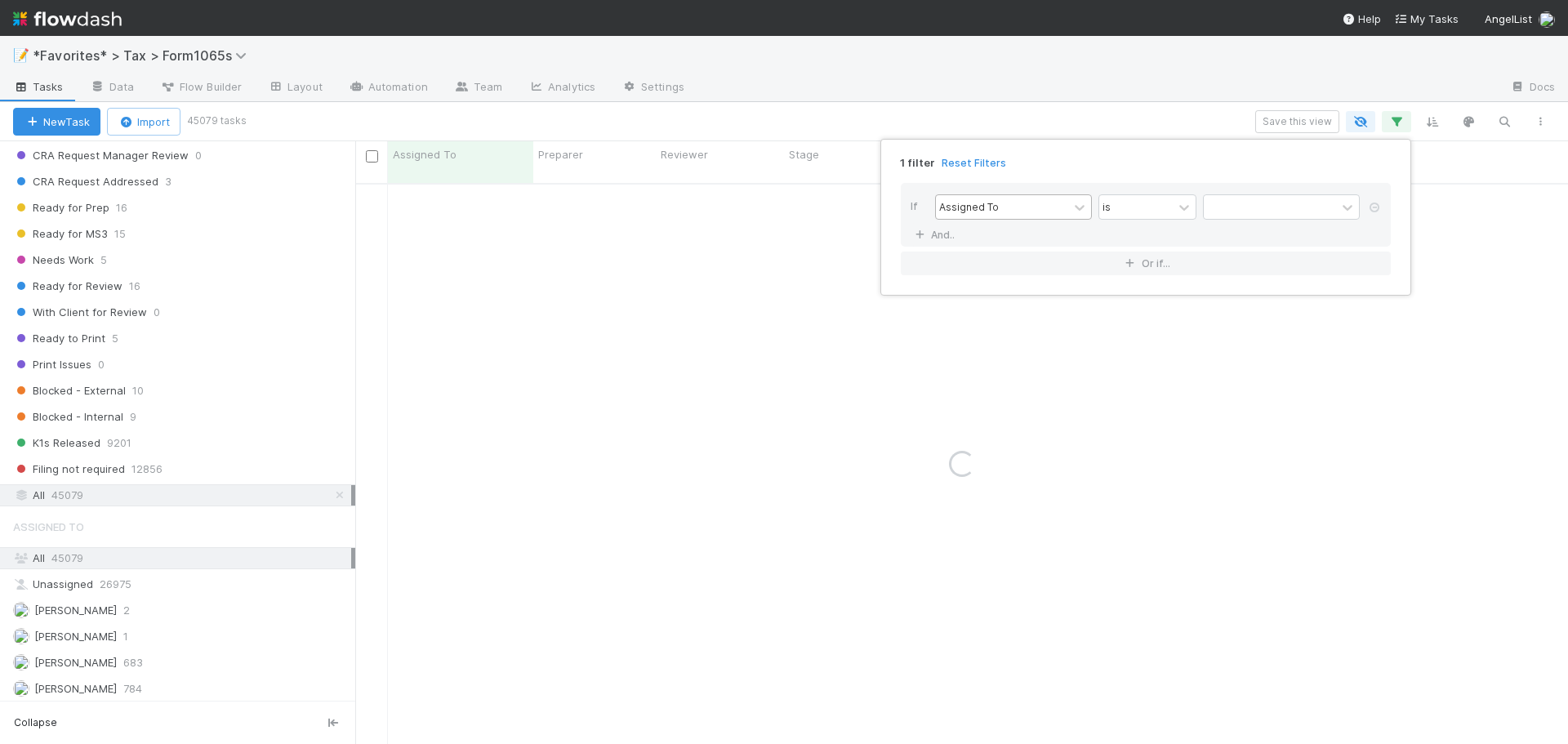
click at [1035, 210] on div "Assigned To" at bounding box center [1002, 207] width 133 height 24
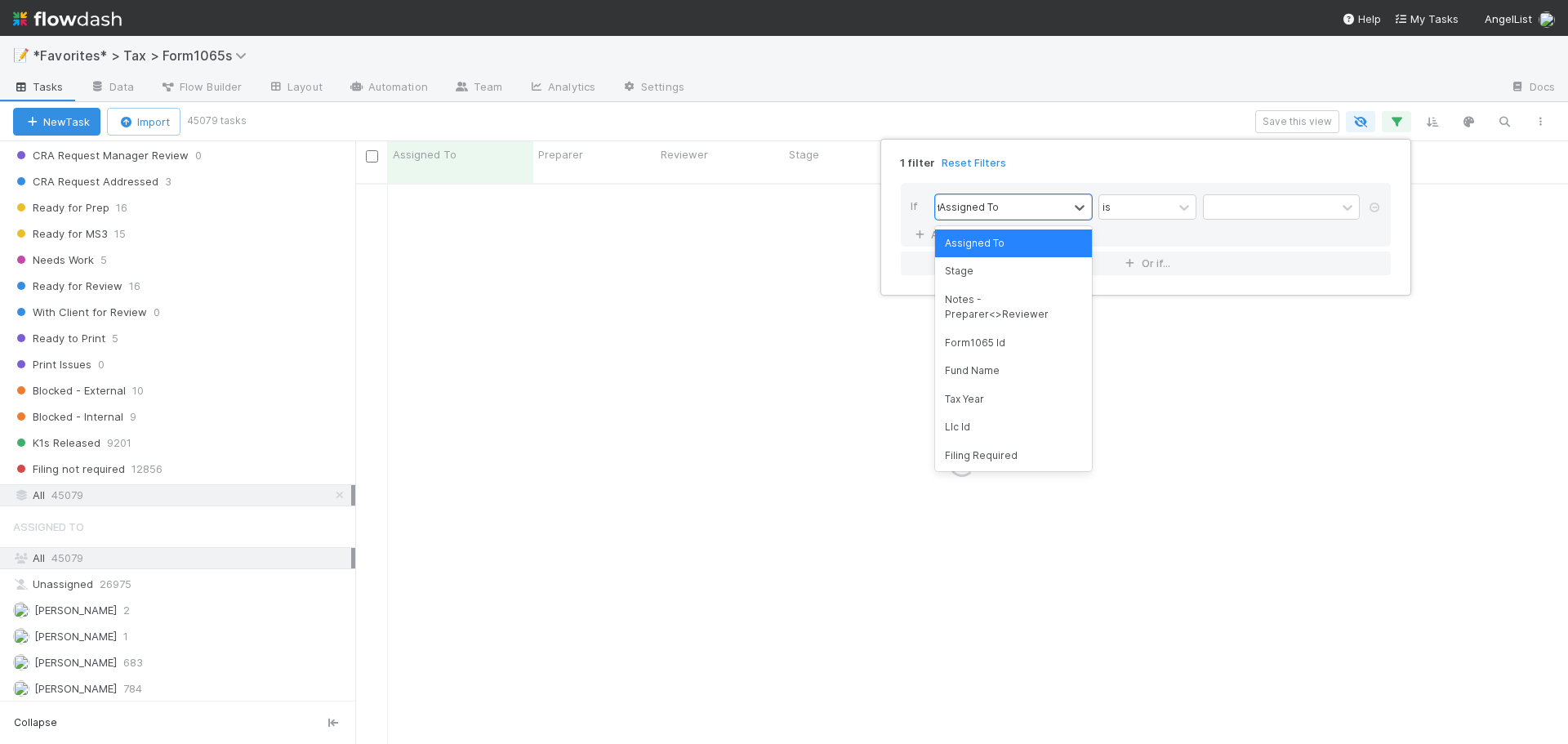
type input "tax"
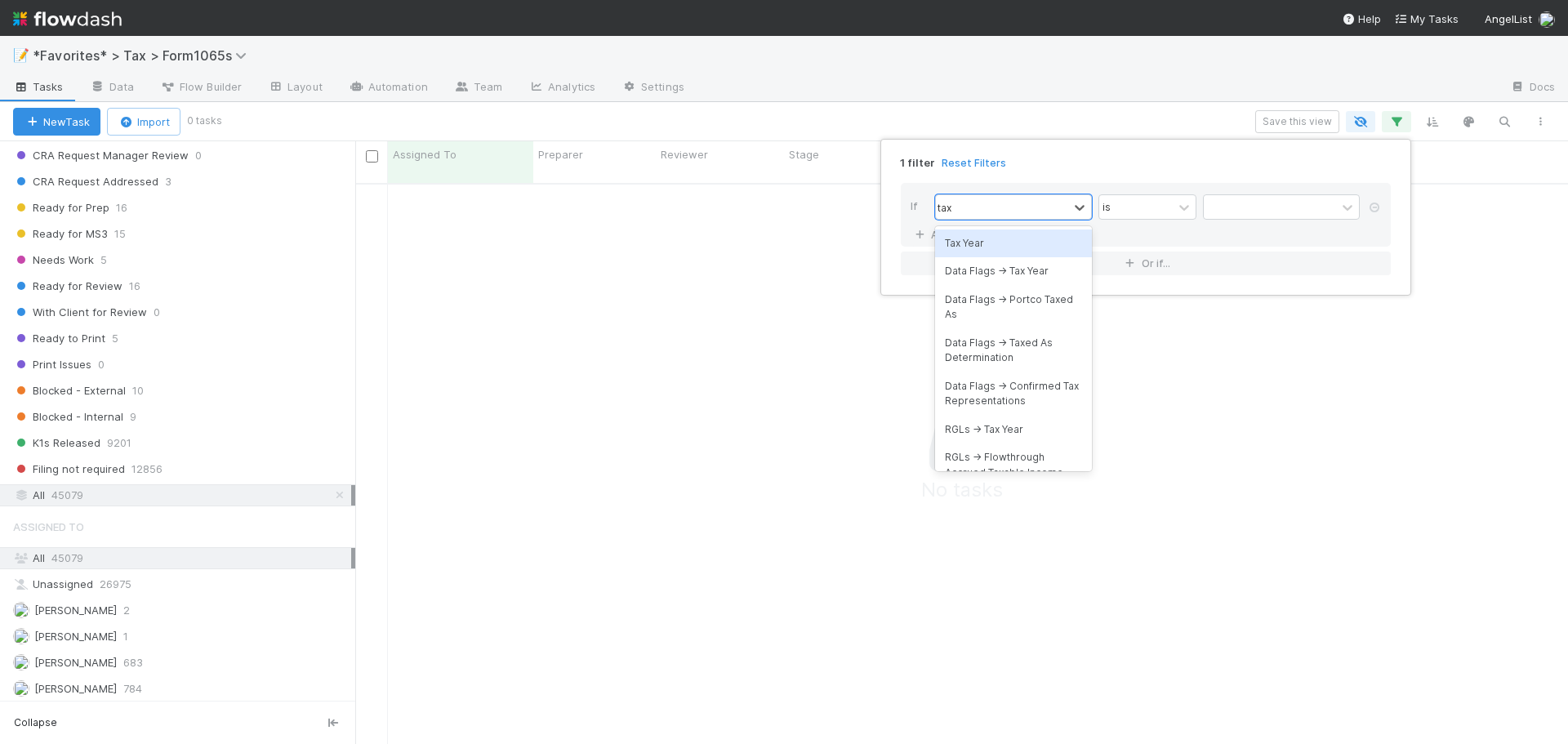
scroll to position [550, 1200]
click at [1021, 246] on div "Tax Year" at bounding box center [1013, 244] width 156 height 28
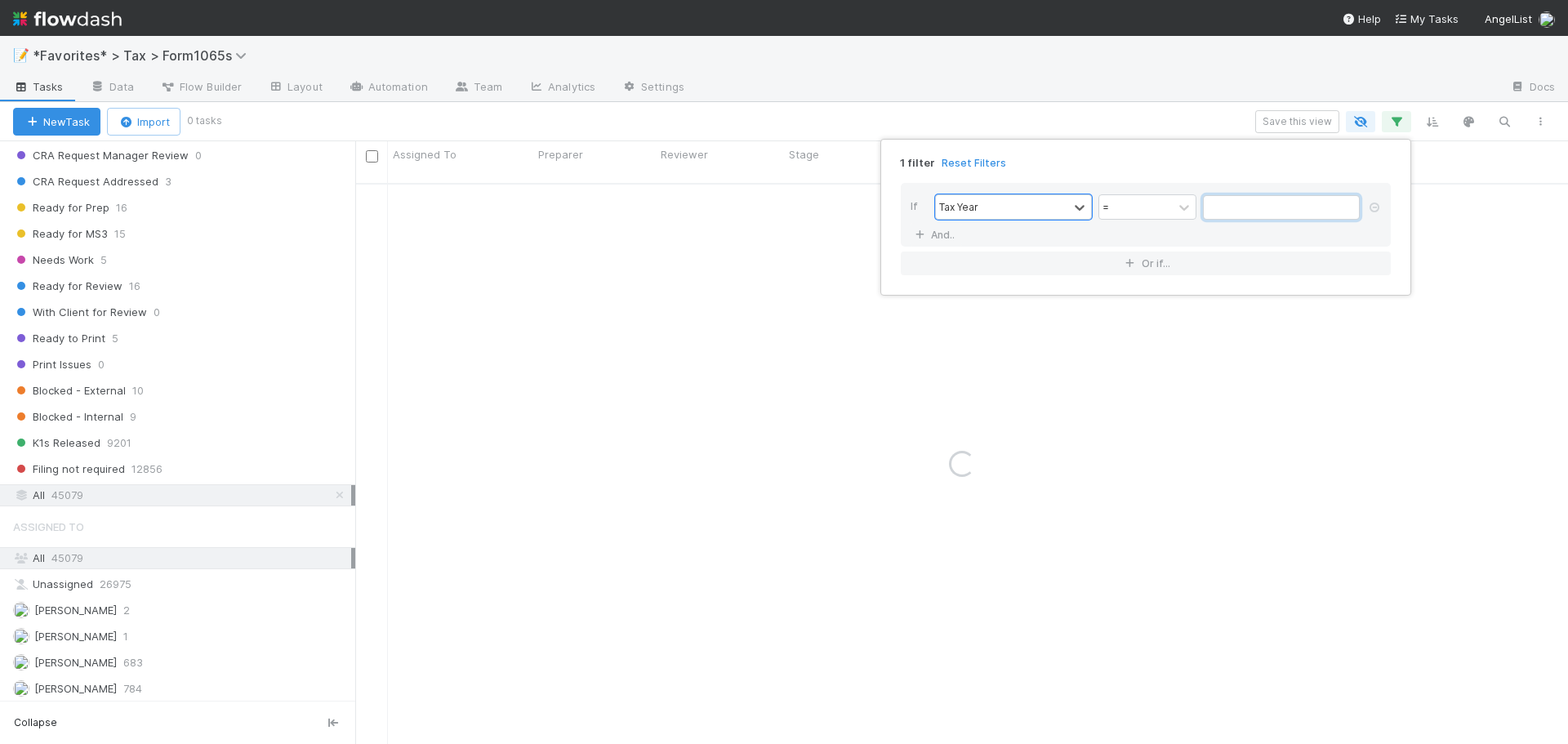
click at [1263, 212] on input "text" at bounding box center [1281, 207] width 156 height 25
type input "2024"
click at [910, 223] on link "And.." at bounding box center [936, 235] width 52 height 24
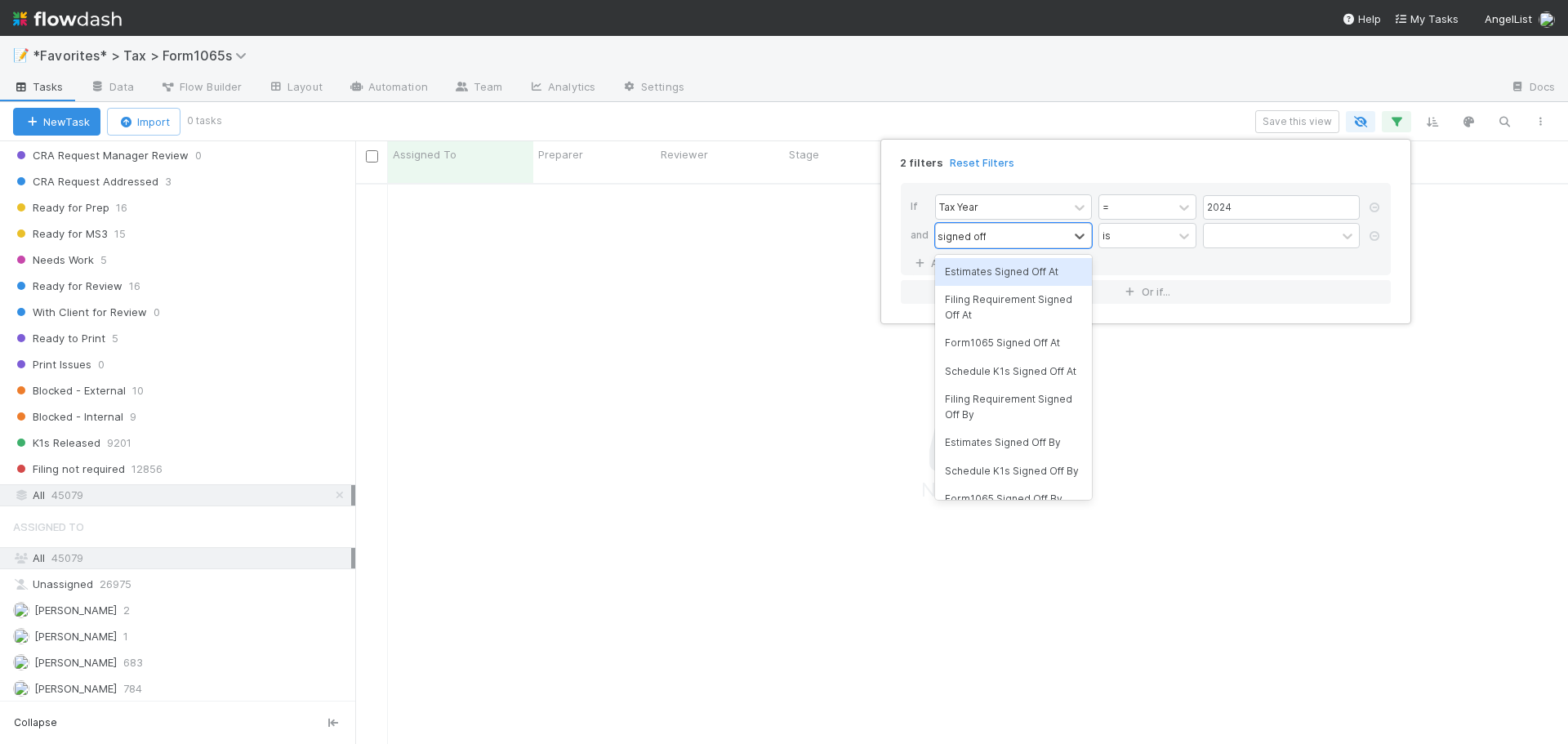
type input "signed off"
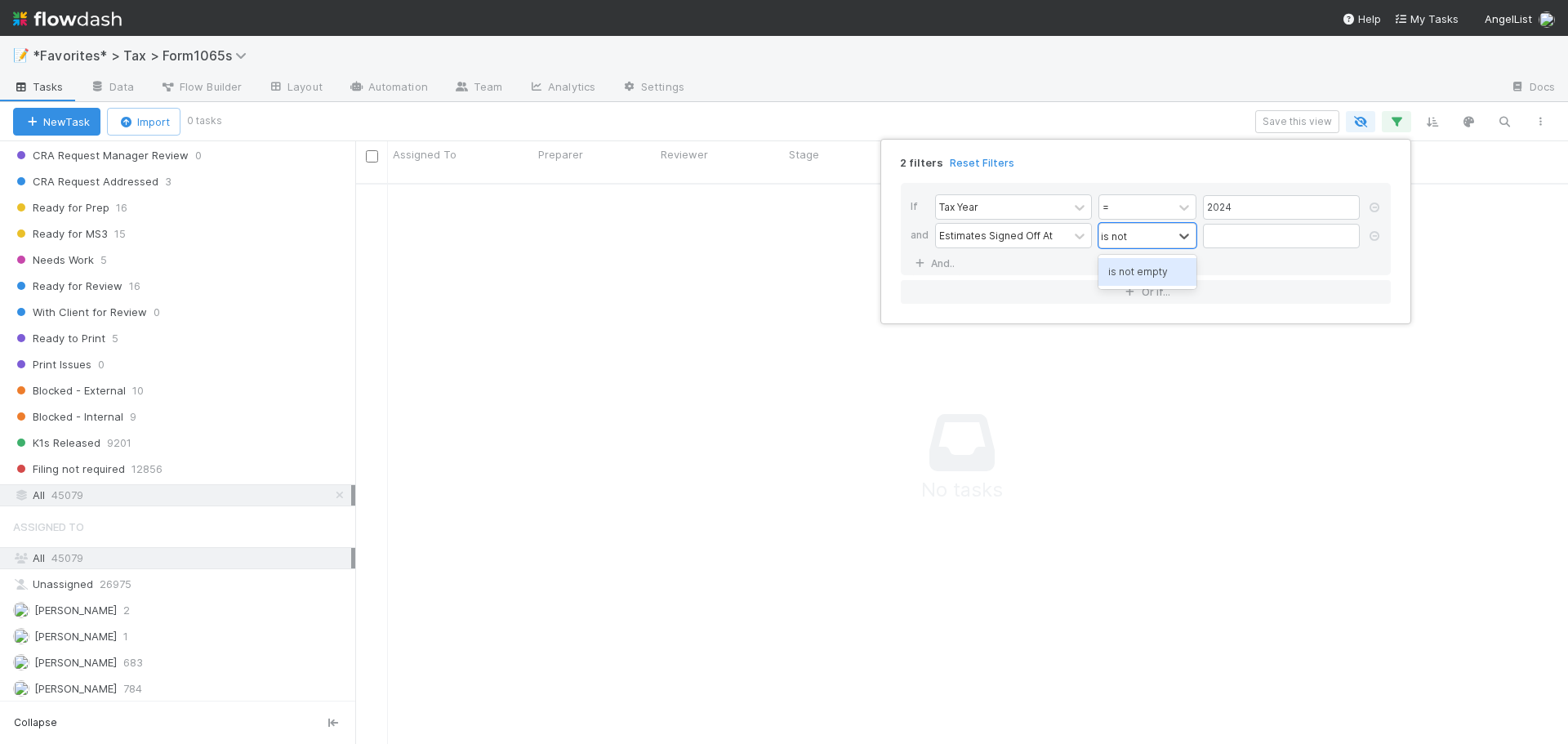
type input "is not"
click at [910, 252] on link "And.." at bounding box center [936, 263] width 52 height 24
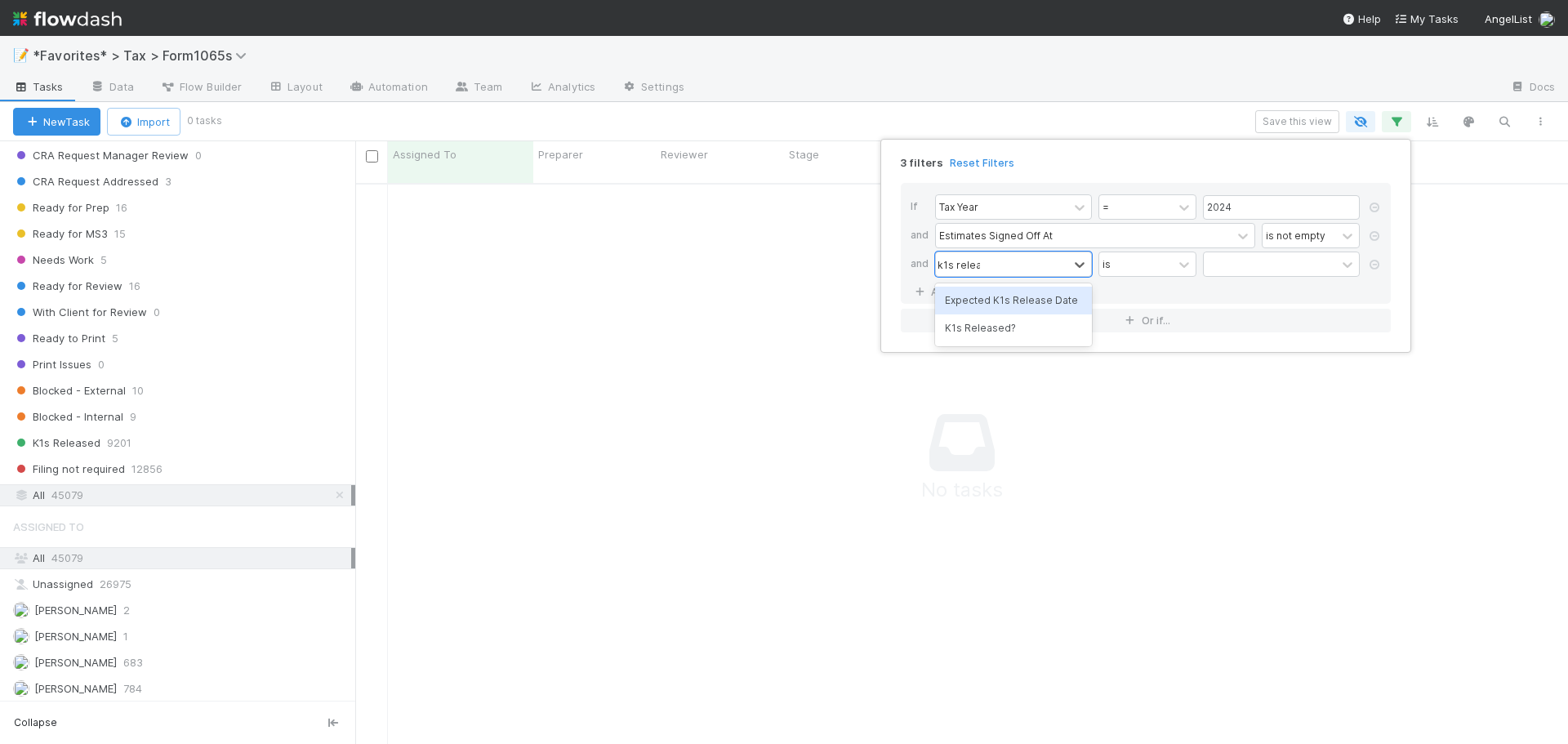
type input "k1s release"
click at [1203, 257] on input "checkbox" at bounding box center [1209, 269] width 13 height 25
checkbox input "true"
click at [1124, 86] on div "3 filters Reset Filters If Tax Year = 2024 and Estimates Signed Off At is not e…" at bounding box center [784, 372] width 1568 height 744
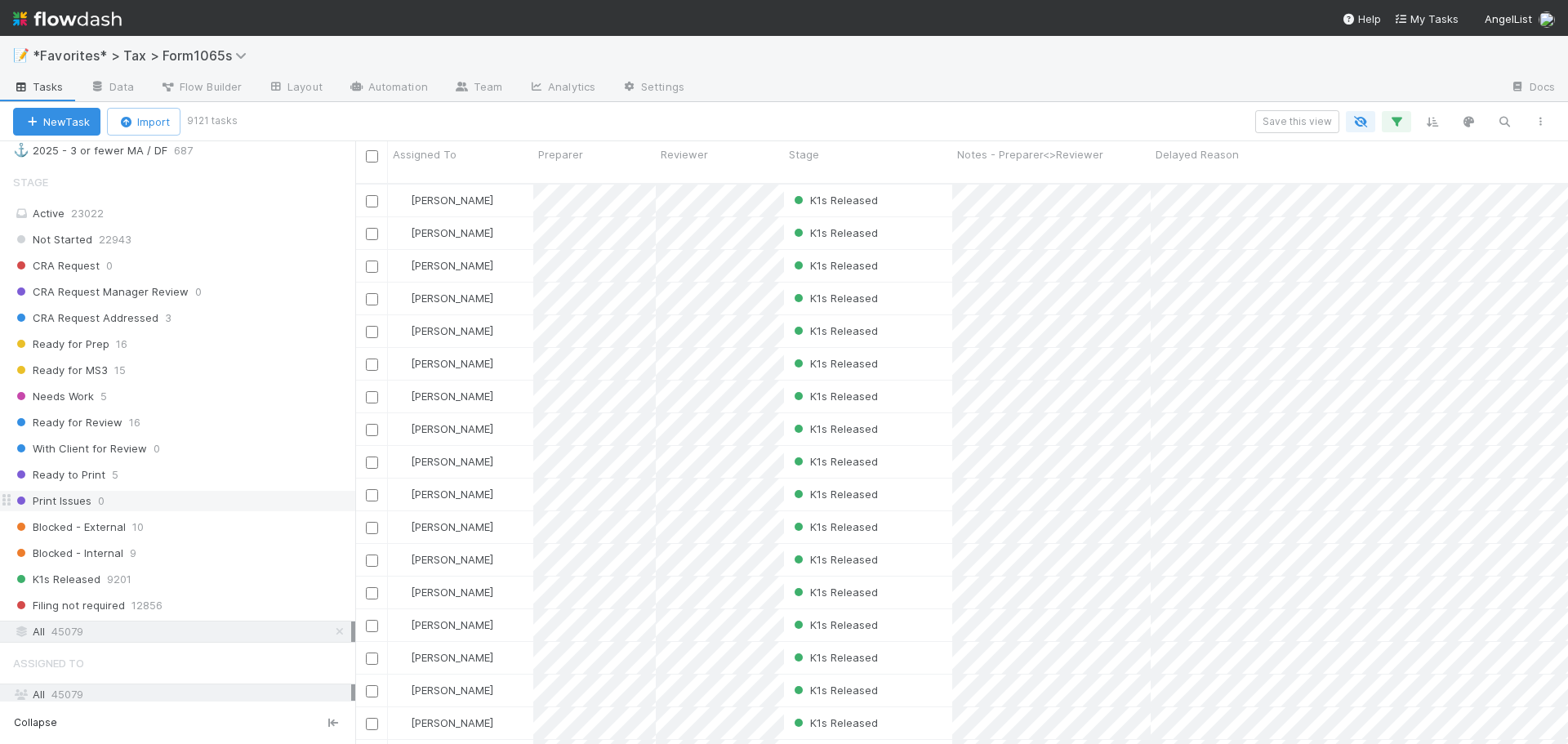
scroll to position [1165, 0]
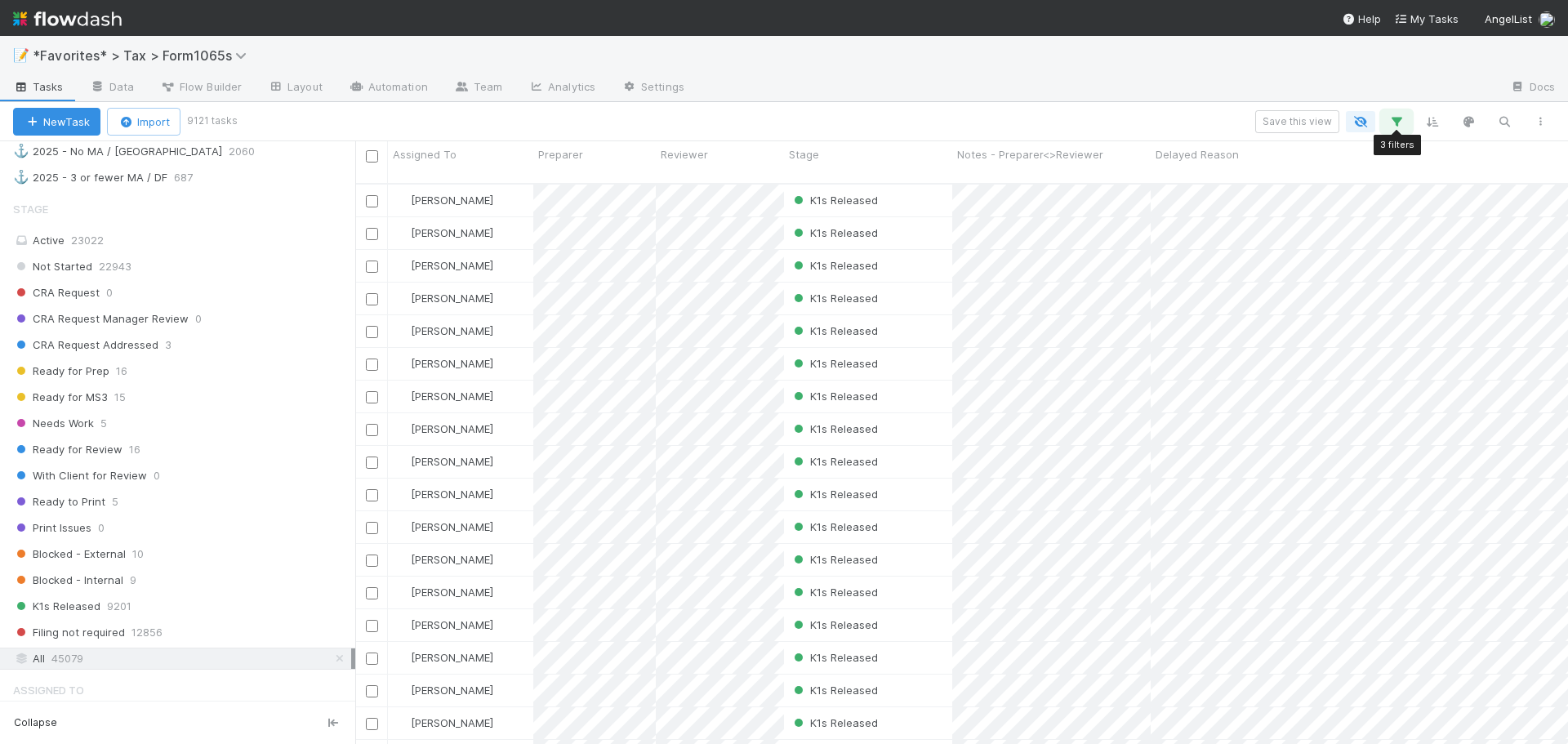
click at [1395, 119] on icon "button" at bounding box center [1397, 122] width 16 height 15
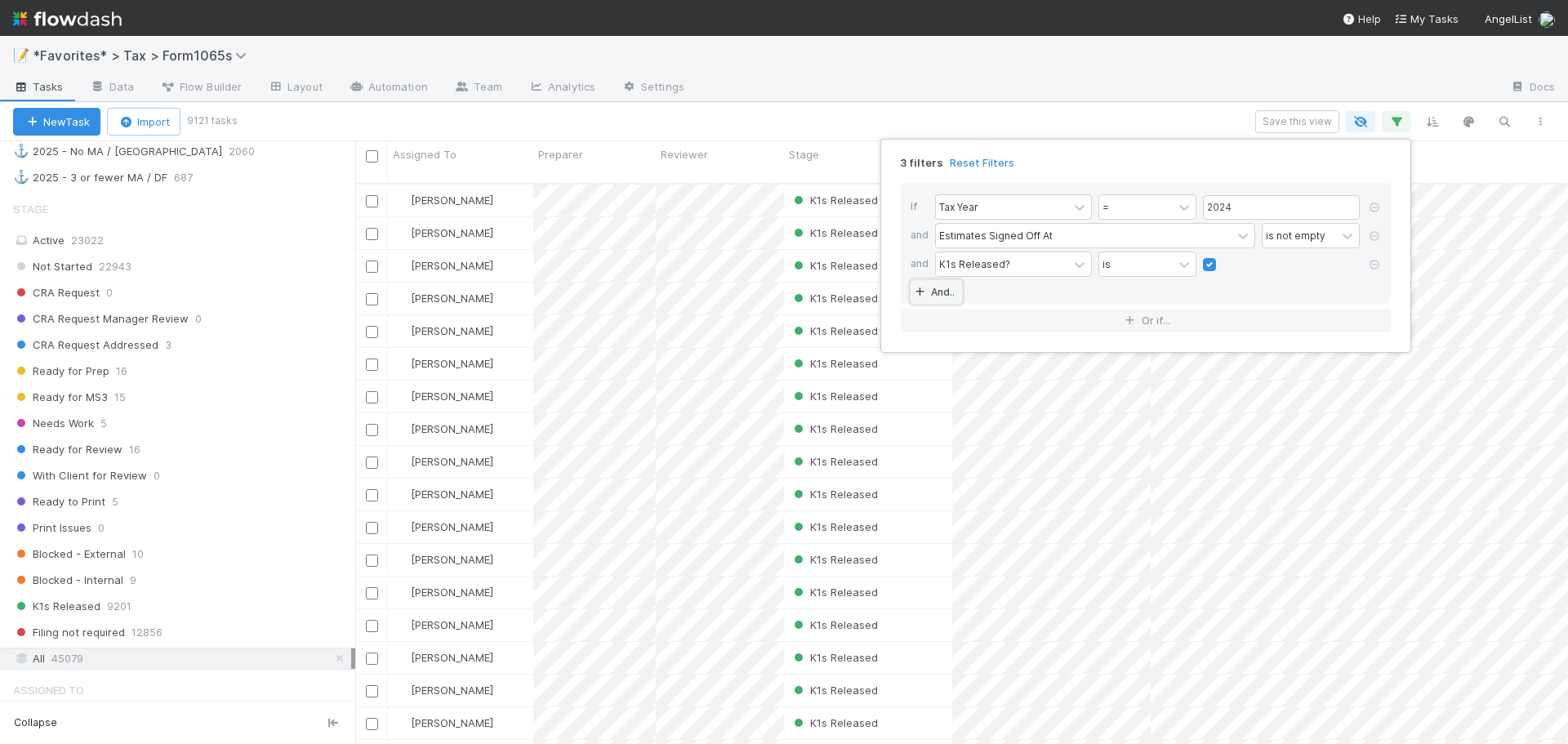
click at [945, 288] on link "And.." at bounding box center [936, 291] width 52 height 24
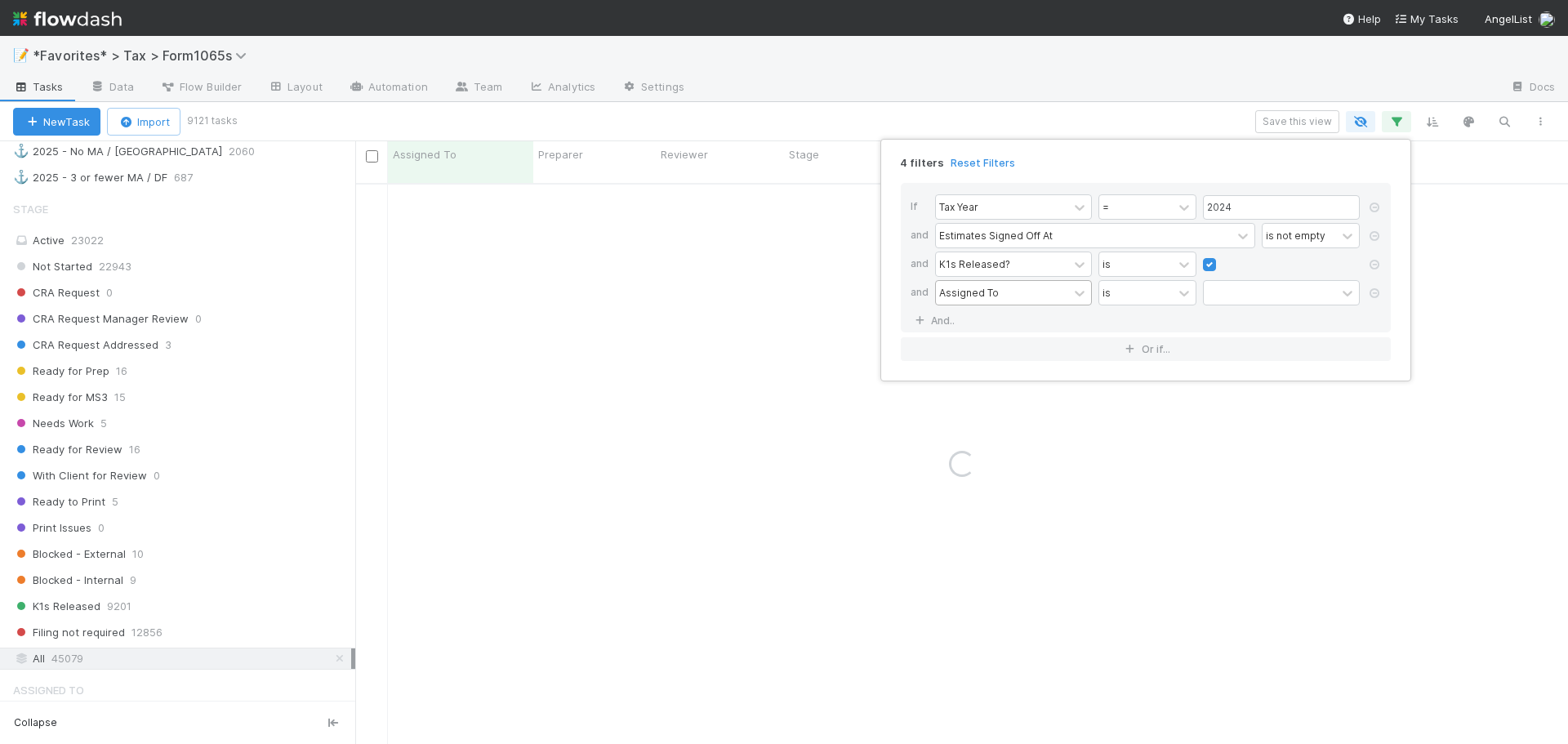
click at [981, 293] on div "Assigned To" at bounding box center [969, 292] width 59 height 15
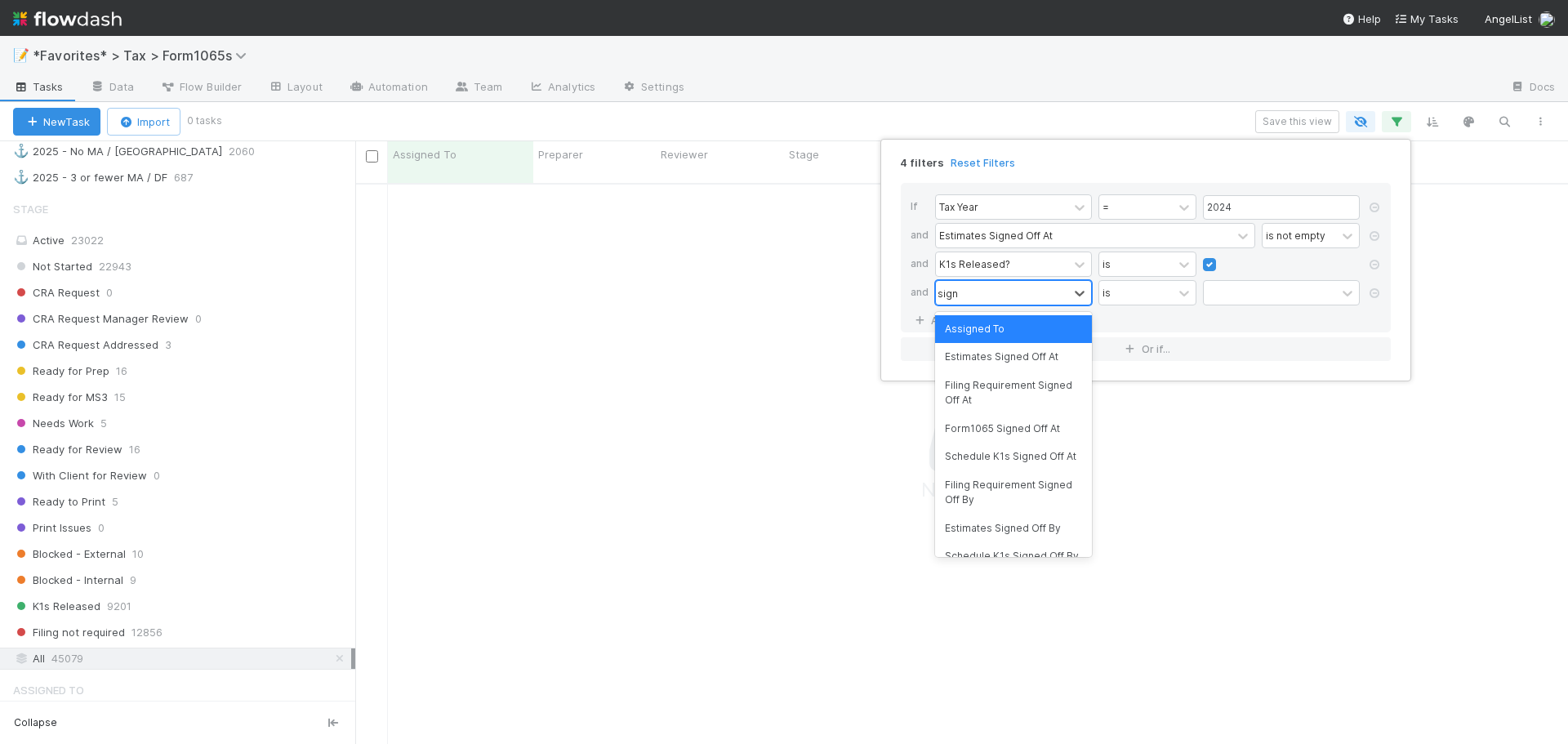
scroll to position [550, 1200]
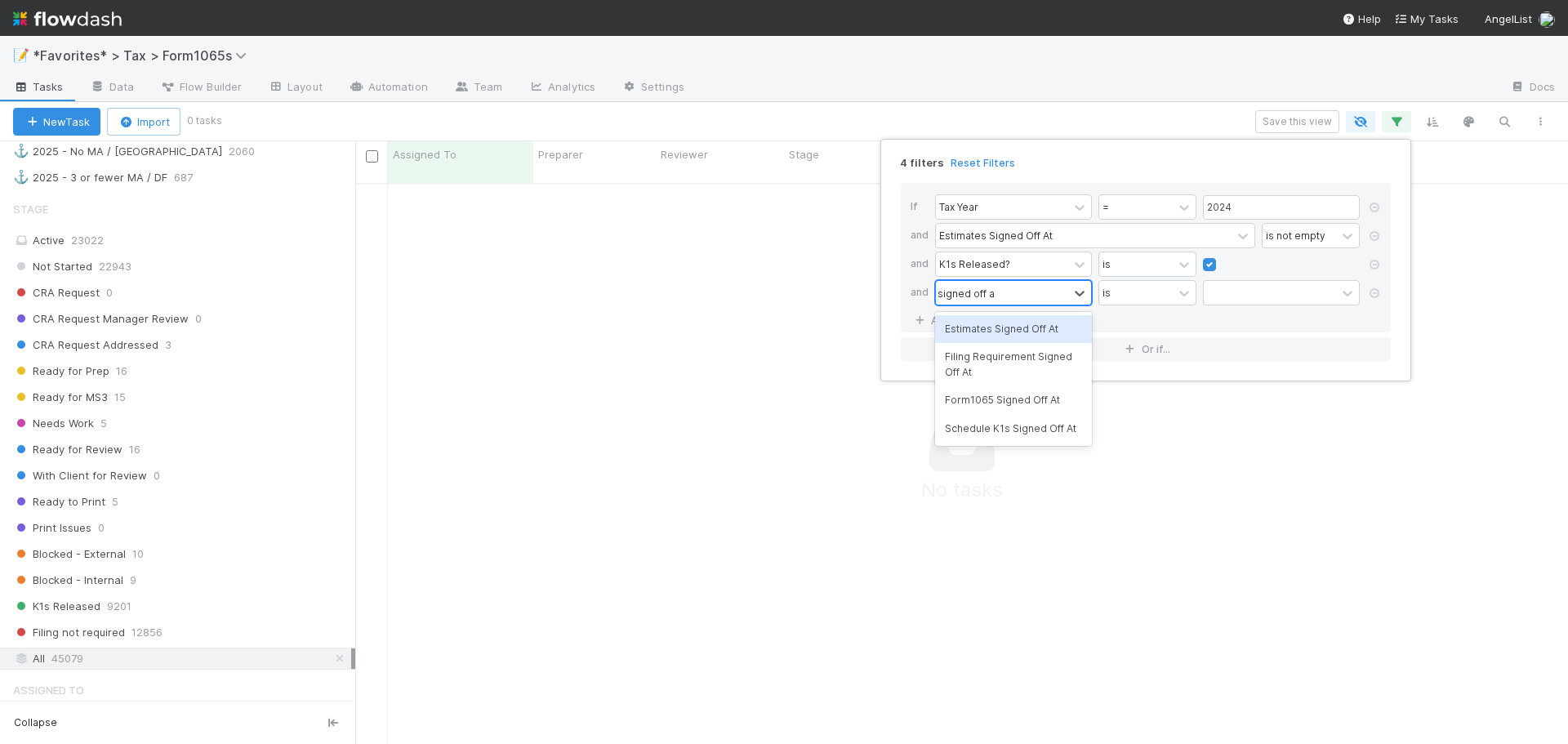
type input "signed off at"
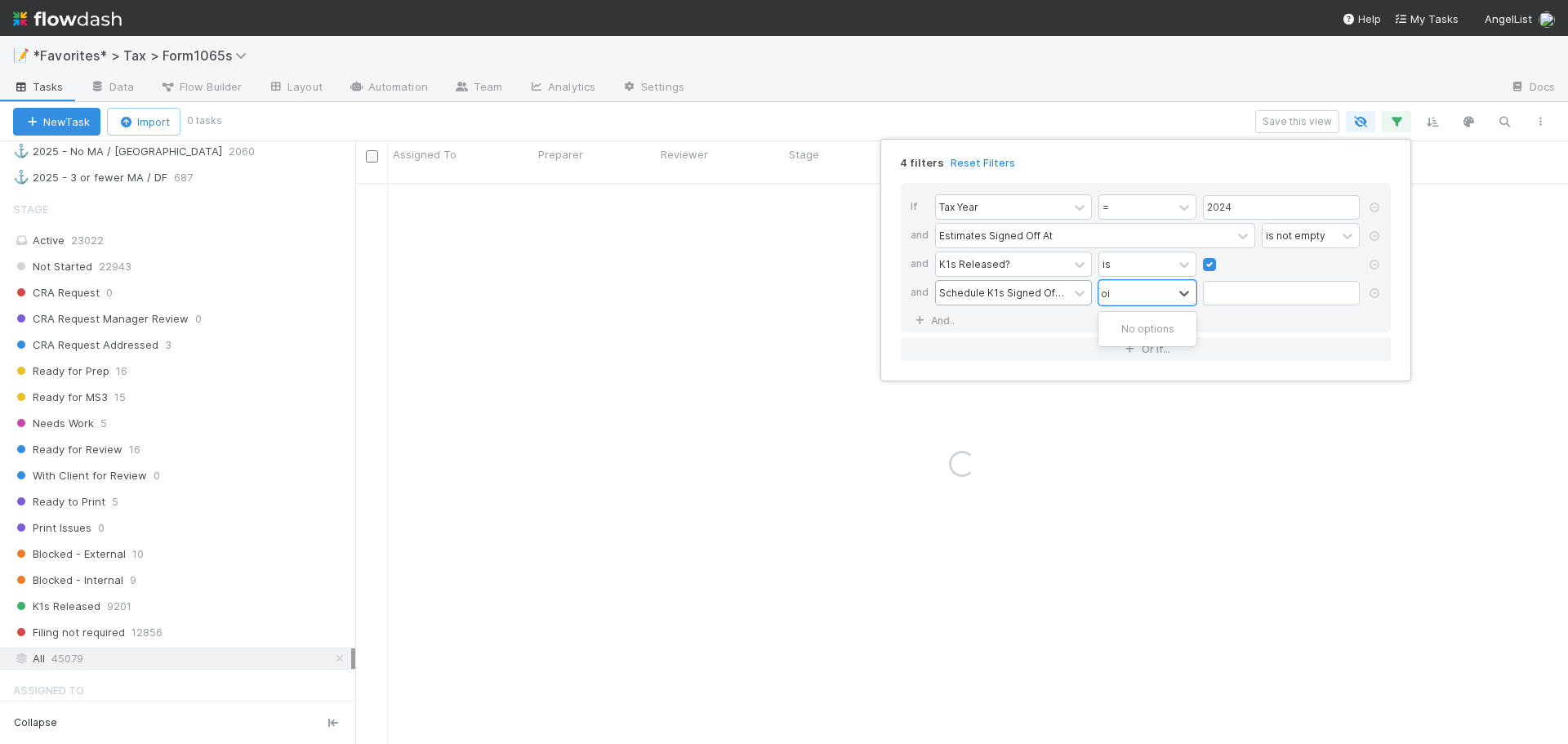
type input "o"
type input "is empty"
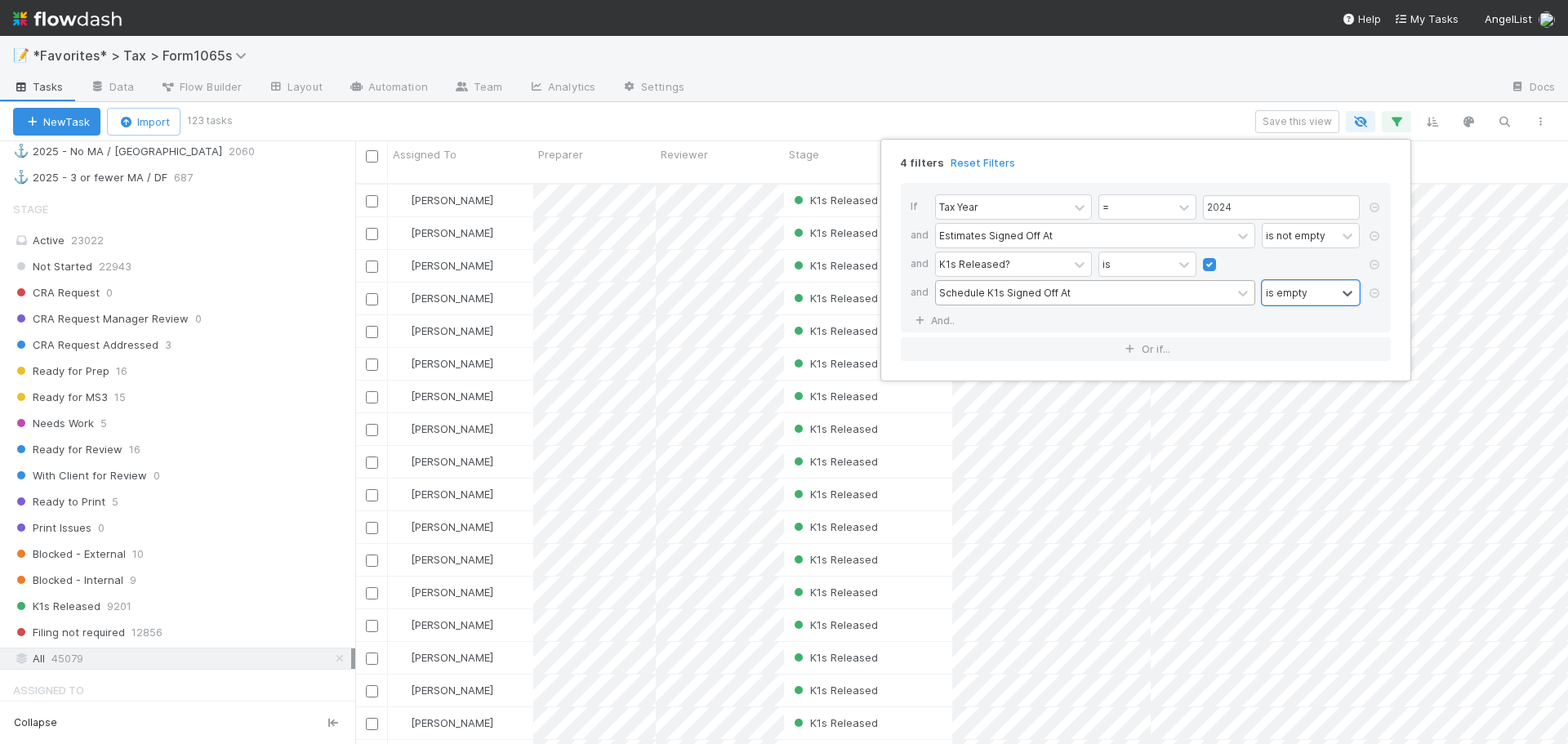
scroll to position [562, 1200]
click at [967, 86] on div "4 filters Reset Filters If Tax Year = 2024 and Estimates Signed Off At is not e…" at bounding box center [784, 372] width 1568 height 744
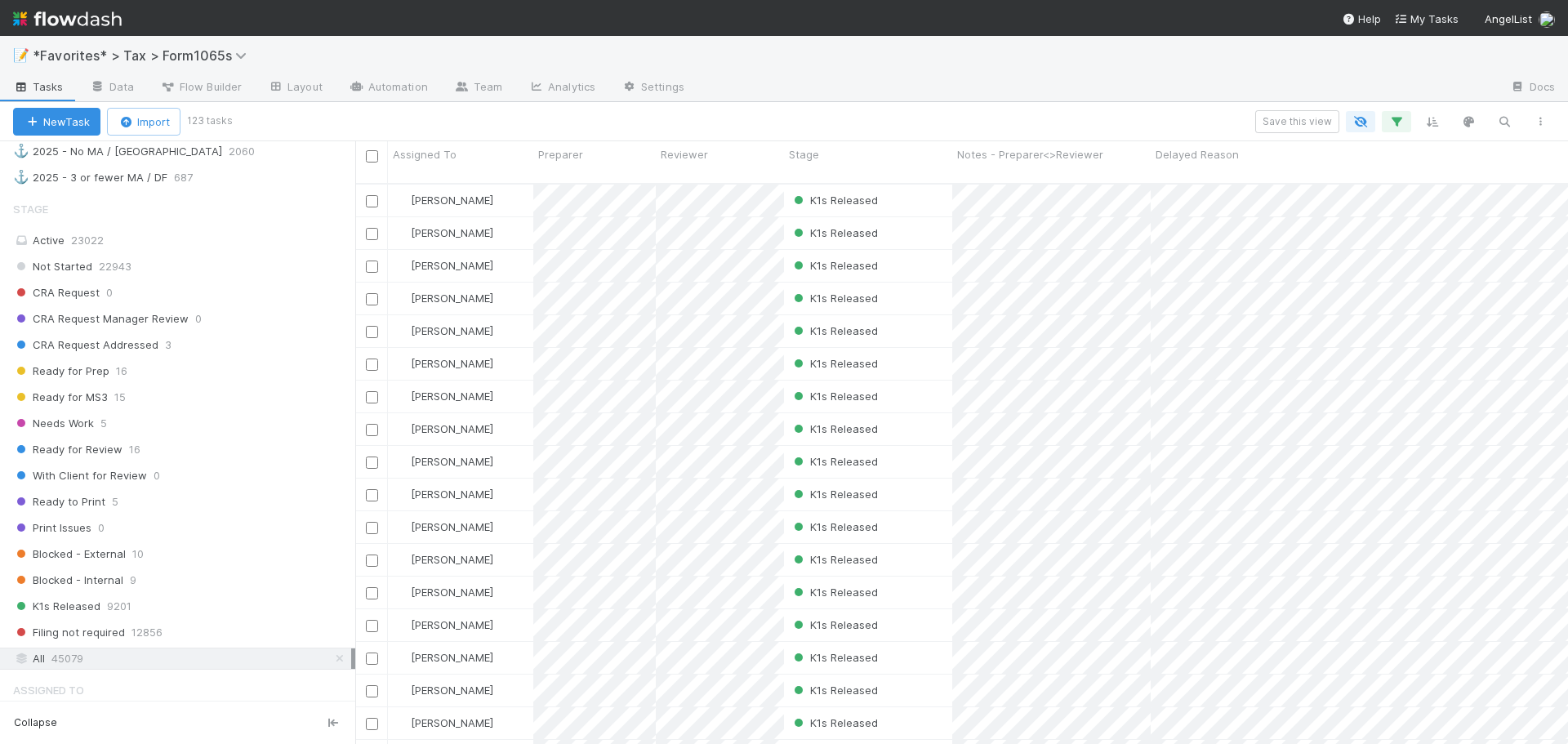
click at [967, 86] on div at bounding box center [1096, 88] width 799 height 26
click at [1388, 126] on button "button" at bounding box center [1397, 122] width 30 height 21
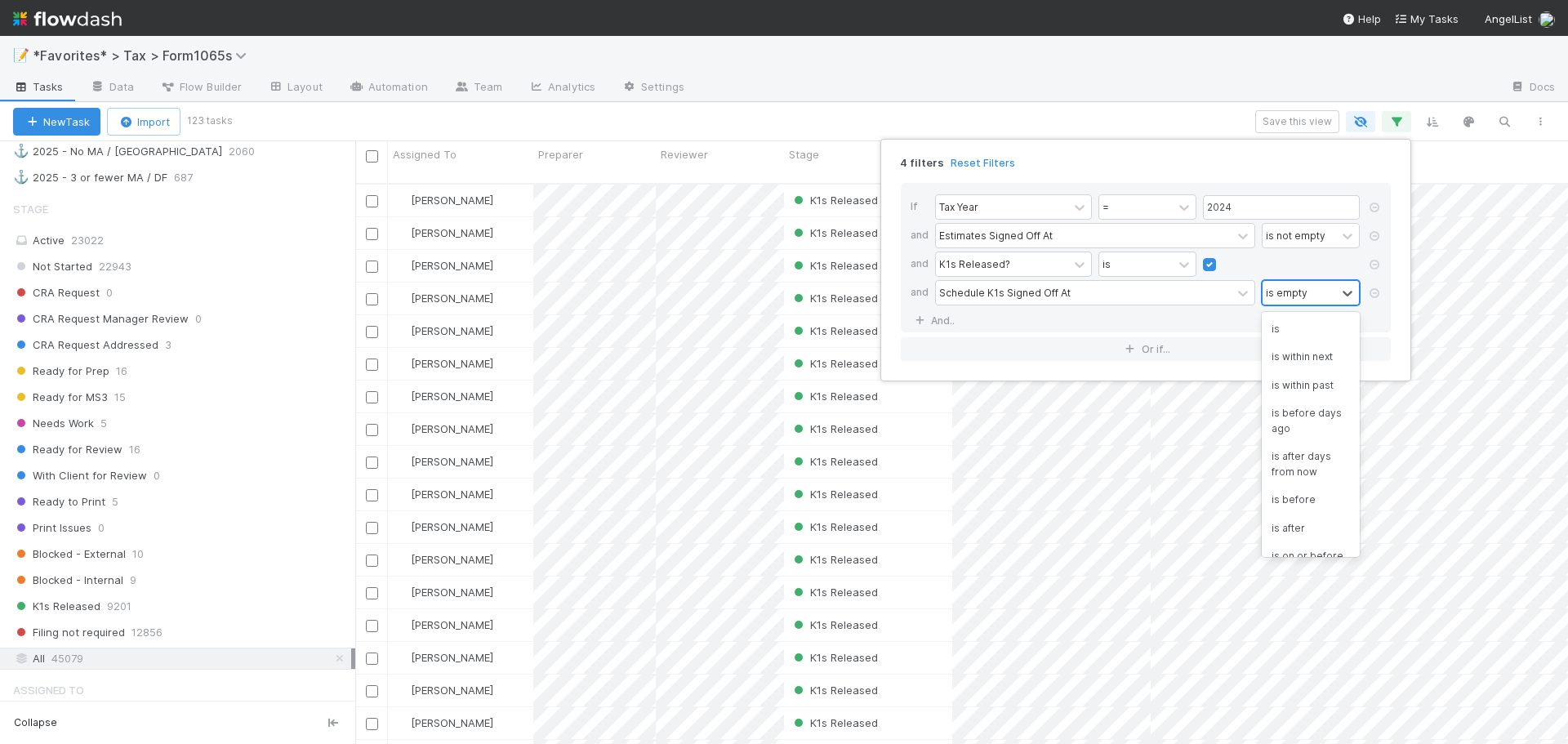
click at [1310, 291] on div "is empty" at bounding box center [1299, 292] width 73 height 24
type input "is not"
click at [946, 321] on link "And.." at bounding box center [936, 320] width 52 height 24
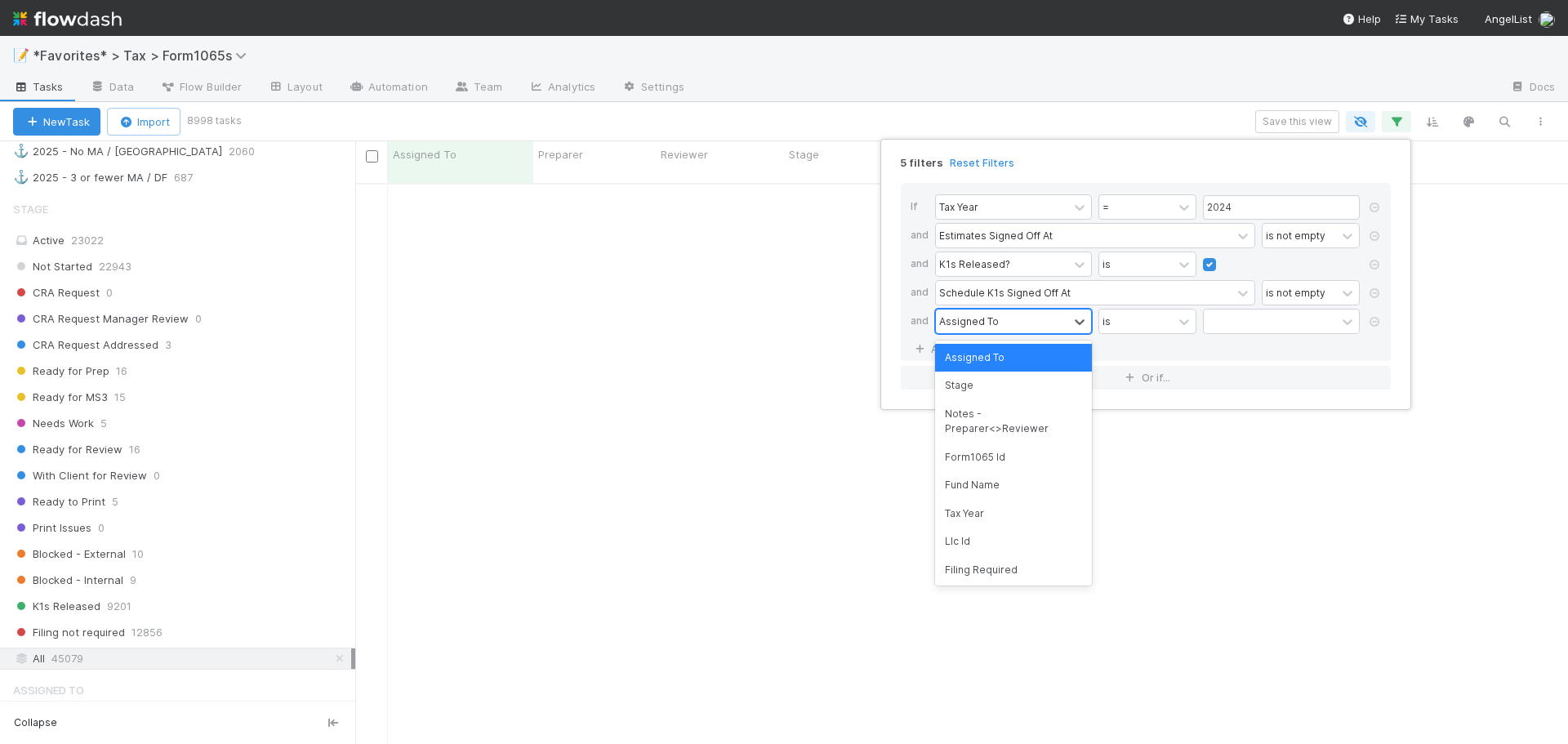
click at [1009, 325] on div "Assigned To" at bounding box center [1002, 321] width 133 height 24
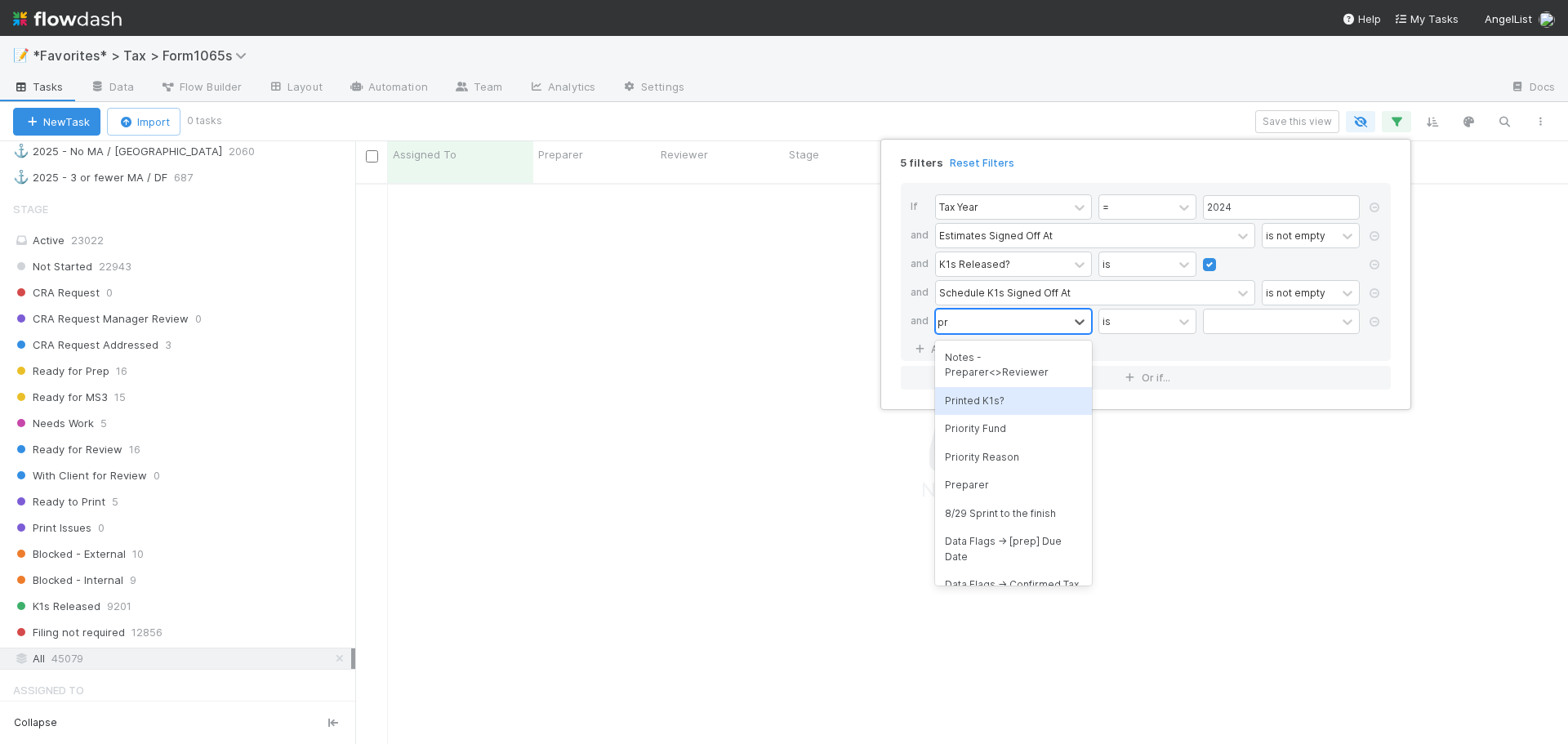
type input "p"
type input "retur"
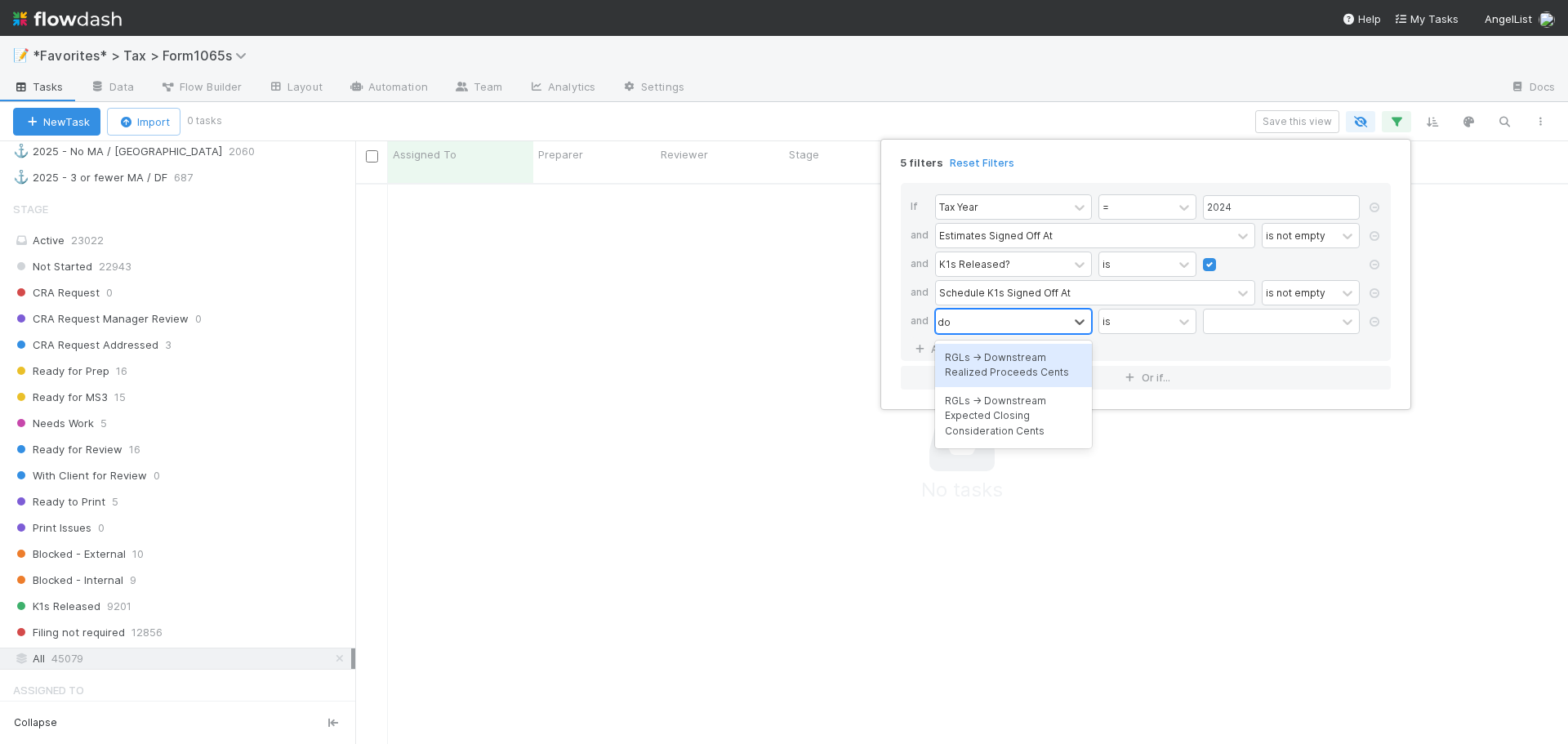
type input "d"
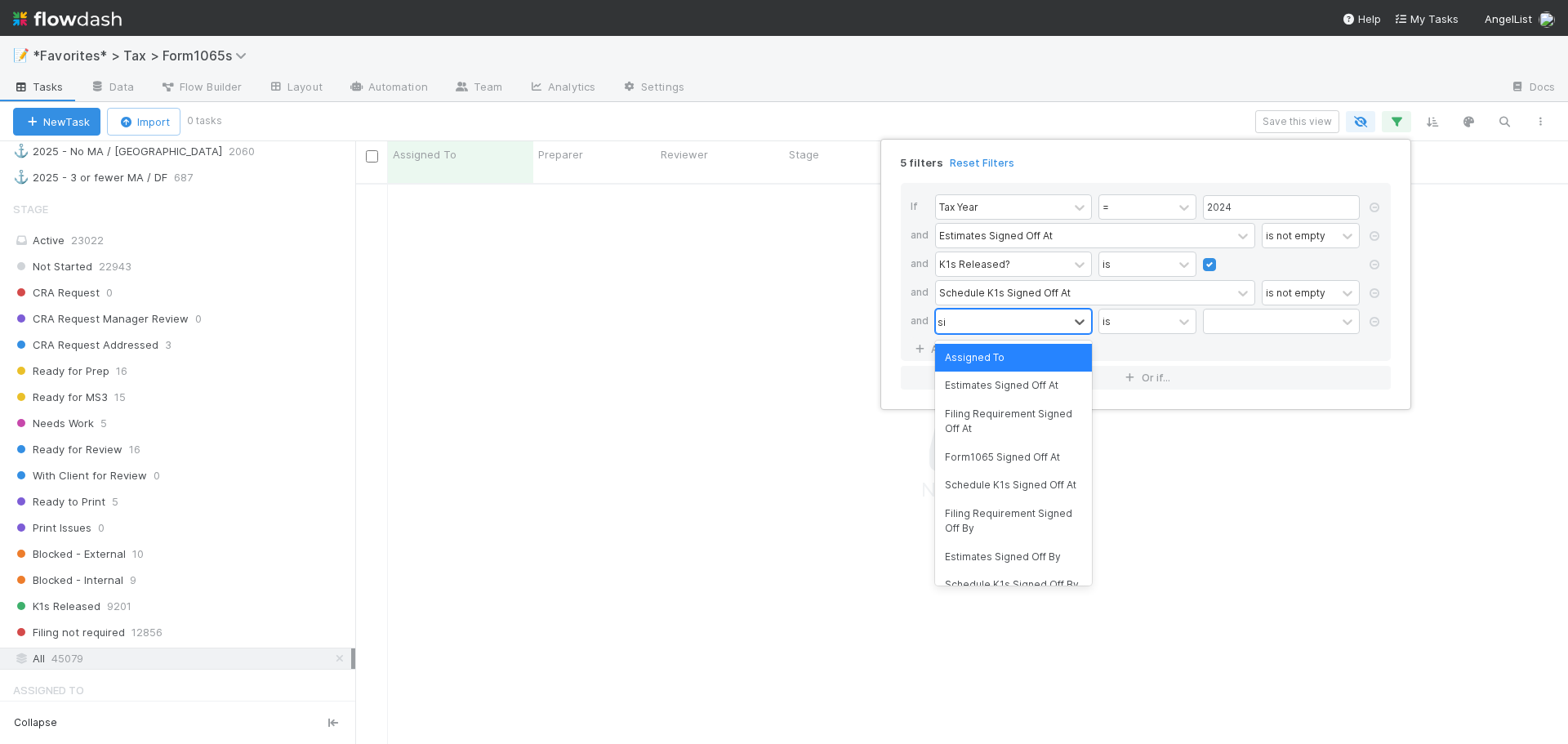
type input "s"
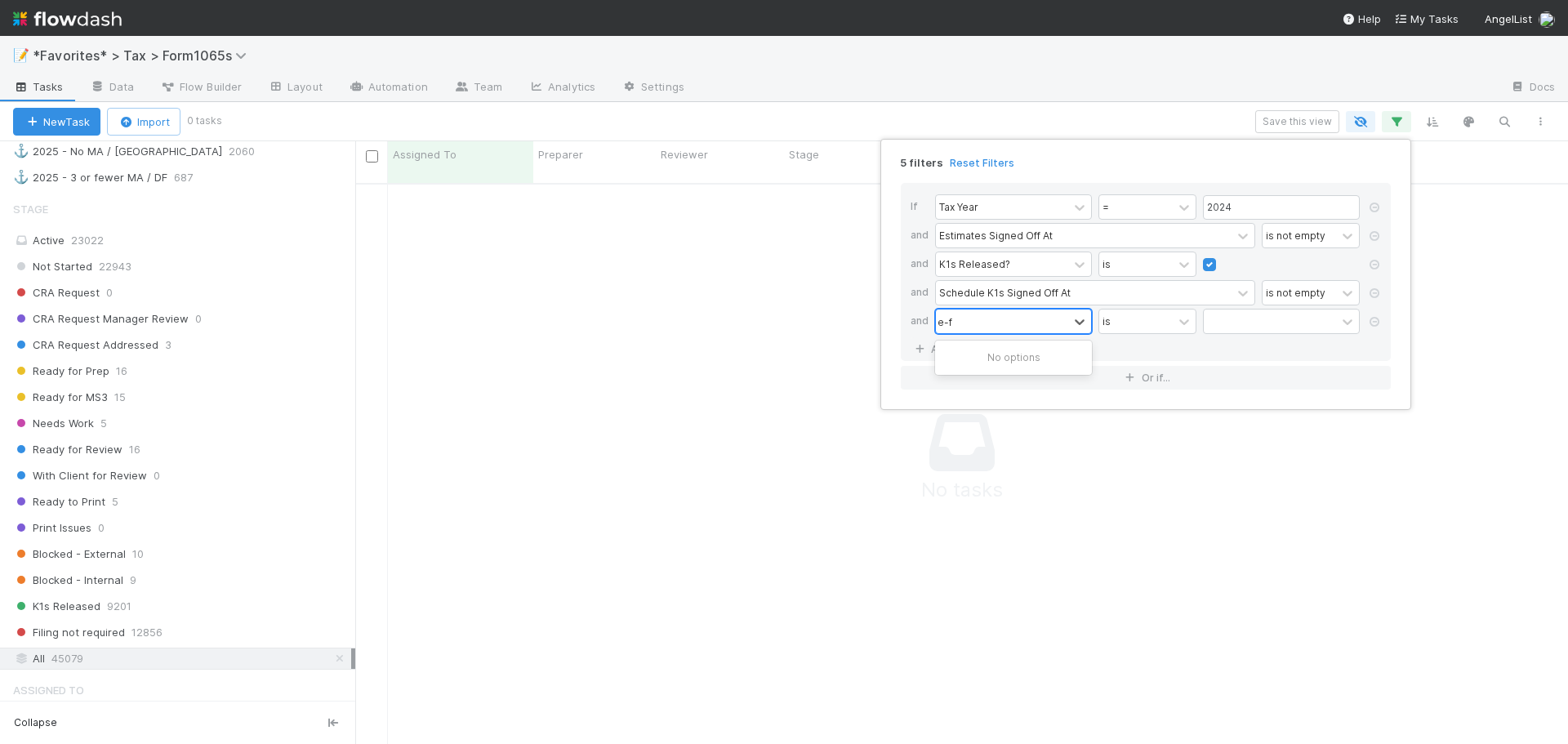
type input "e-fi"
type input "fi"
type input "is em"
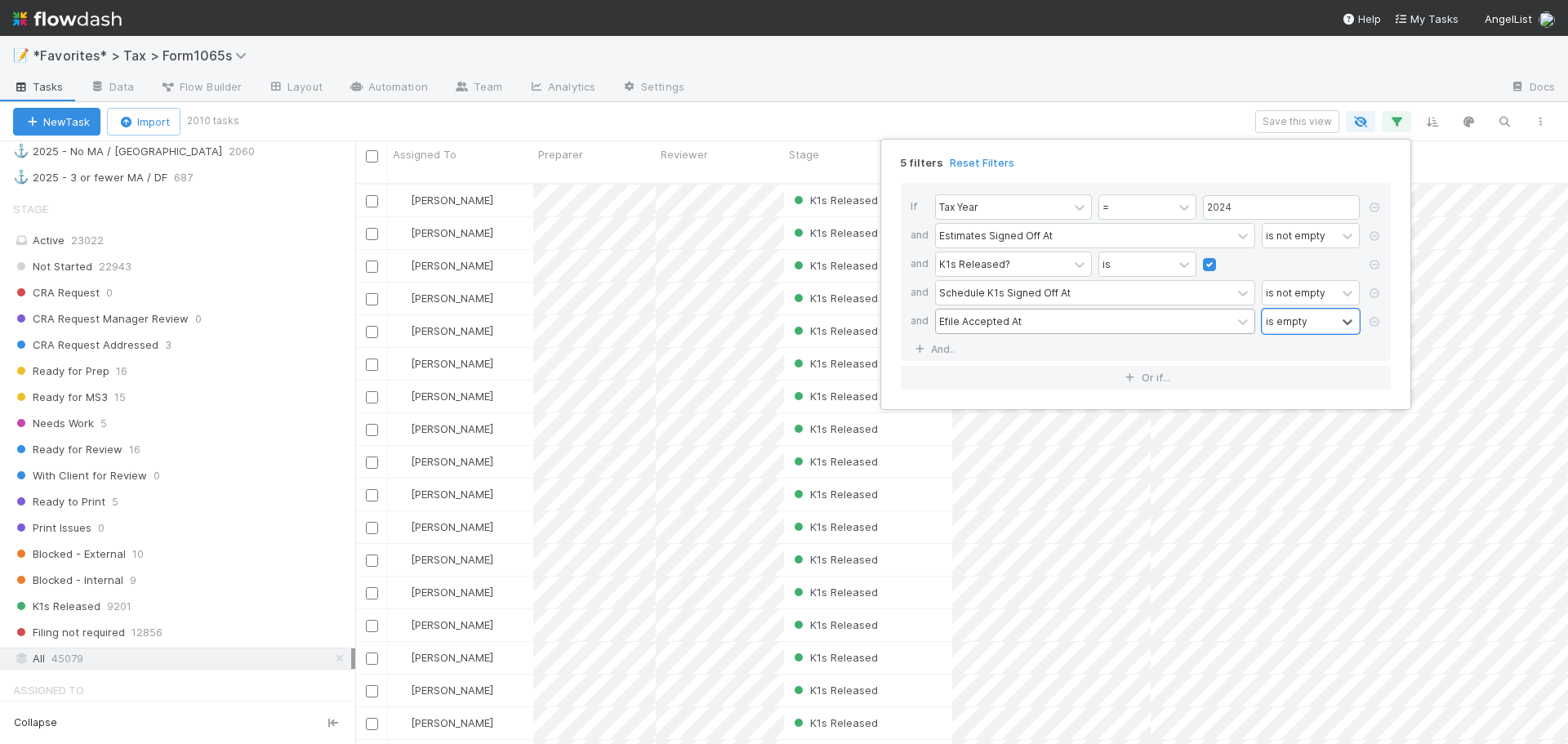
scroll to position [562, 1200]
click at [929, 350] on link "And.." at bounding box center [936, 349] width 52 height 24
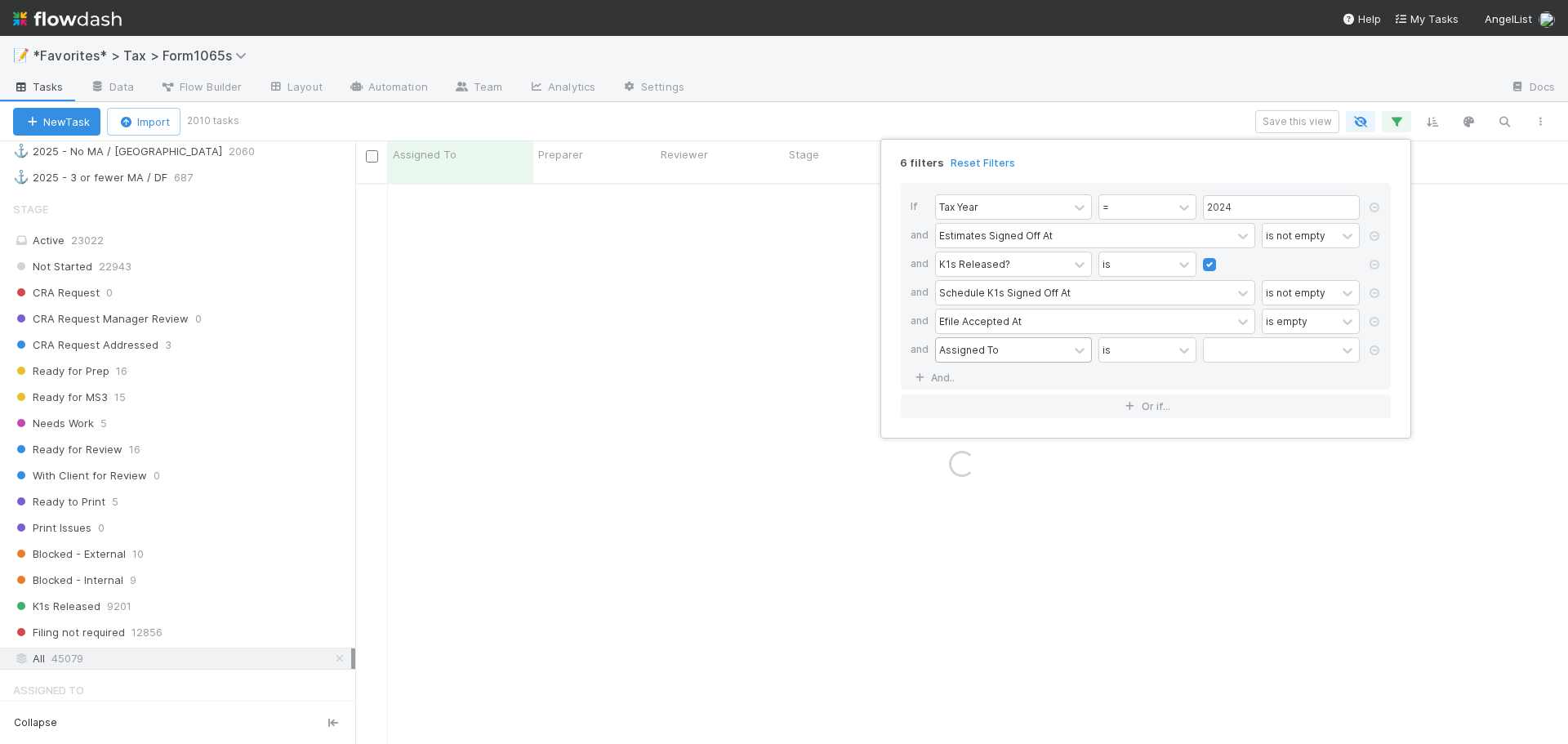
click at [952, 348] on div "Assigned To" at bounding box center [969, 350] width 59 height 15
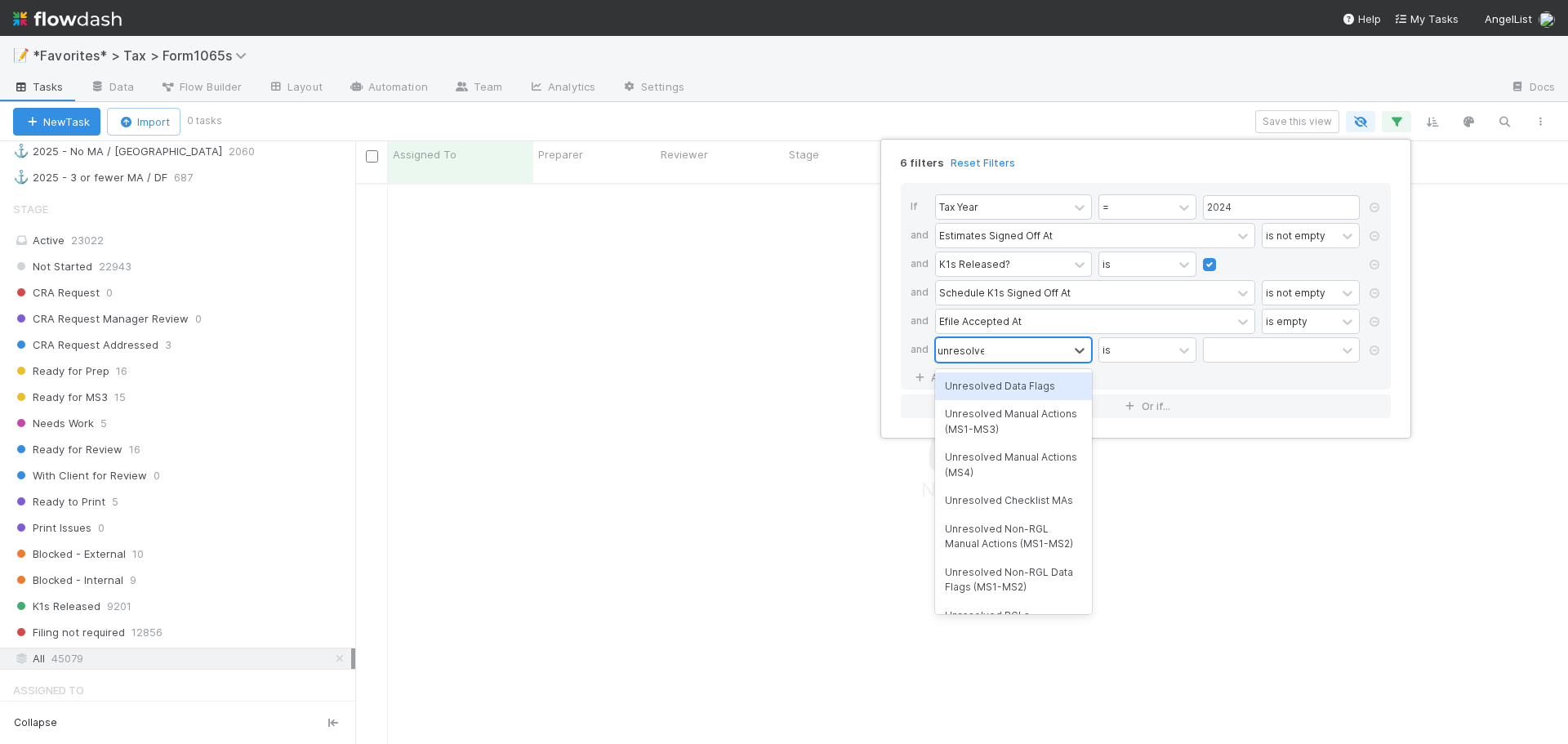
scroll to position [550, 1200]
type input "unresolved"
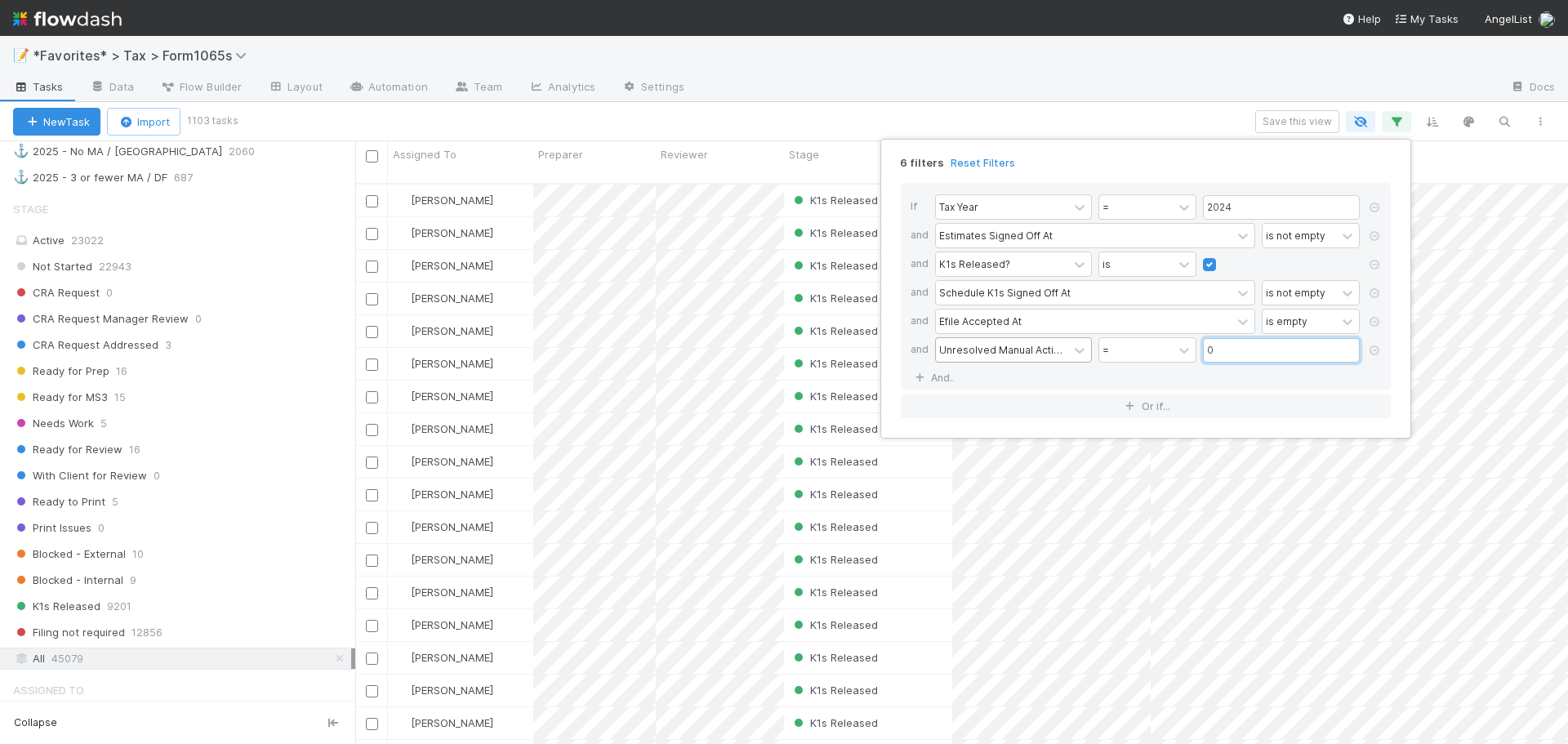
scroll to position [562, 1200]
type input "0"
click at [868, 50] on div "6 filters Reset Filters If Tax Year = 2024 and Estimates Signed Off At is not e…" at bounding box center [784, 372] width 1568 height 744
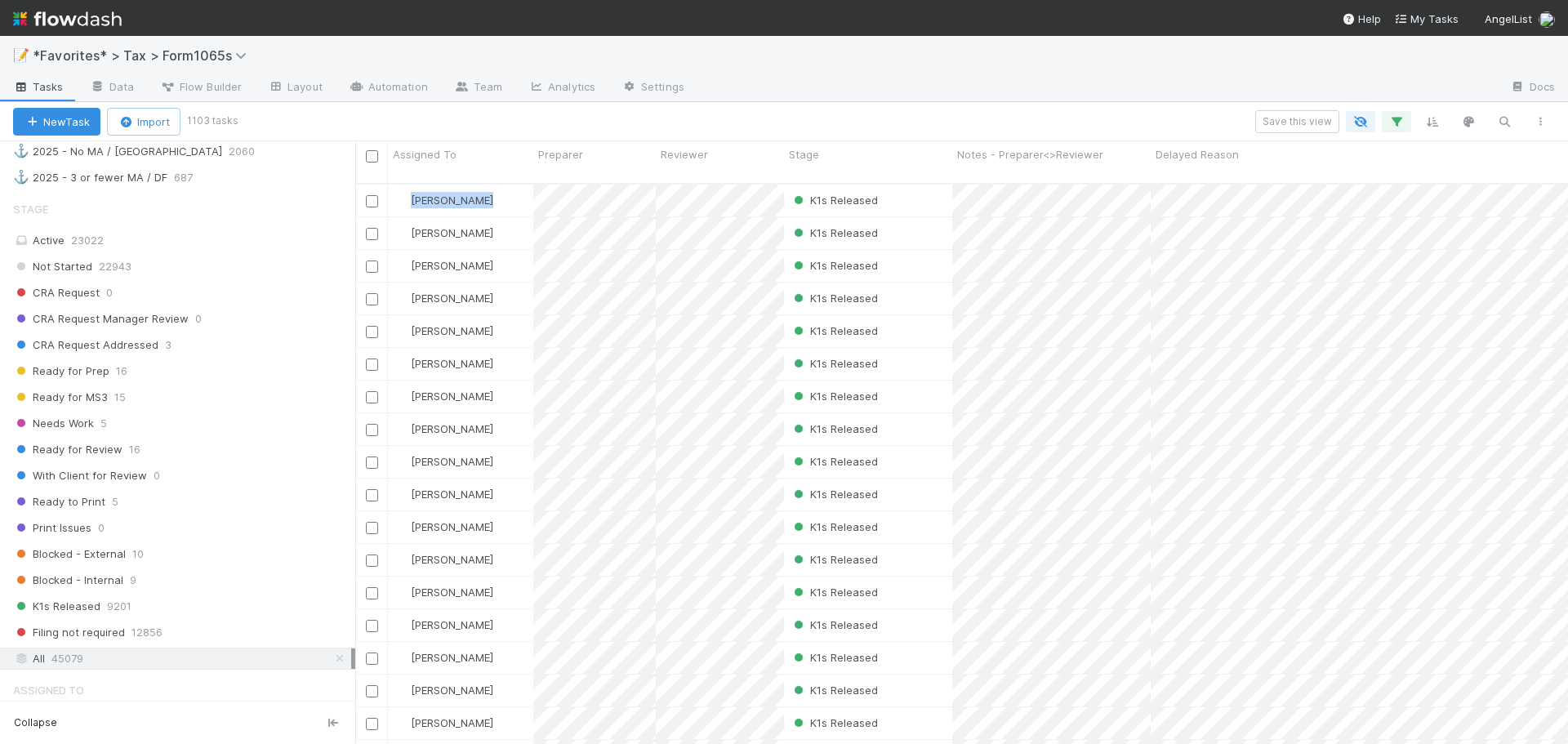
click at [716, 129] on div "New Task Import 1103 tasks Save this view Assigned To Preparer Reviewer Stage N…" at bounding box center [784, 423] width 1568 height 642
click at [86, 20] on img at bounding box center [67, 19] width 109 height 28
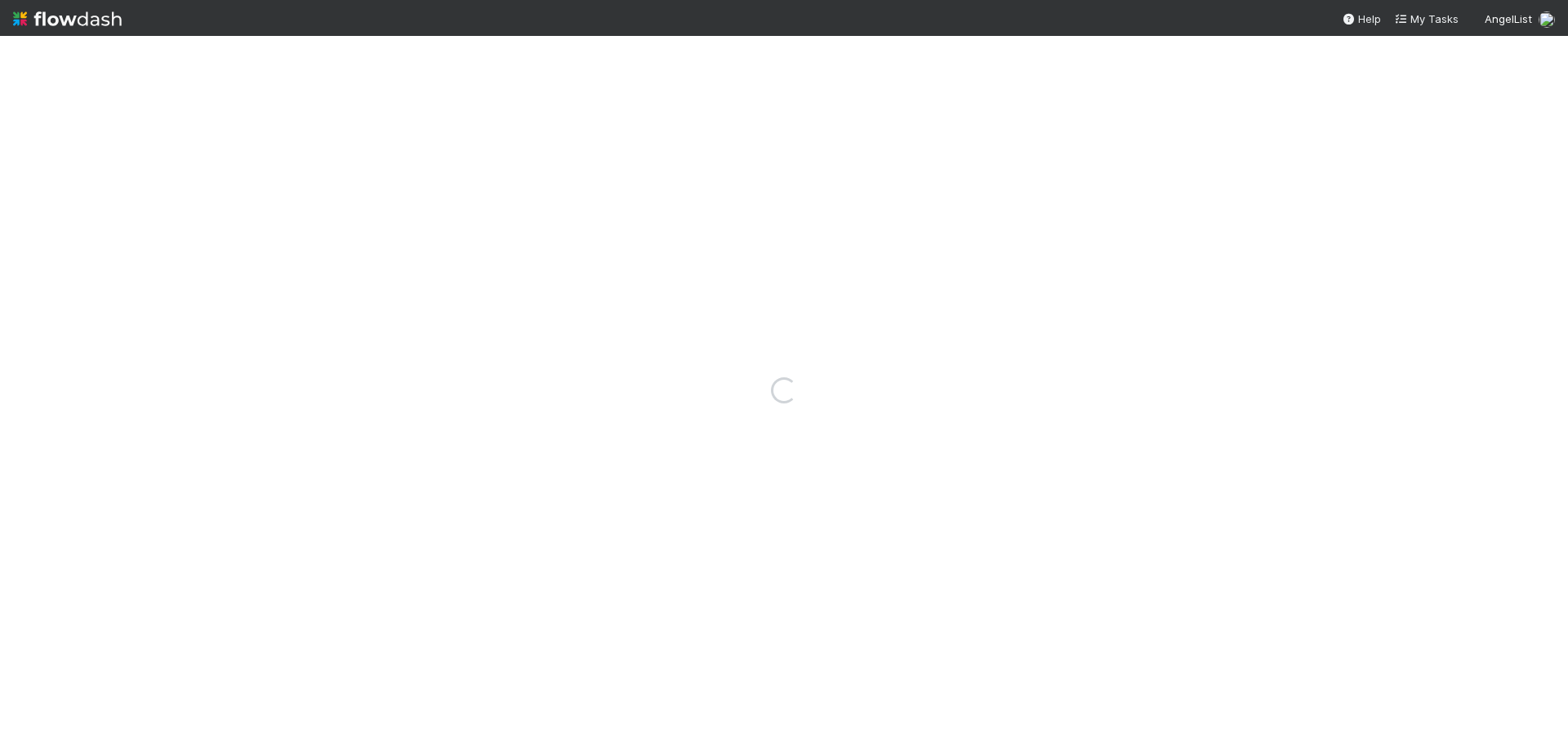
click at [89, 20] on img at bounding box center [67, 19] width 109 height 28
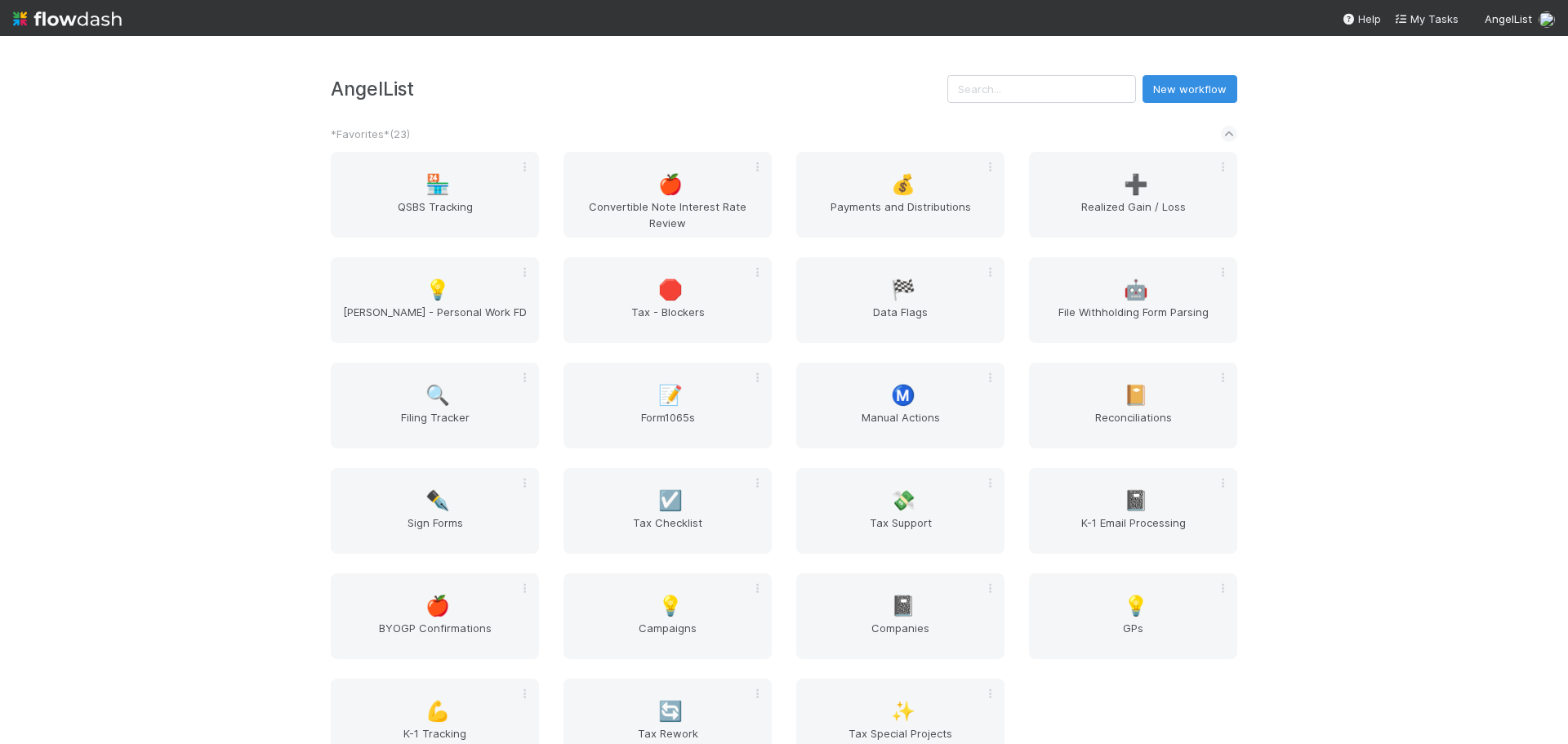
click at [89, 20] on img at bounding box center [67, 19] width 109 height 28
click at [712, 415] on span "Form1065s" at bounding box center [668, 425] width 195 height 33
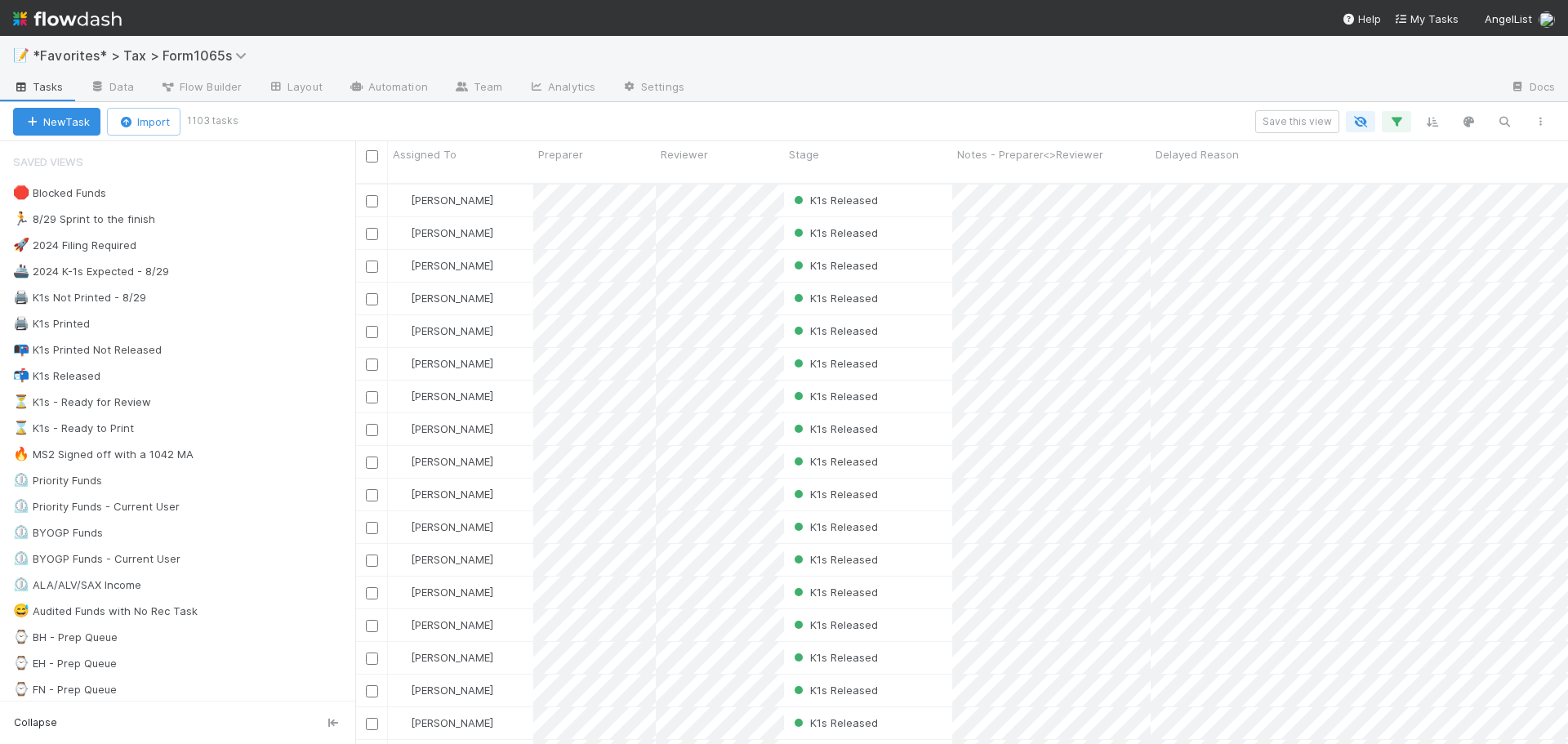
scroll to position [562, 1200]
click at [1394, 126] on icon "button" at bounding box center [1397, 122] width 16 height 15
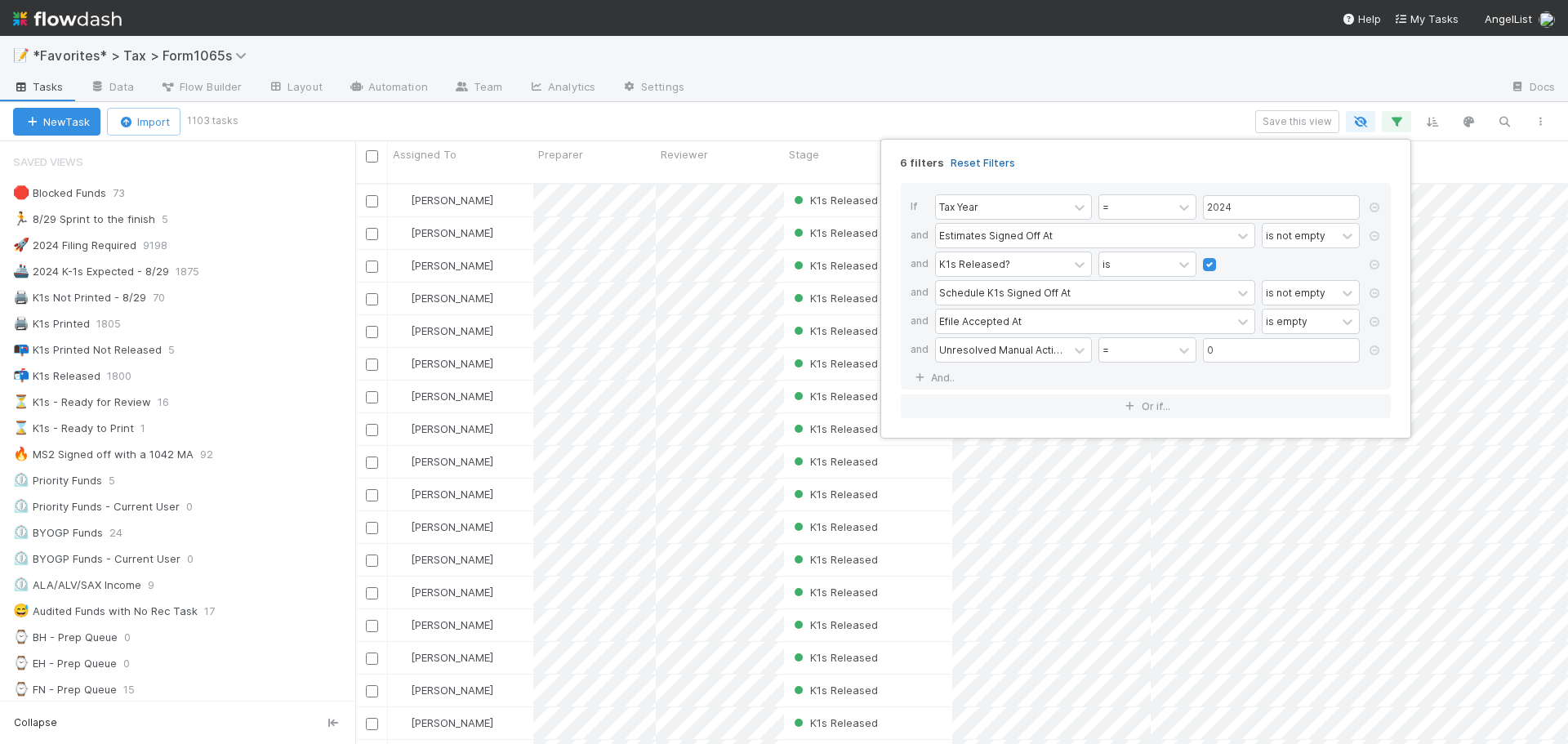
click at [982, 165] on link "Reset Filters" at bounding box center [983, 162] width 64 height 14
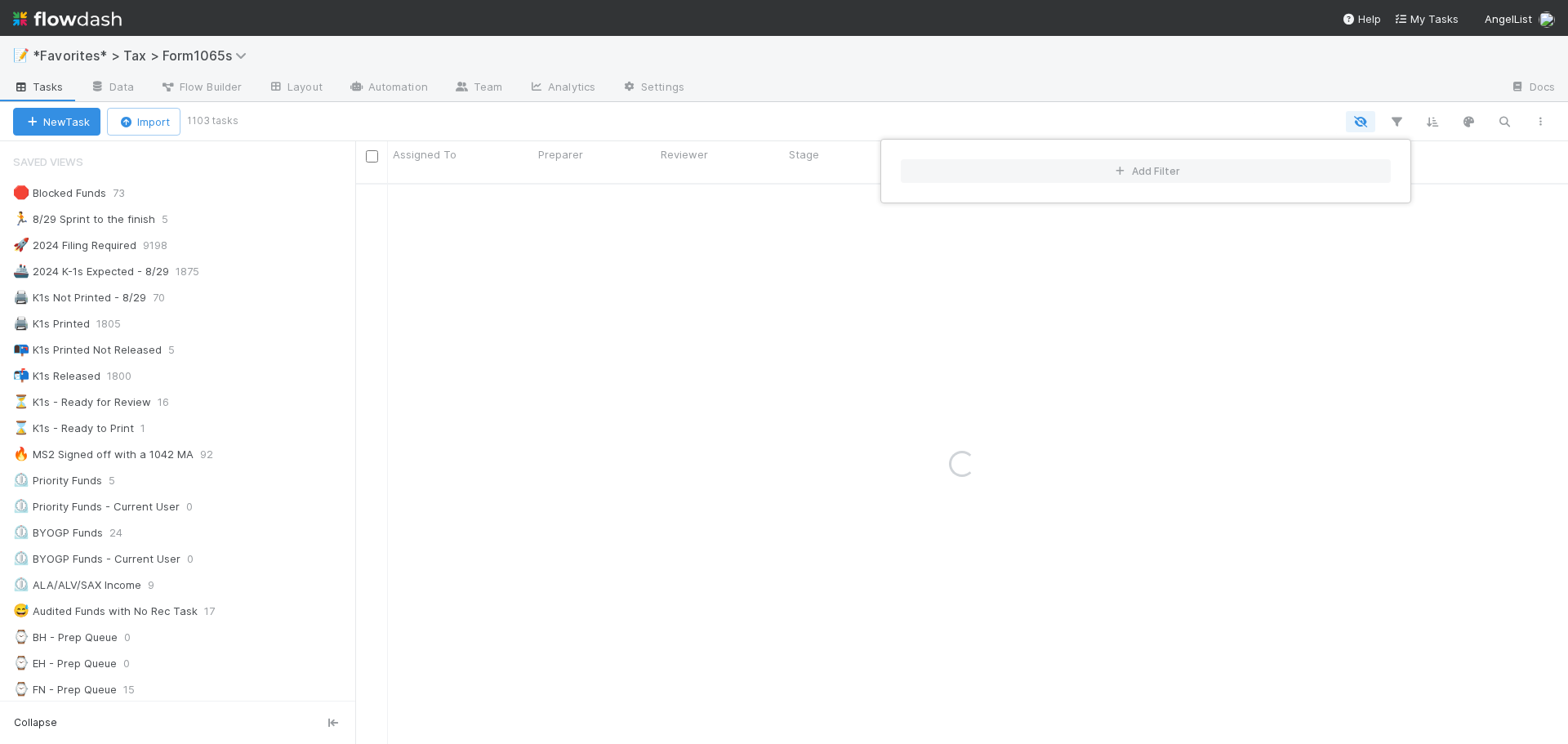
click at [961, 91] on div "Add Filter" at bounding box center [784, 372] width 1568 height 744
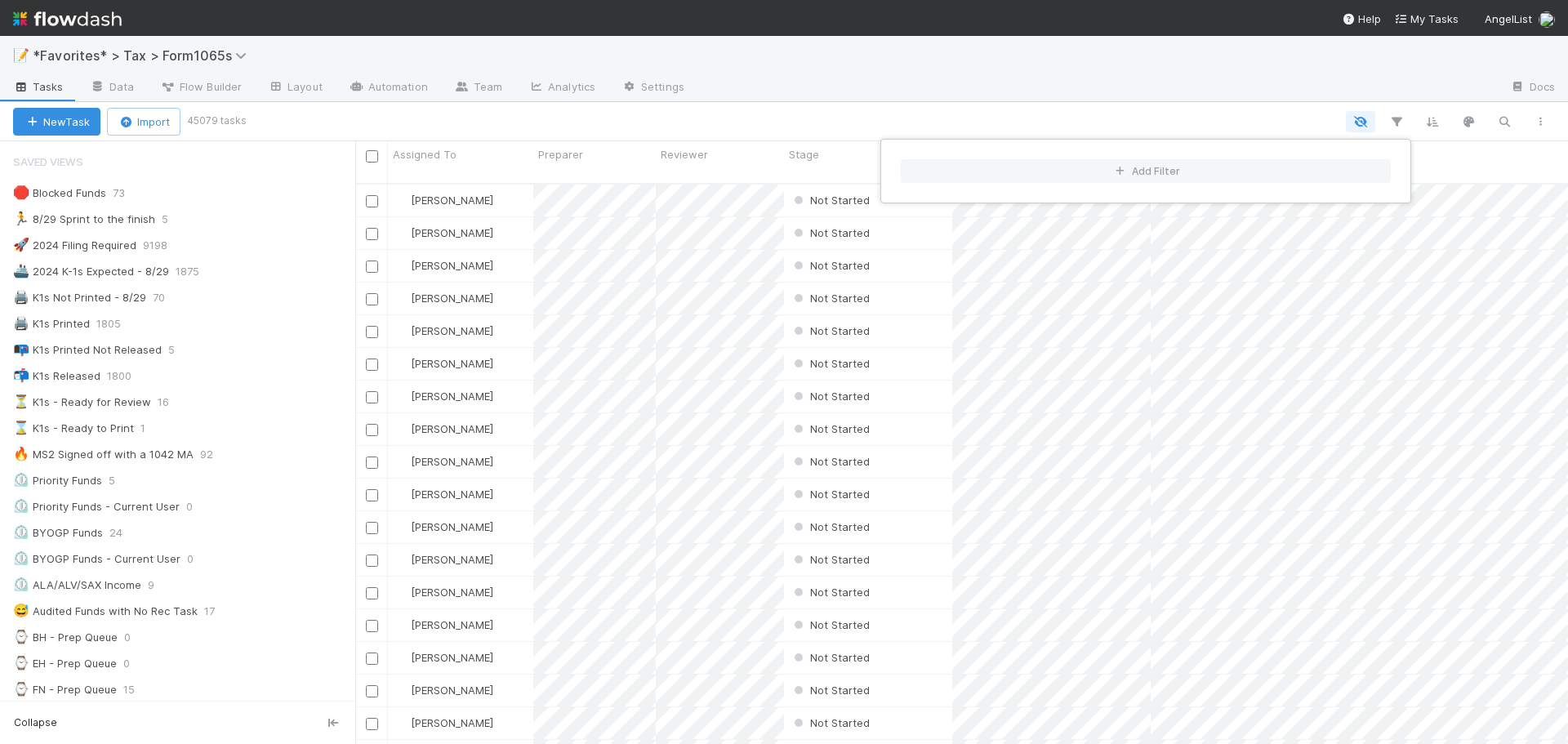
click at [219, 309] on div "Add Filter" at bounding box center [784, 372] width 1568 height 744
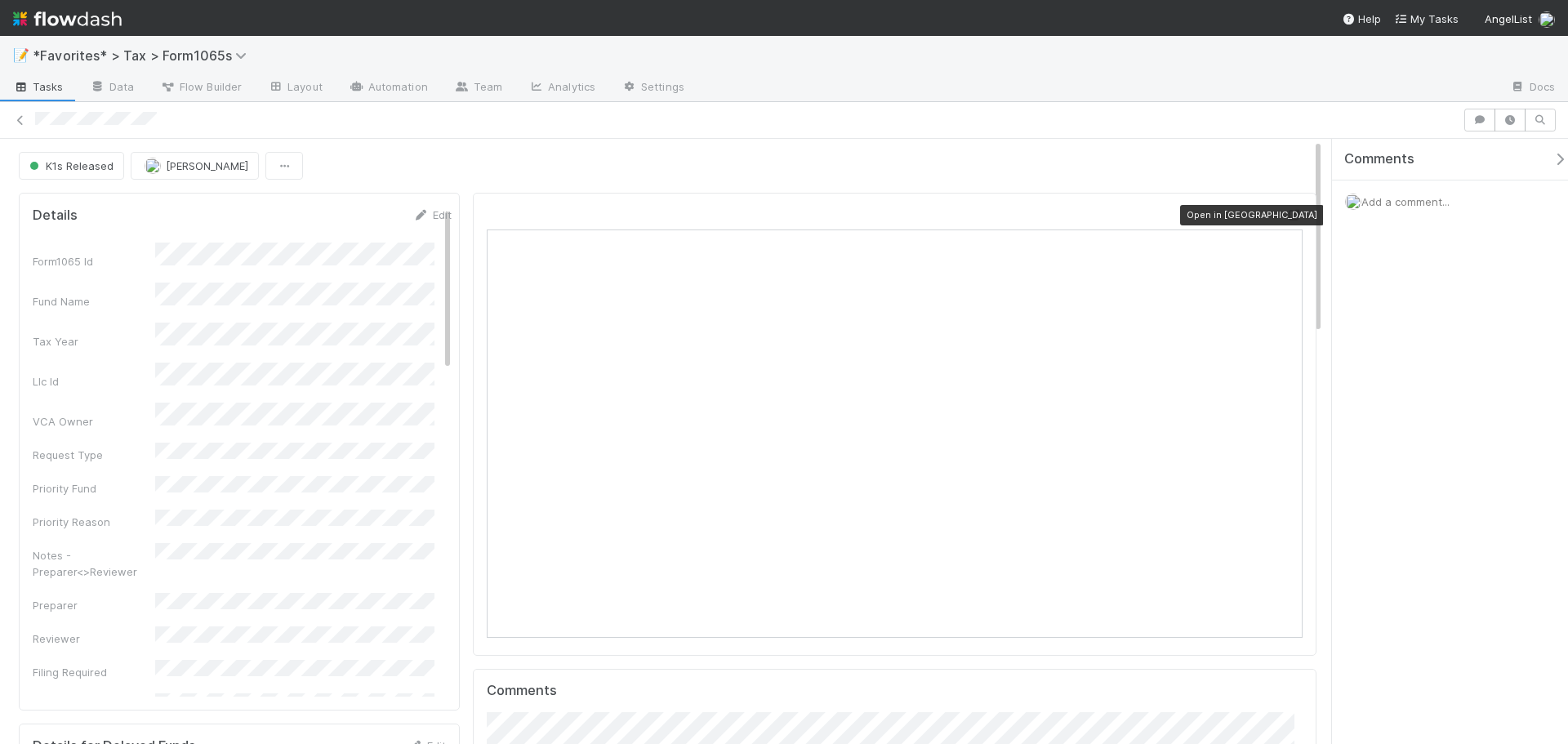
click at [1287, 216] on icon at bounding box center [1295, 215] width 16 height 11
click at [23, 119] on icon at bounding box center [21, 120] width 16 height 11
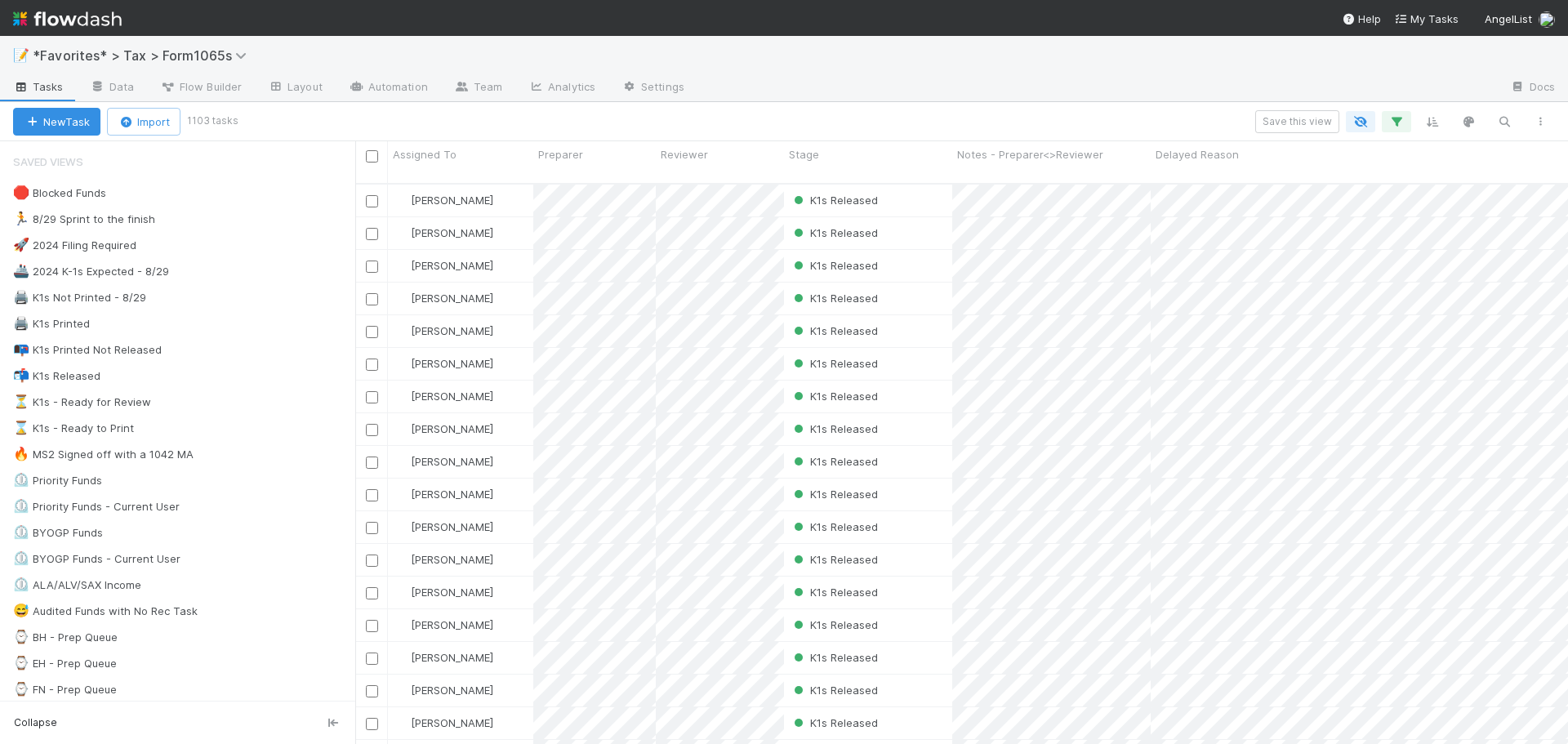
scroll to position [562, 1200]
click at [1391, 130] on button "button" at bounding box center [1397, 122] width 30 height 21
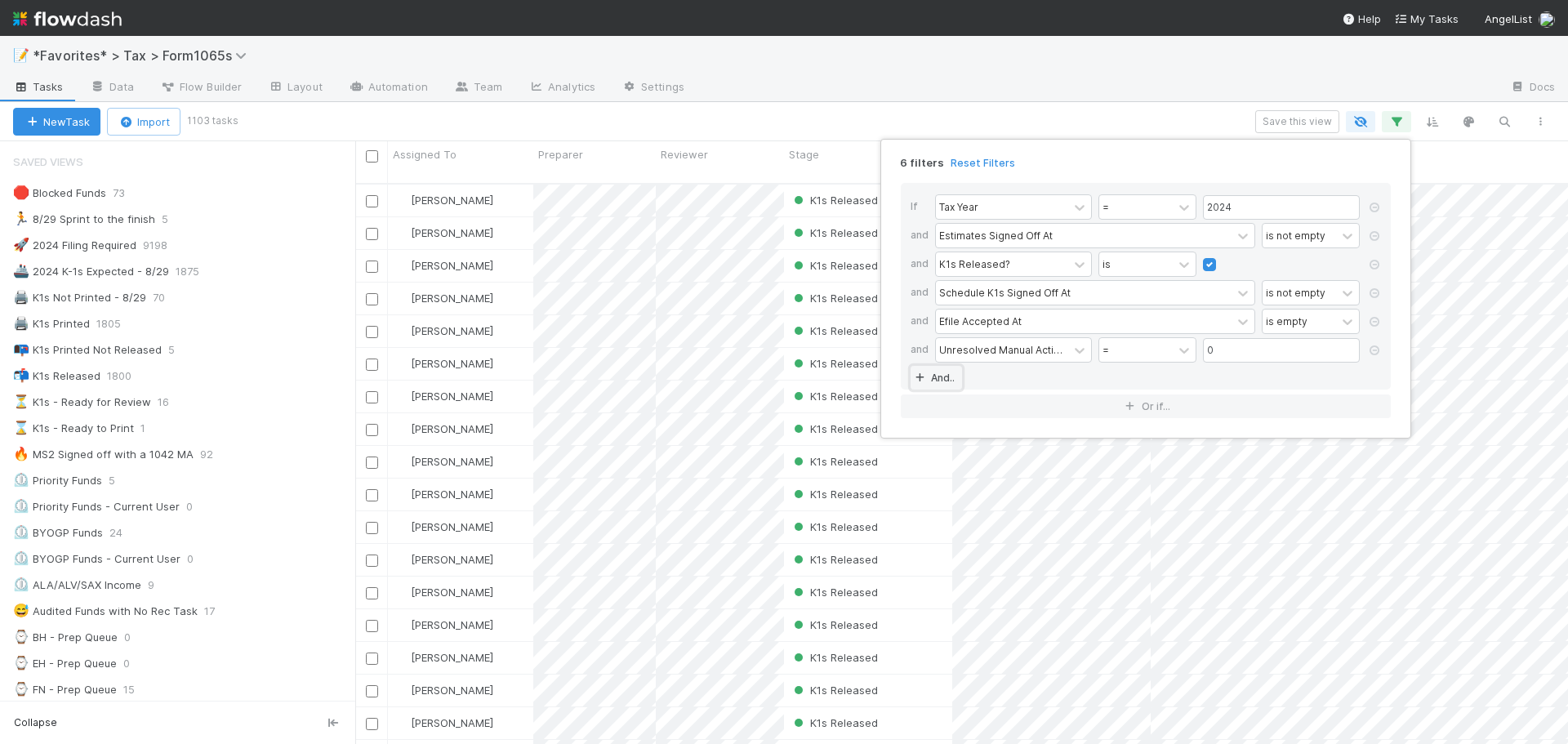
click at [946, 375] on link "And.." at bounding box center [936, 377] width 52 height 24
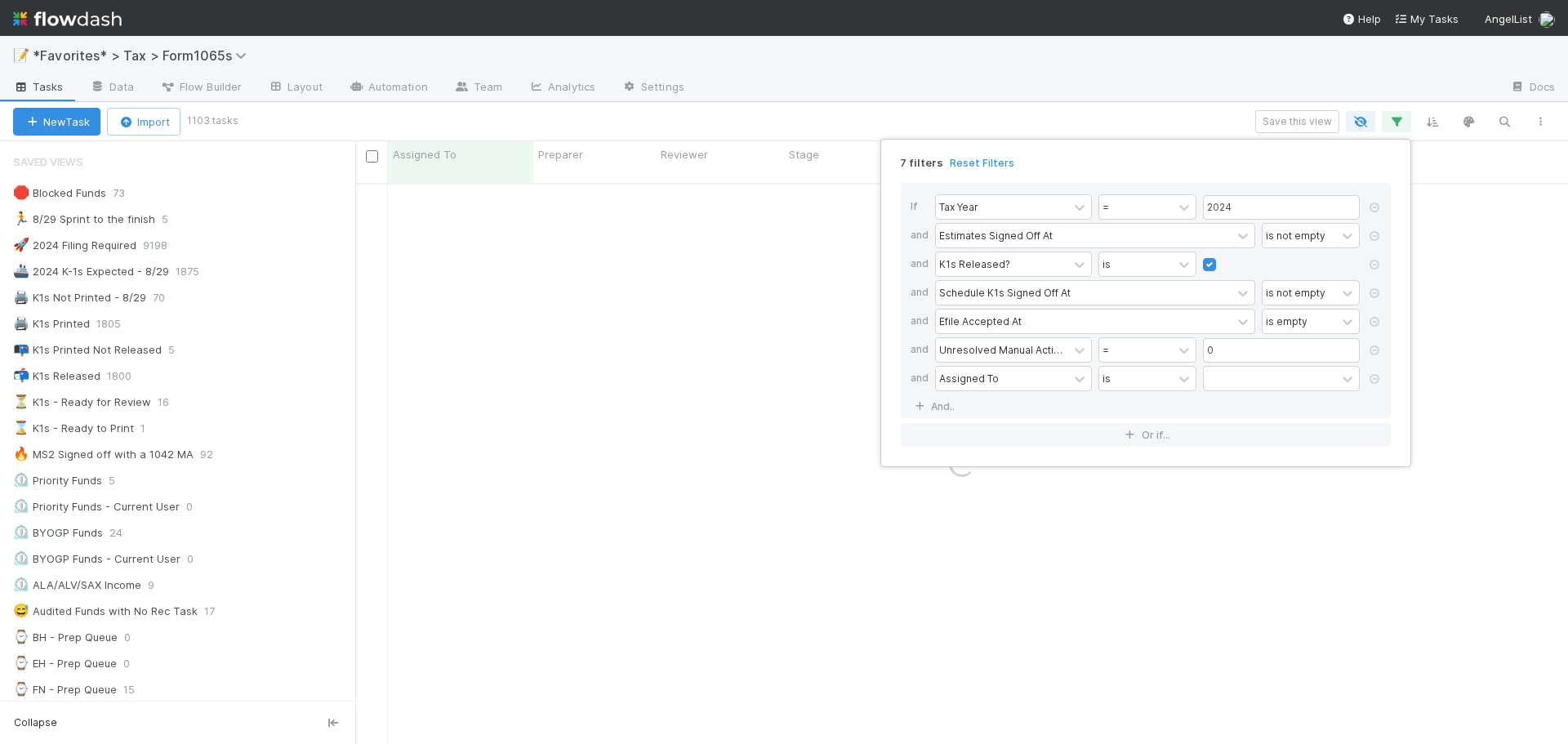
click at [974, 392] on div "Assigned To is" at bounding box center [1151, 379] width 431 height 29
click at [981, 382] on div "Assigned To" at bounding box center [969, 378] width 59 height 15
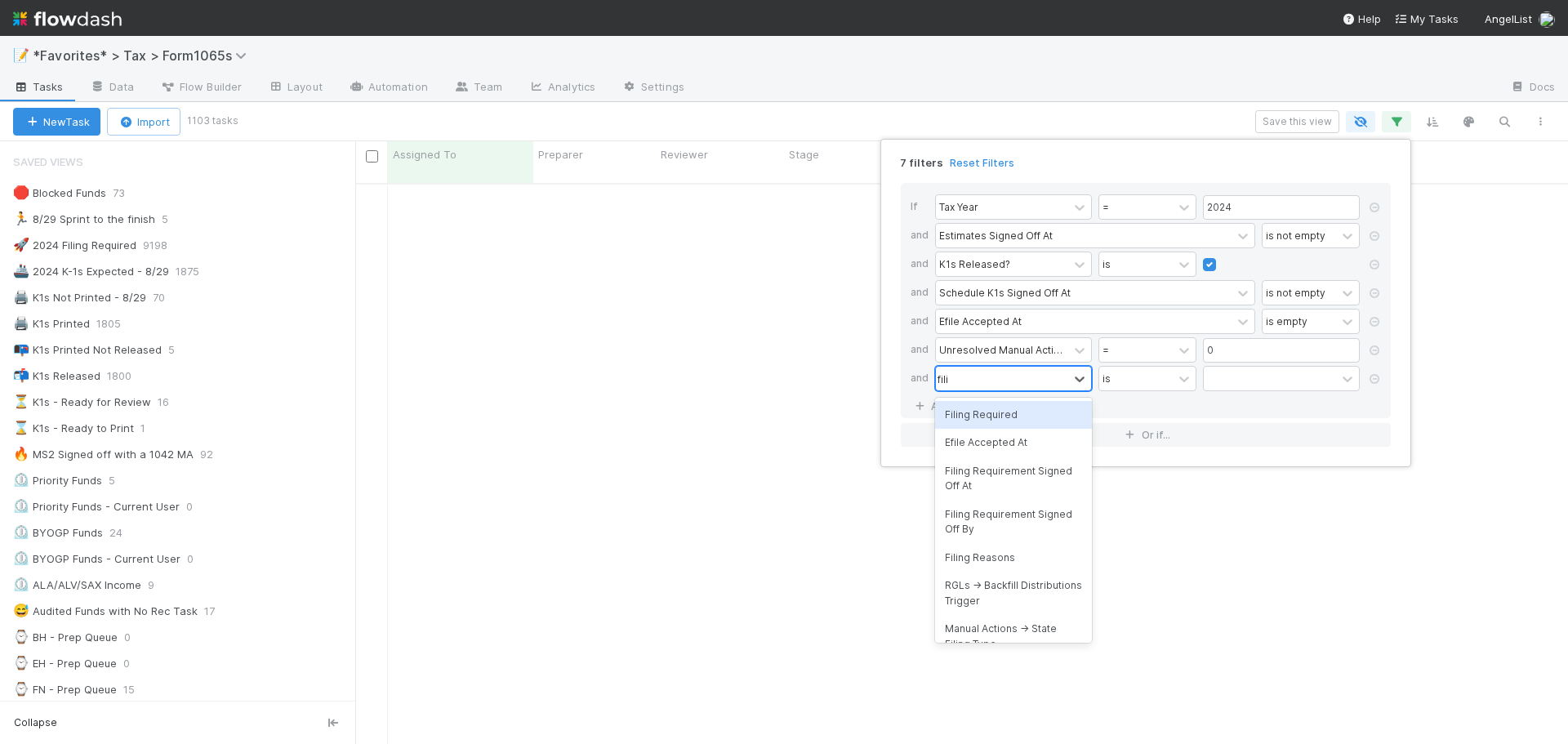
type input "filing"
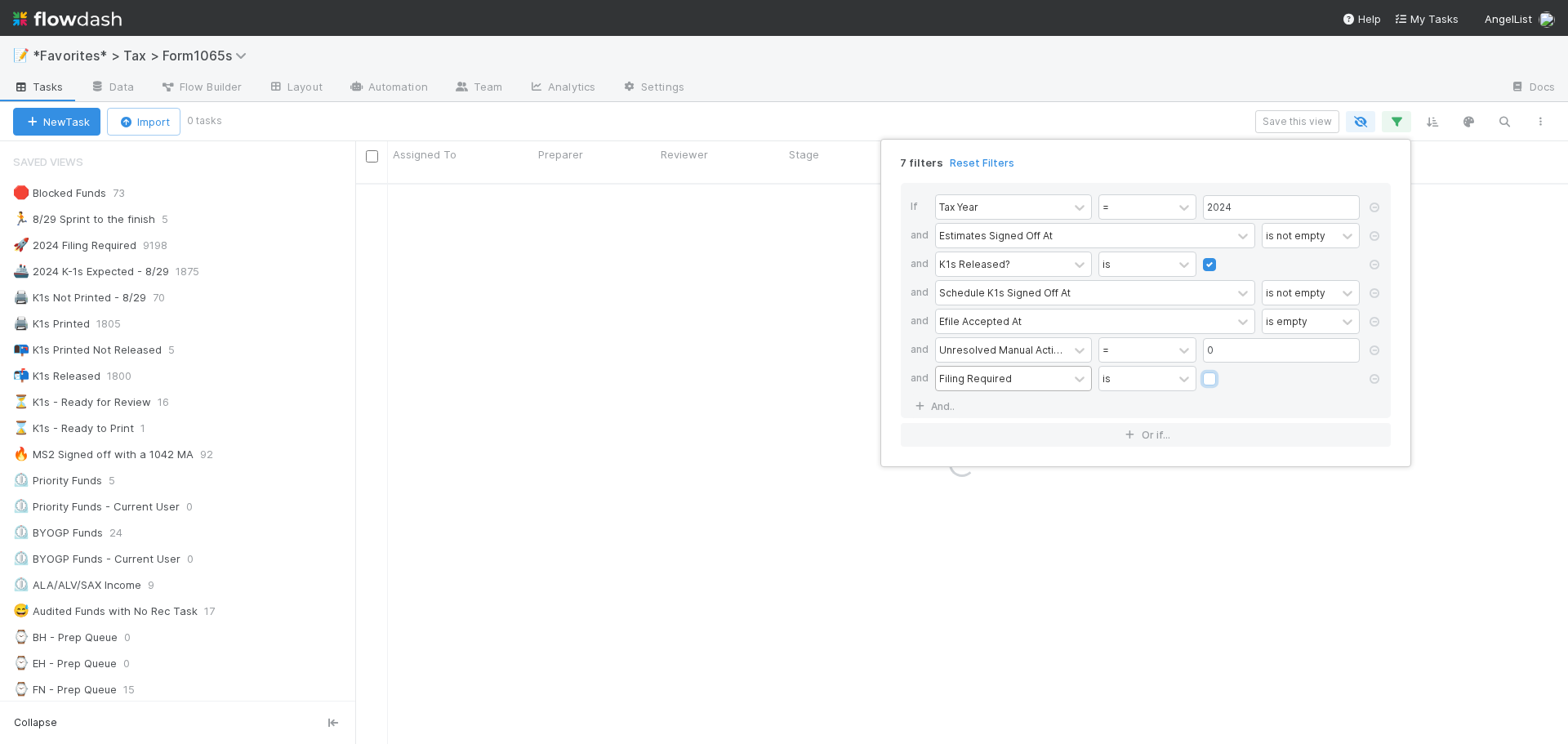
click at [1203, 370] on input "checkbox" at bounding box center [1209, 383] width 13 height 25
checkbox input "true"
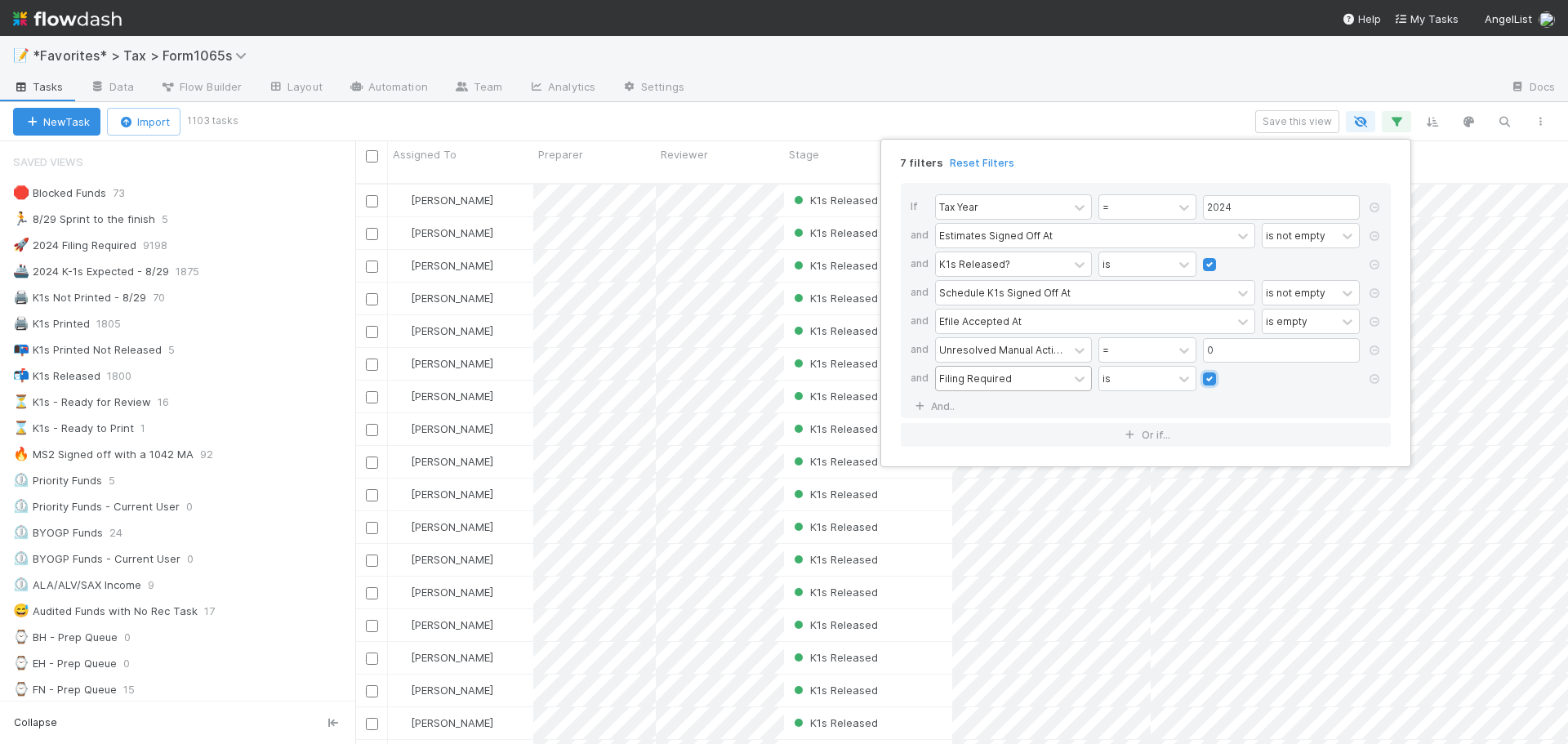
scroll to position [562, 1200]
click at [856, 90] on div "7 filters Reset Filters If Tax Year = 2024 and Estimates Signed Off At is not e…" at bounding box center [784, 372] width 1568 height 744
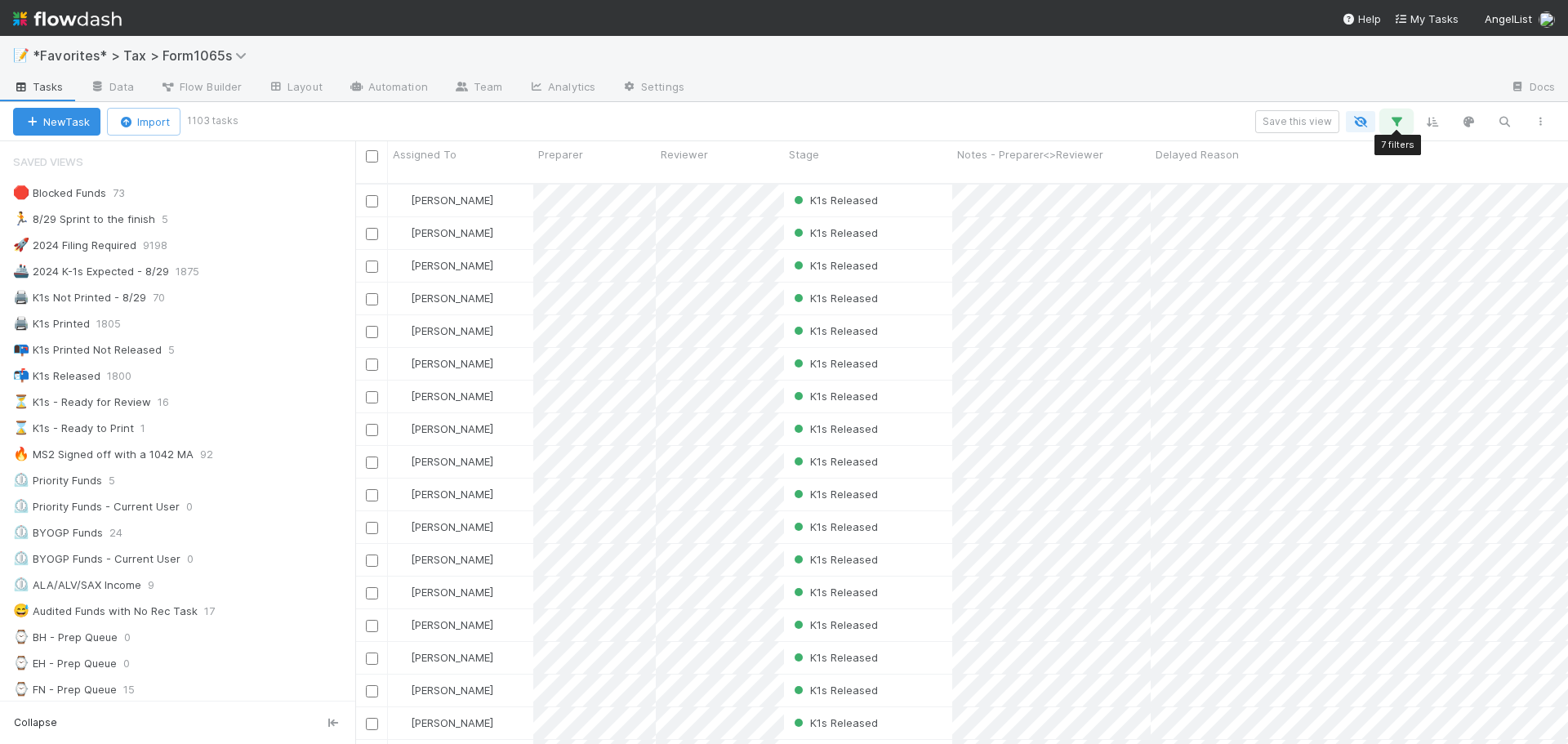
click at [1393, 119] on icon "button" at bounding box center [1397, 122] width 16 height 15
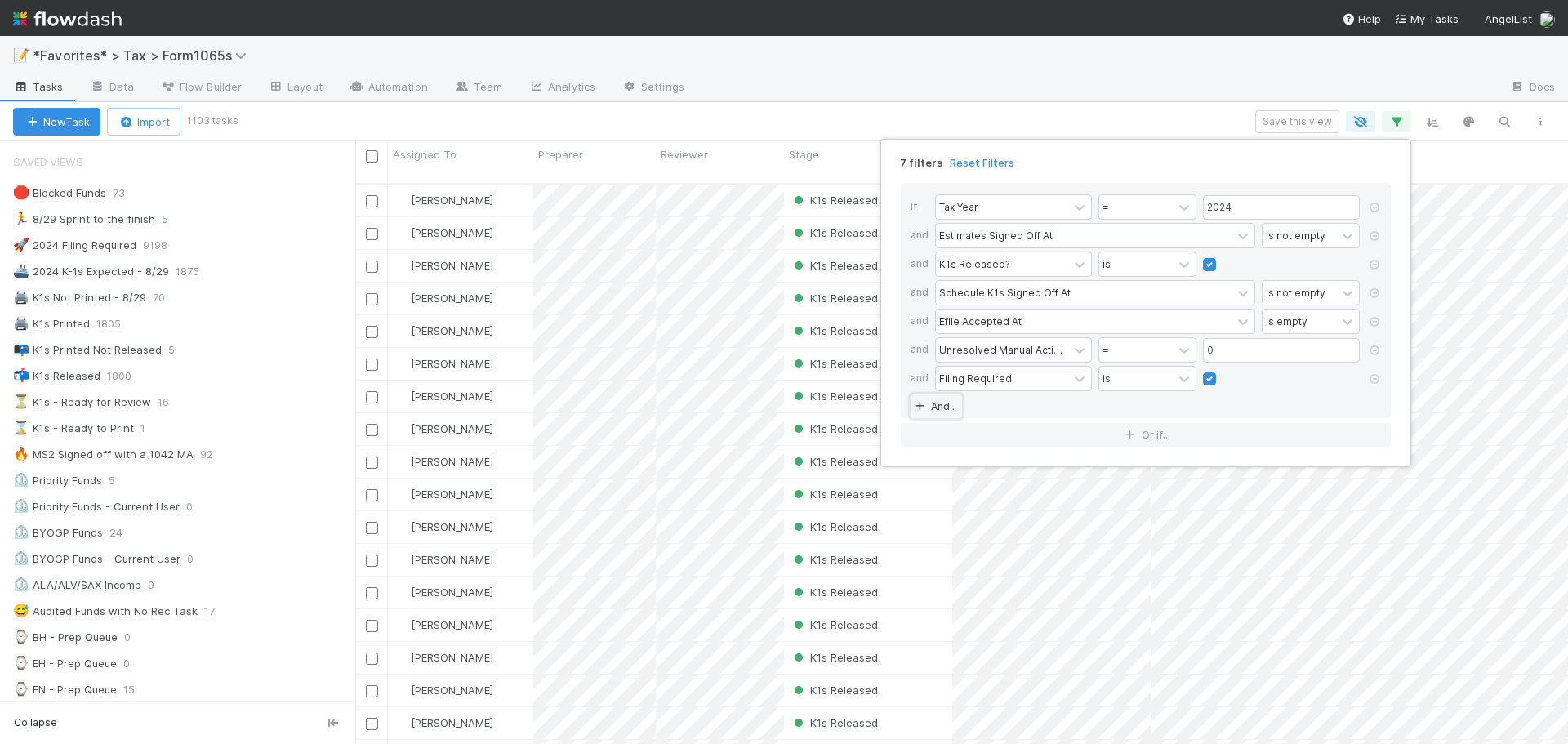
click at [952, 412] on link "And.." at bounding box center [936, 406] width 52 height 24
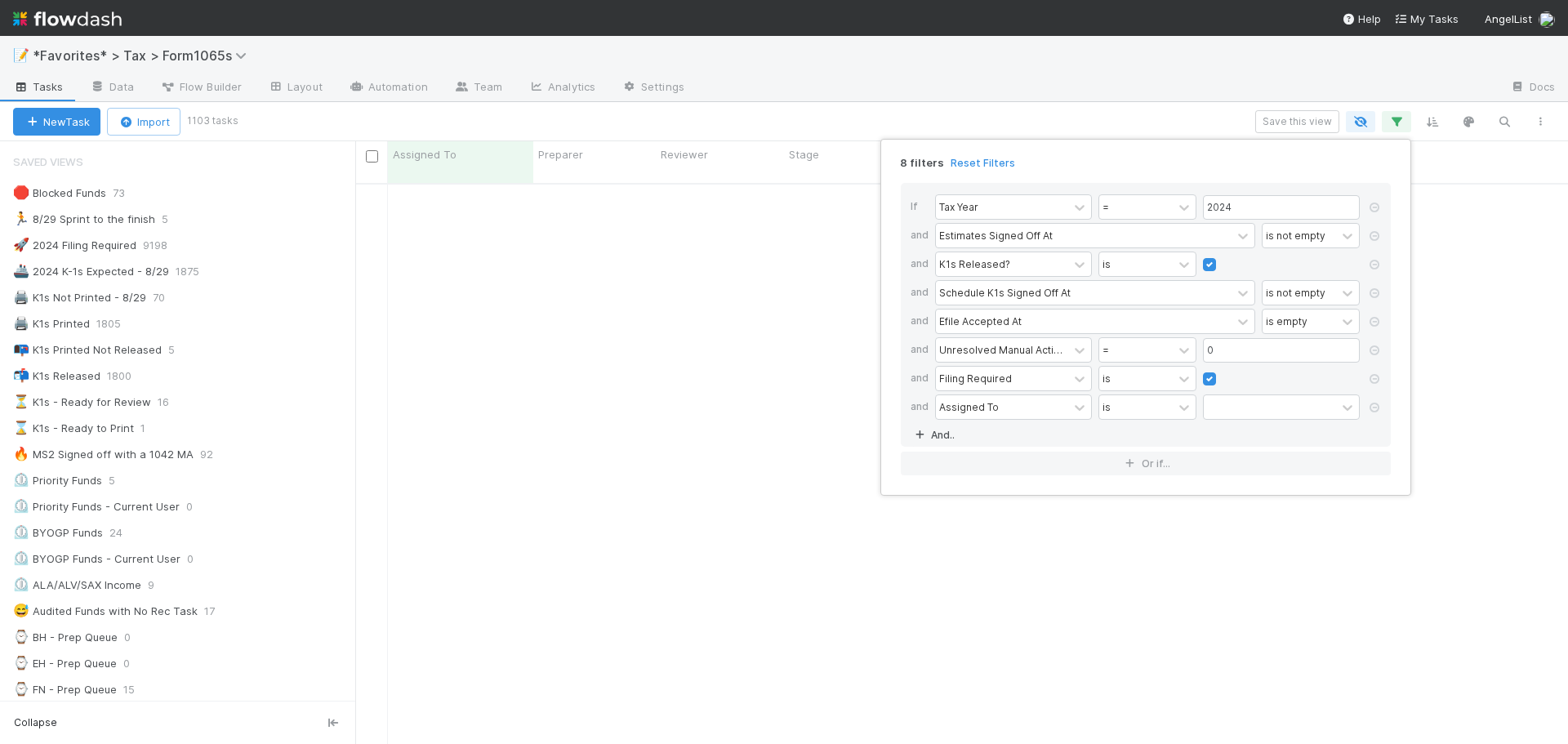
click at [980, 404] on div "Assigned To" at bounding box center [969, 407] width 59 height 15
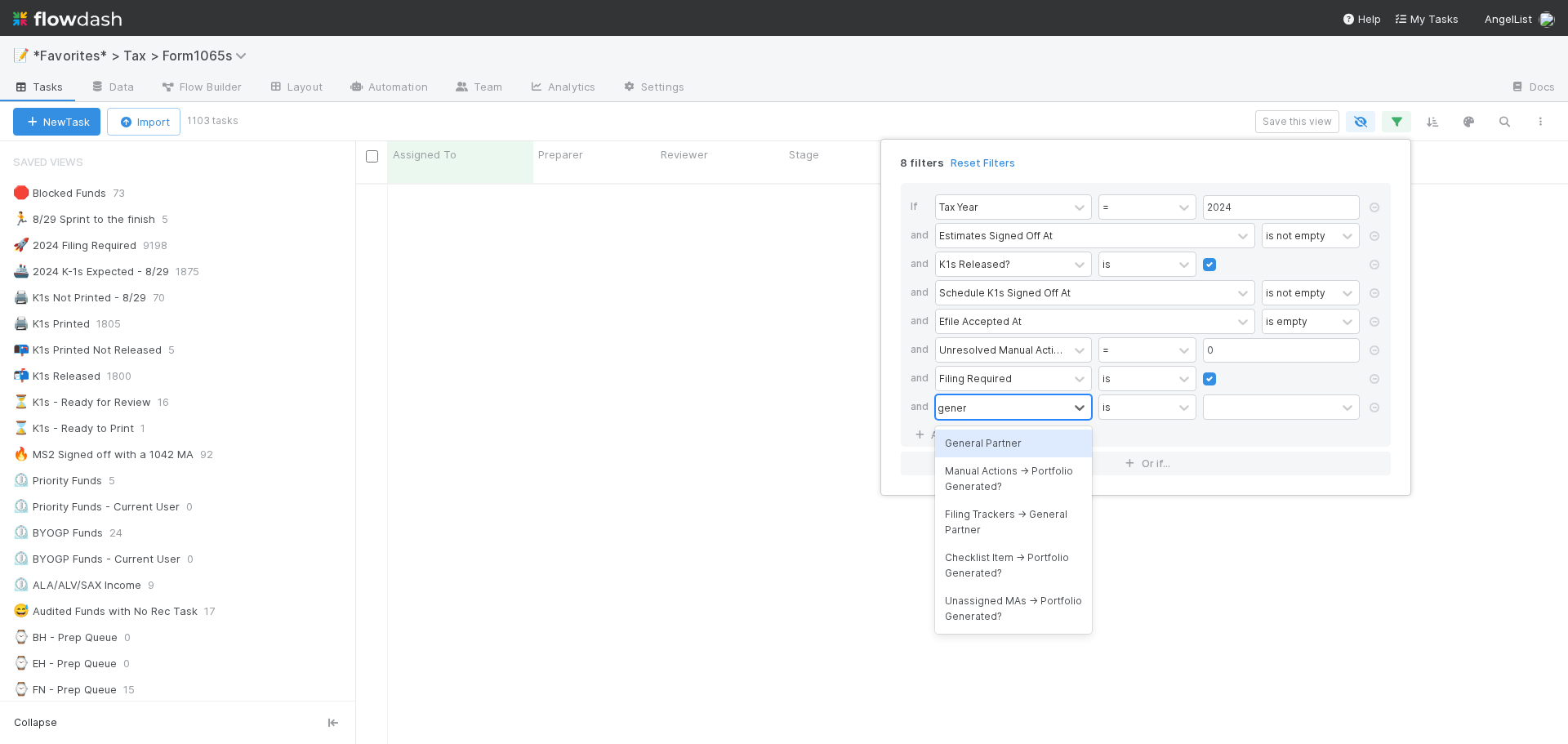
type input "genera"
drag, startPoint x: 999, startPoint y: 438, endPoint x: 1071, endPoint y: 425, distance: 73.2
click at [999, 439] on div "General Partner" at bounding box center [1013, 444] width 156 height 28
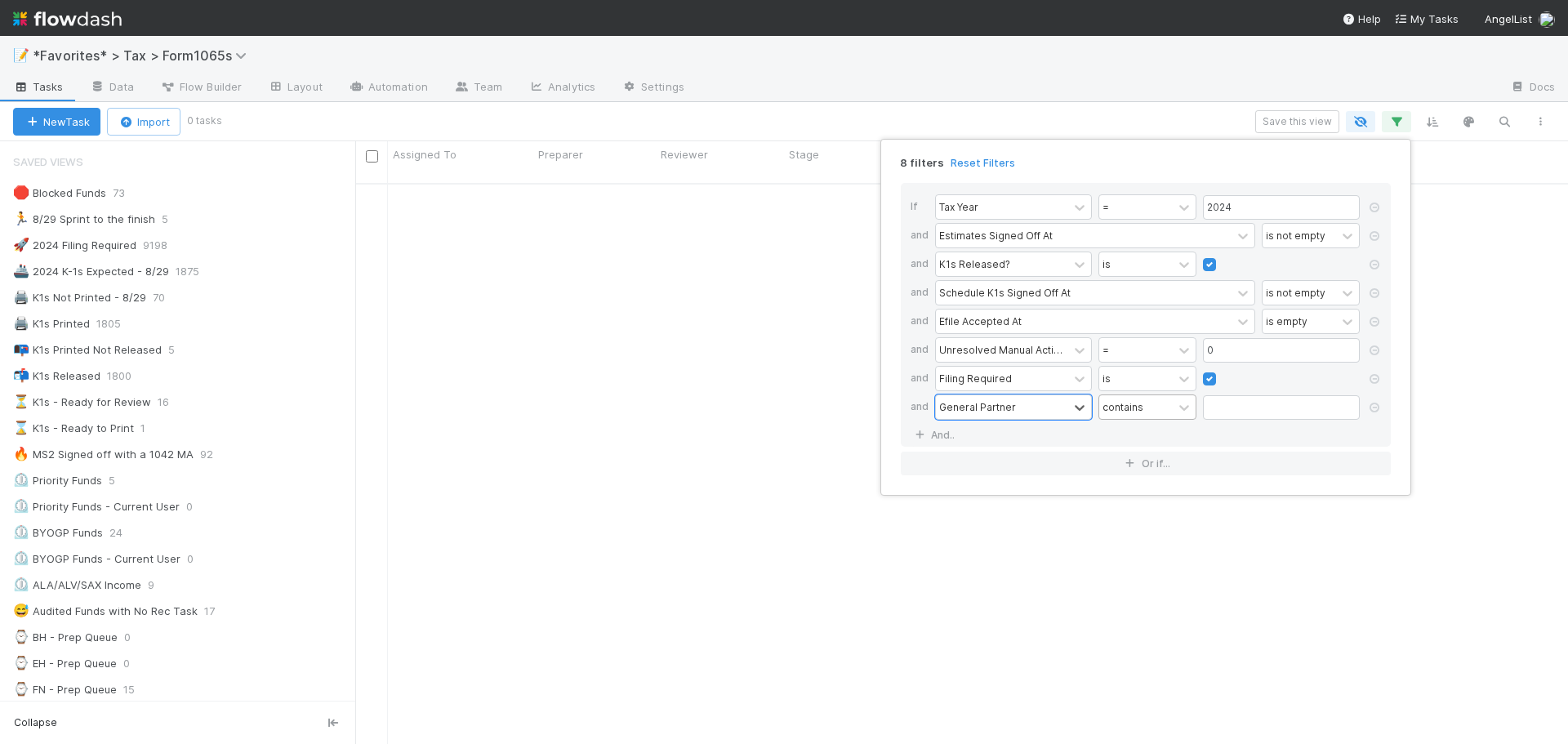
click at [1129, 410] on div "contains" at bounding box center [1123, 407] width 41 height 15
click at [1149, 444] on div "contains" at bounding box center [1147, 444] width 98 height 28
click at [1223, 412] on input "text" at bounding box center [1281, 407] width 156 height 25
type input "Fund GP, LLC"
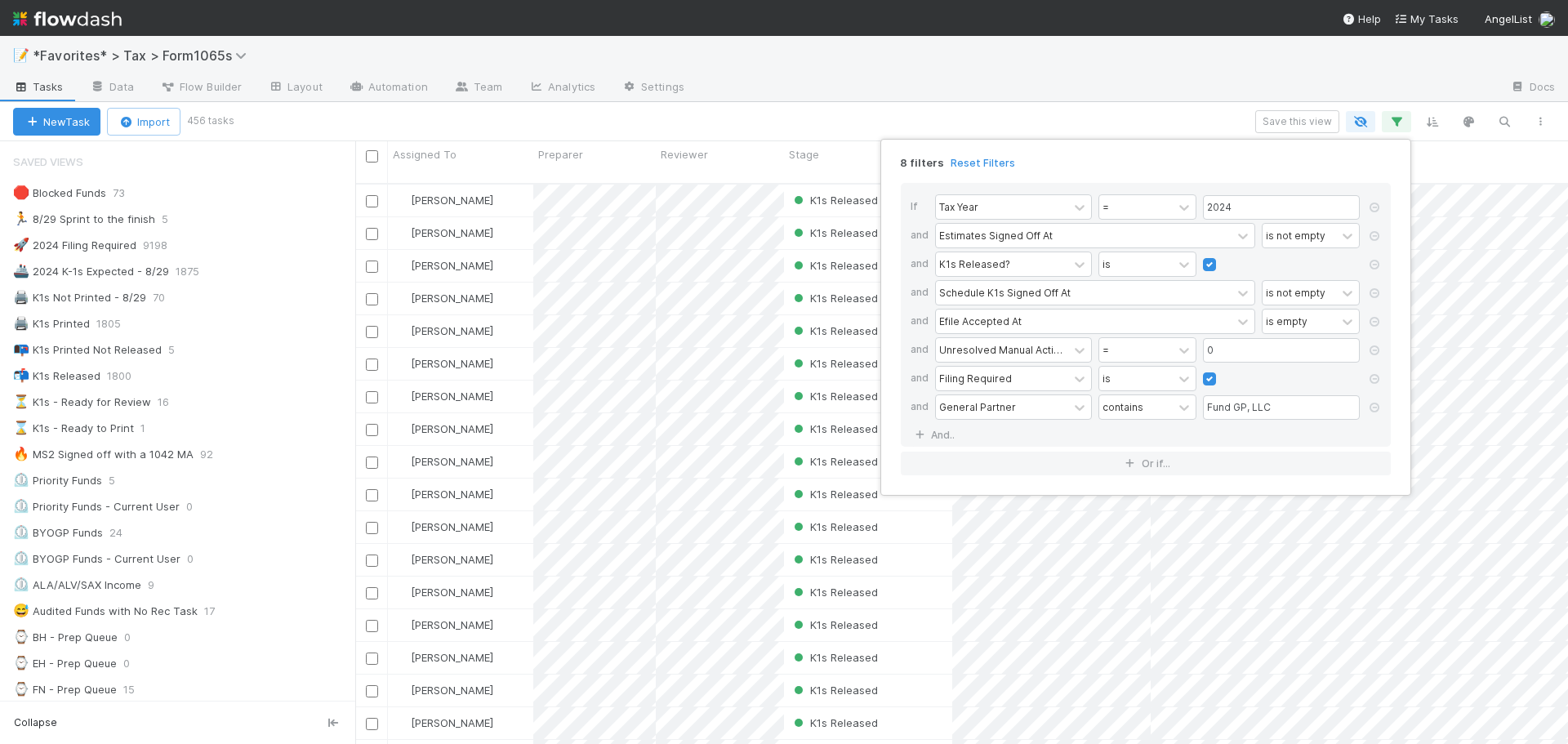
scroll to position [562, 1200]
click at [1057, 325] on div "Efile Accepted At" at bounding box center [1083, 321] width 295 height 24
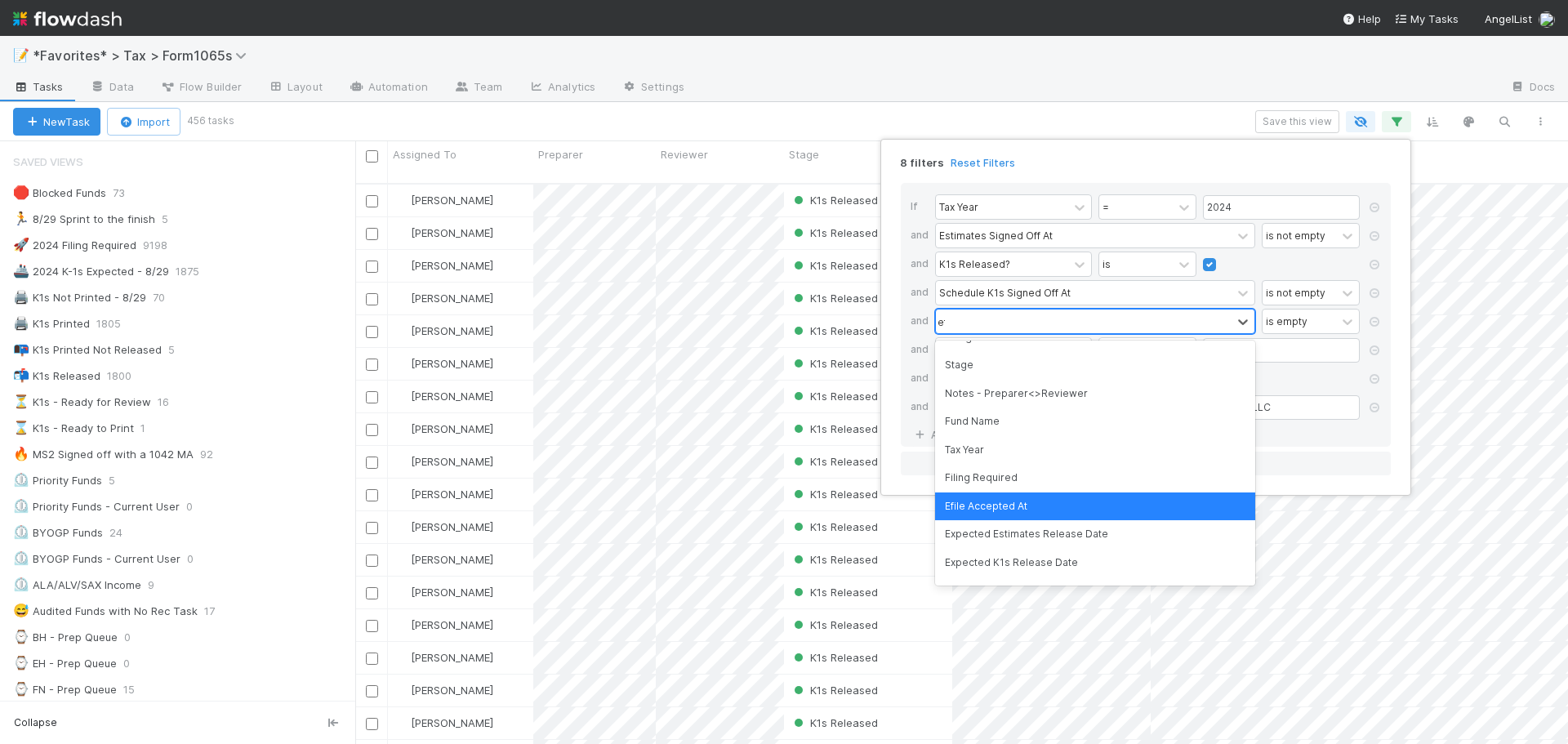
scroll to position [0, 0]
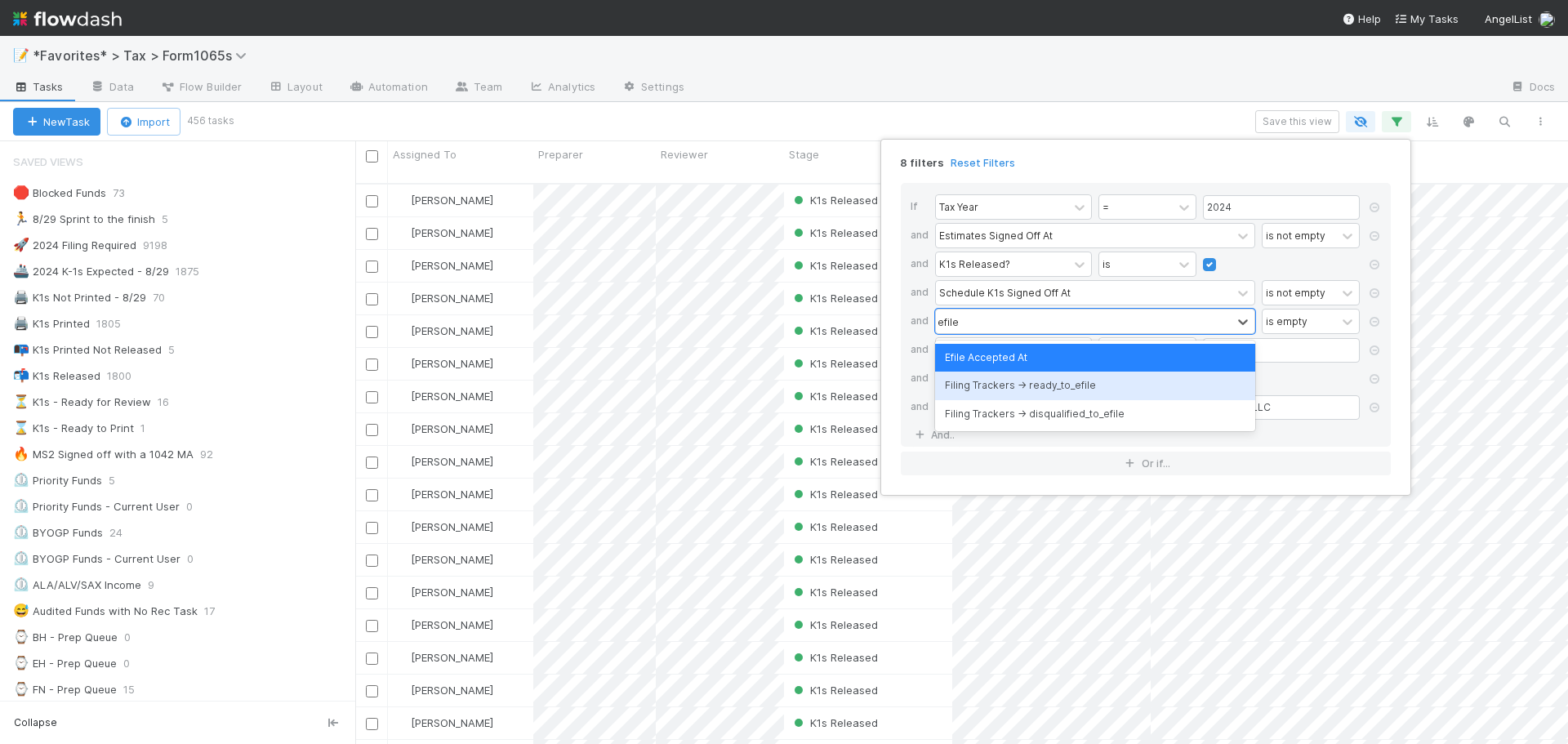
type input "efile"
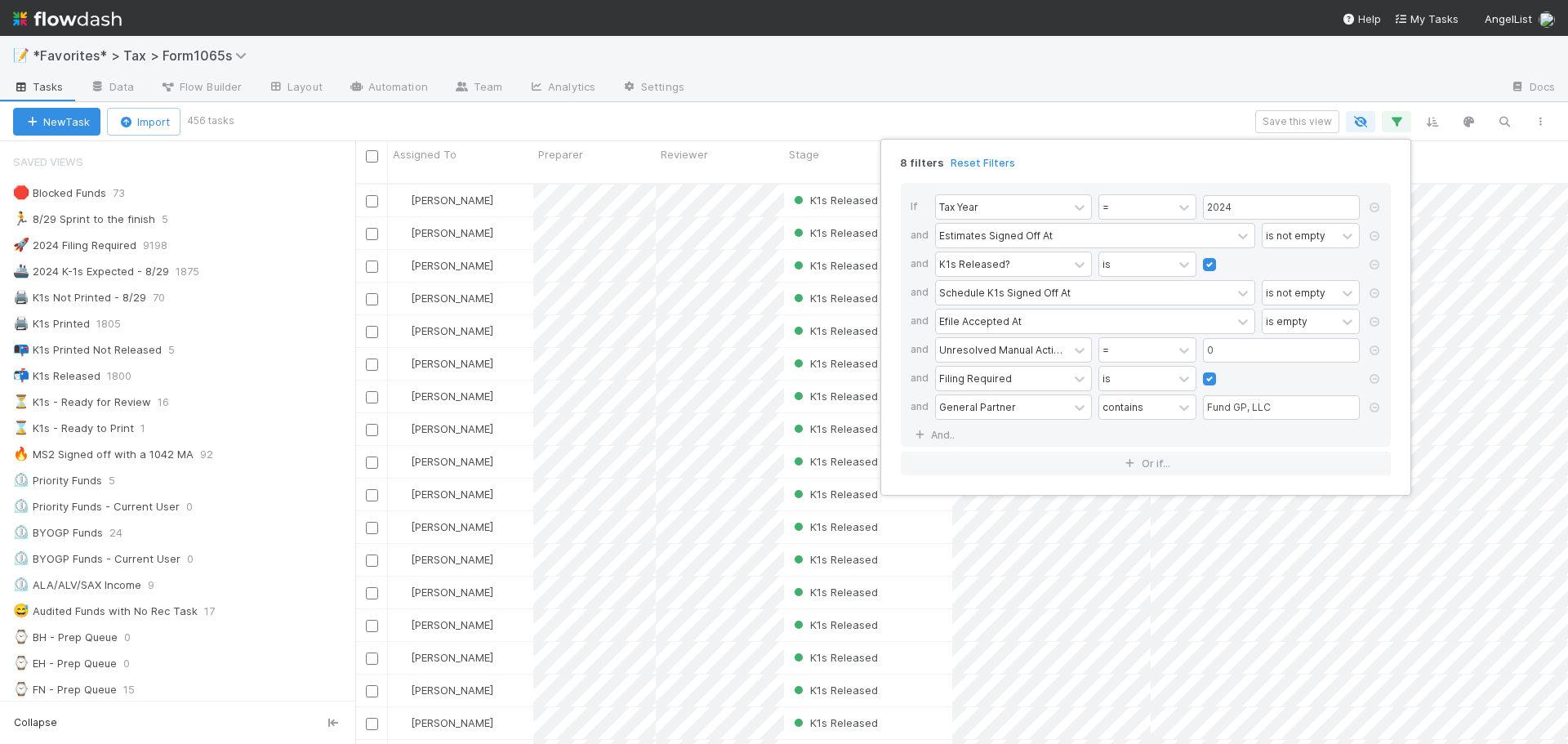
click at [1392, 343] on div "If Tax Year = 2024 and Estimates Signed Off At is not empty and K1s Released? i…" at bounding box center [1145, 328] width 516 height 319
click at [1161, 409] on div "contains" at bounding box center [1135, 407] width 73 height 24
click at [1149, 466] on div "does not contain" at bounding box center [1147, 479] width 98 height 44
click at [1195, 351] on div "Unresolved Manual Actions (MS4) = 0" at bounding box center [1151, 351] width 431 height 29
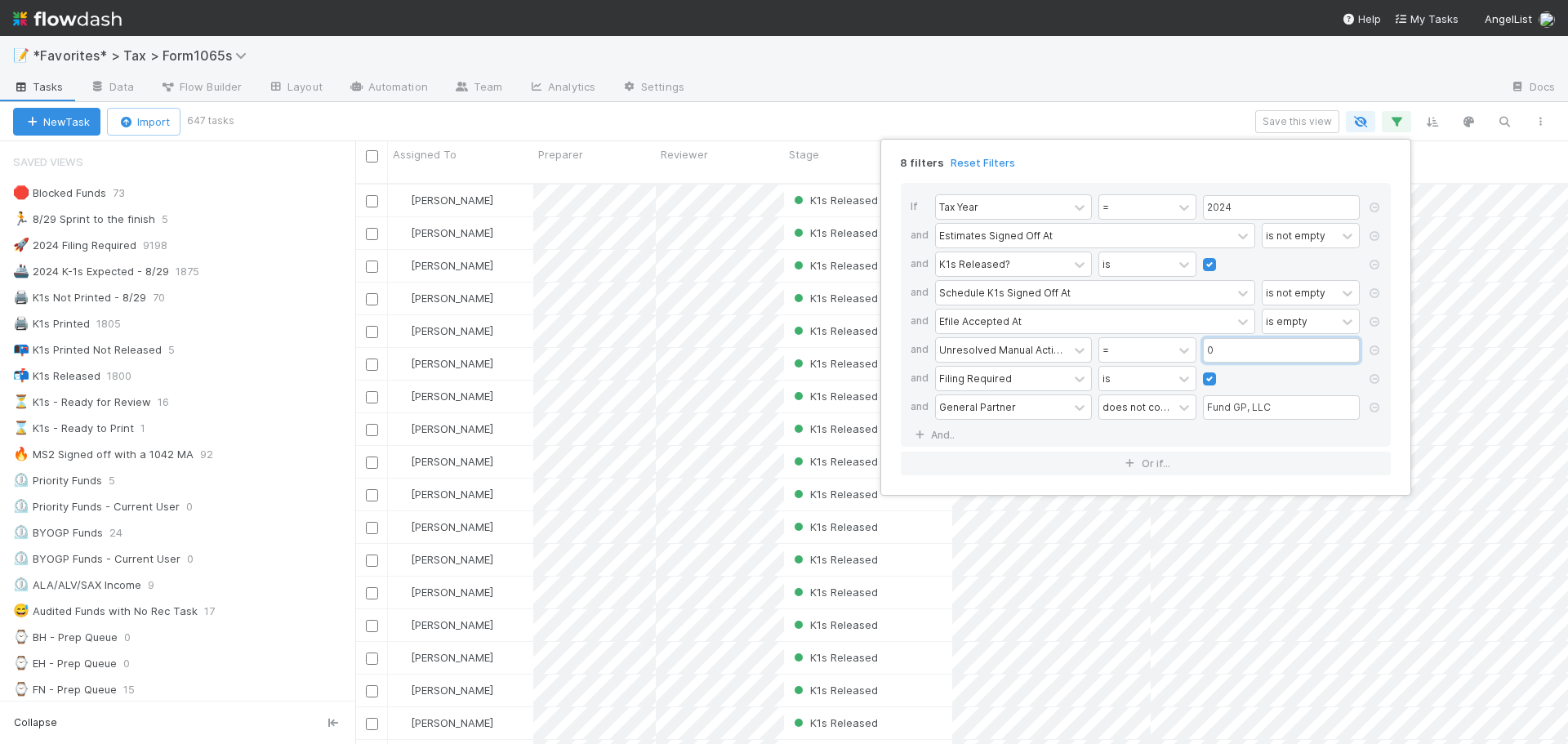
click at [1226, 359] on input "0" at bounding box center [1281, 351] width 156 height 25
drag, startPoint x: 1234, startPoint y: 356, endPoint x: 1206, endPoint y: 354, distance: 28.1
click at [1206, 354] on input "0" at bounding box center [1281, 351] width 156 height 25
type input "1"
drag, startPoint x: 968, startPoint y: 436, endPoint x: 970, endPoint y: 458, distance: 22.1
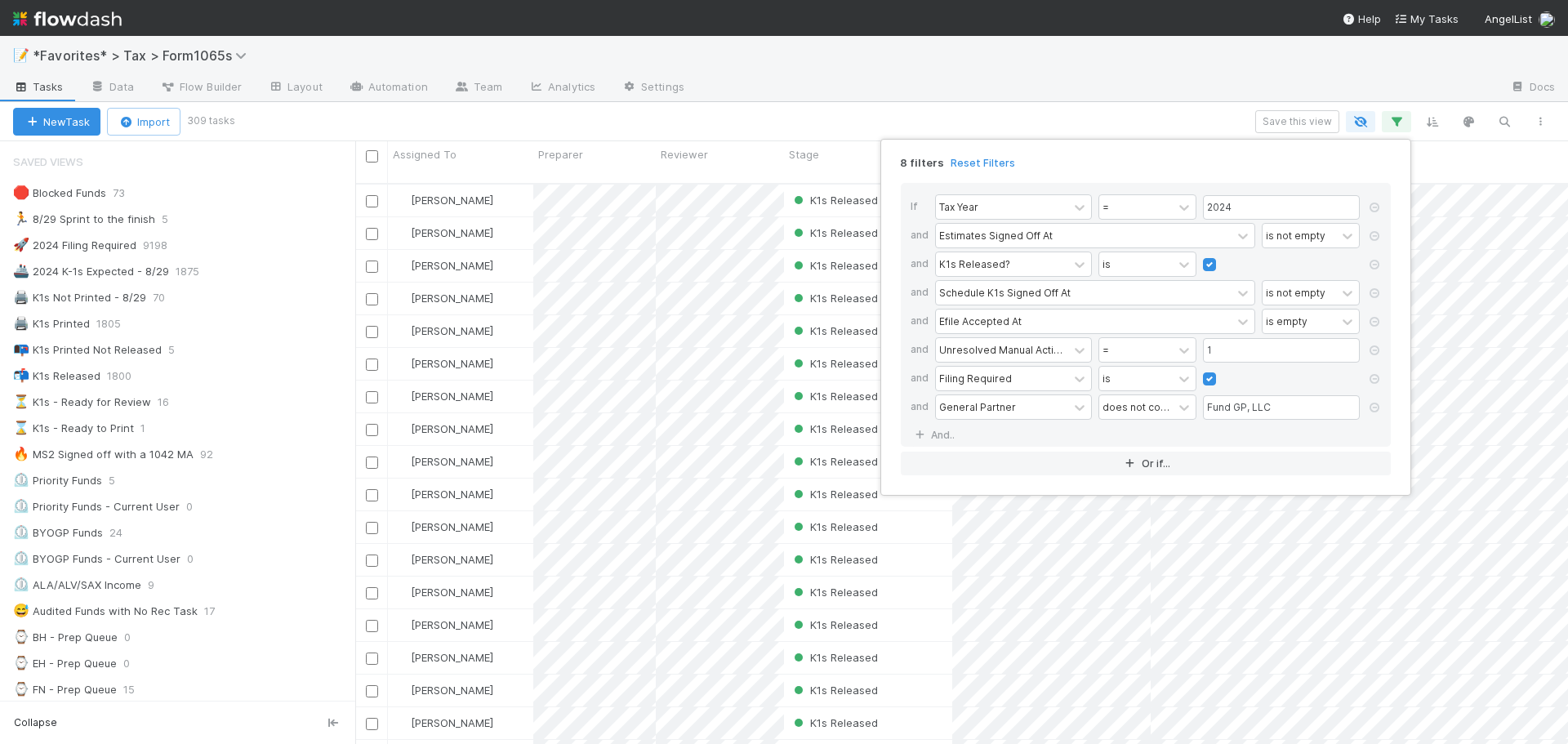
click at [968, 436] on div "If Tax Year = 2024 and Estimates Signed Off At is not empty and K1s Released? i…" at bounding box center [1145, 314] width 490 height 263
click at [947, 438] on link "And.." at bounding box center [936, 435] width 52 height 24
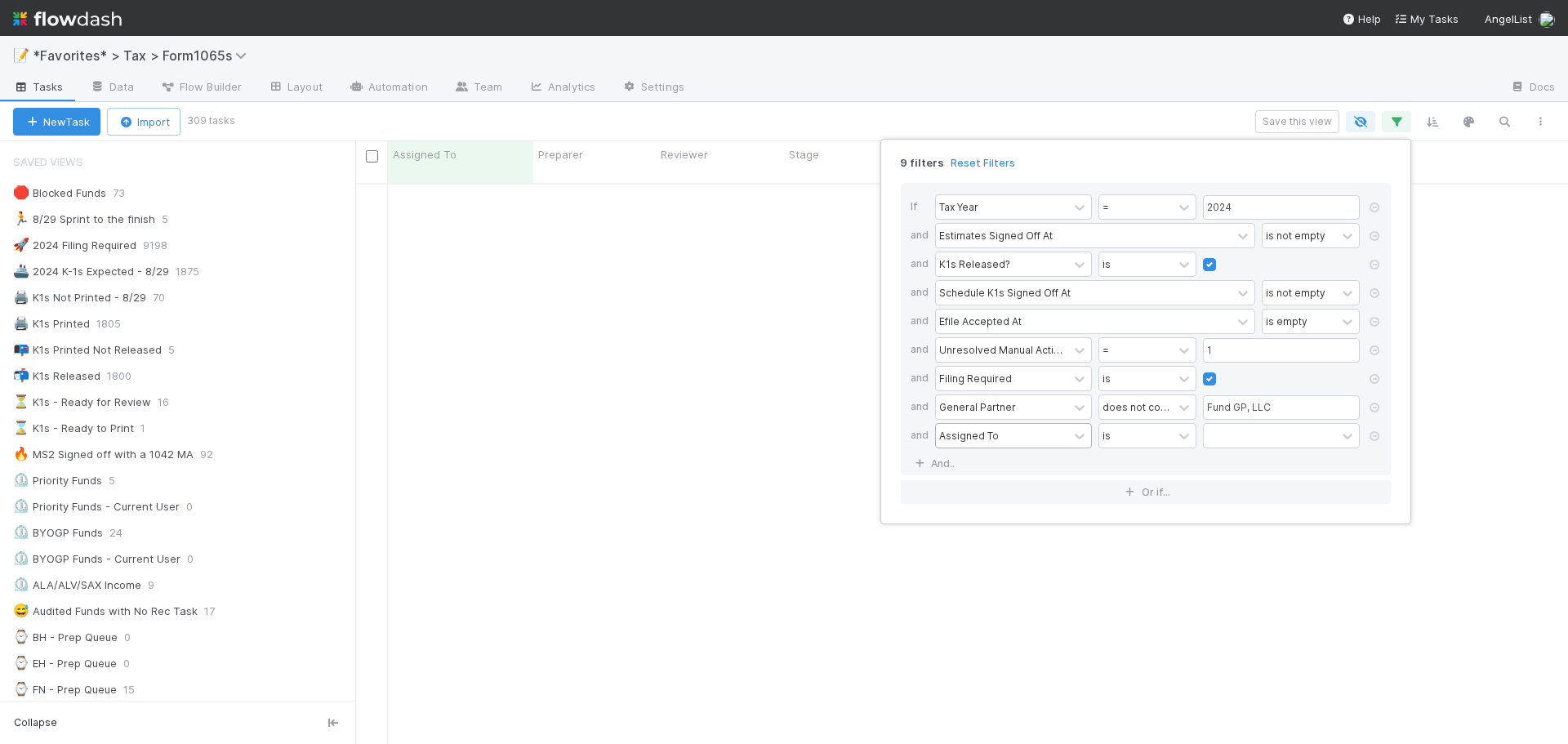
click at [975, 436] on div "Assigned To" at bounding box center [969, 435] width 59 height 15
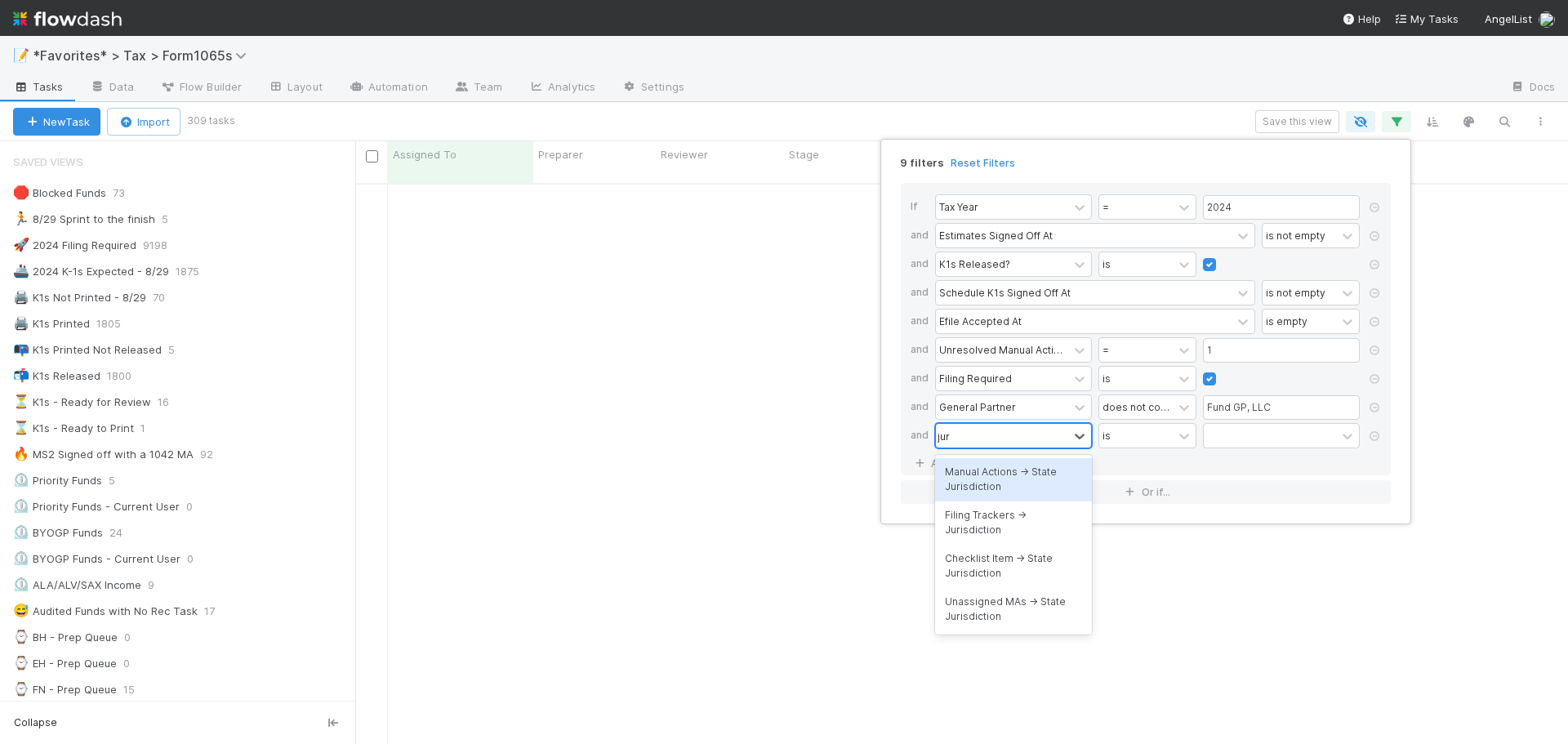
type input "juris"
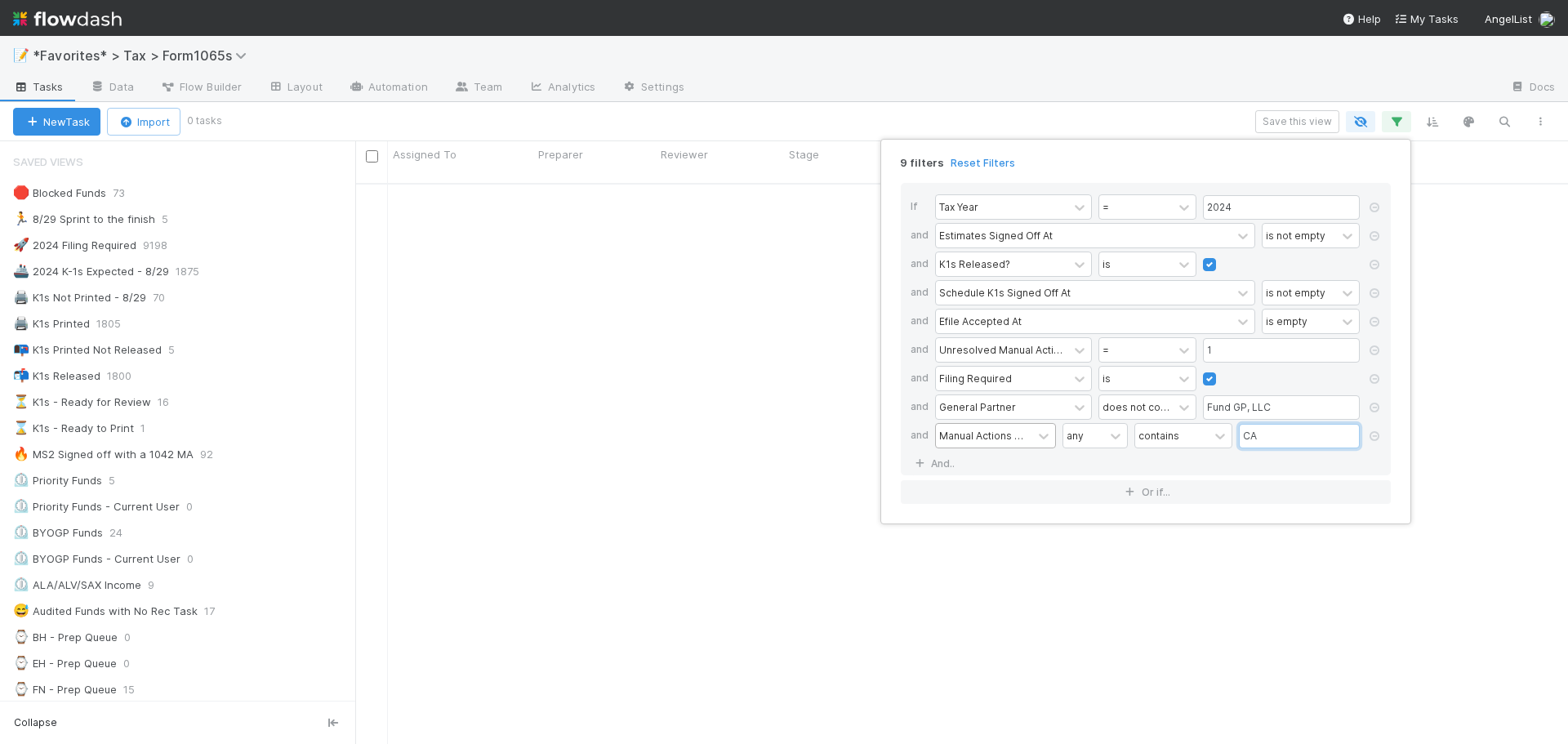
type input "CA"
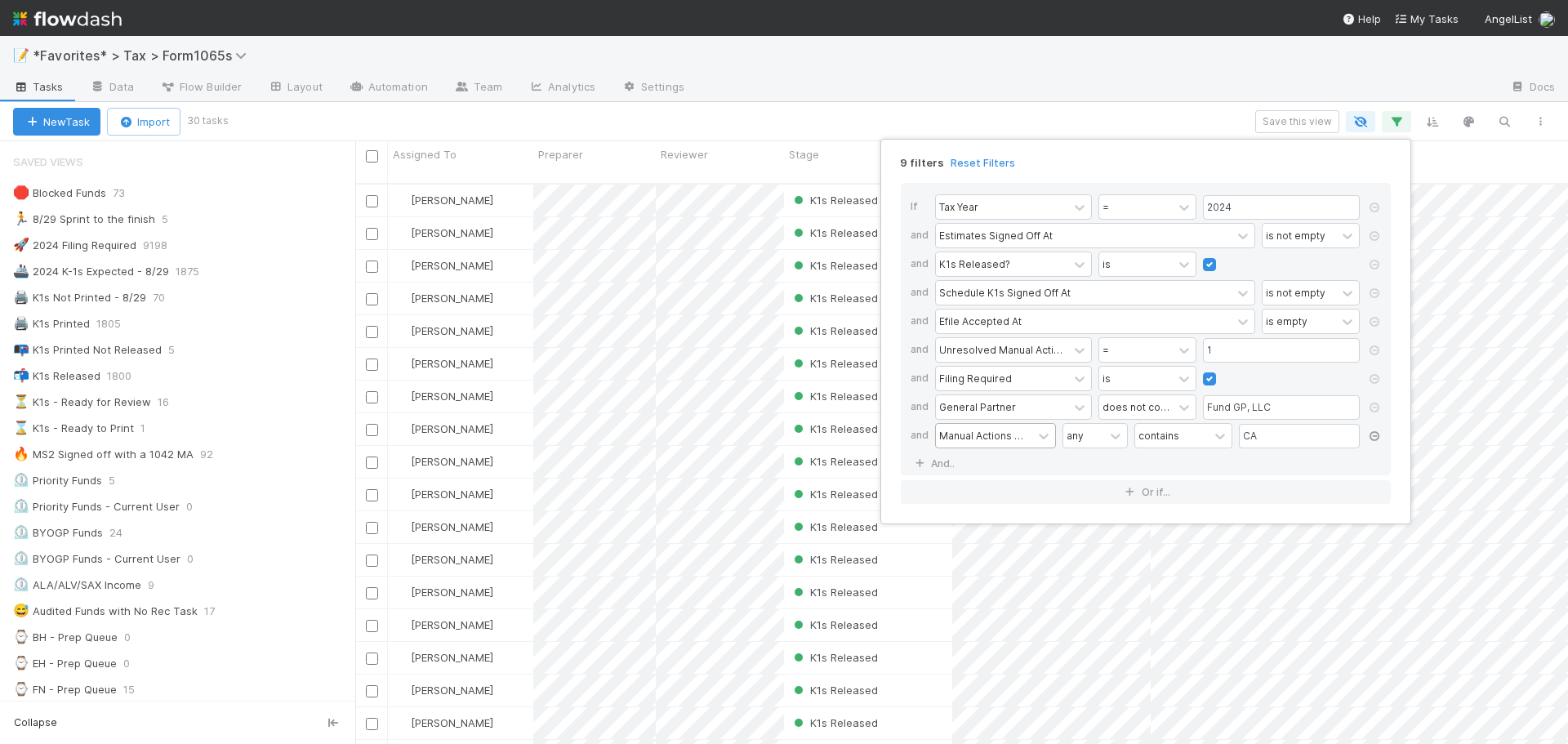
click at [1372, 435] on icon at bounding box center [1375, 436] width 16 height 10
click at [1375, 412] on icon at bounding box center [1375, 407] width 16 height 10
click at [1257, 349] on input "1" at bounding box center [1281, 351] width 156 height 25
click at [1168, 351] on div "=" at bounding box center [1135, 350] width 73 height 24
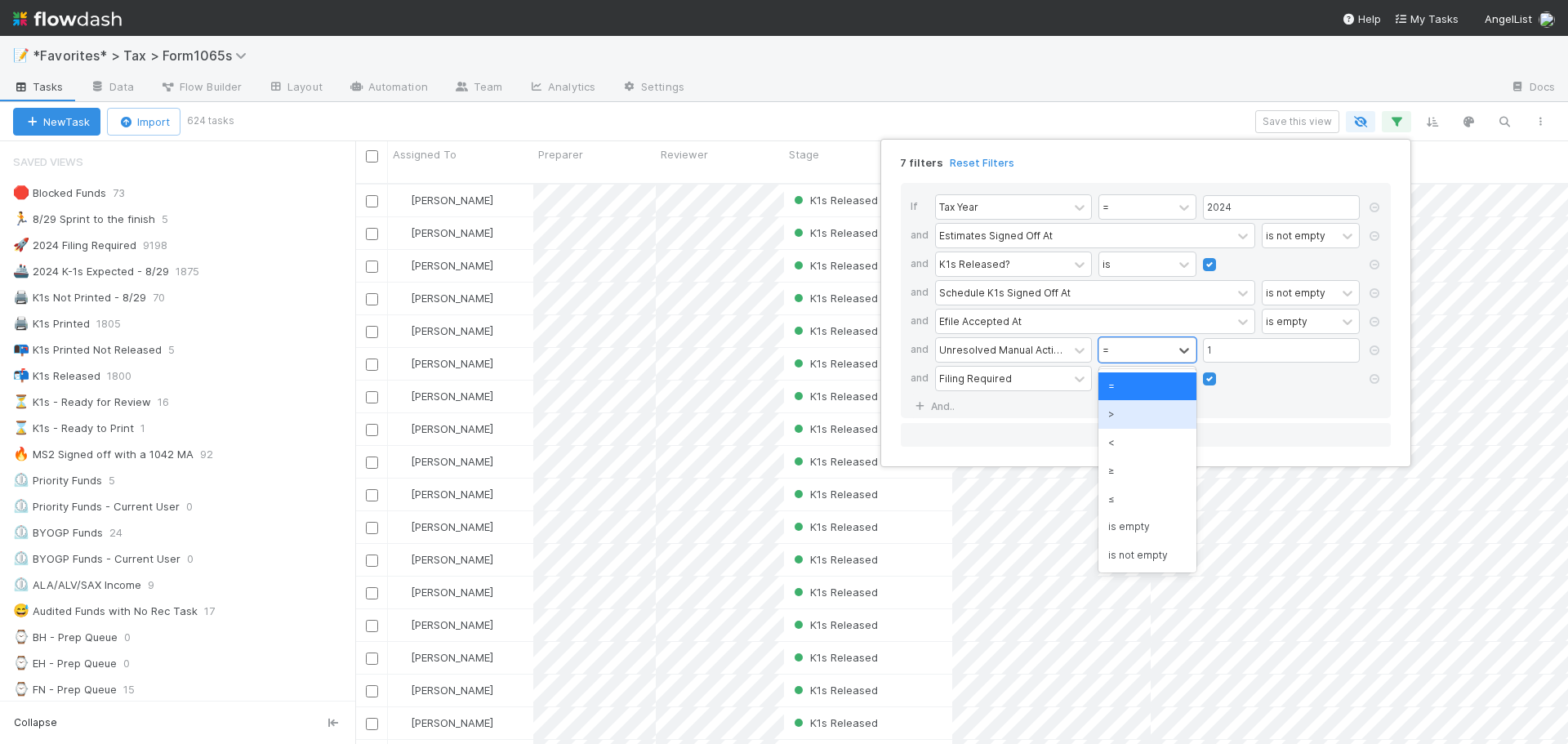
click at [1159, 423] on div ">" at bounding box center [1147, 414] width 98 height 28
click at [1070, 72] on div "7 filters Reset Filters If Tax Year = 2024 and Estimates Signed Off At is not e…" at bounding box center [784, 372] width 1568 height 744
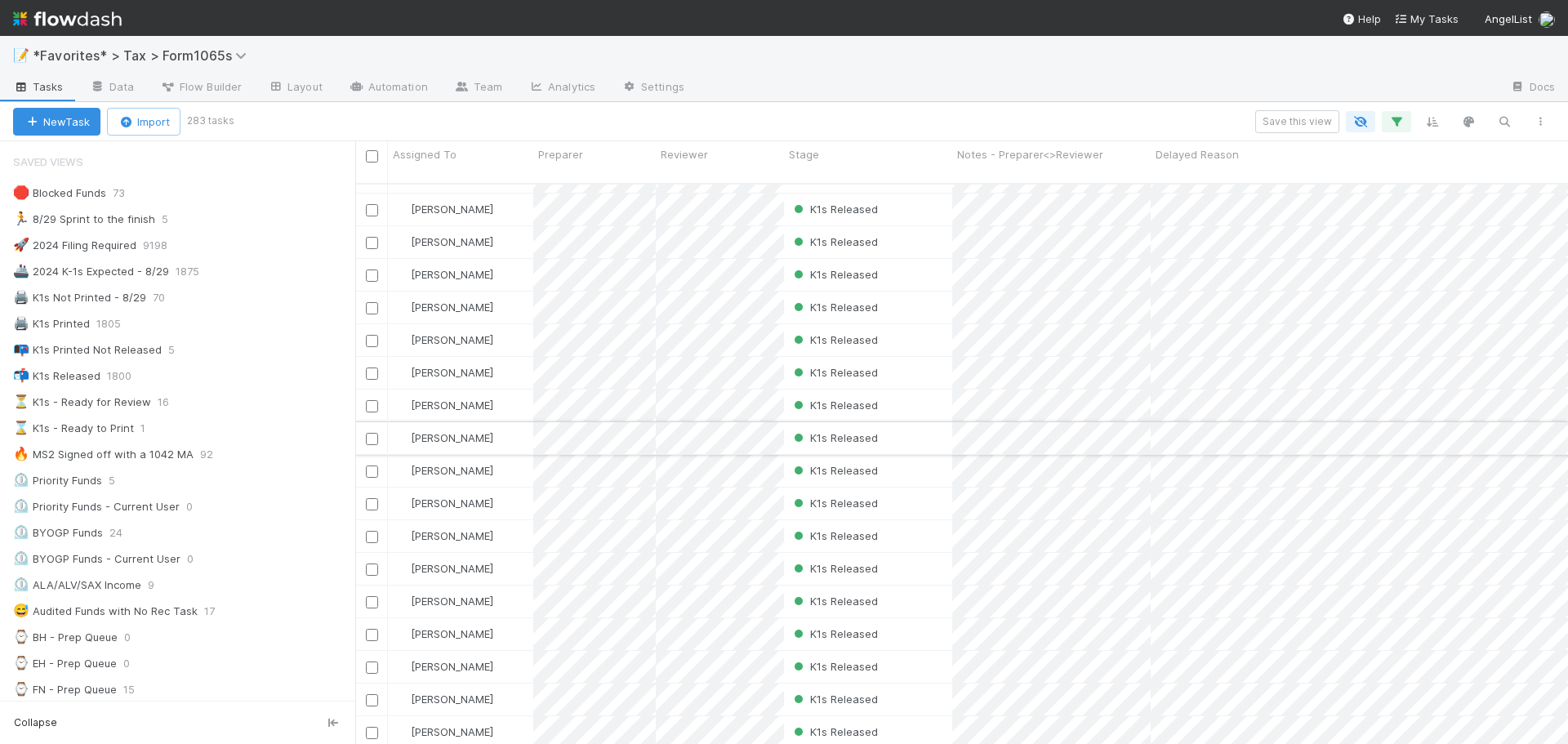
scroll to position [0, 0]
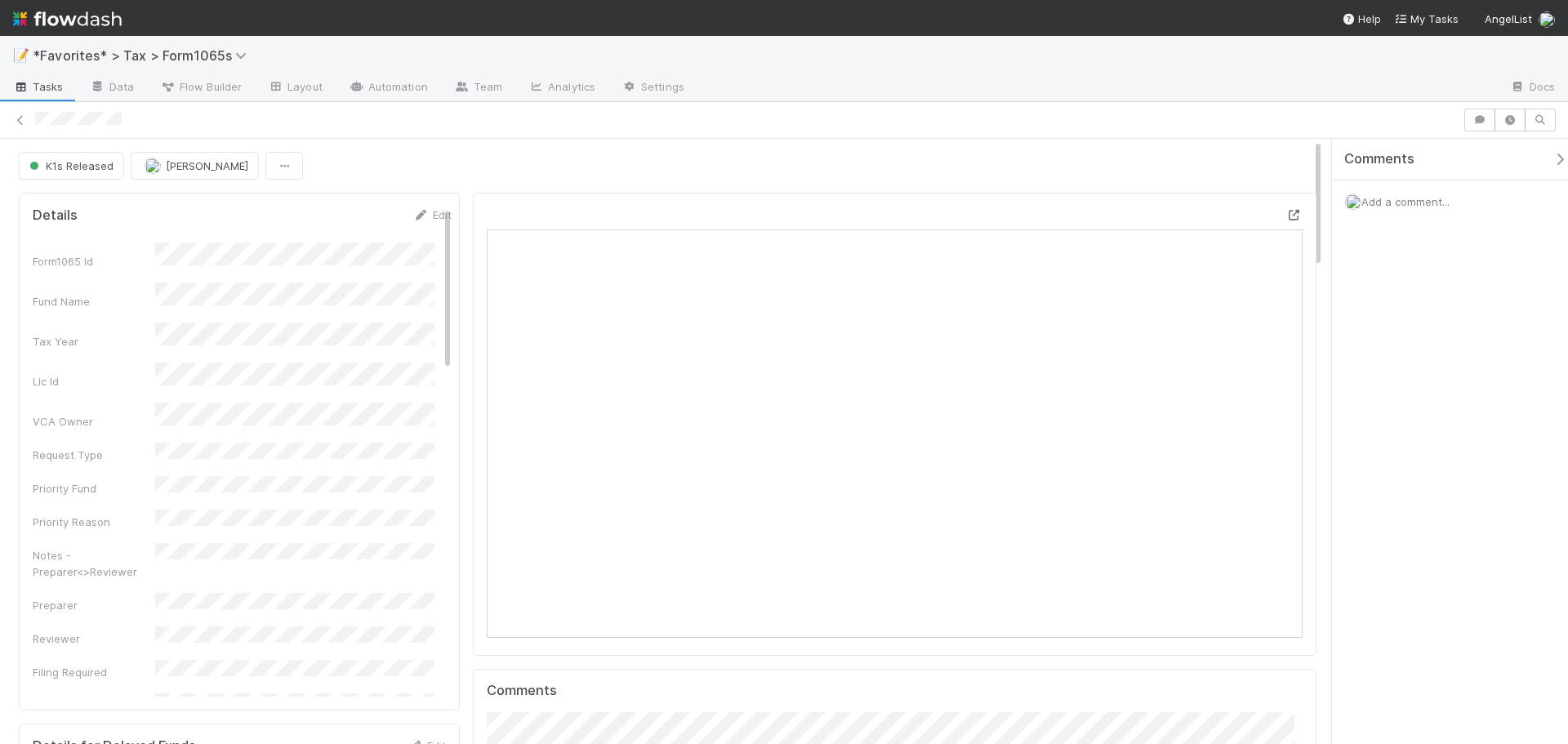
scroll to position [319, 397]
click at [1287, 216] on icon at bounding box center [1295, 215] width 16 height 11
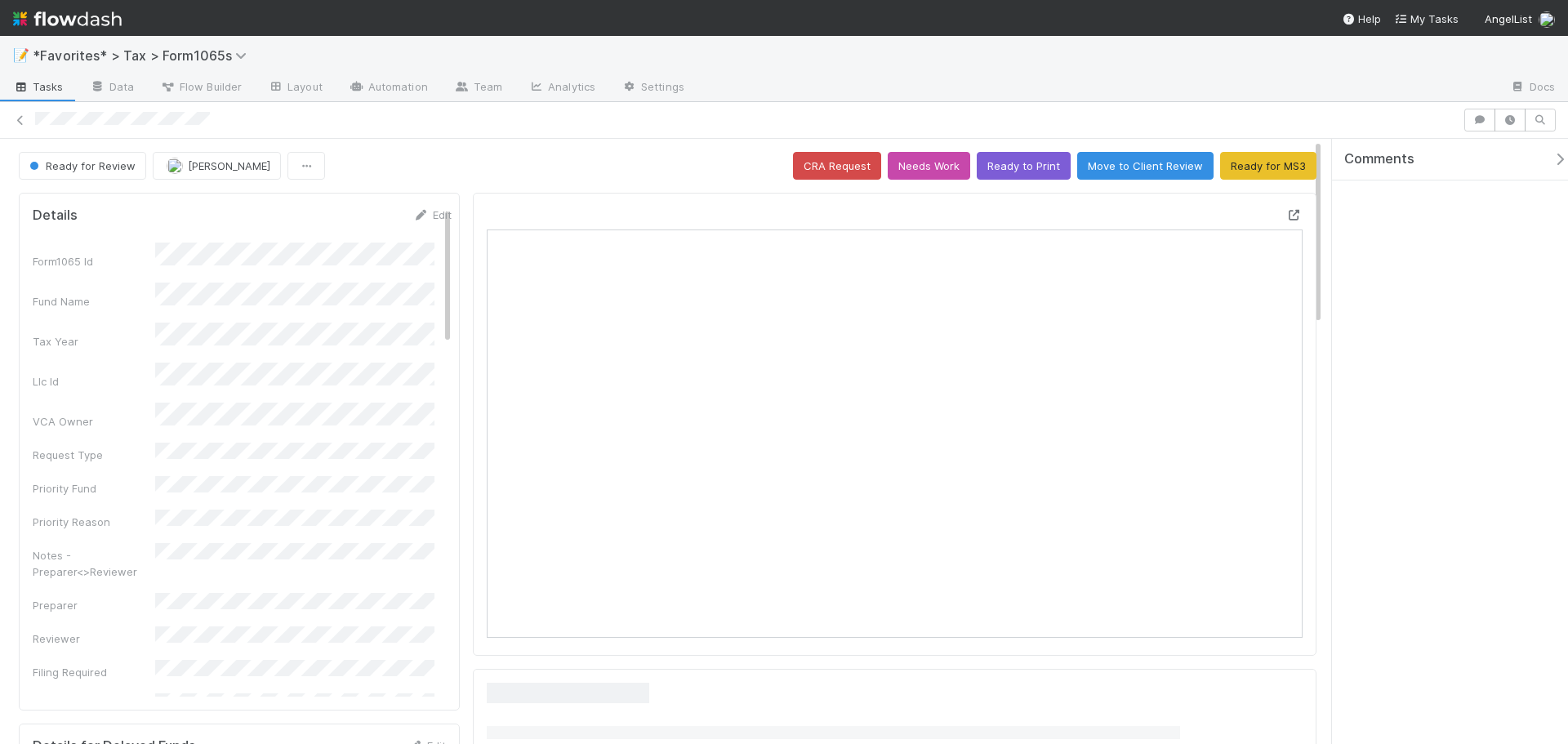
click at [1287, 215] on icon at bounding box center [1295, 215] width 16 height 11
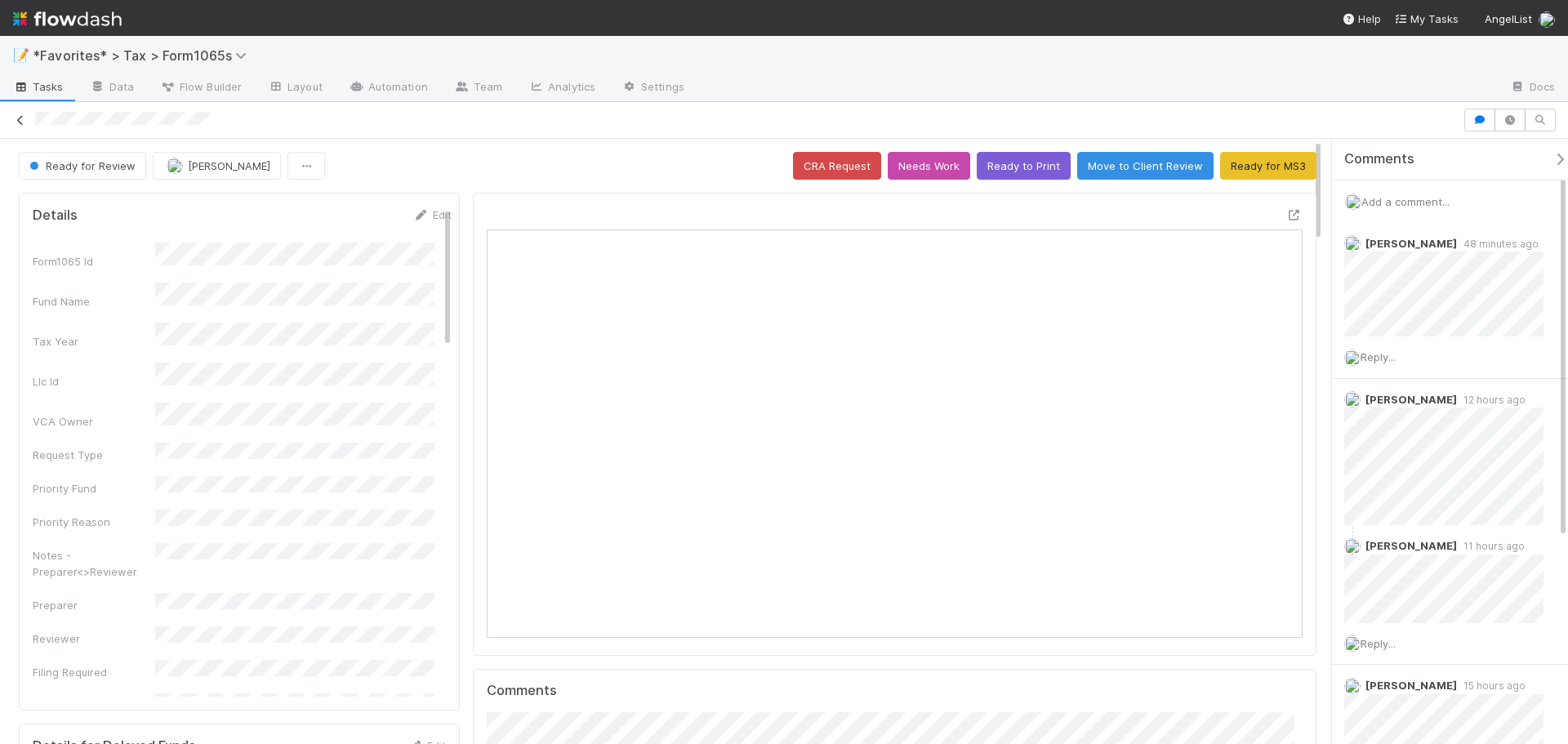
click at [20, 116] on icon at bounding box center [21, 120] width 16 height 11
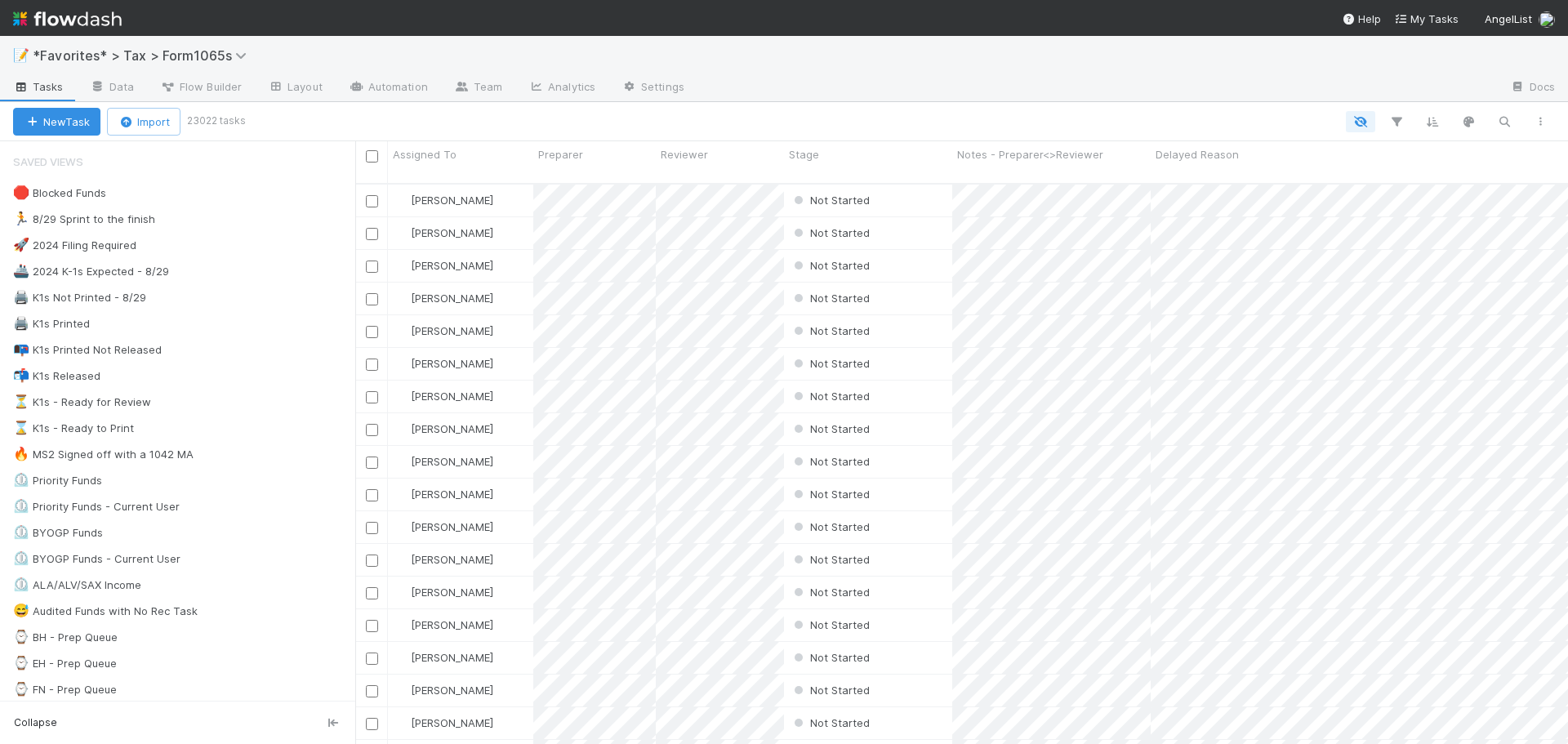
scroll to position [562, 1200]
click at [234, 270] on div "🚢 2024 K-1s Expected - 8/29 1875" at bounding box center [184, 271] width 342 height 21
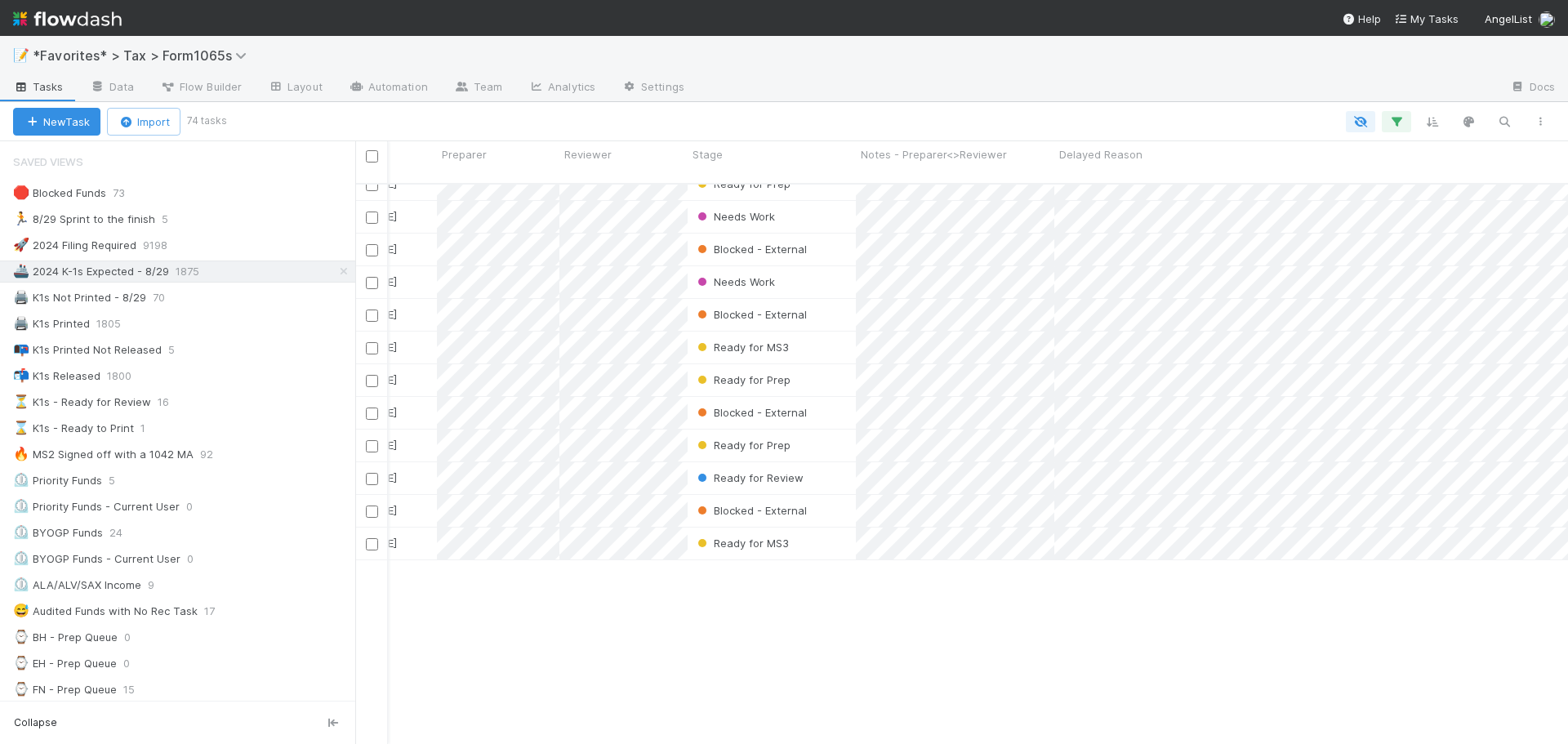
scroll to position [0, 96]
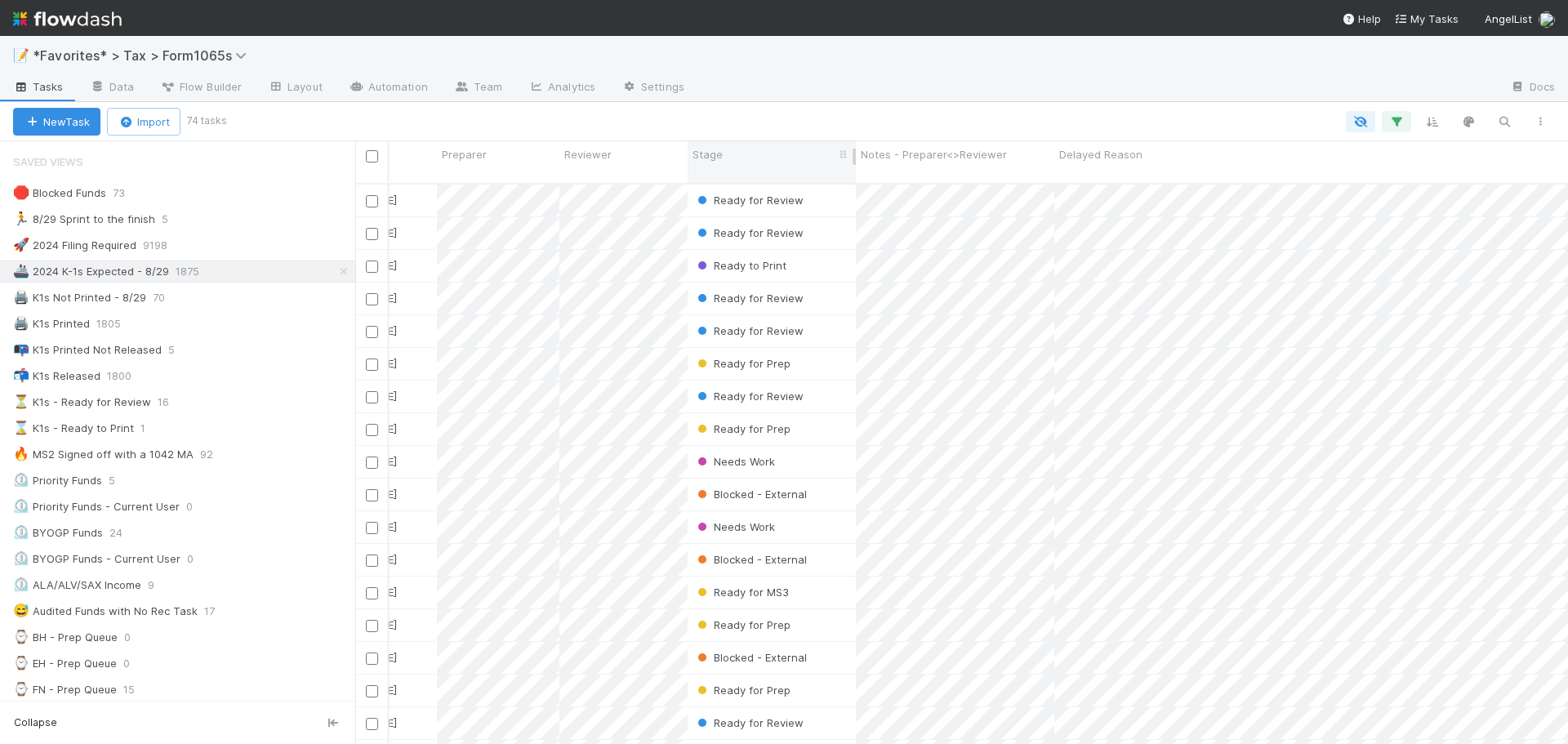
click at [735, 165] on div "Stage" at bounding box center [771, 162] width 168 height 42
click at [737, 158] on div "Stage" at bounding box center [771, 155] width 159 height 16
click at [735, 183] on div "Sort First → Last" at bounding box center [786, 185] width 186 height 25
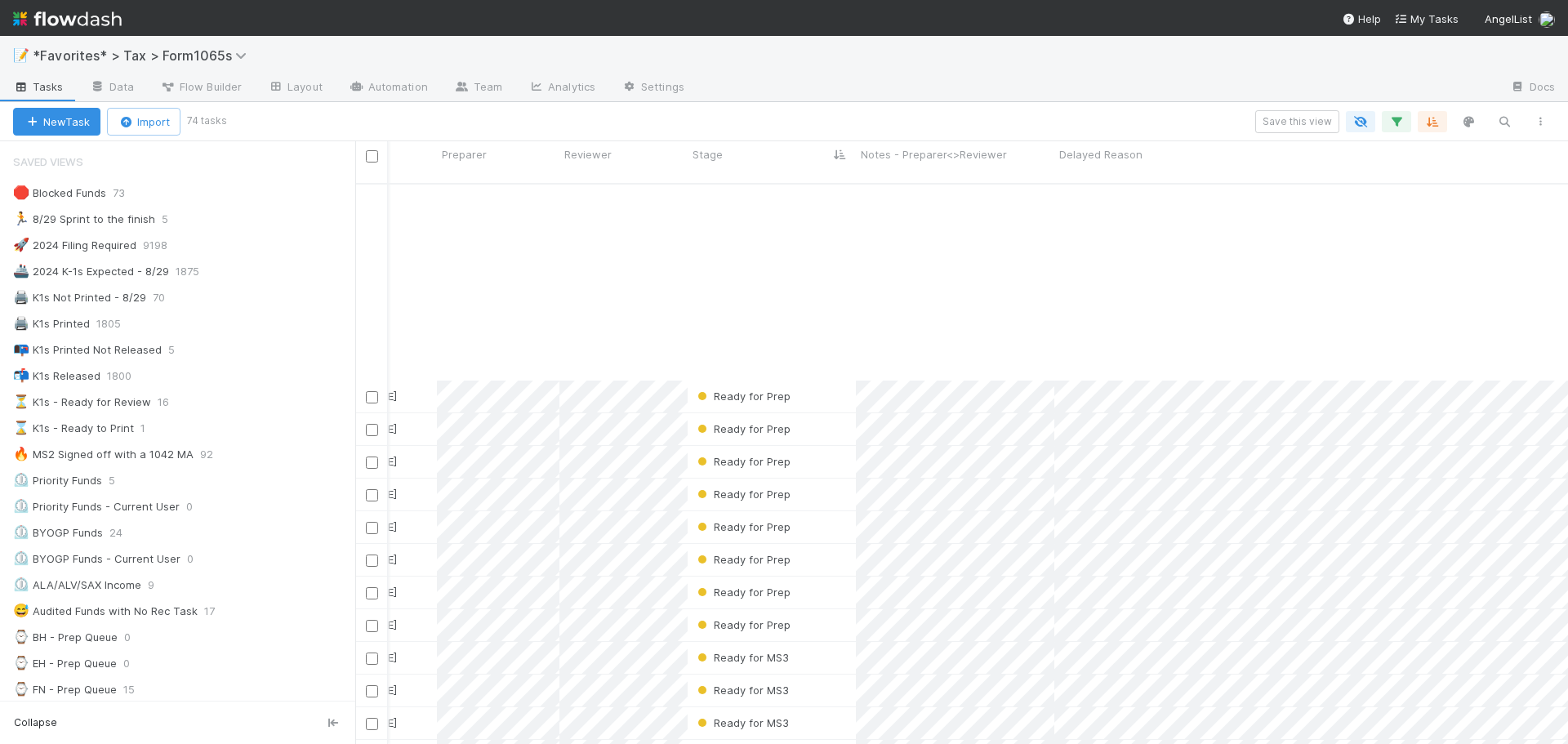
scroll to position [245, 96]
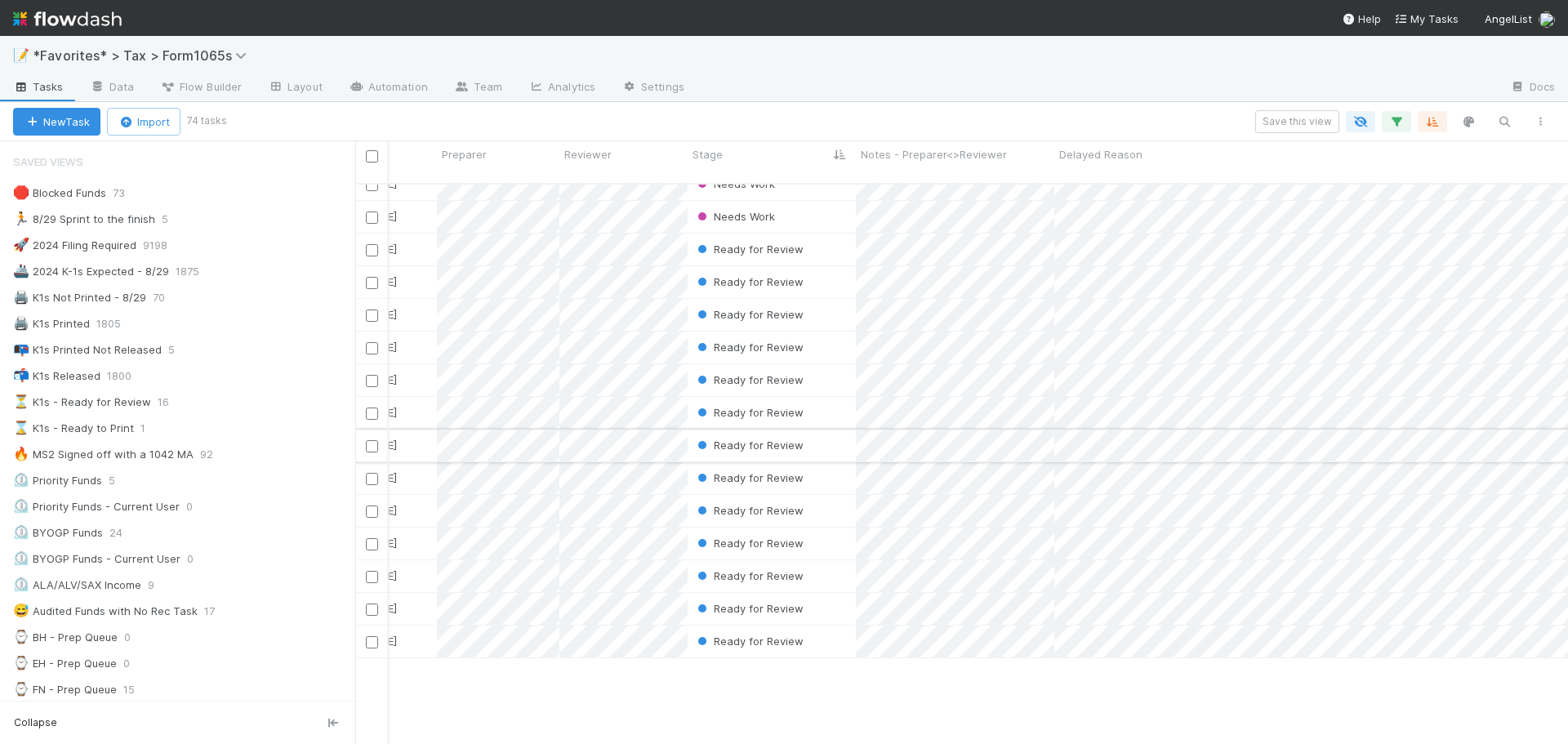
scroll to position [898, 96]
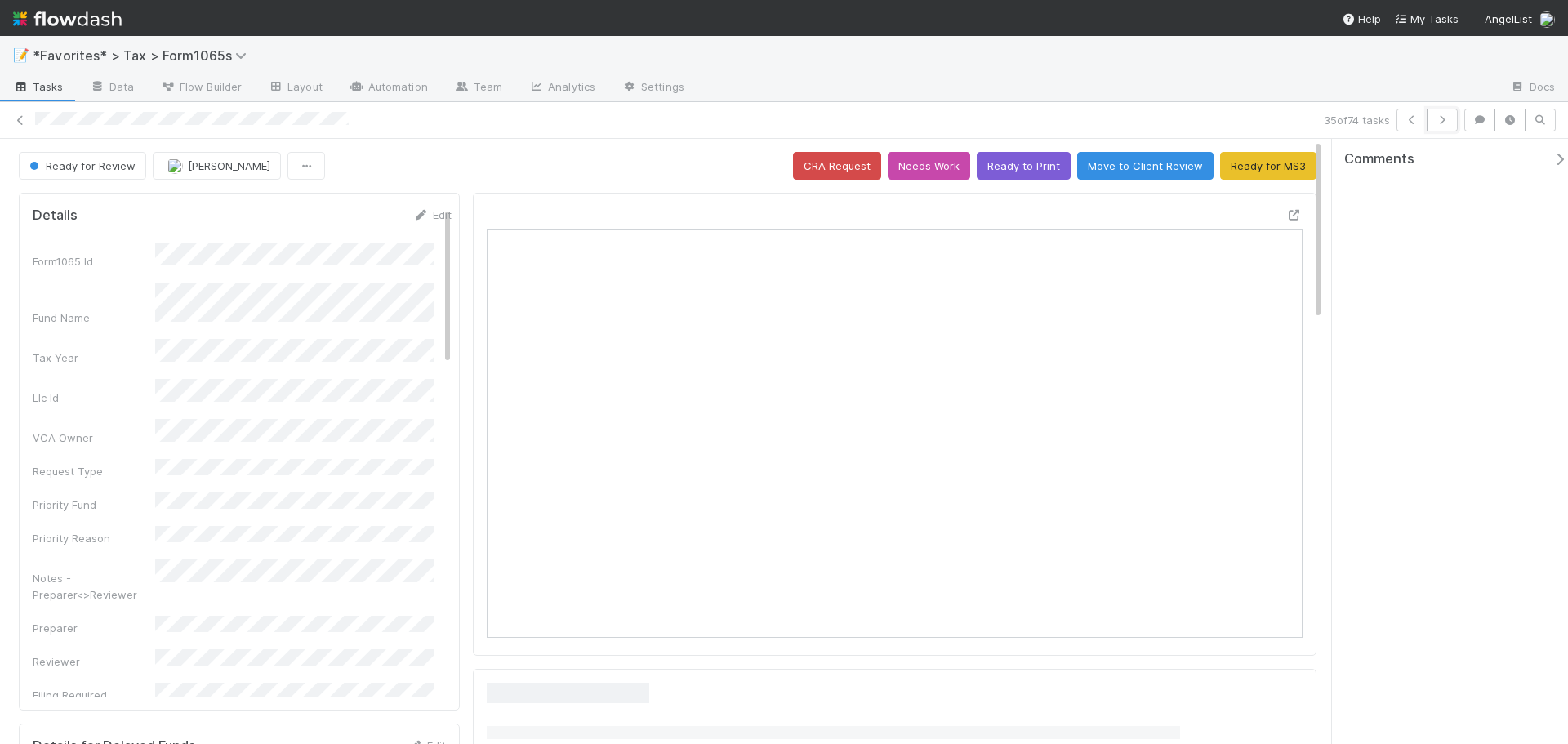
click at [1442, 124] on icon "button" at bounding box center [1442, 120] width 16 height 10
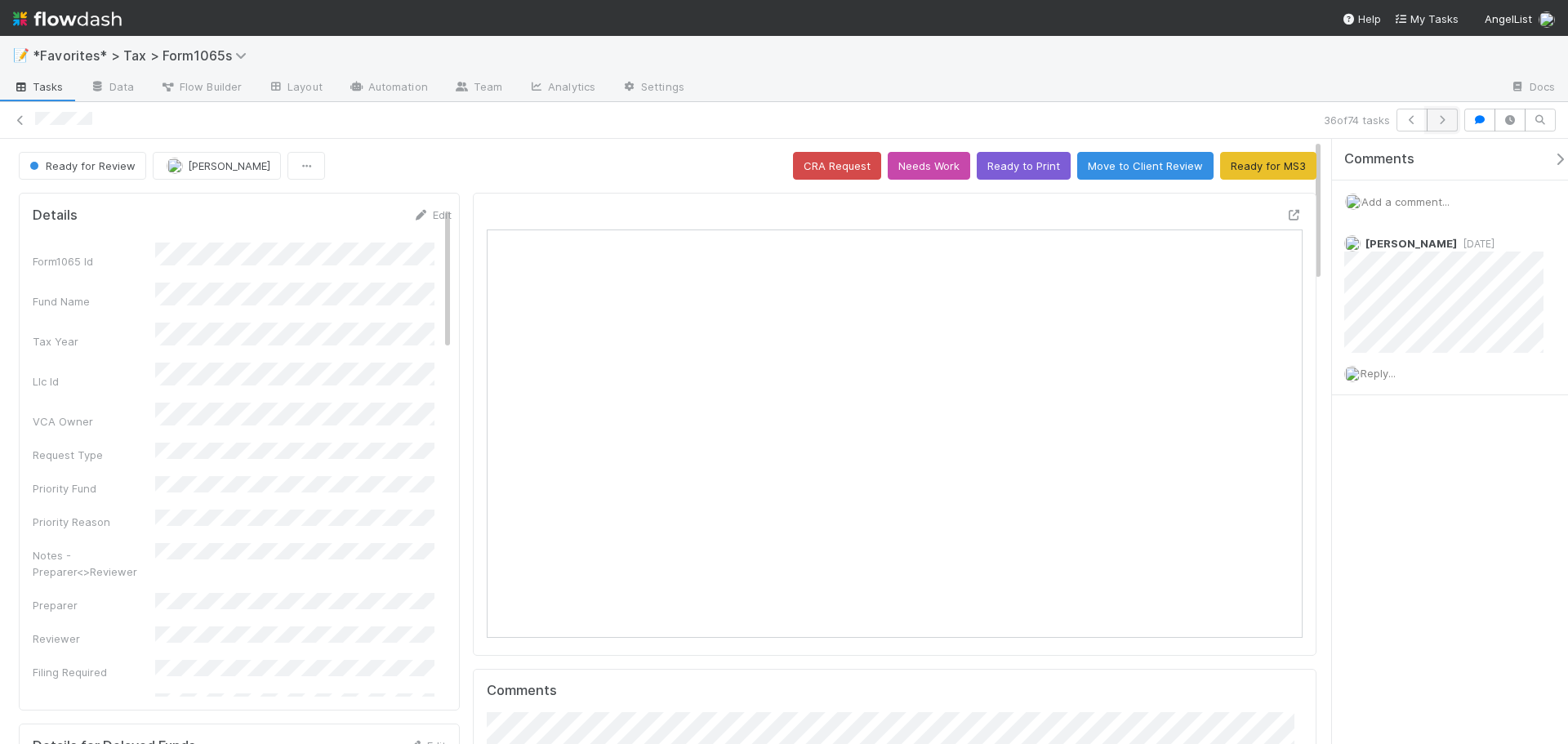
click at [1445, 115] on icon "button" at bounding box center [1442, 120] width 16 height 10
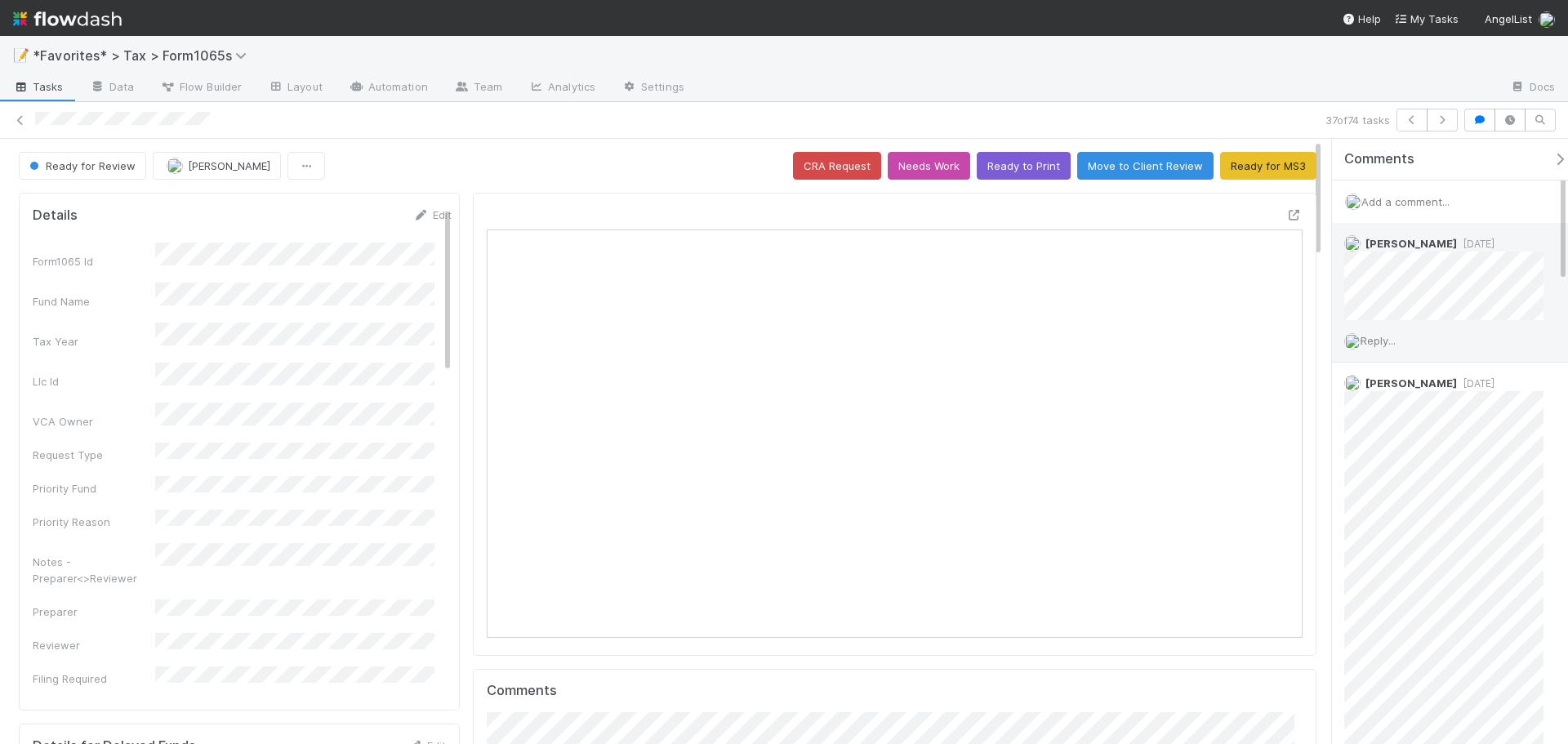
scroll to position [319, 397]
click at [1437, 120] on icon "button" at bounding box center [1442, 120] width 16 height 10
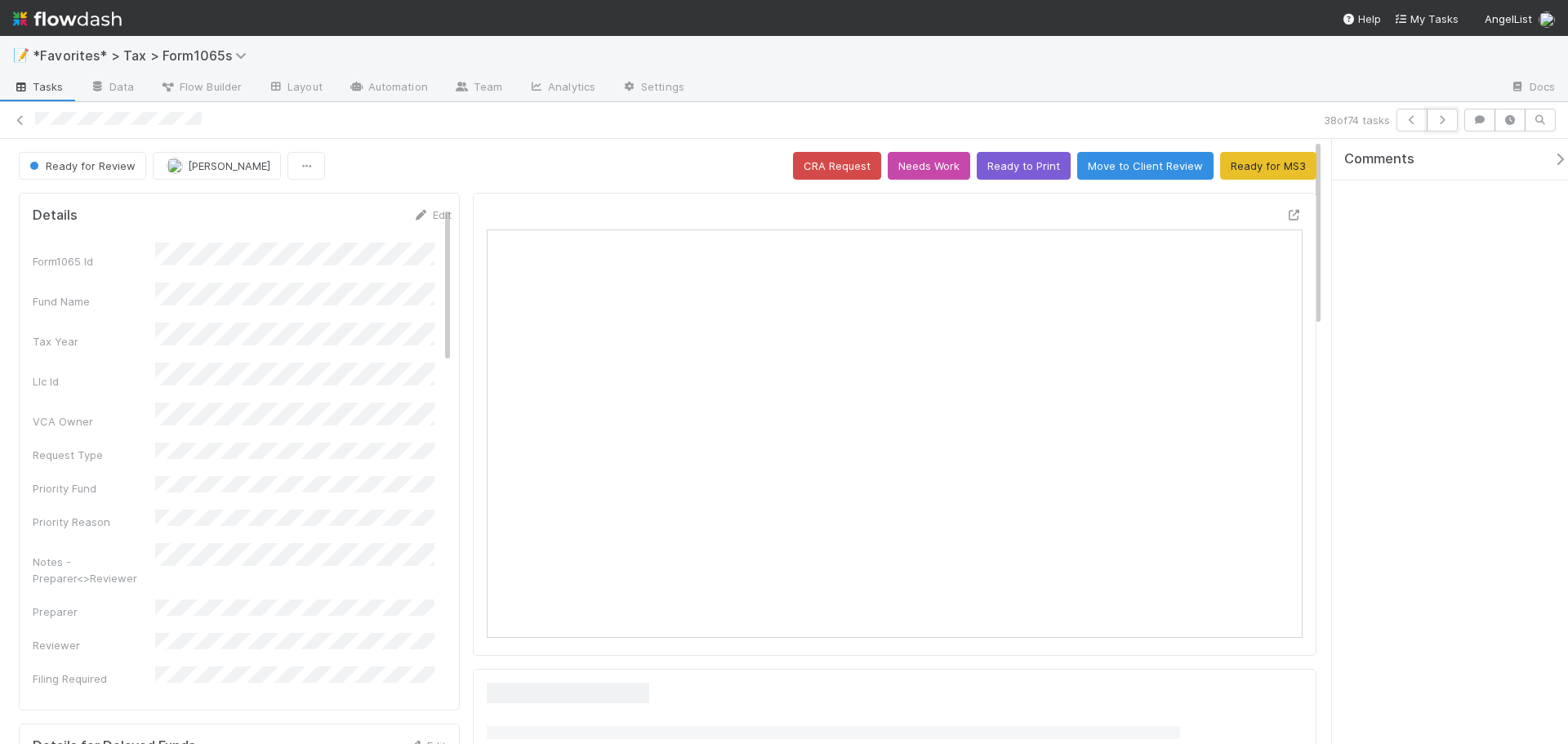
click at [1435, 119] on icon "button" at bounding box center [1442, 120] width 16 height 10
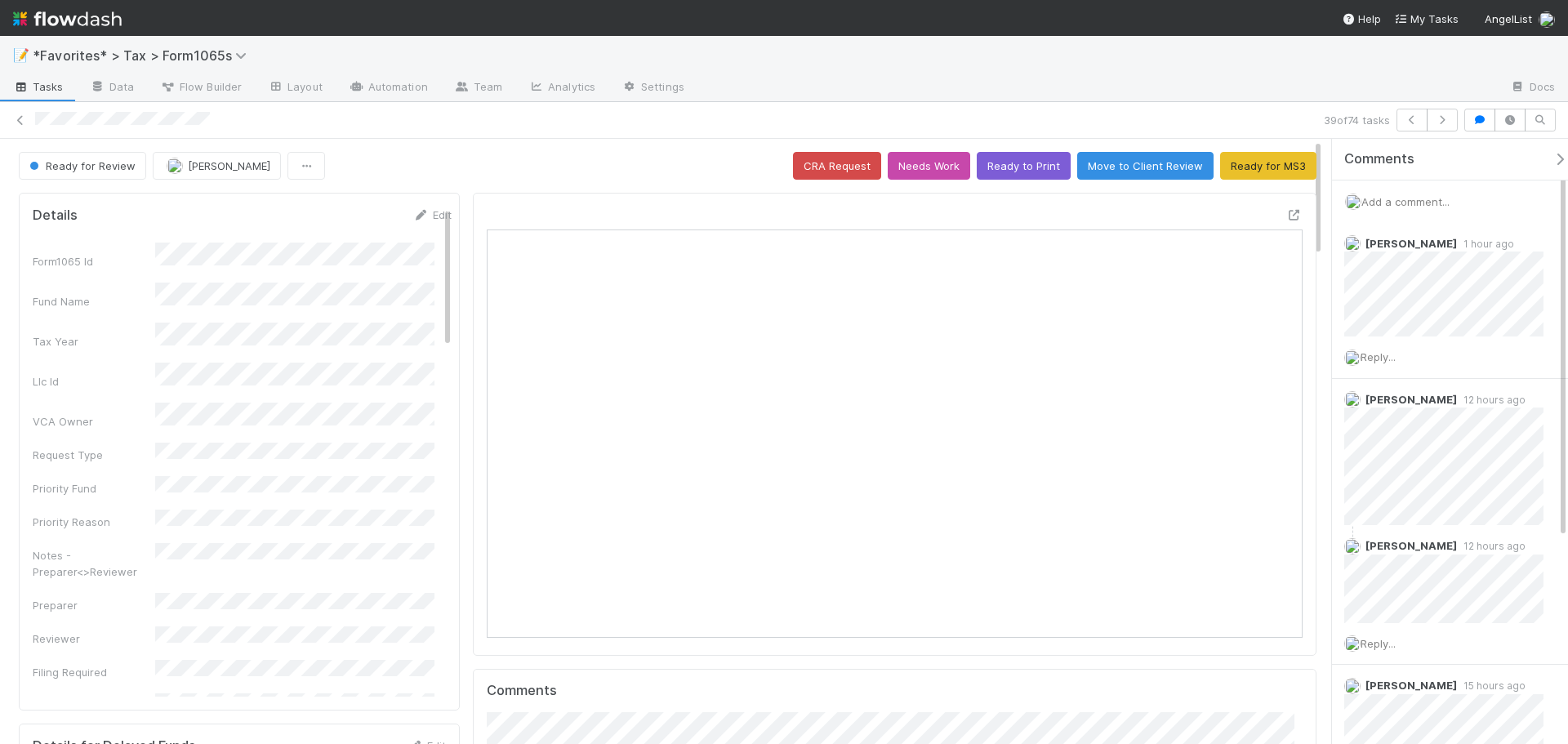
click at [1213, 65] on div "📝 *Favorites* > Tax > Form1065s" at bounding box center [784, 56] width 1568 height 40
